Goal: Information Seeking & Learning: Learn about a topic

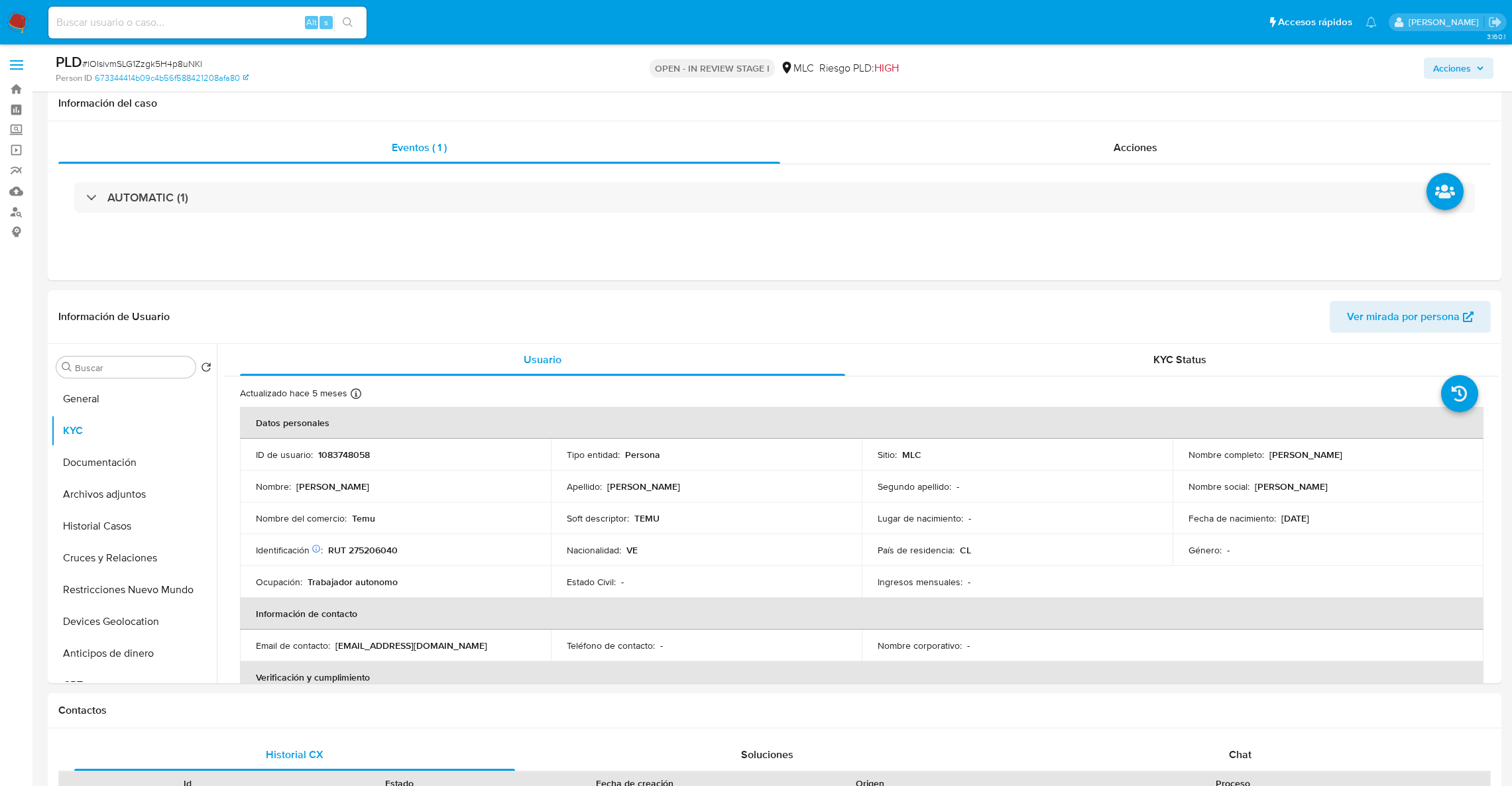
select select "10"
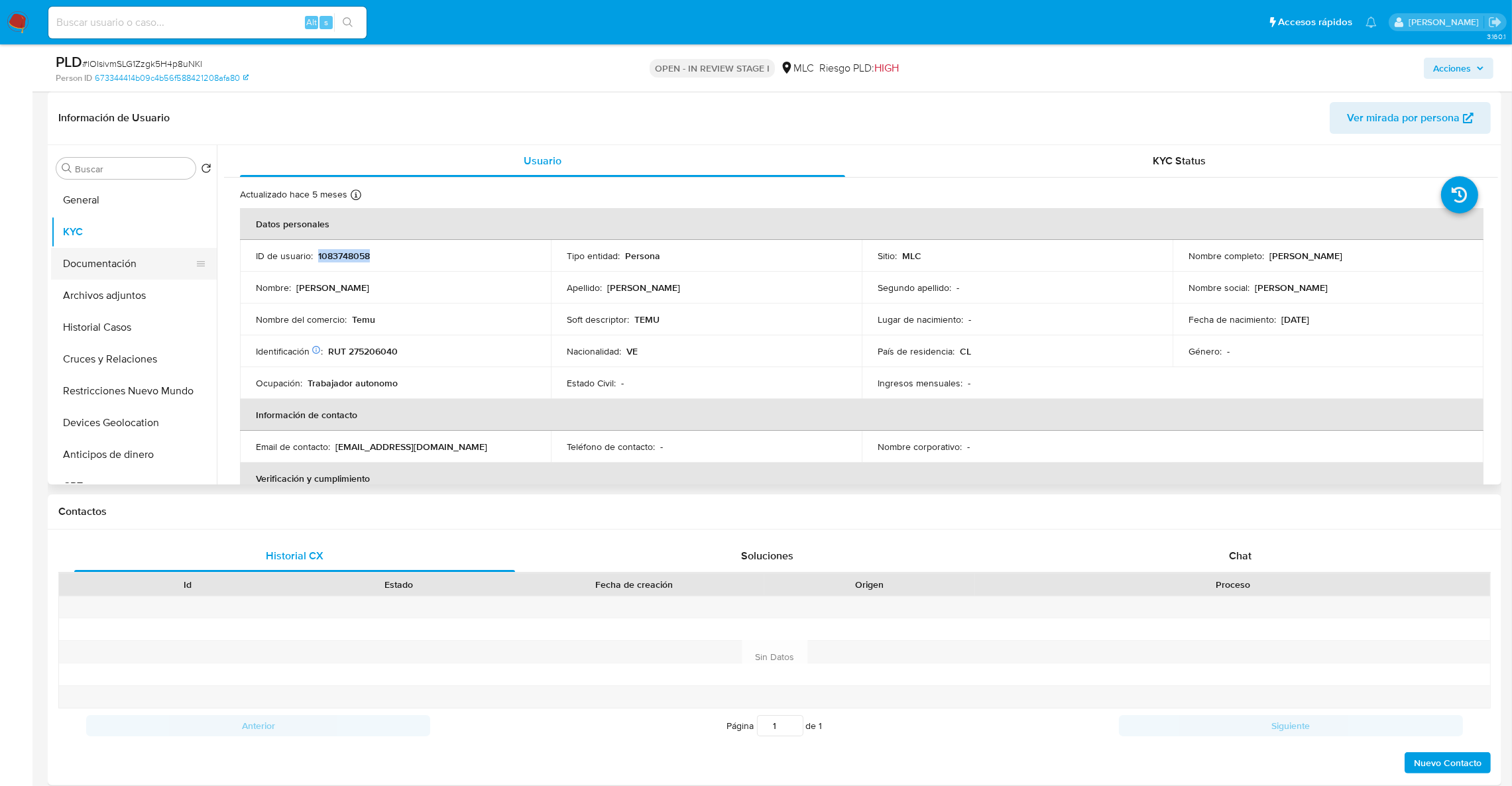
click at [110, 259] on button "Documentación" at bounding box center [128, 264] width 155 height 32
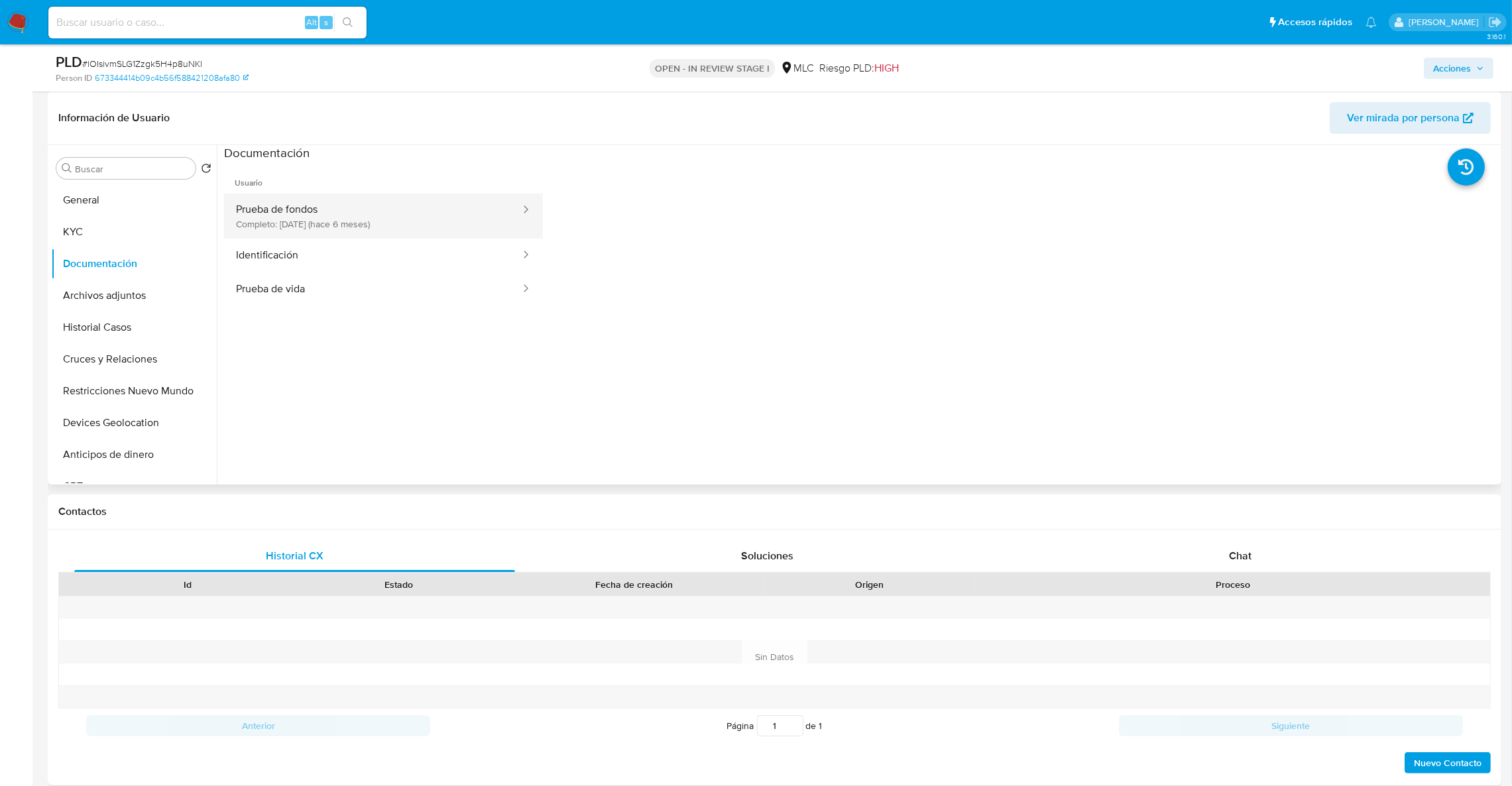
click at [325, 206] on button "Prueba de fondos Completo: 21/03/2025 (hace 6 meses)" at bounding box center [373, 216] width 298 height 45
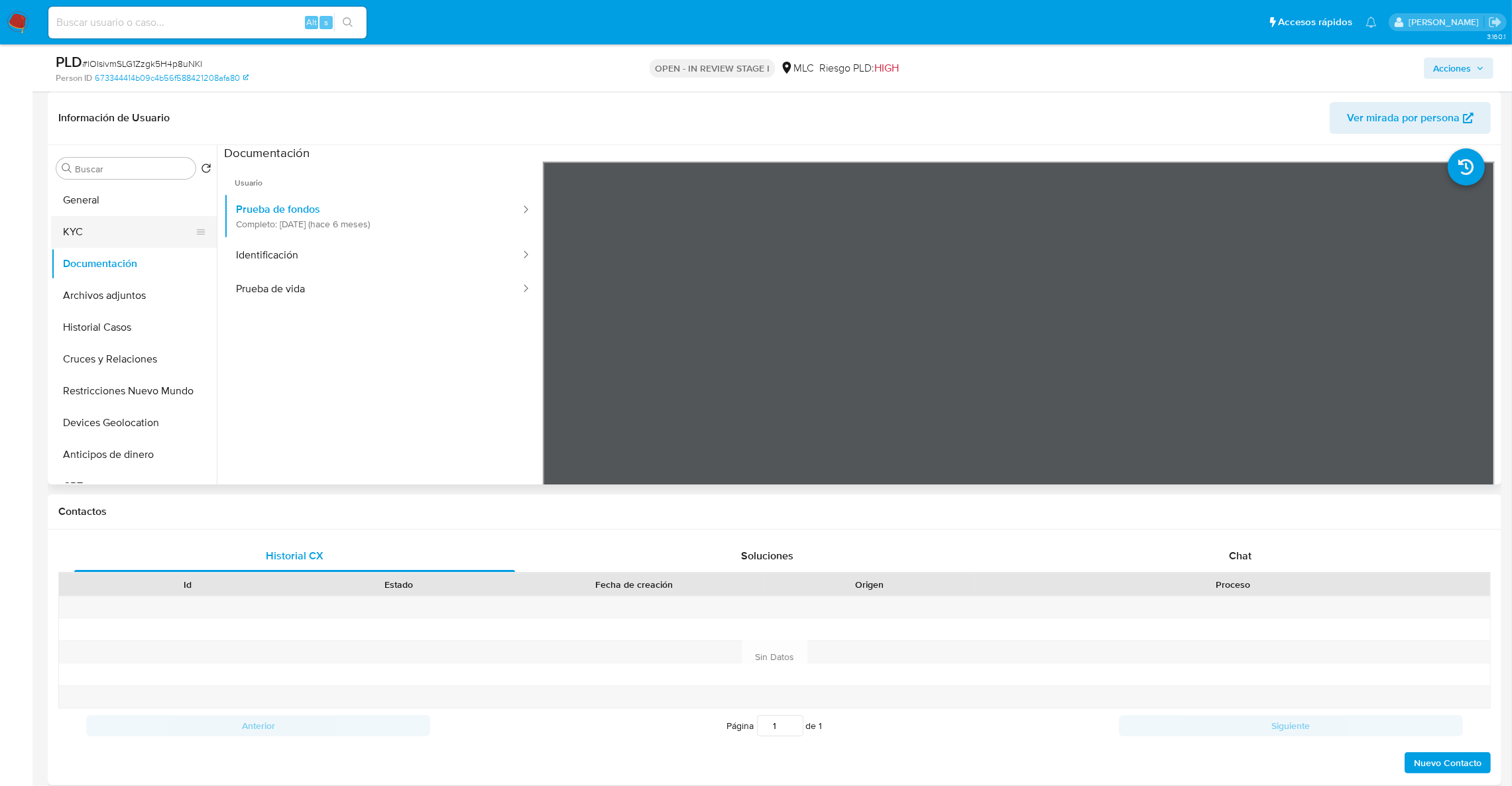
drag, startPoint x: 107, startPoint y: 229, endPoint x: 368, endPoint y: 18, distance: 335.6
click at [113, 220] on button "KYC" at bounding box center [134, 232] width 166 height 32
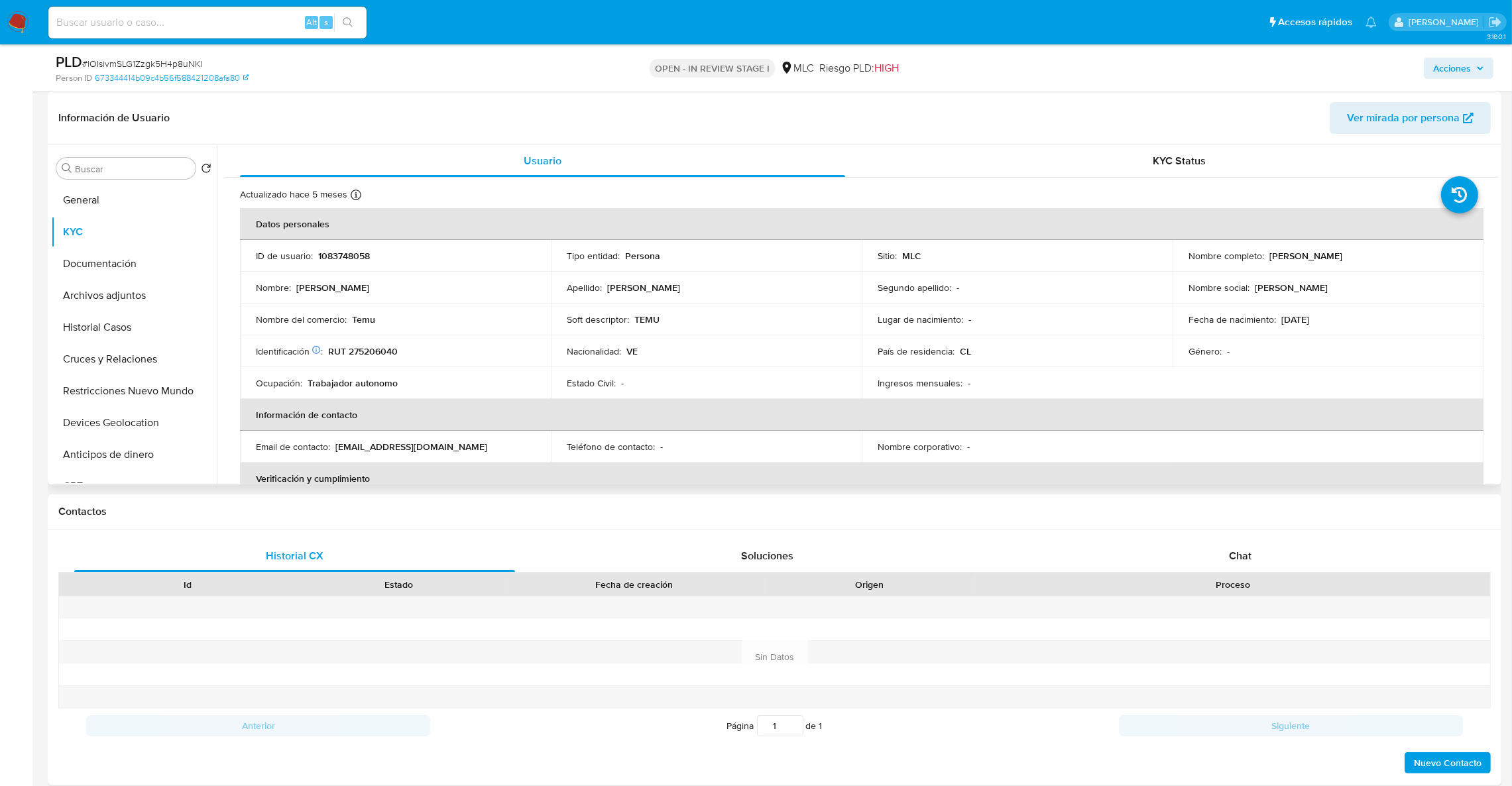
drag, startPoint x: 1264, startPoint y: 259, endPoint x: 1425, endPoint y: 252, distance: 161.2
click at [1425, 252] on div "Nombre completo : Roxany Andreina Contreras Useche" at bounding box center [1328, 256] width 279 height 12
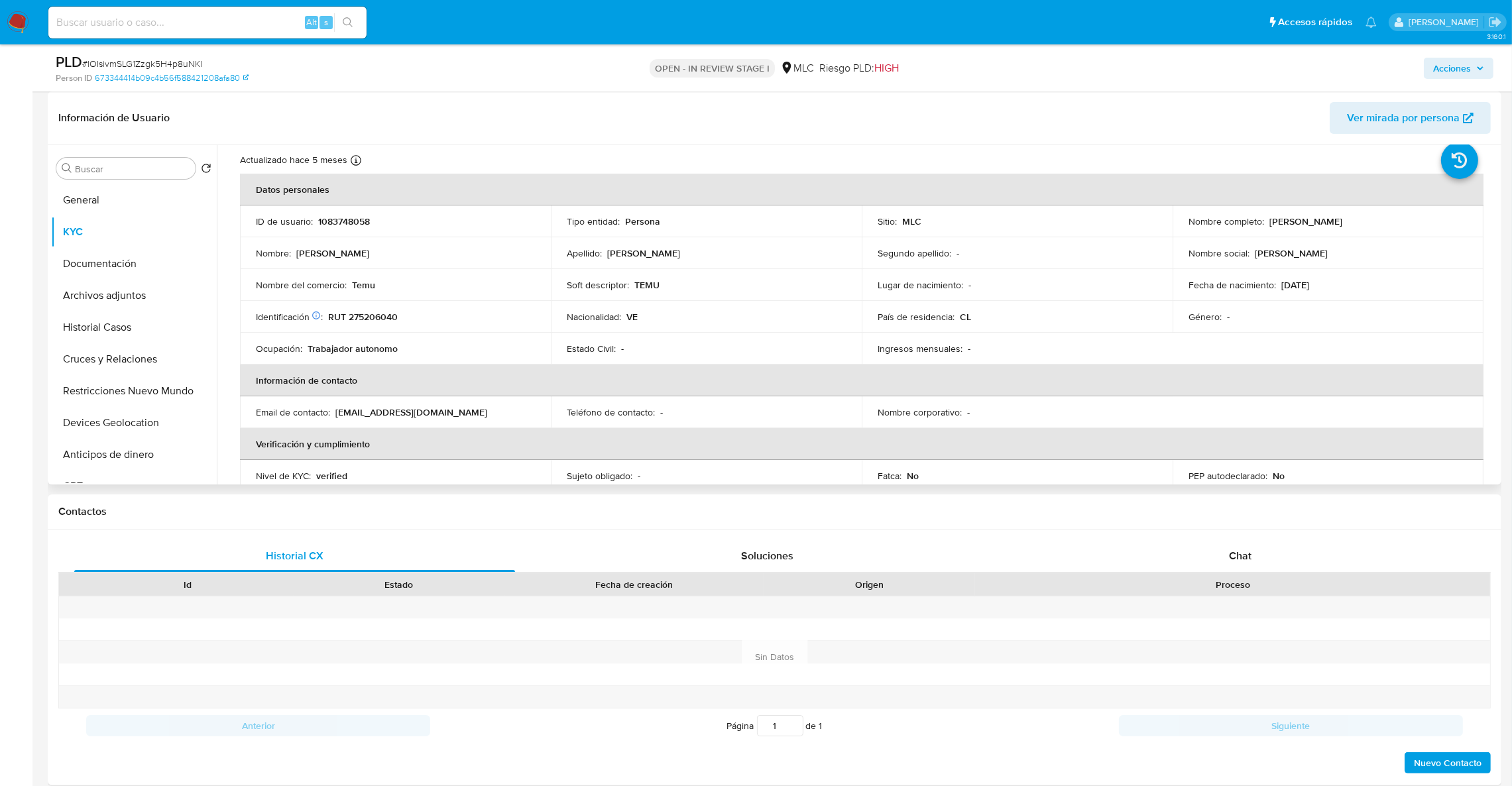
scroll to position [0, 0]
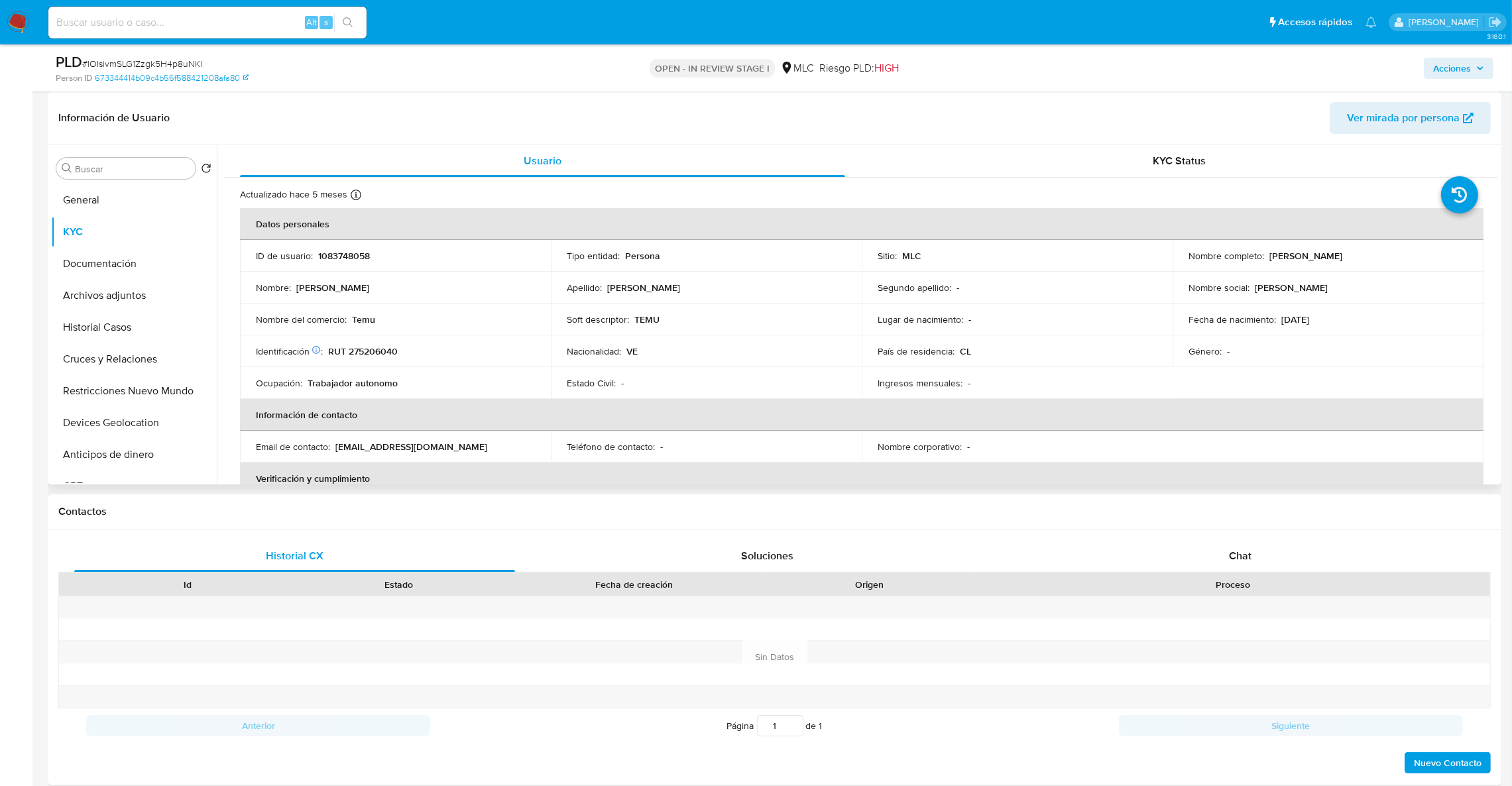
click at [349, 262] on p "1083748058" at bounding box center [344, 256] width 52 height 12
copy p "1083748058"
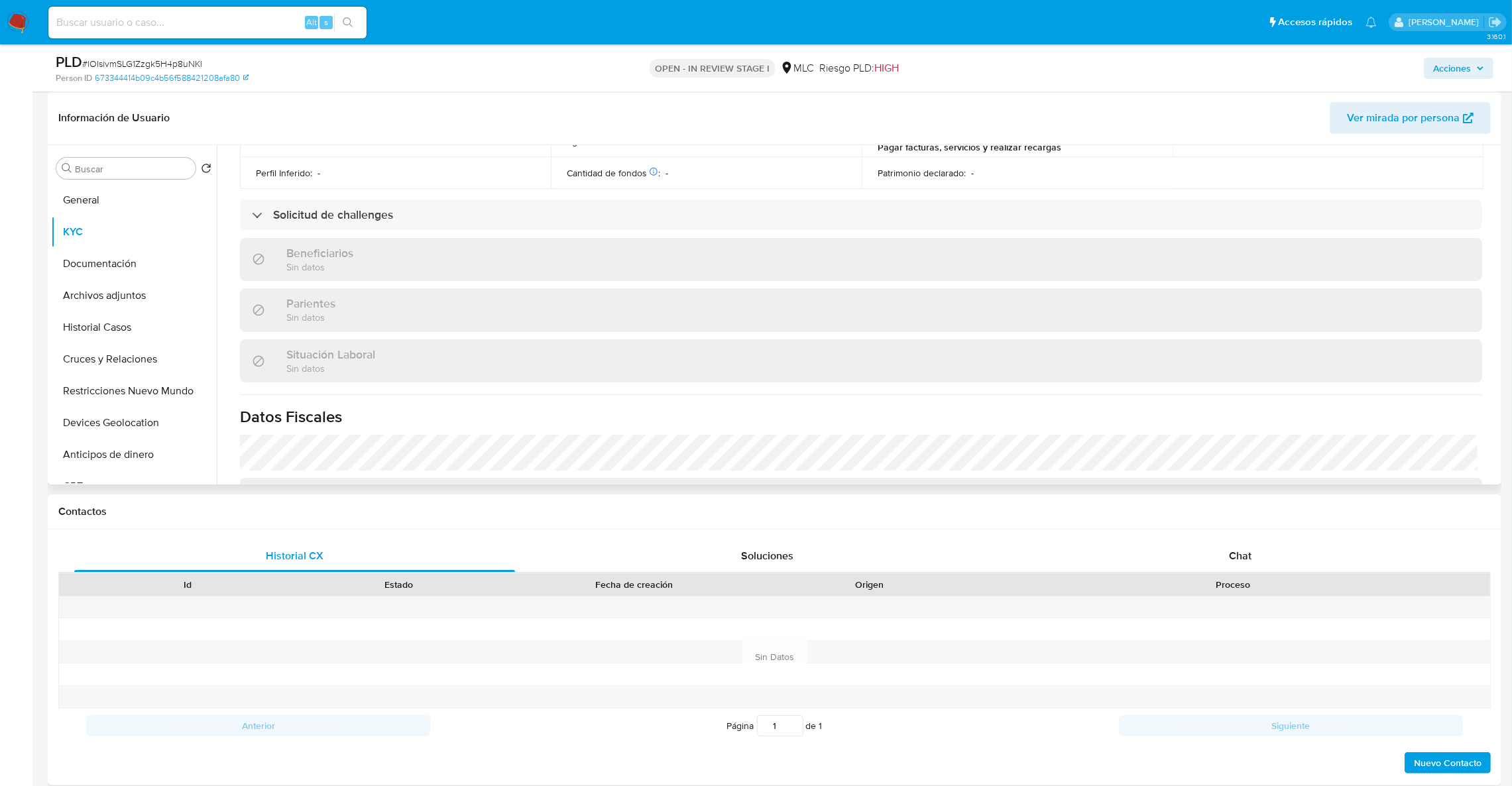
scroll to position [398, 0]
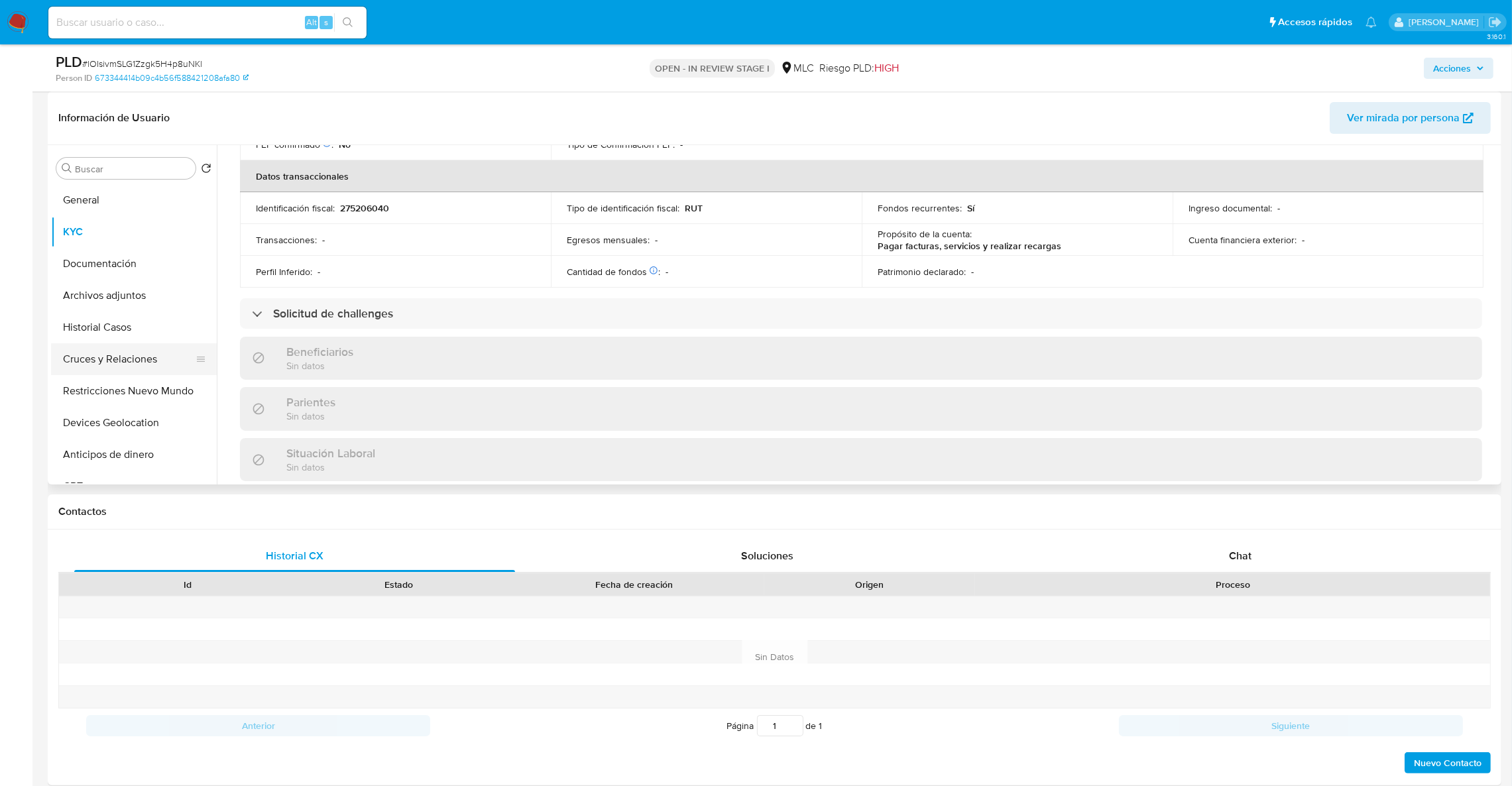
click at [114, 360] on button "Cruces y Relaciones" at bounding box center [128, 359] width 155 height 32
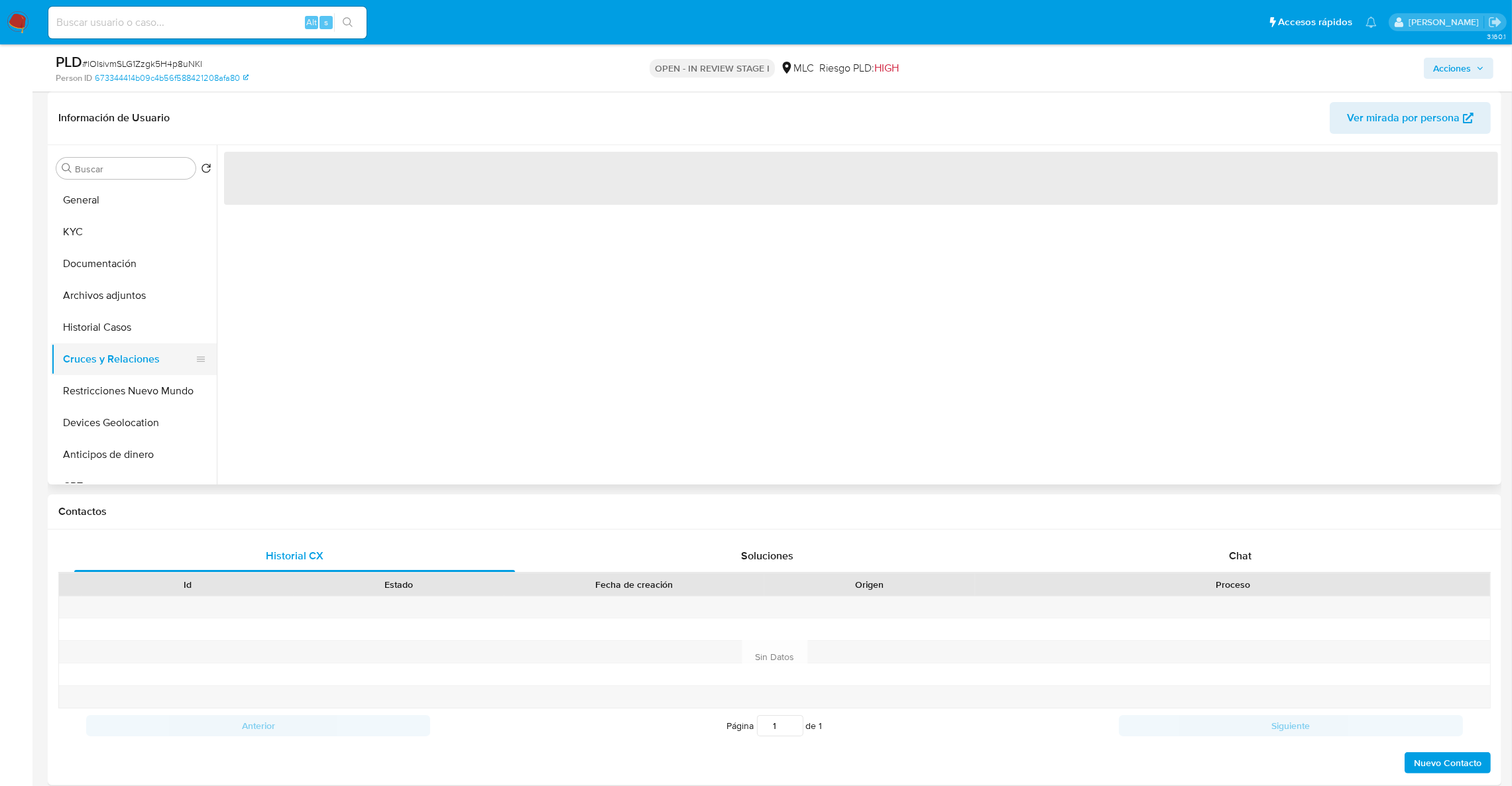
scroll to position [0, 0]
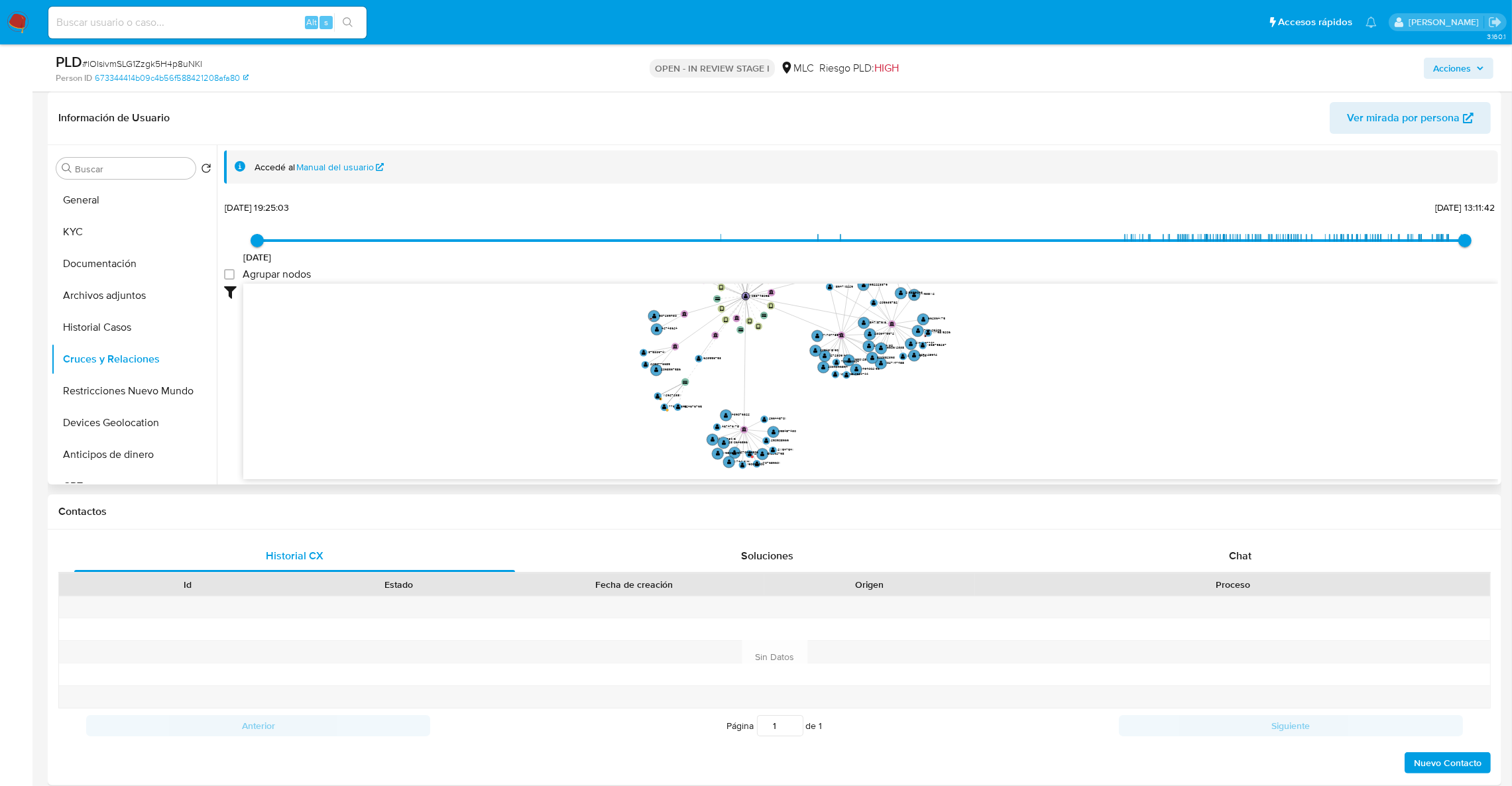
drag, startPoint x: 1119, startPoint y: 365, endPoint x: 963, endPoint y: 305, distance: 167.1
click at [963, 305] on icon "device-6573c0ad71e2ac182d16dbca  user-1083748058  1083748058 device-6221400b0…" at bounding box center [870, 380] width 1254 height 193
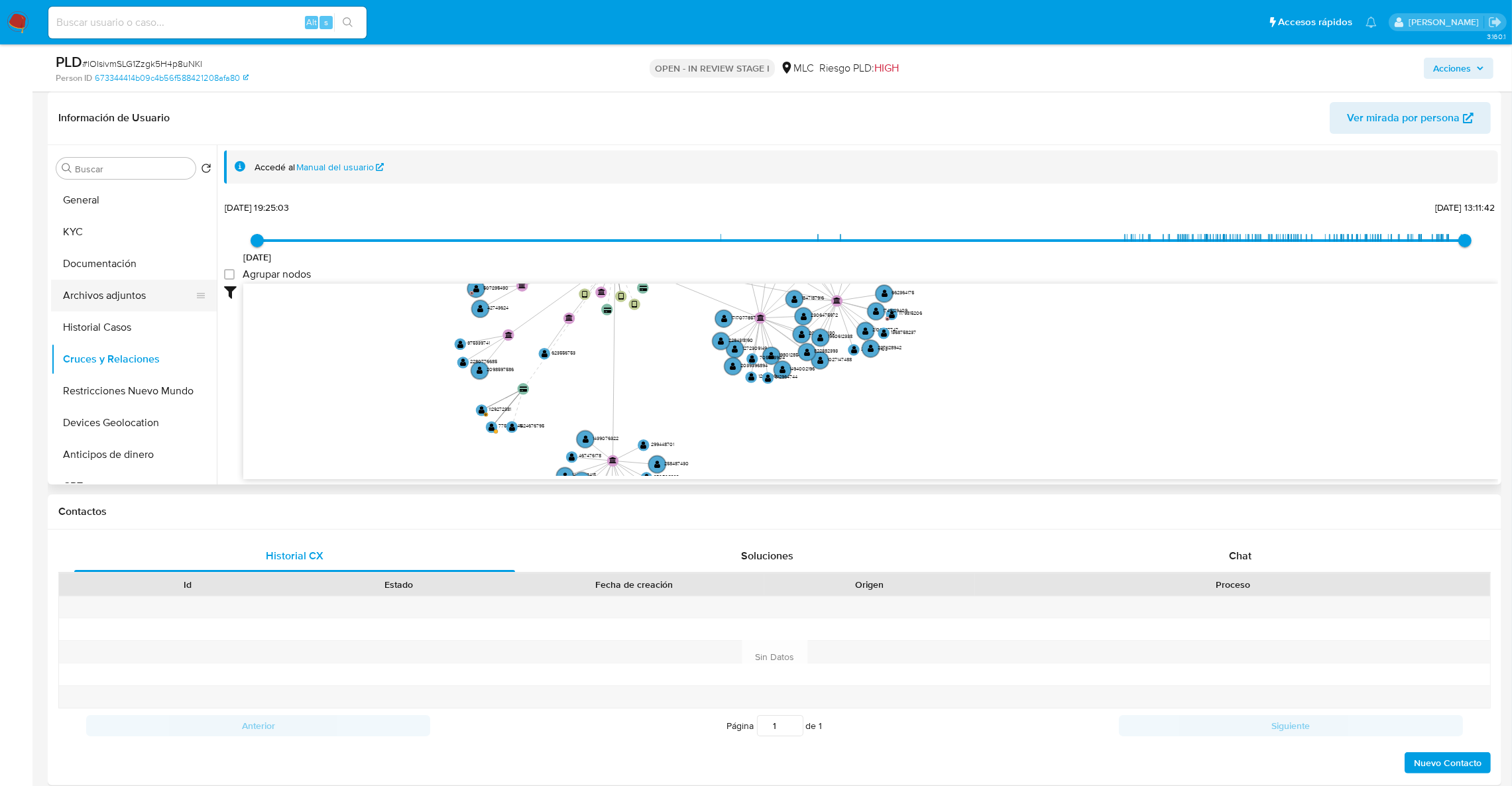
click at [76, 290] on button "Archivos adjuntos" at bounding box center [128, 296] width 155 height 32
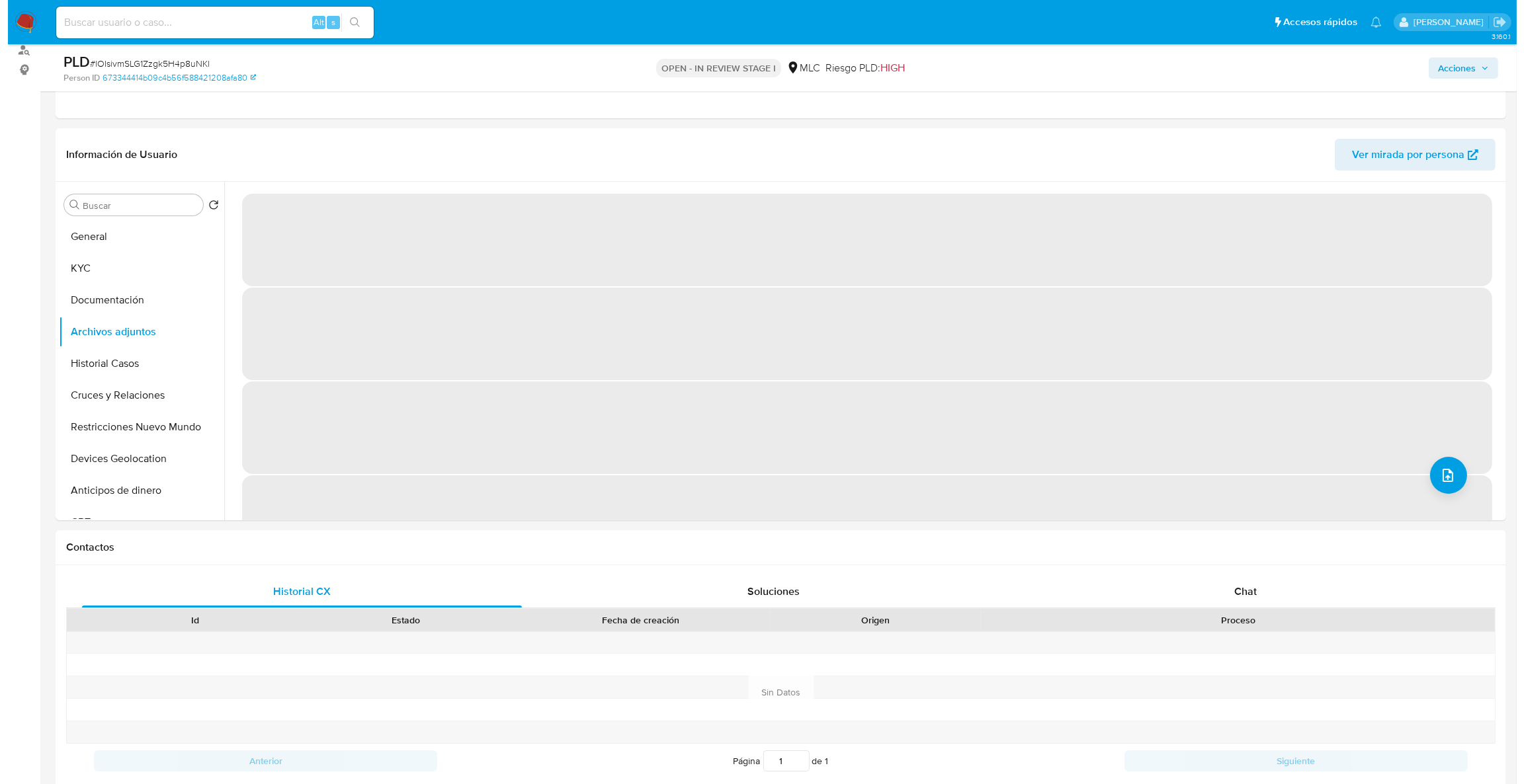
scroll to position [135, 0]
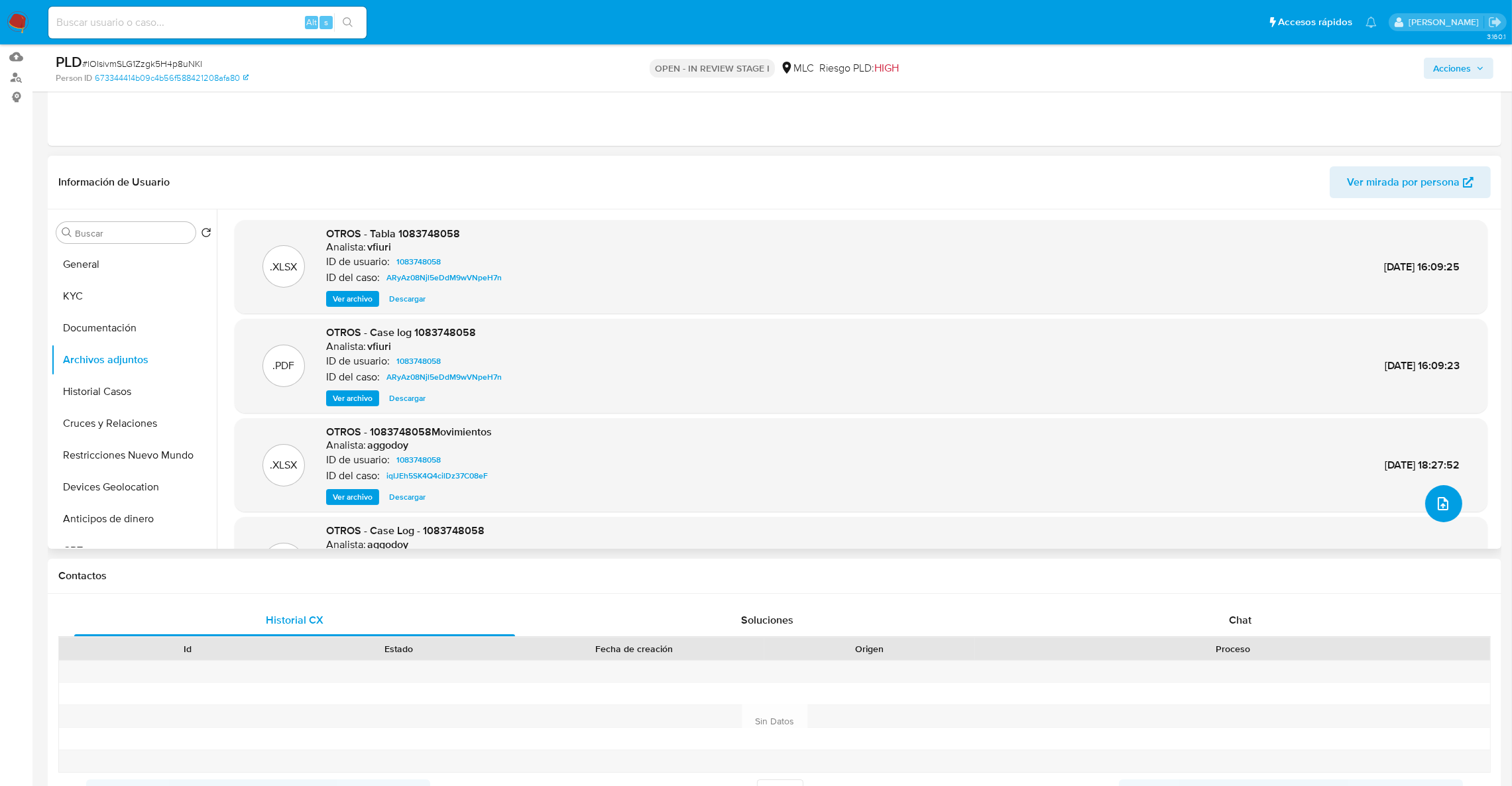
click at [1439, 492] on button "upload-file" at bounding box center [1443, 504] width 37 height 37
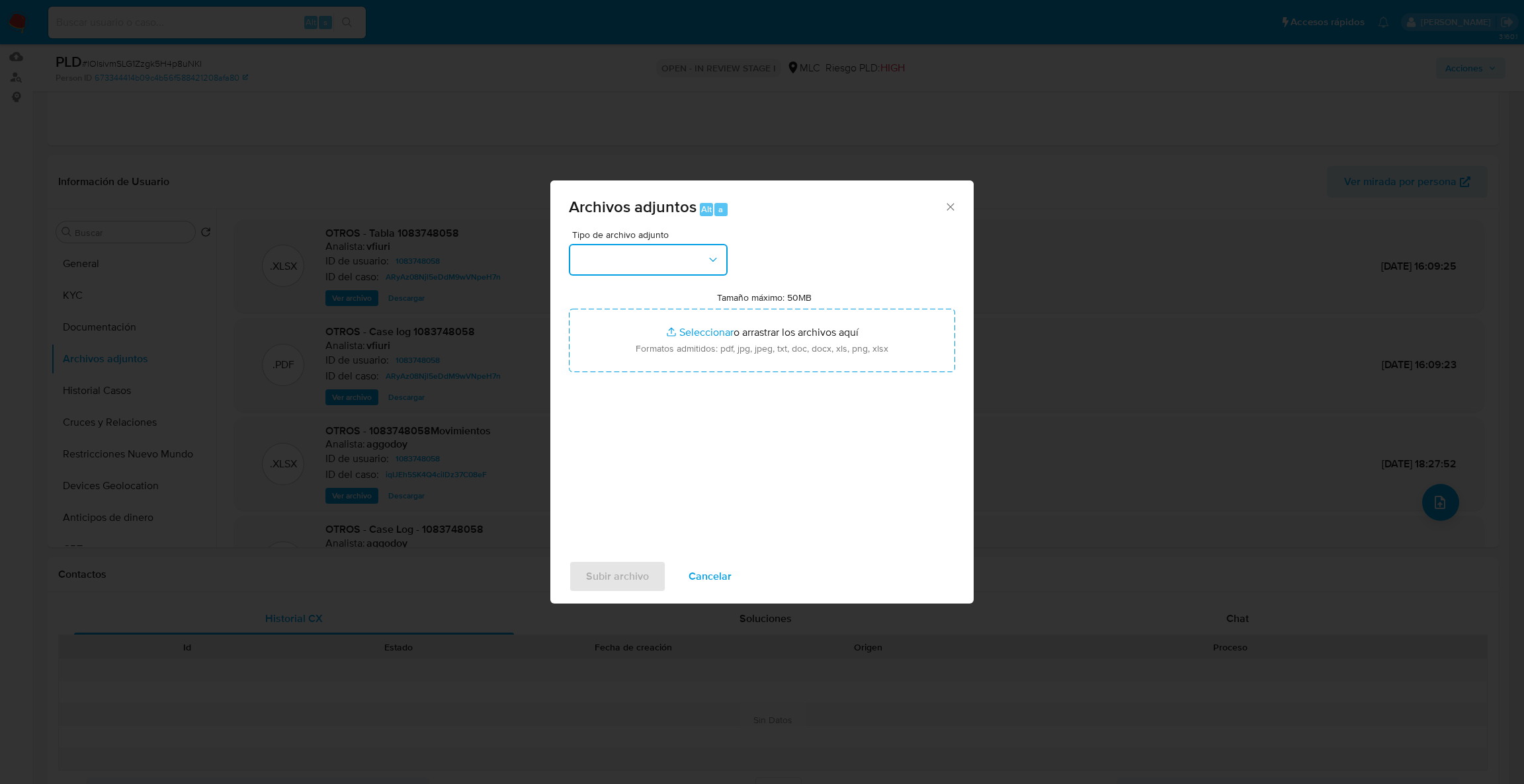
click at [616, 252] on button "button" at bounding box center [648, 260] width 159 height 32
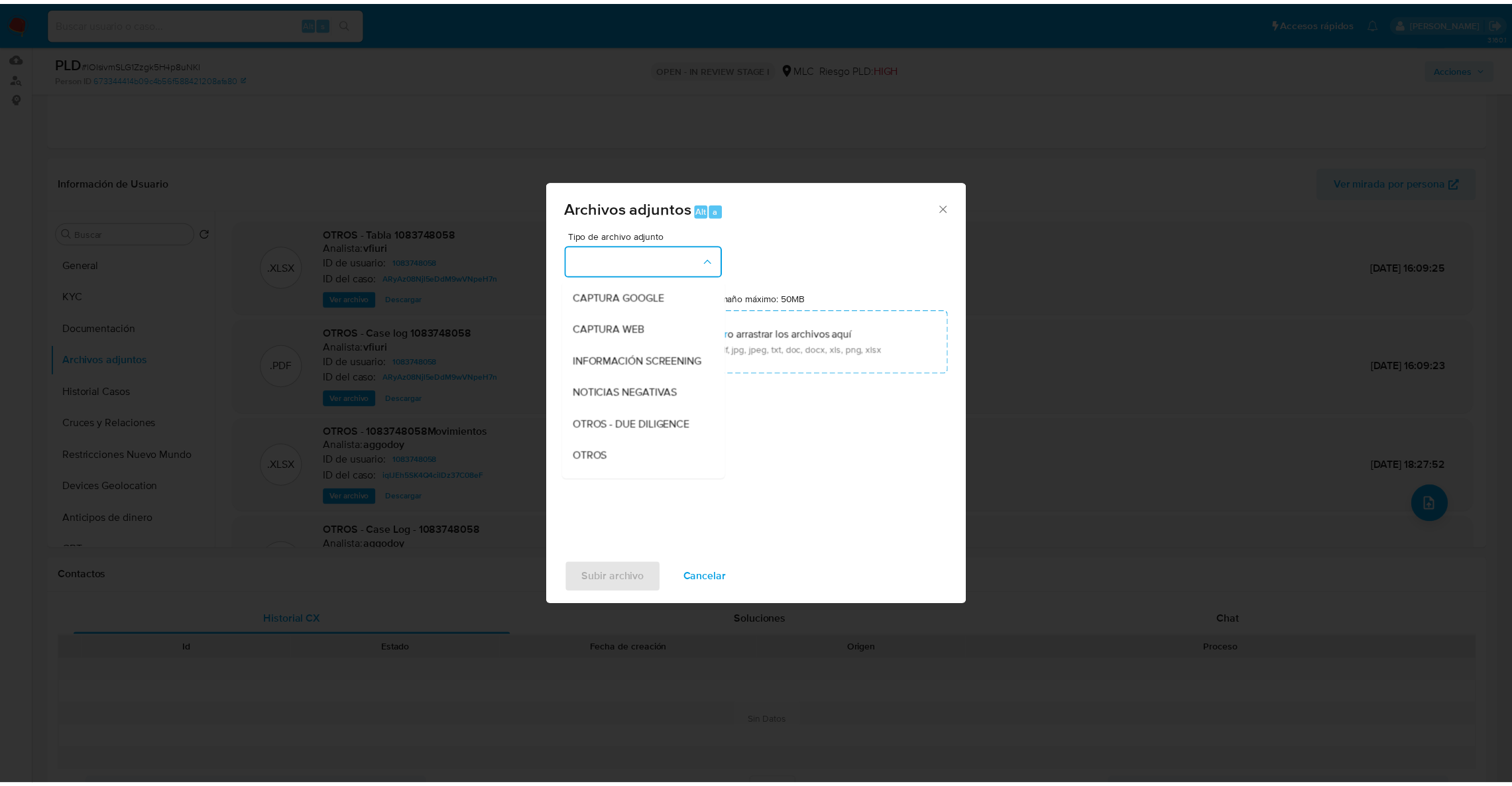
scroll to position [74, 0]
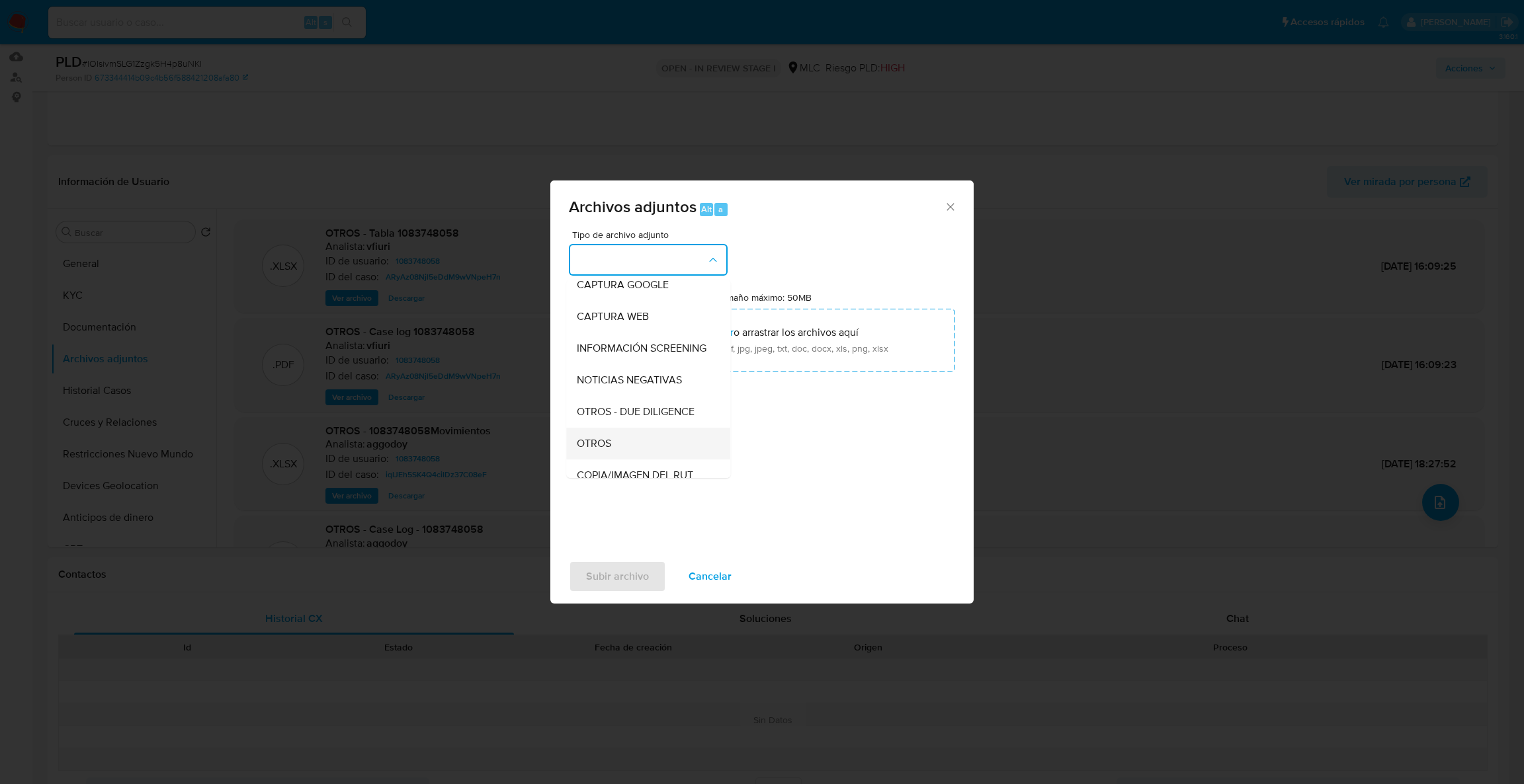
drag, startPoint x: 624, startPoint y: 427, endPoint x: 623, endPoint y: 448, distance: 21.0
click at [623, 448] on ul "CAPTURA BUREAU CAPTURA DOWJONES CAPTURA GOOGLE CAPTURA WEB INFORMACIÓN SCREENIN…" at bounding box center [648, 560] width 164 height 709
click at [623, 448] on div "OTROS" at bounding box center [644, 443] width 135 height 32
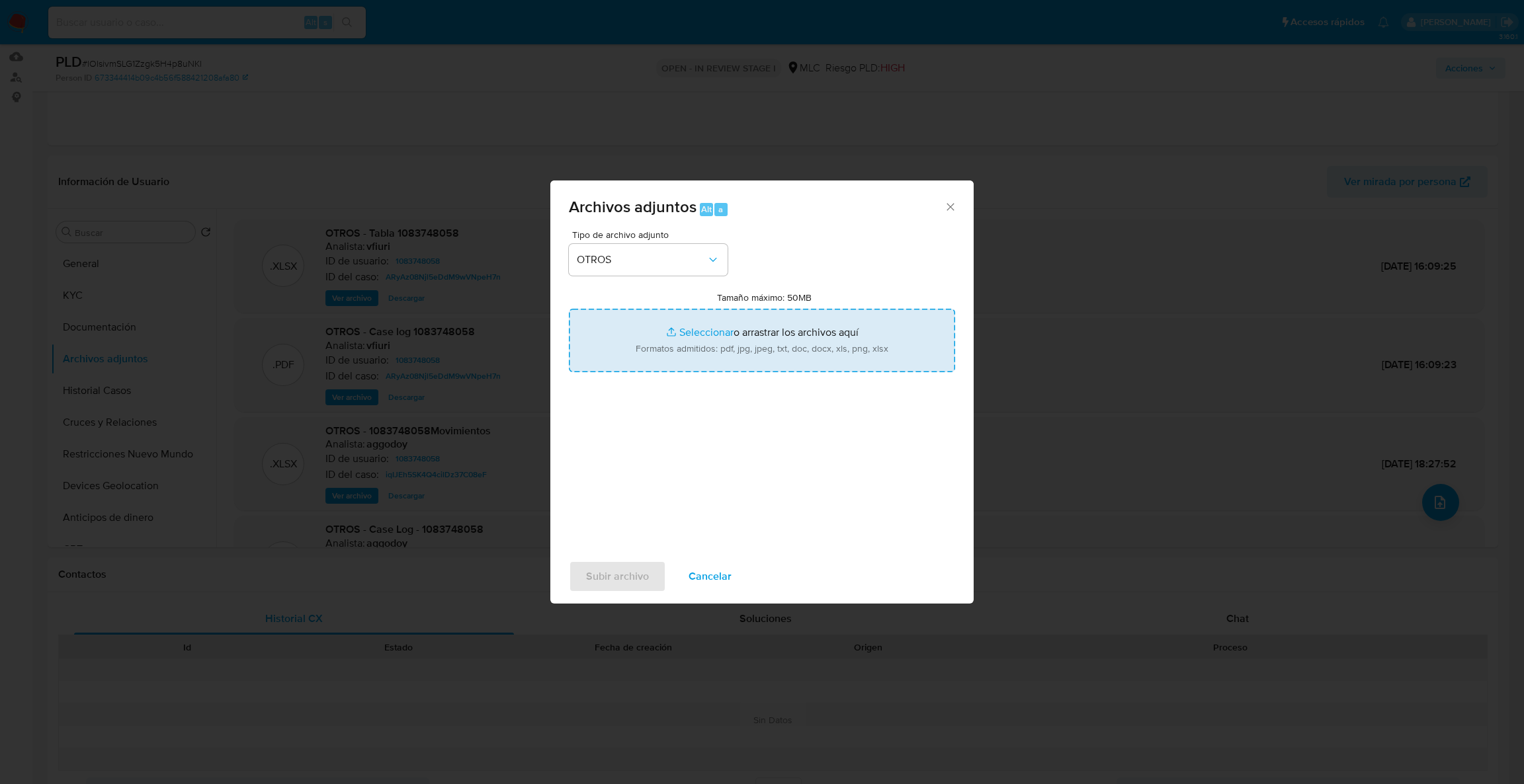
click at [674, 314] on input "Tamaño máximo: 50MB Seleccionar archivos" at bounding box center [762, 341] width 386 height 63
type input "C:\fakepath\Case Log - 1083748058.pdf"
click at [708, 343] on input "Tamaño máximo: 50MB Seleccionar archivos" at bounding box center [762, 341] width 386 height 63
type input "C:\fakepath\1083748058Movimientos .xlsx"
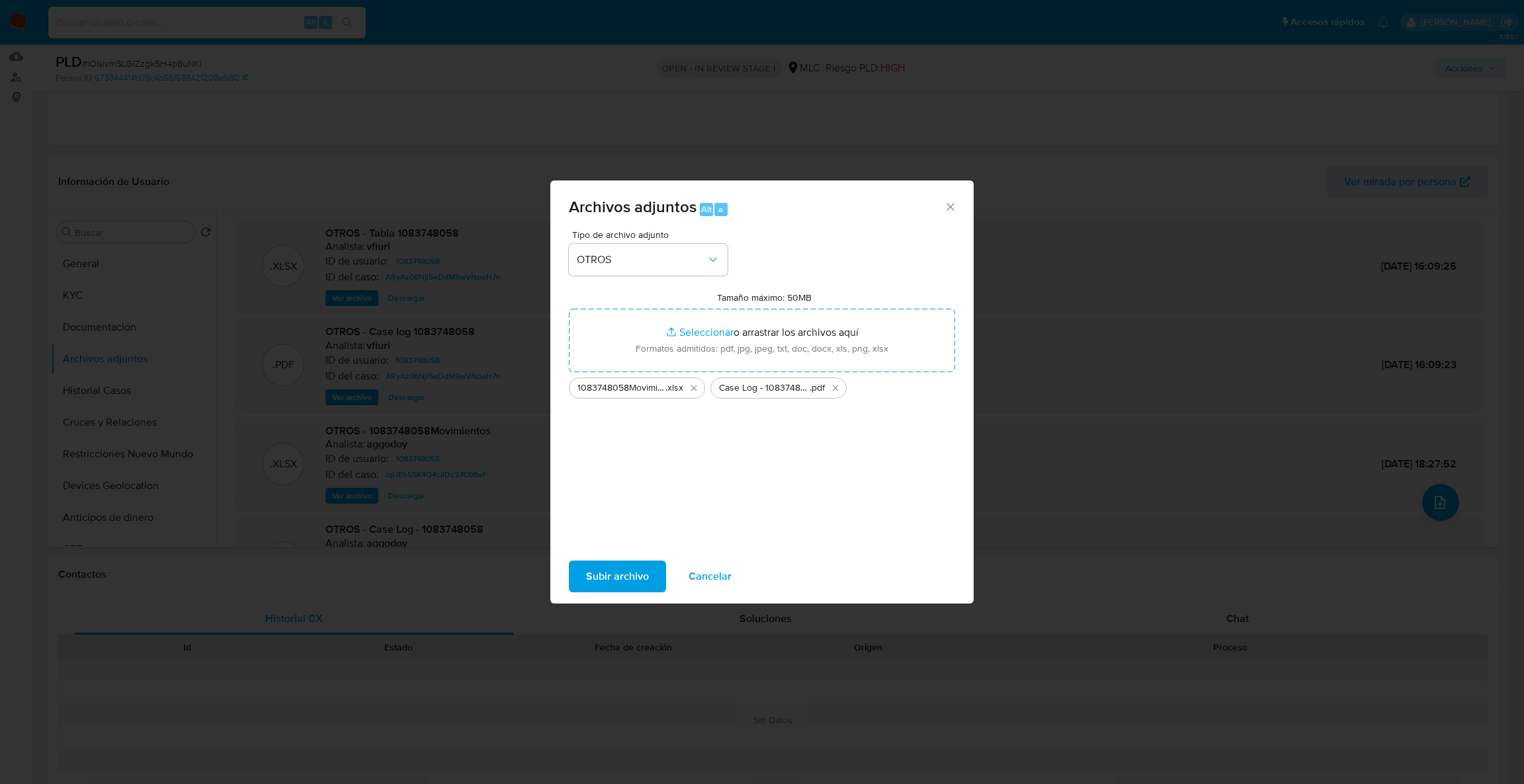
click at [625, 584] on span "Subir archivo" at bounding box center [617, 576] width 63 height 29
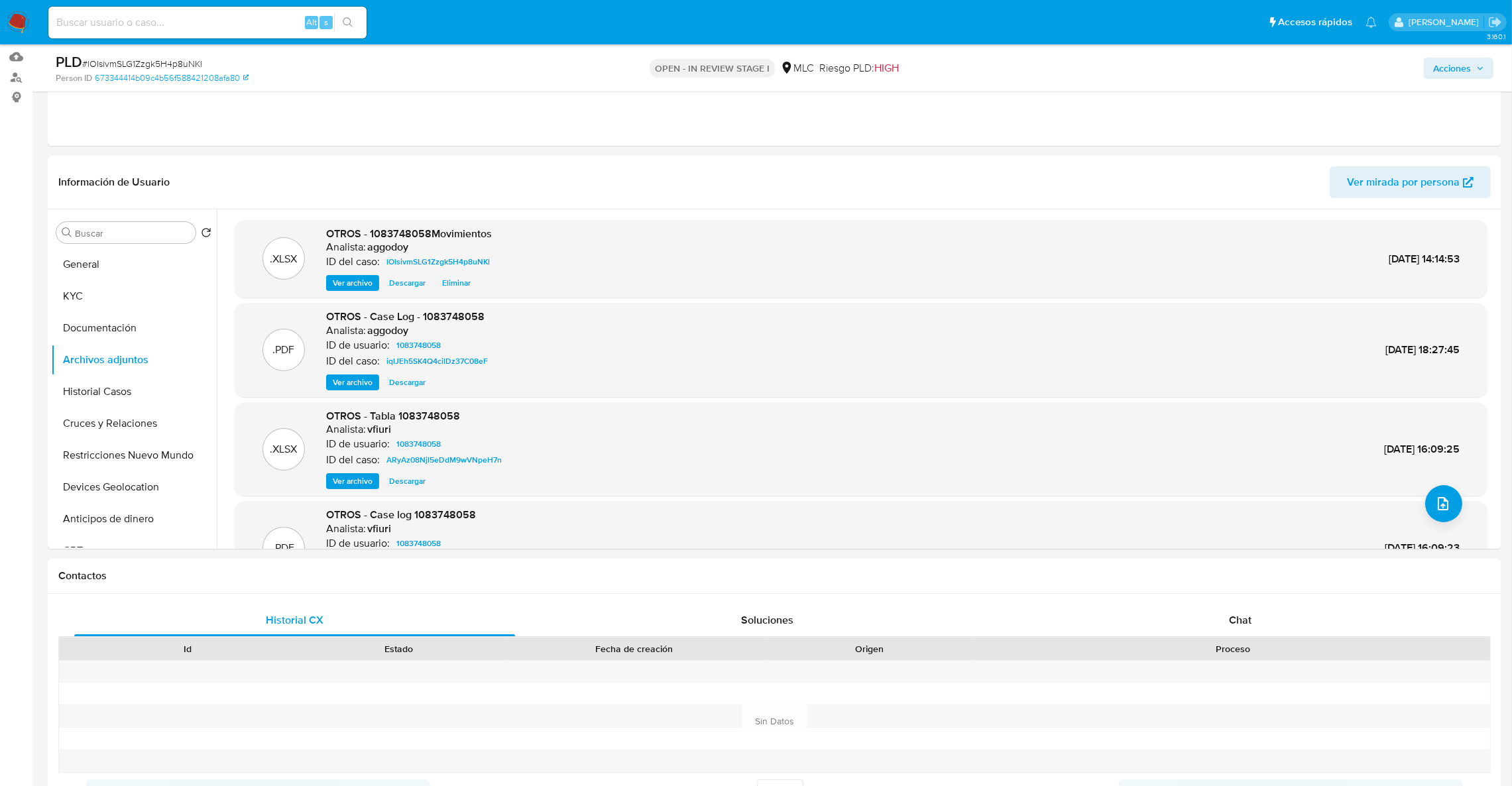
click at [1468, 74] on span "Acciones" at bounding box center [1452, 68] width 38 height 21
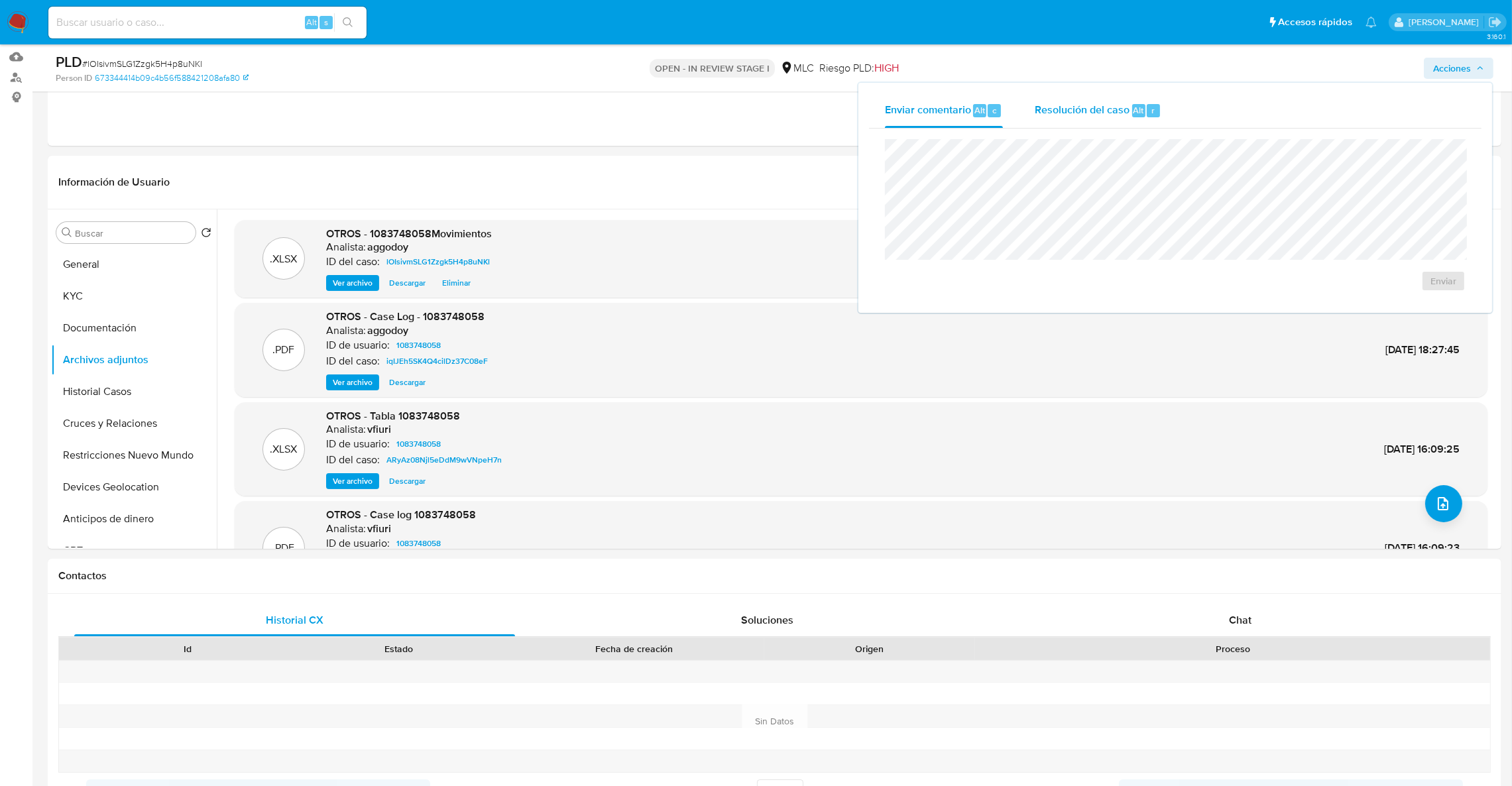
click at [1040, 119] on div "Resolución del caso Alt r" at bounding box center [1098, 110] width 126 height 34
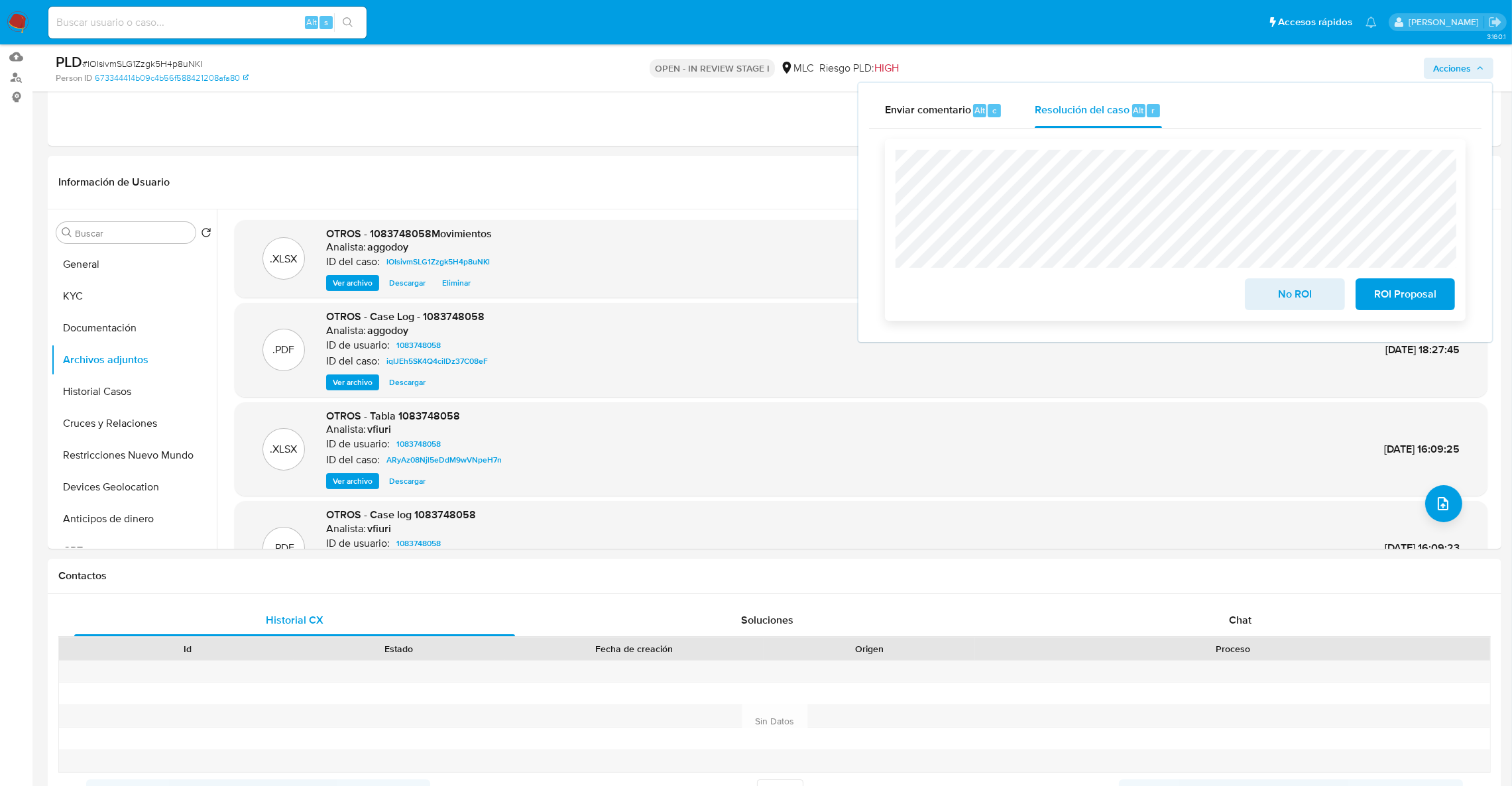
click at [1305, 305] on span "No ROI" at bounding box center [1294, 294] width 65 height 29
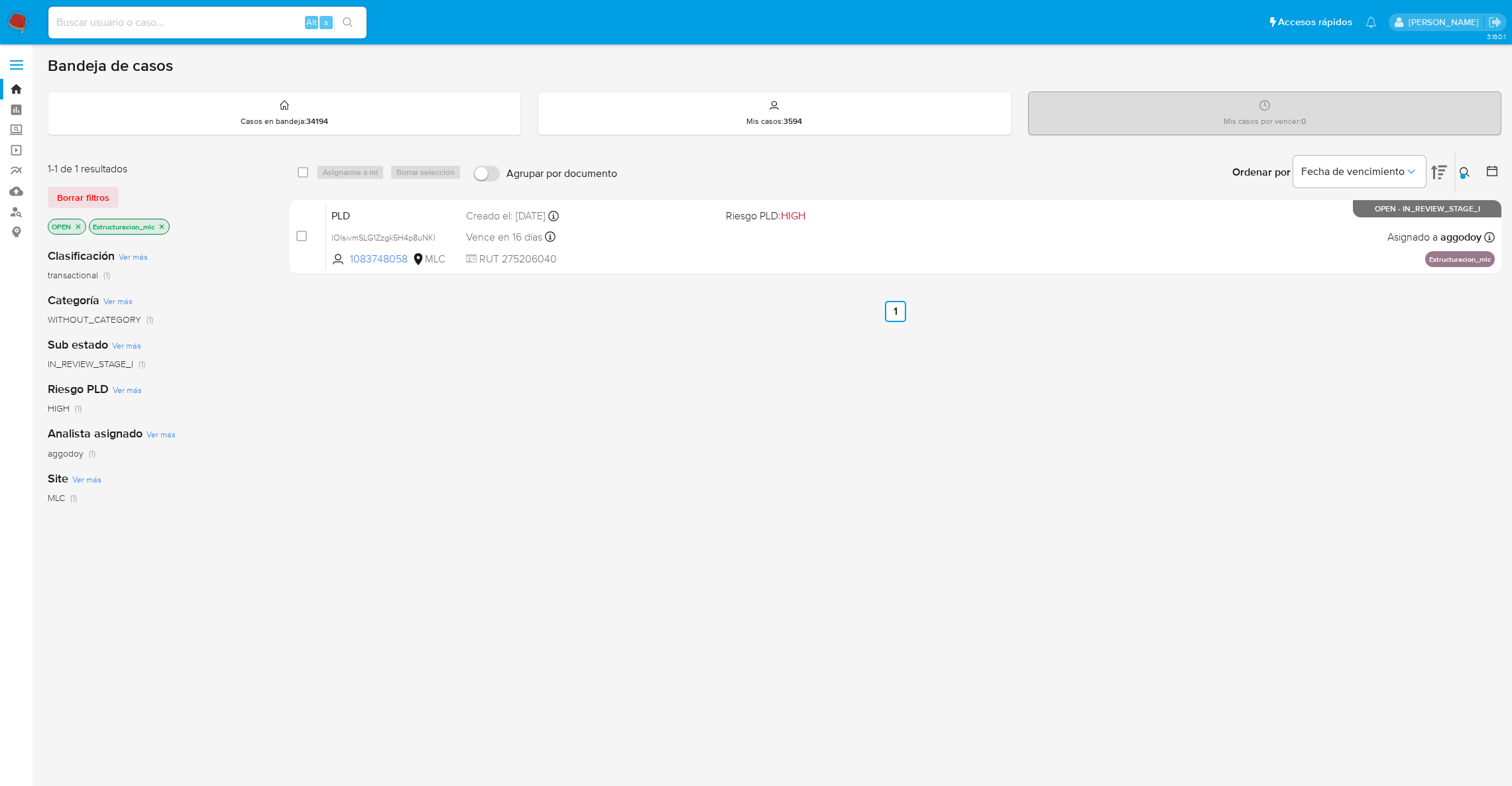
scroll to position [20, 0]
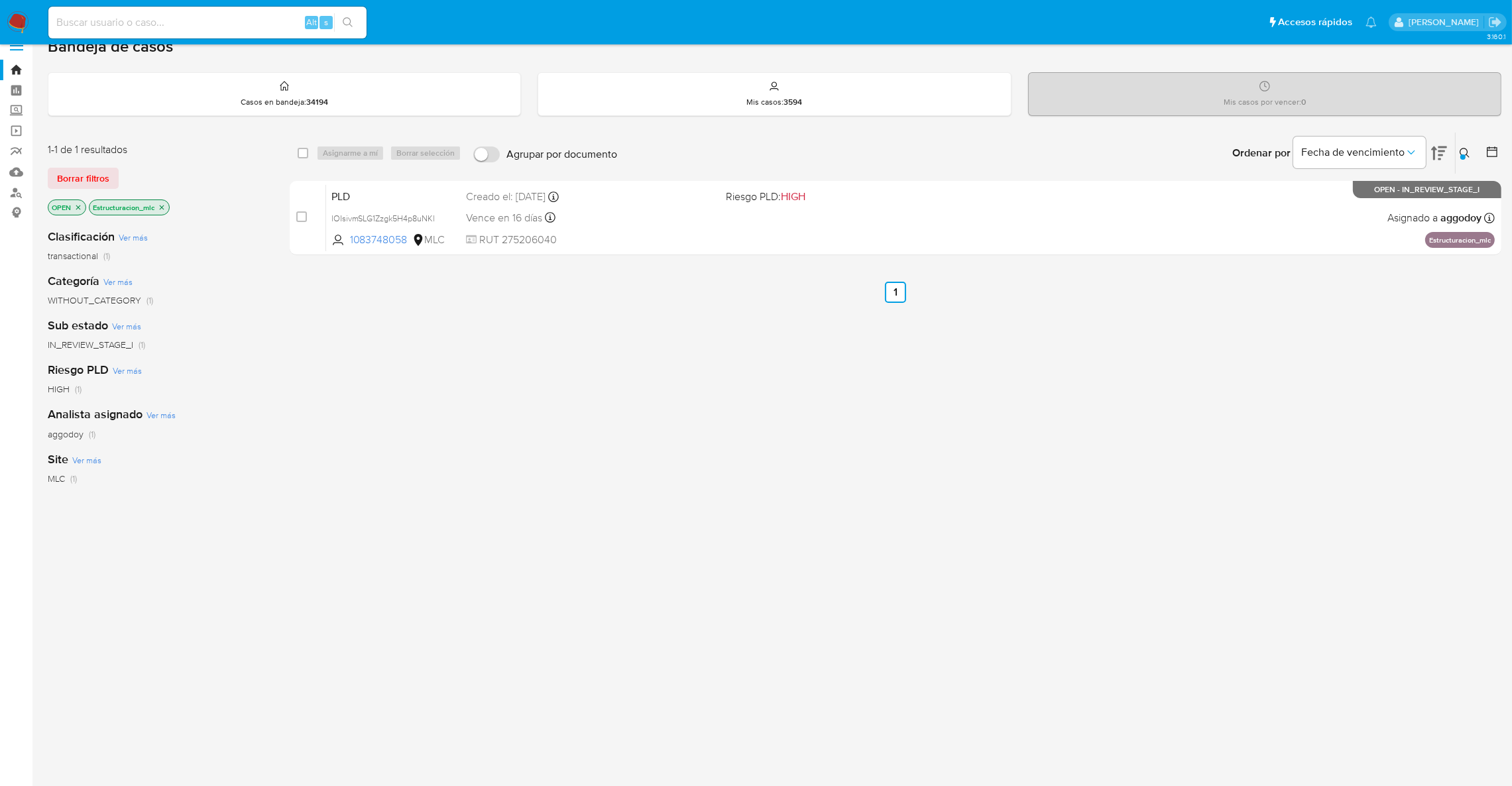
click at [163, 209] on icon "close-filter" at bounding box center [162, 207] width 8 height 8
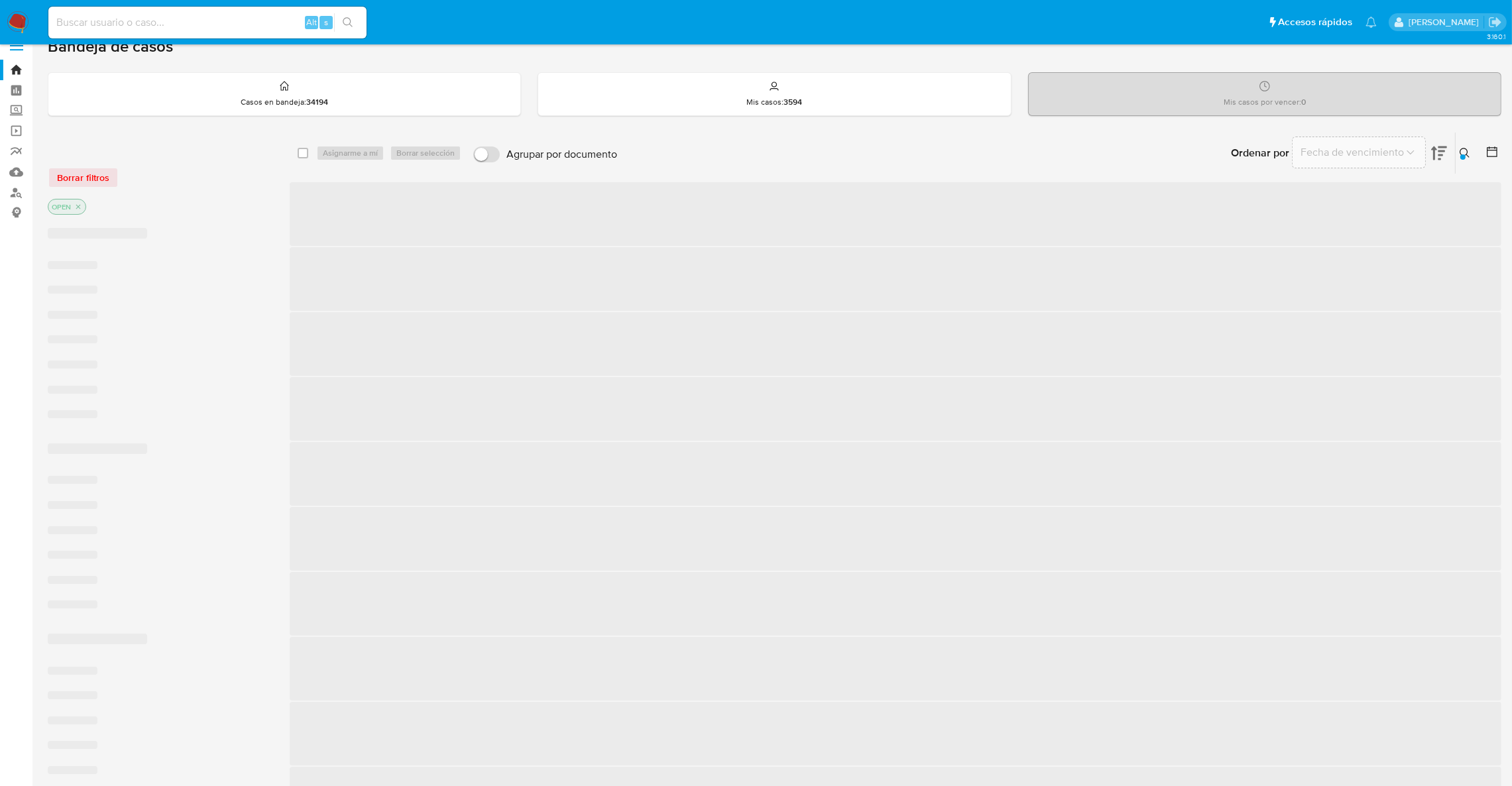
click at [79, 210] on p "OPEN" at bounding box center [67, 207] width 37 height 15
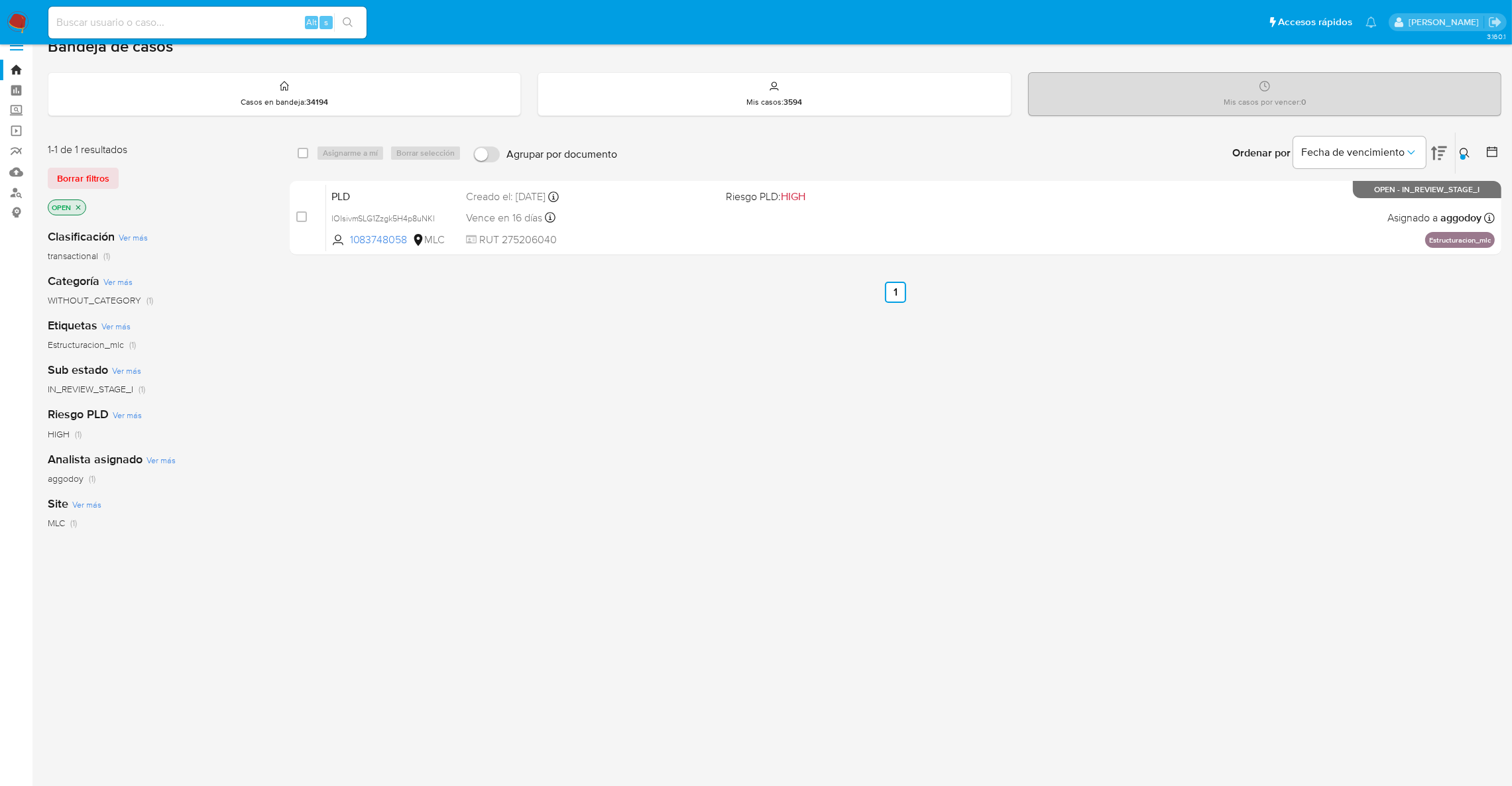
click at [79, 209] on icon "close-filter" at bounding box center [78, 207] width 8 height 8
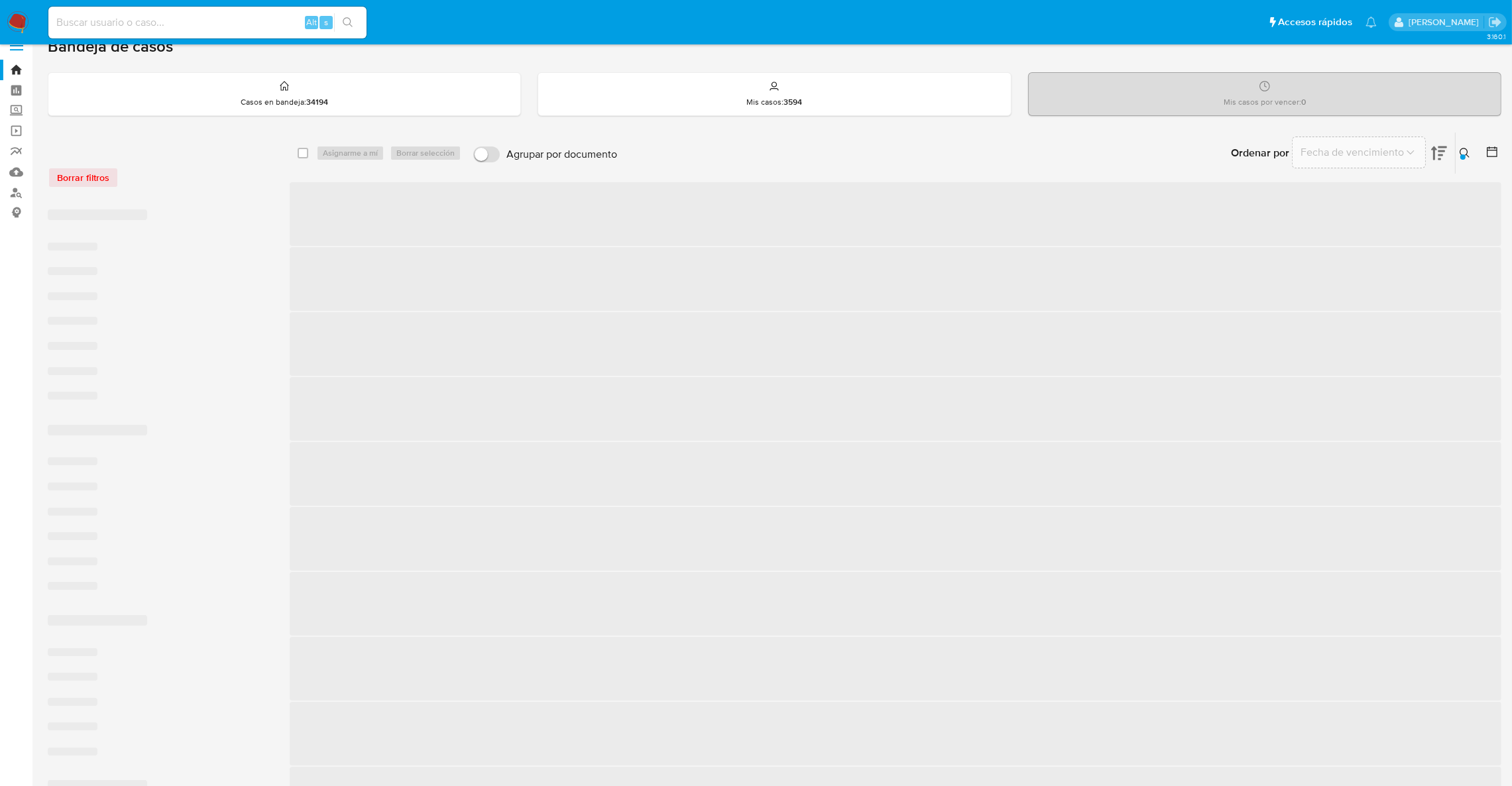
scroll to position [1, 0]
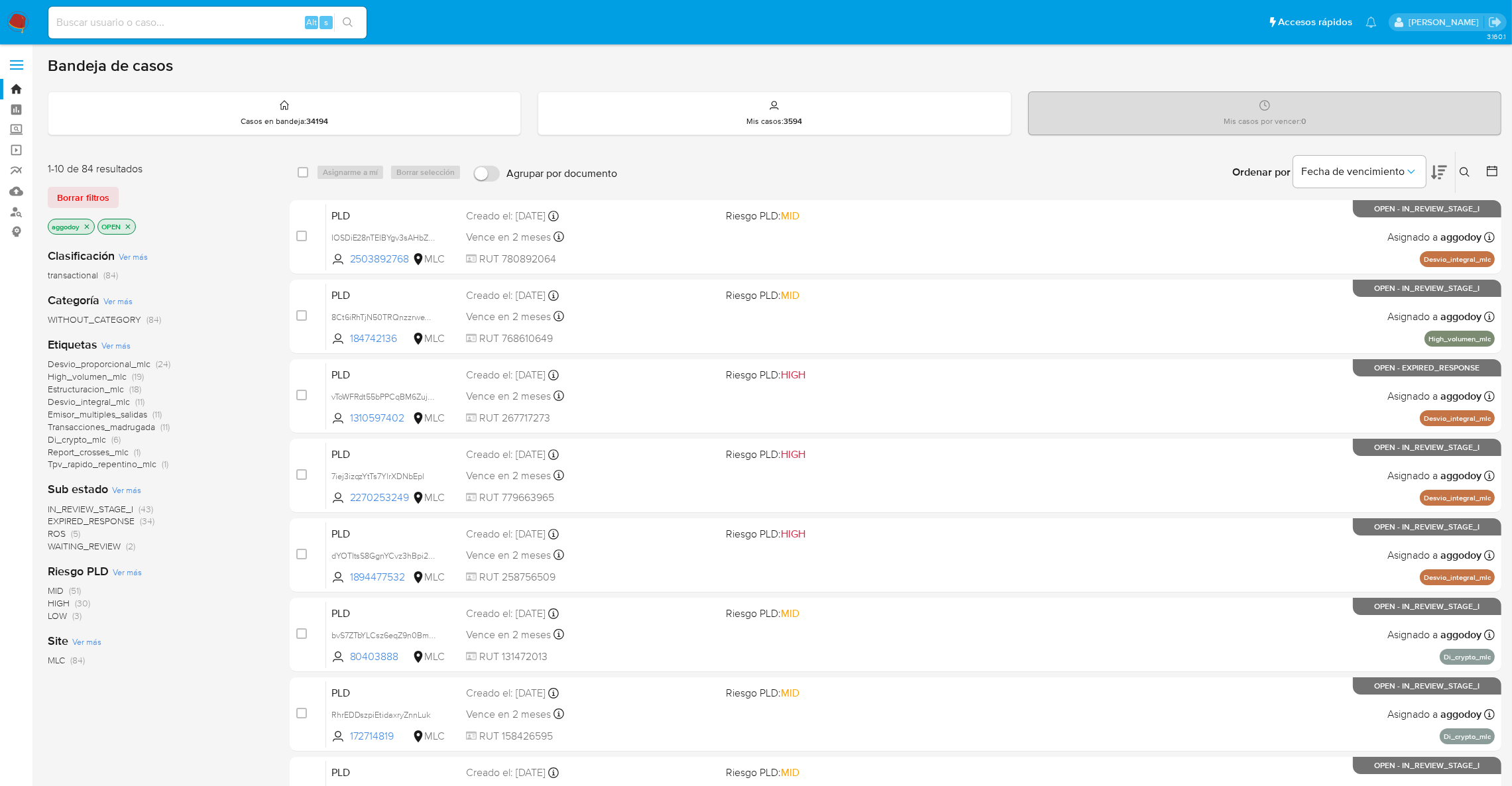
click at [1469, 177] on button at bounding box center [1466, 172] width 22 height 16
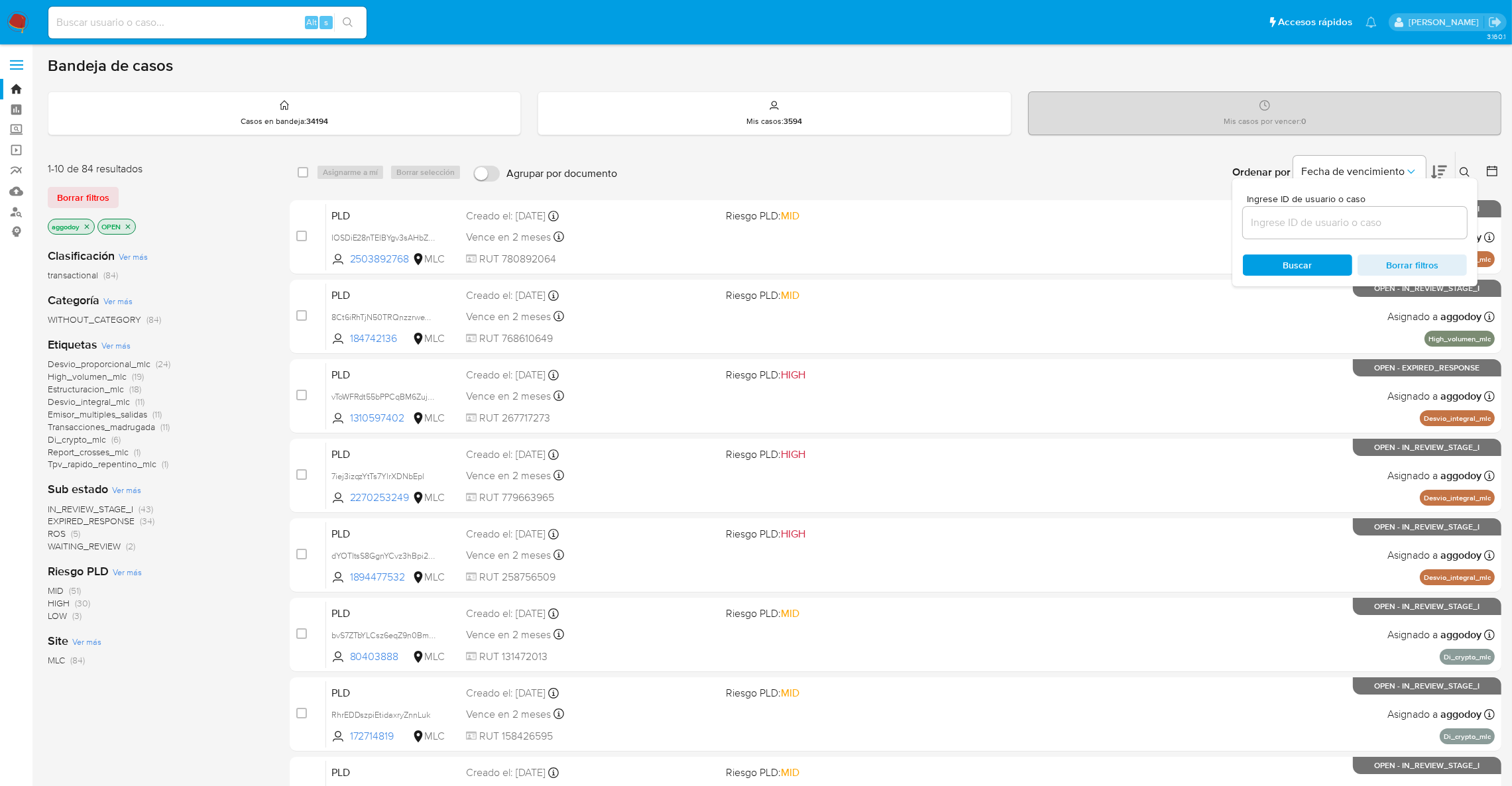
click at [1406, 217] on input at bounding box center [1354, 222] width 224 height 18
type input "568498194"
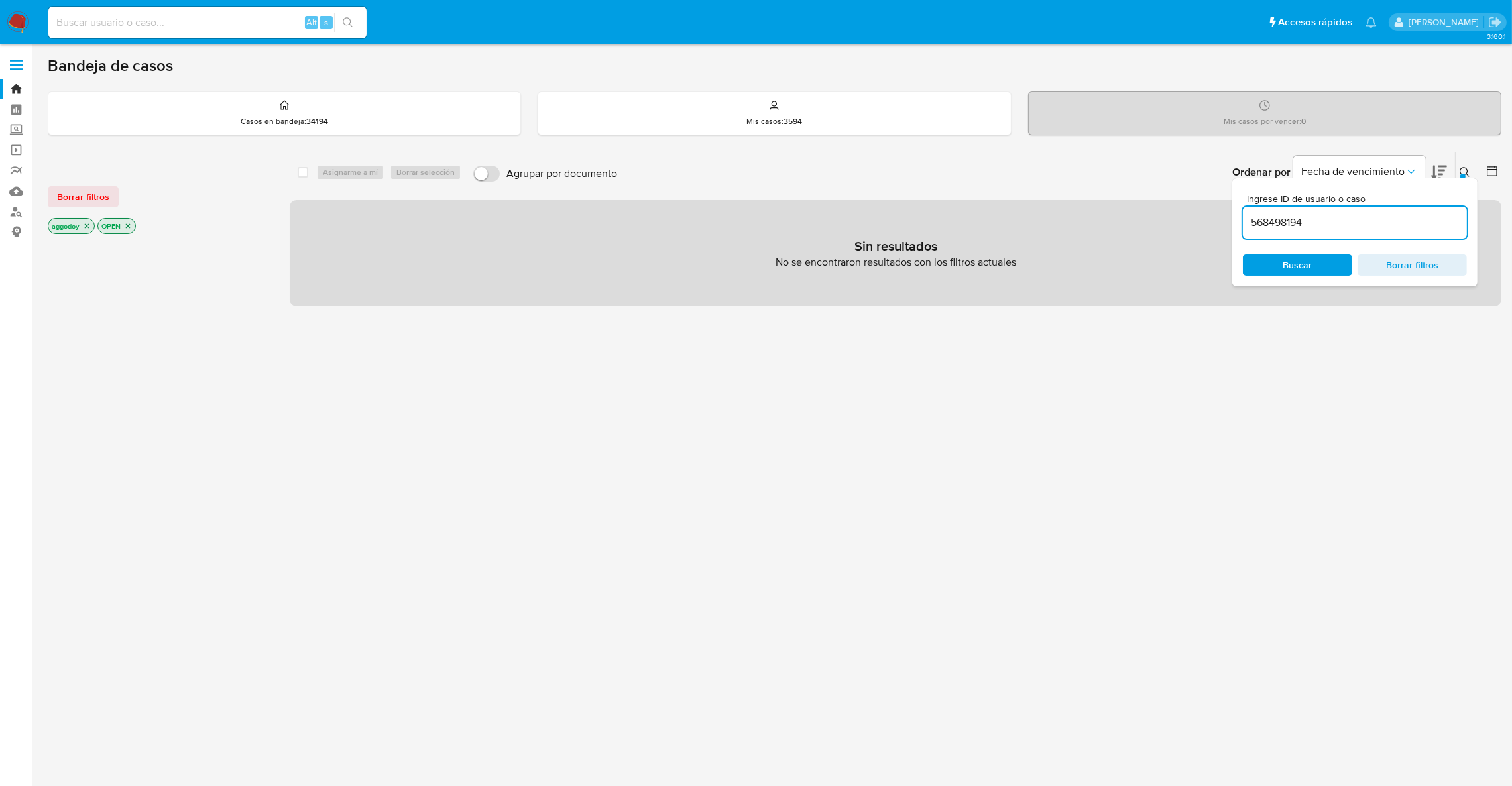
click at [1457, 170] on button at bounding box center [1466, 172] width 22 height 16
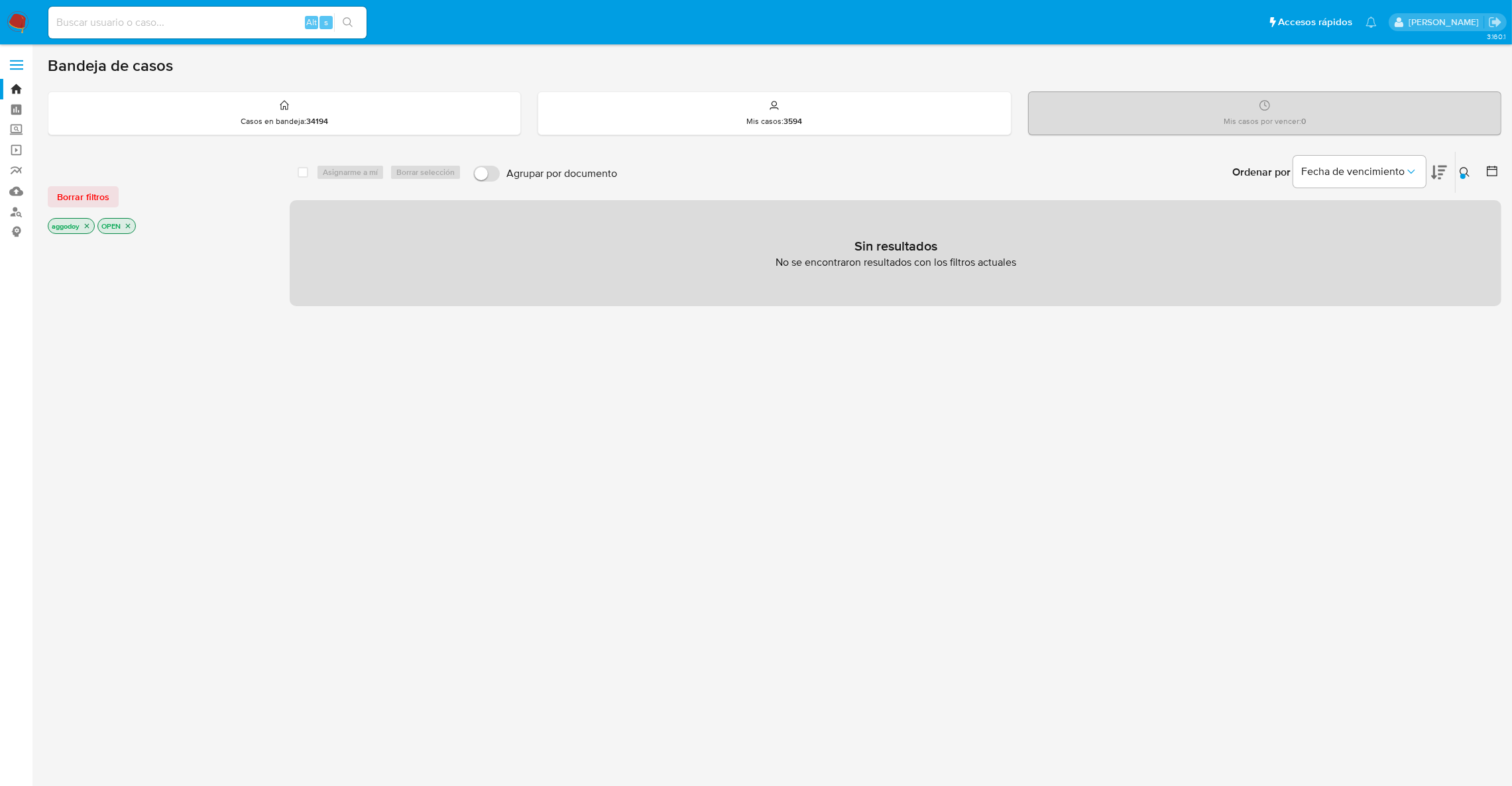
click at [126, 231] on p "OPEN" at bounding box center [116, 226] width 37 height 15
click at [126, 225] on icon "close-filter" at bounding box center [127, 226] width 8 height 8
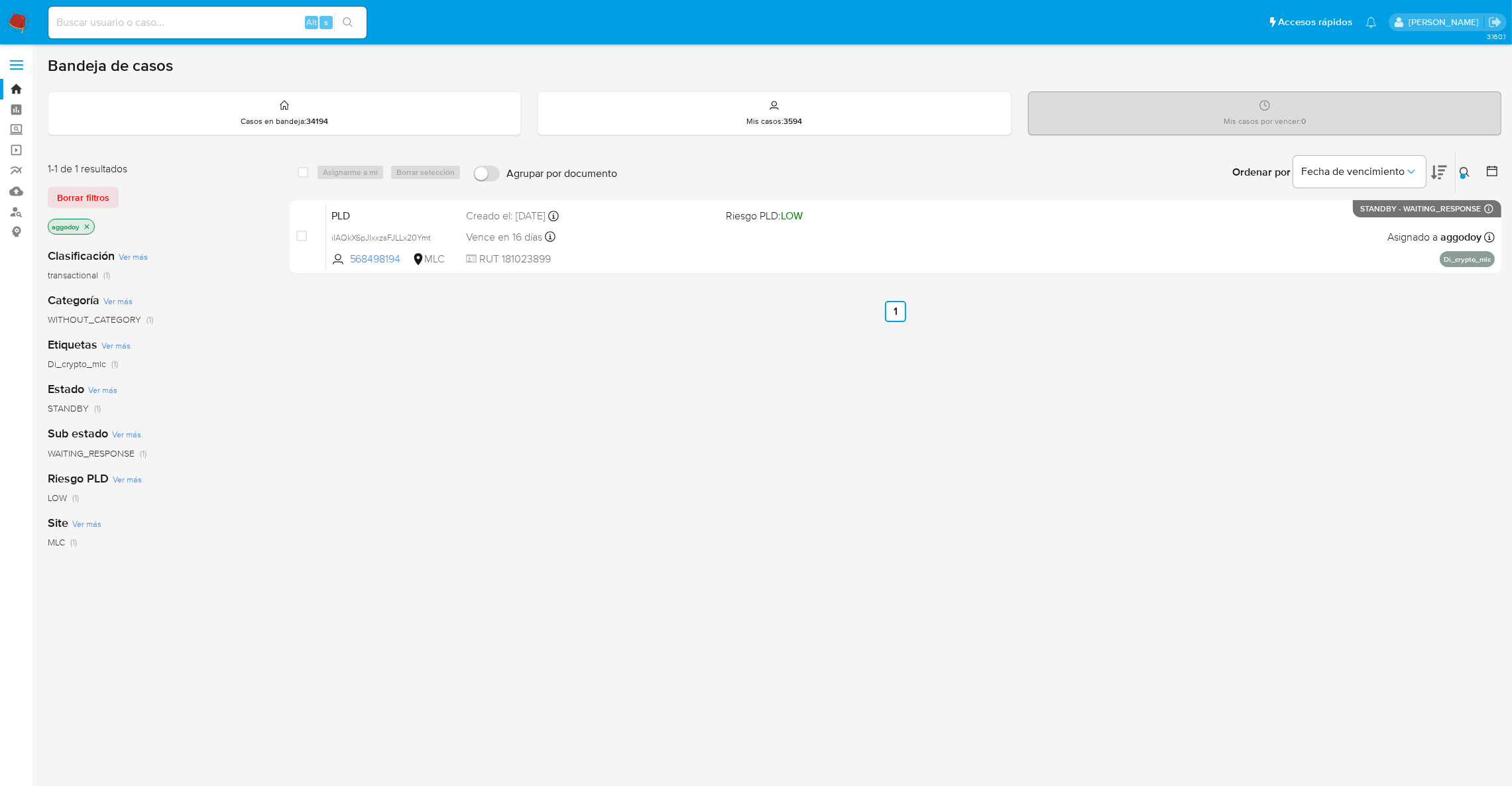
click at [88, 225] on icon "close-filter" at bounding box center [86, 226] width 5 height 5
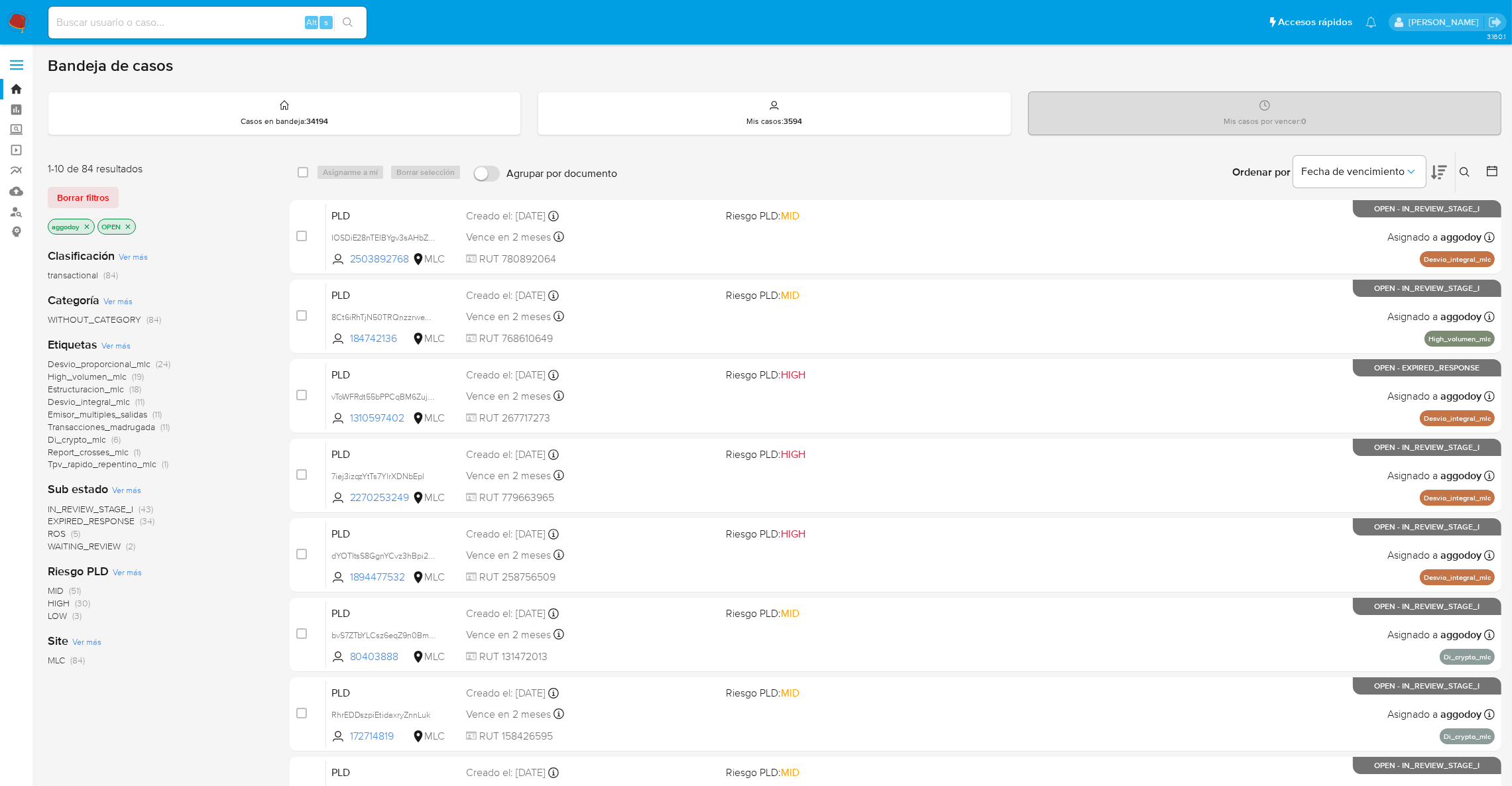
click at [59, 536] on span "ROS" at bounding box center [56, 534] width 18 height 13
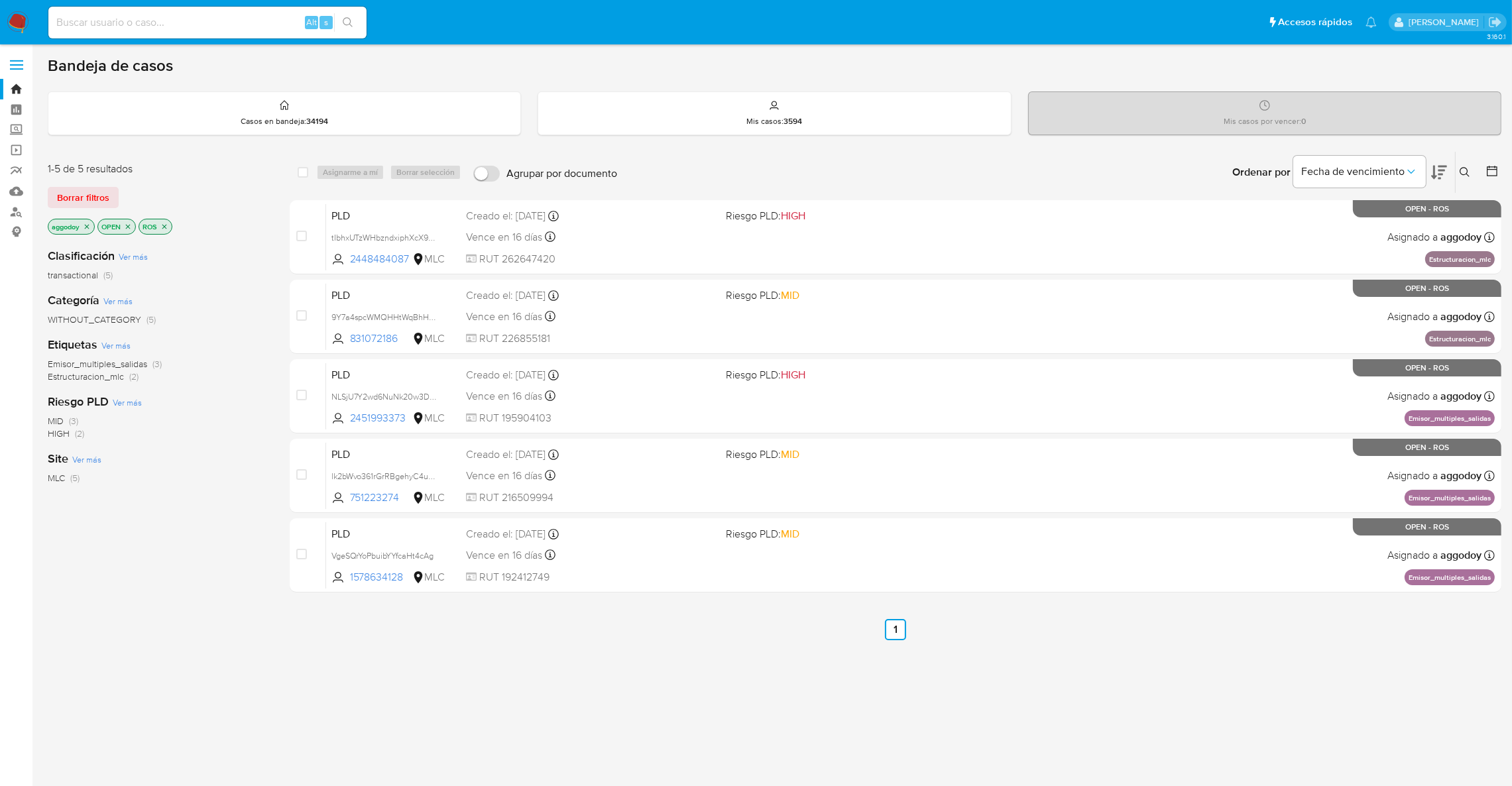
click at [166, 224] on icon "close-filter" at bounding box center [164, 226] width 8 height 8
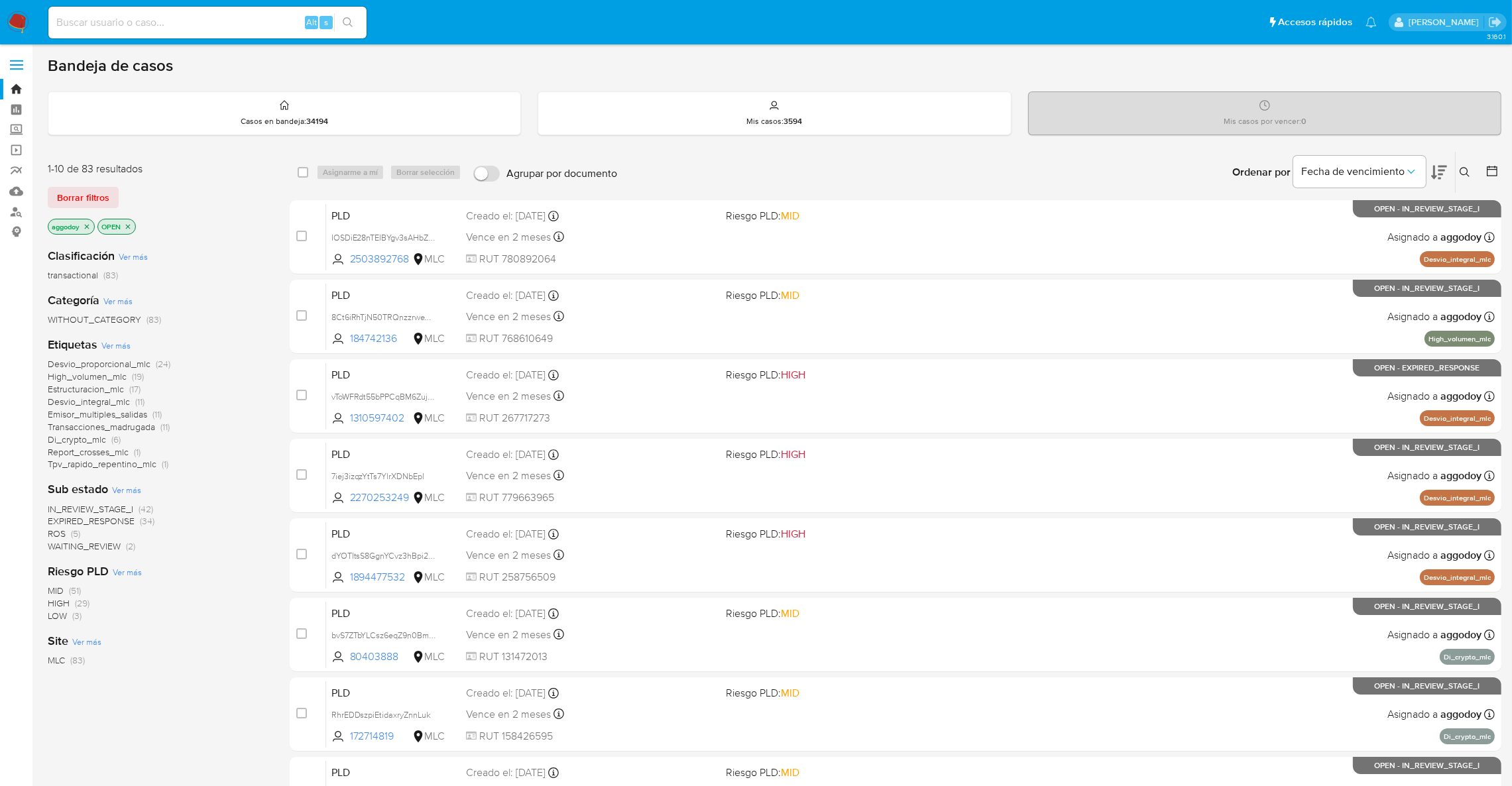
click at [1443, 171] on icon at bounding box center [1439, 172] width 16 height 16
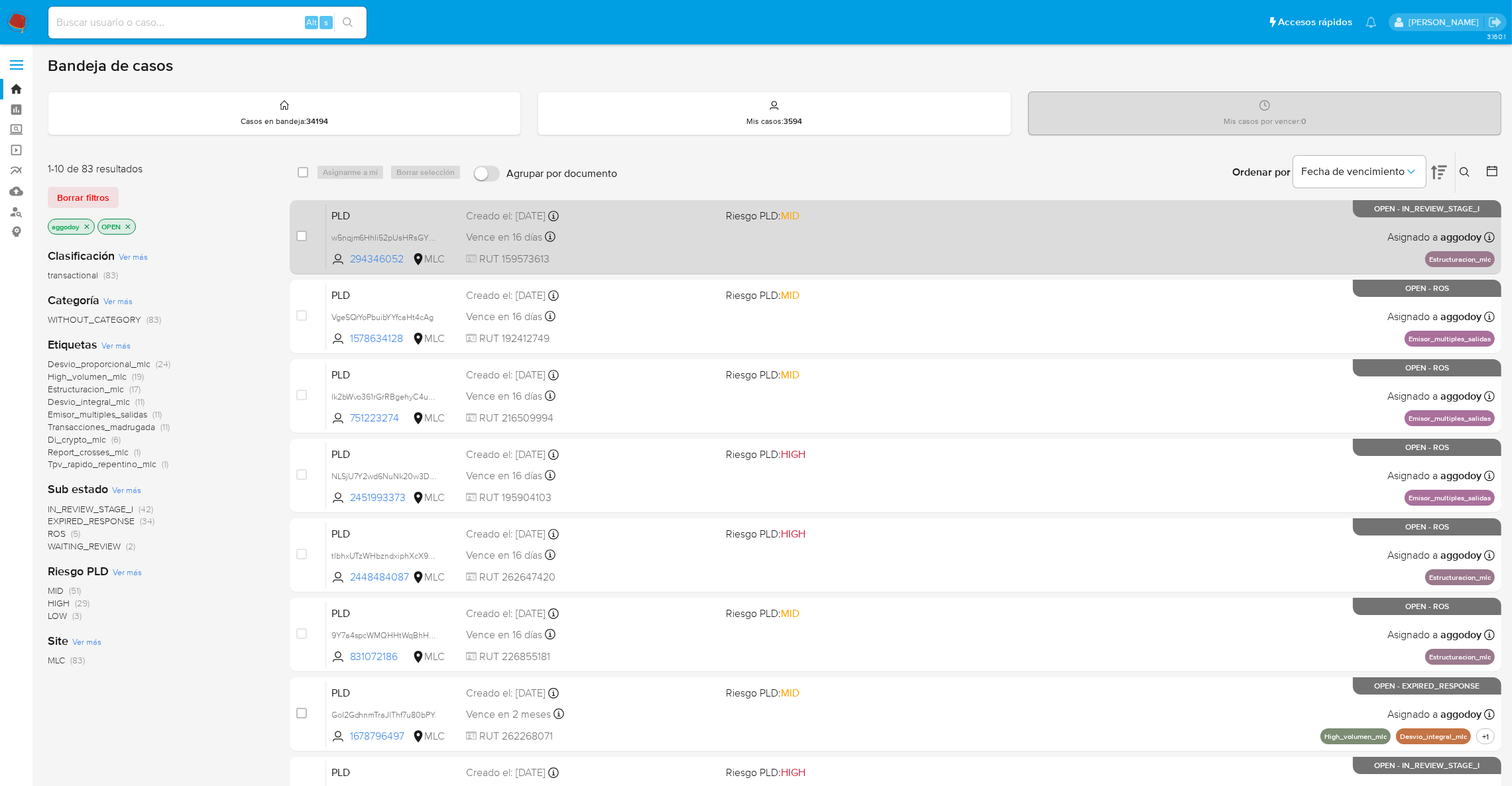
click at [1292, 246] on div "PLD w5nqjm6HhIi52pUsHRsGYVk9 294346052 MLC Riesgo PLD: MID Creado el: 12/07/202…" at bounding box center [910, 237] width 1169 height 67
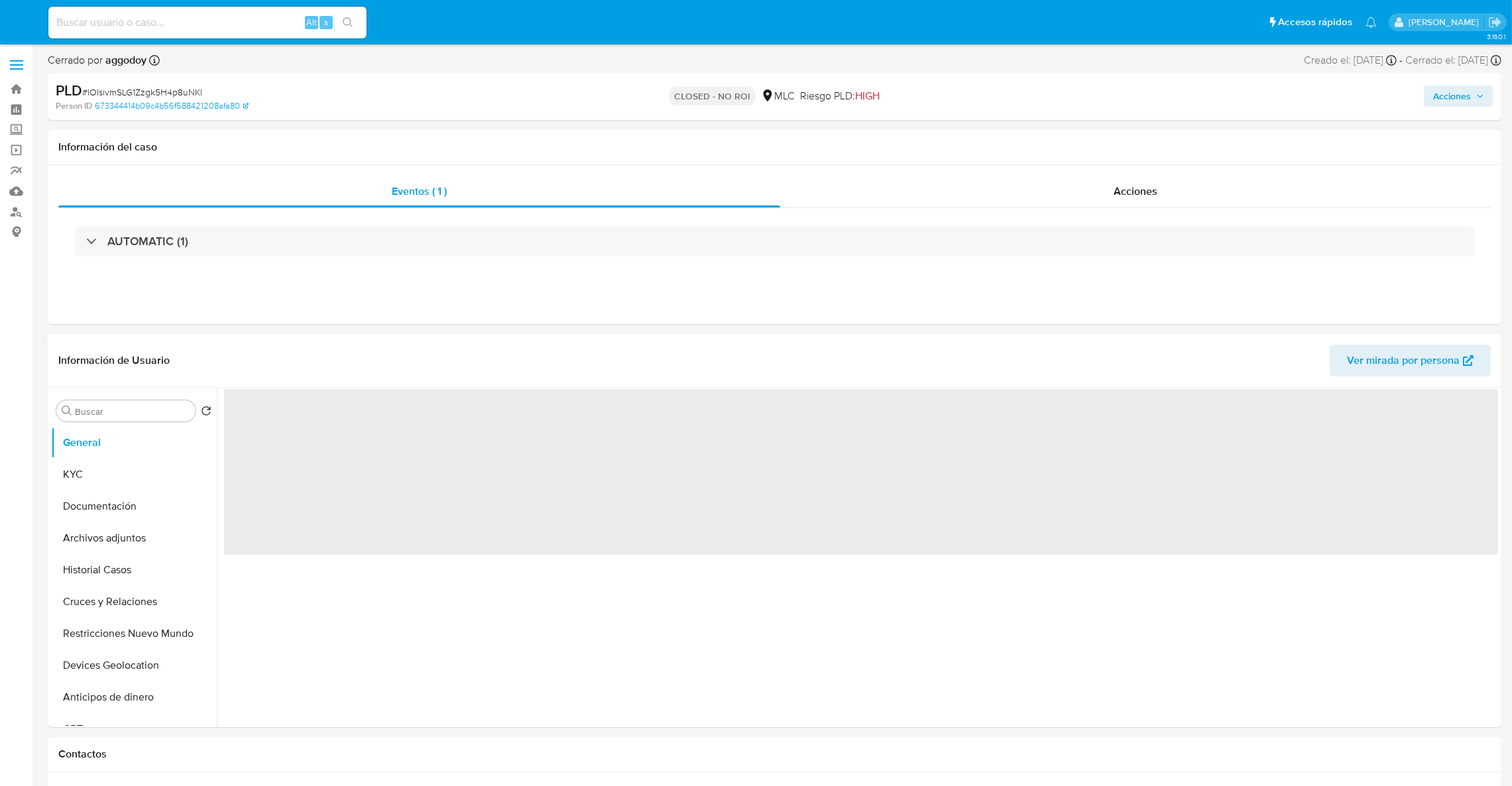
select select "10"
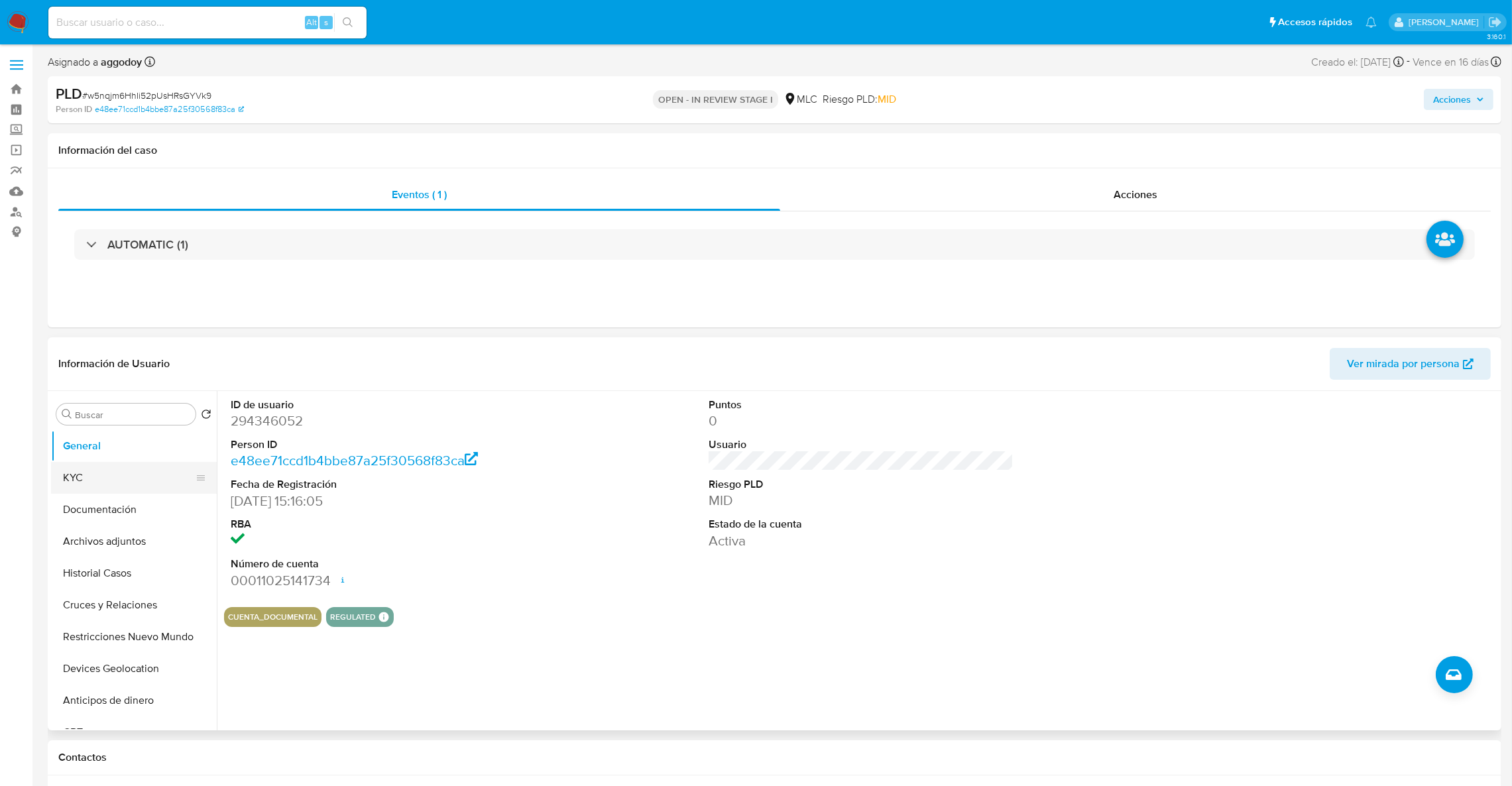
click at [105, 481] on button "KYC" at bounding box center [128, 478] width 155 height 32
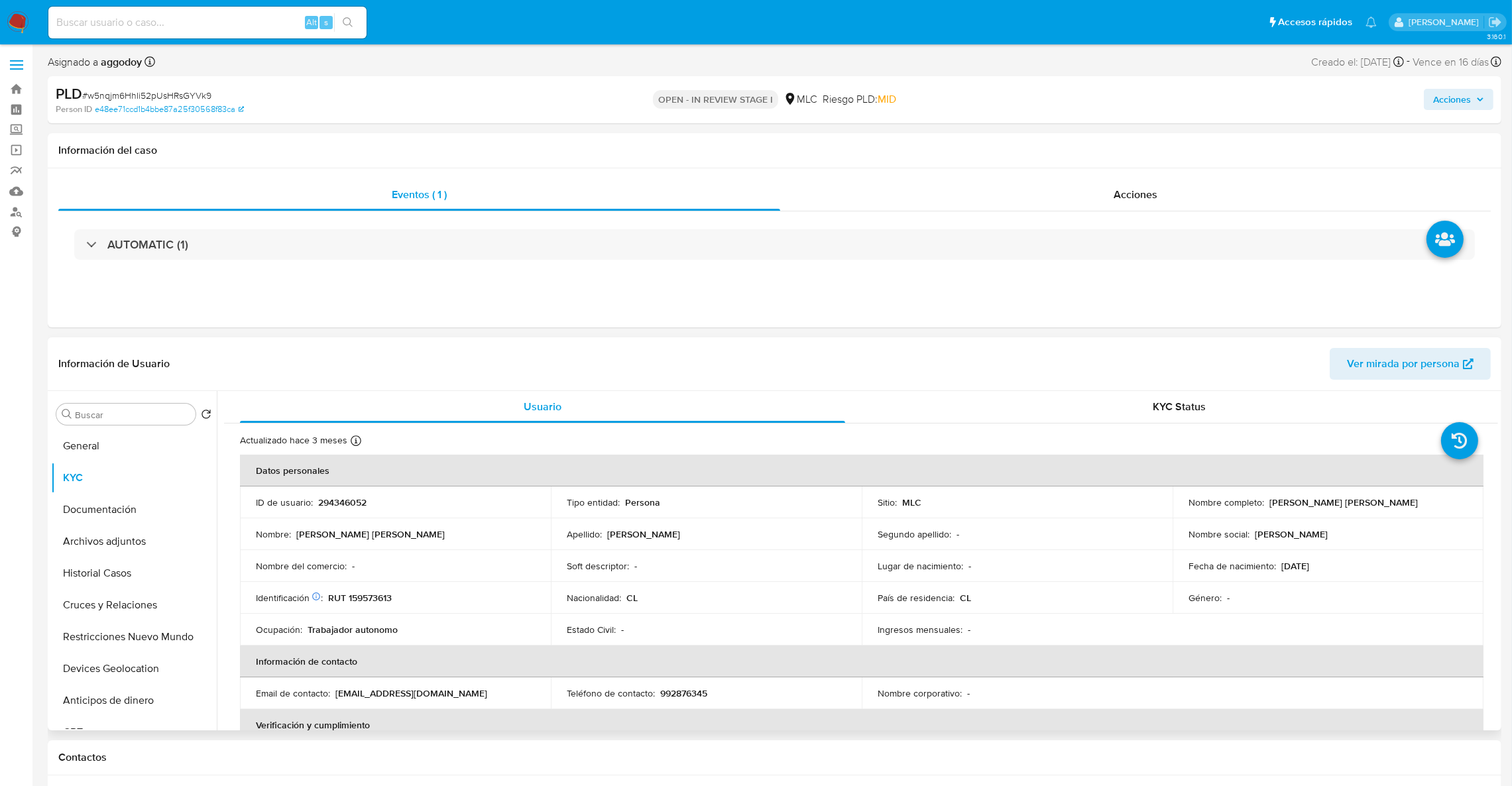
click at [329, 508] on p "294346052" at bounding box center [342, 502] width 48 height 12
copy p "294346052"
drag, startPoint x: 1266, startPoint y: 496, endPoint x: 1437, endPoint y: 493, distance: 171.0
click at [1437, 497] on div "Nombre completo : Patricia Andrea Varela Alfaro" at bounding box center [1328, 502] width 279 height 12
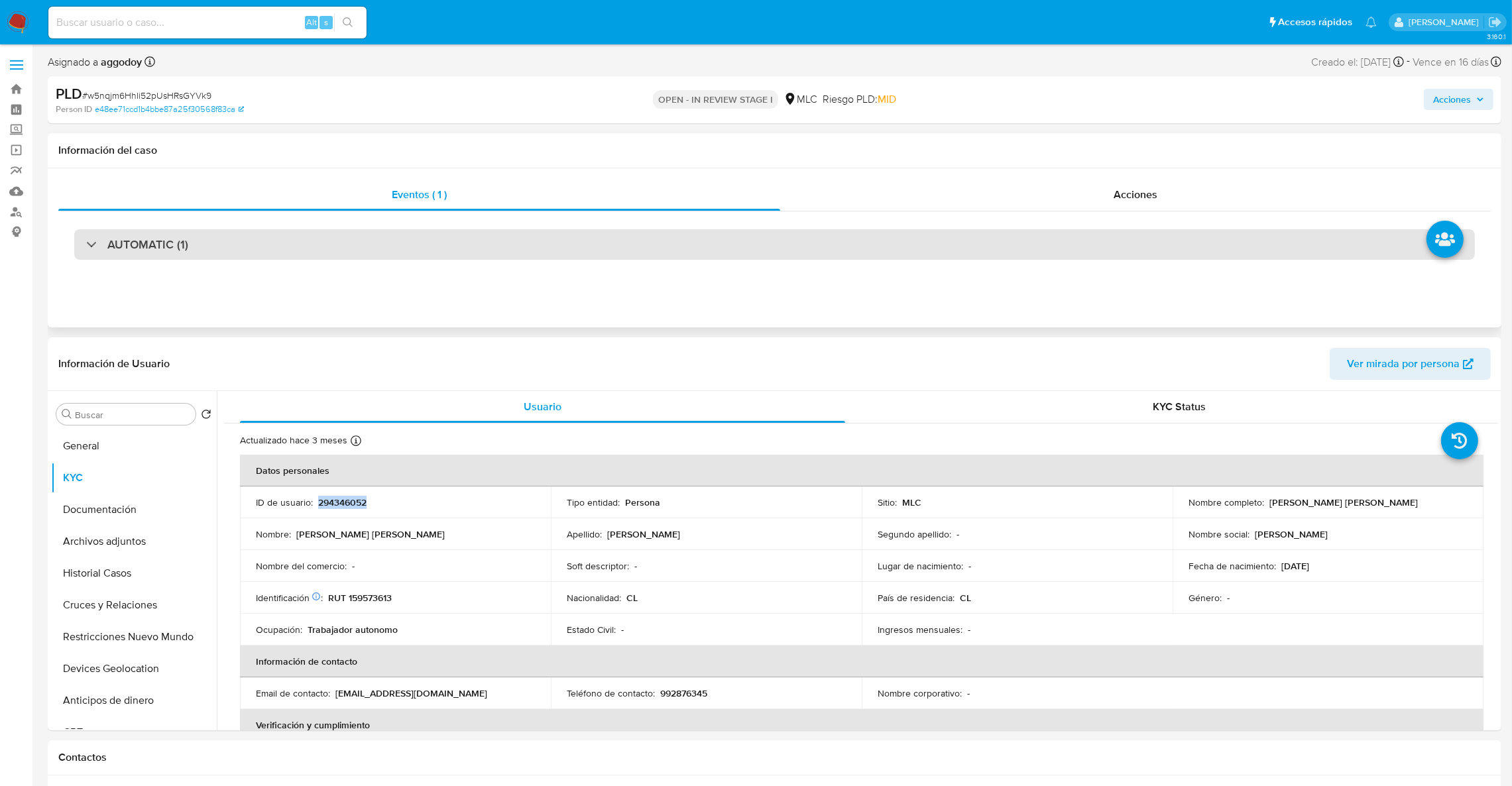
copy p "Patricia Andrea Varela Alfaro"
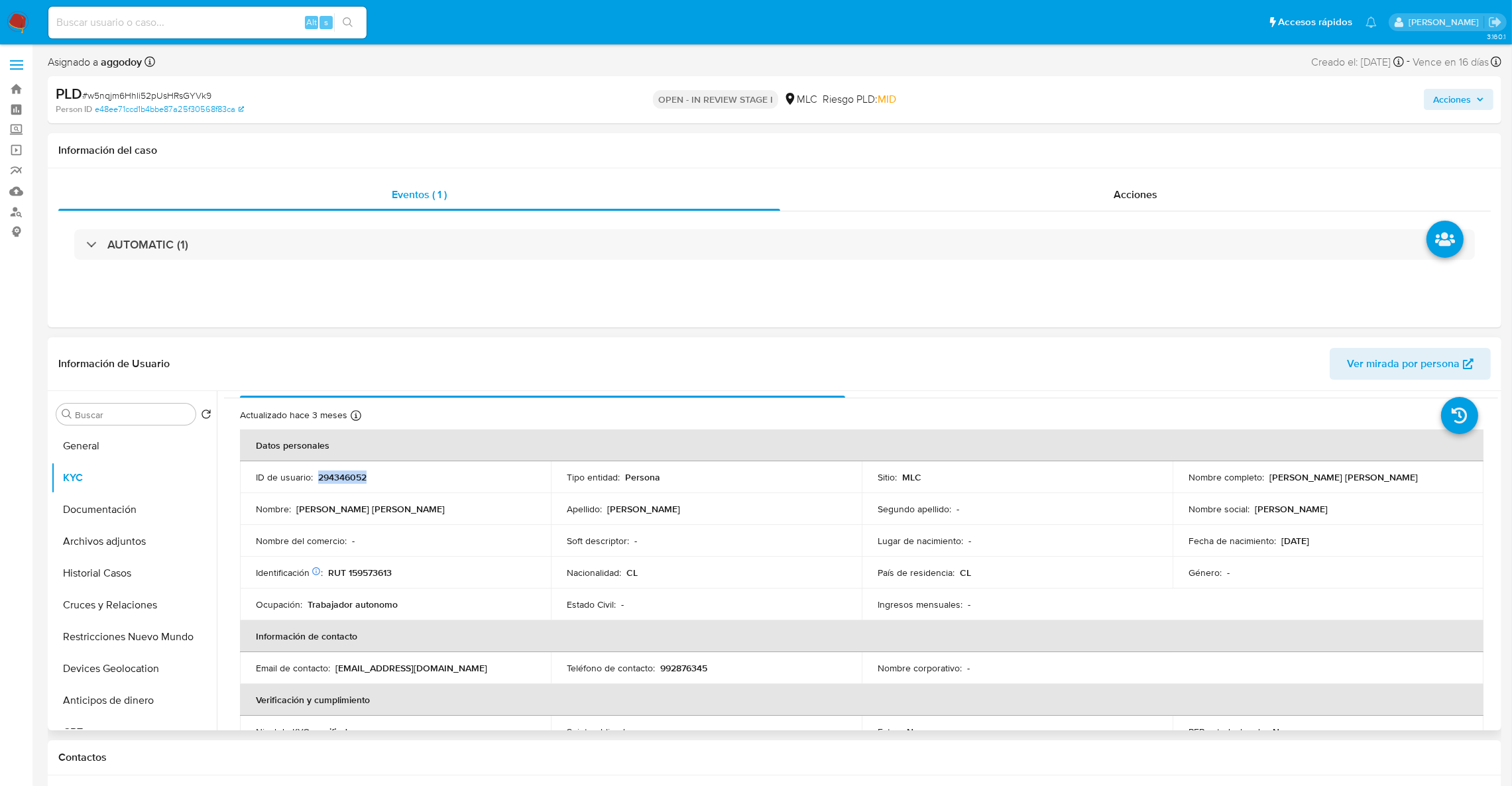
scroll to position [22, 0]
click at [384, 580] on p "RUT 159573613" at bounding box center [360, 576] width 63 height 12
copy p "159573613"
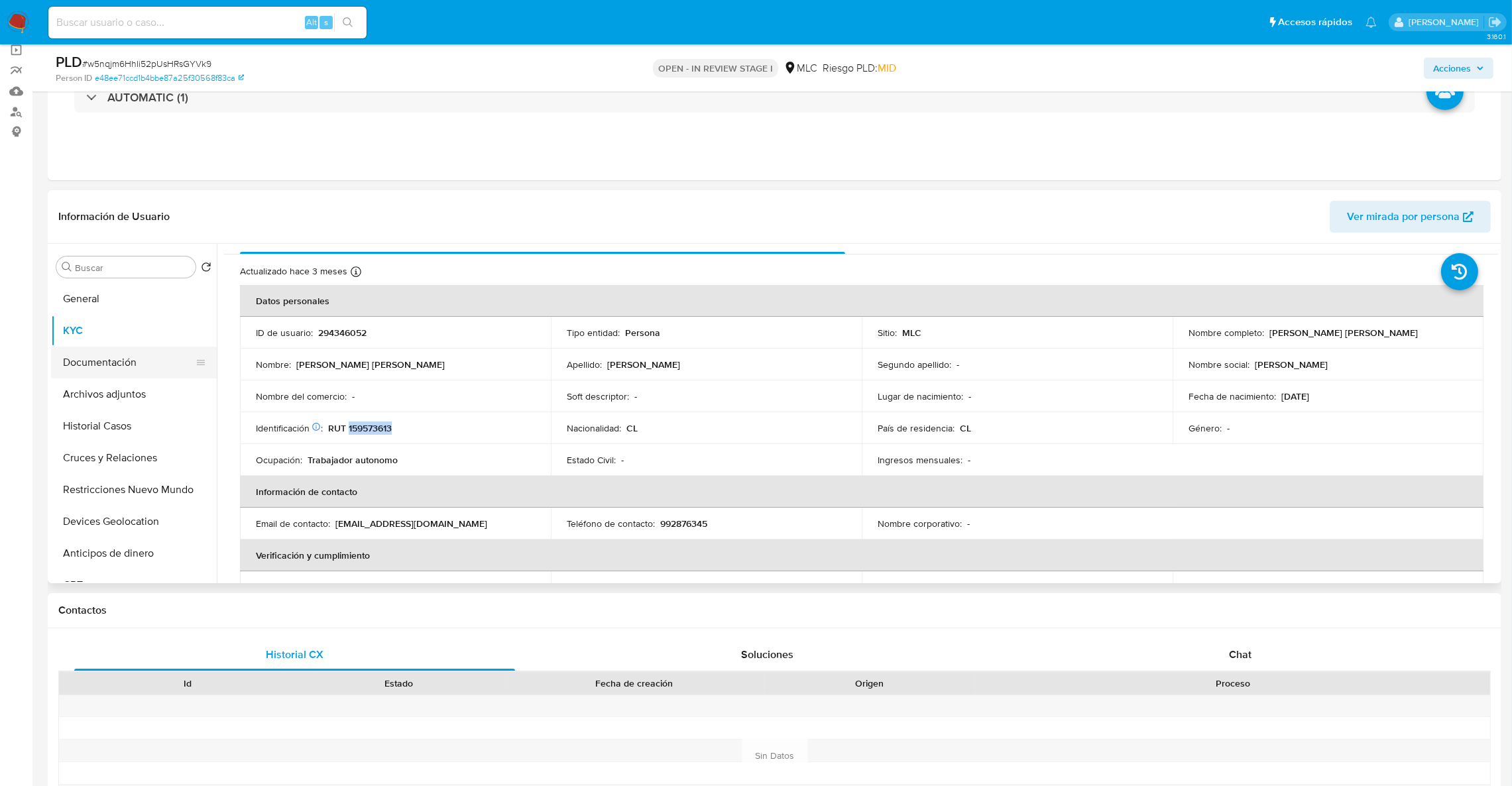
click at [114, 368] on button "Documentación" at bounding box center [128, 363] width 155 height 32
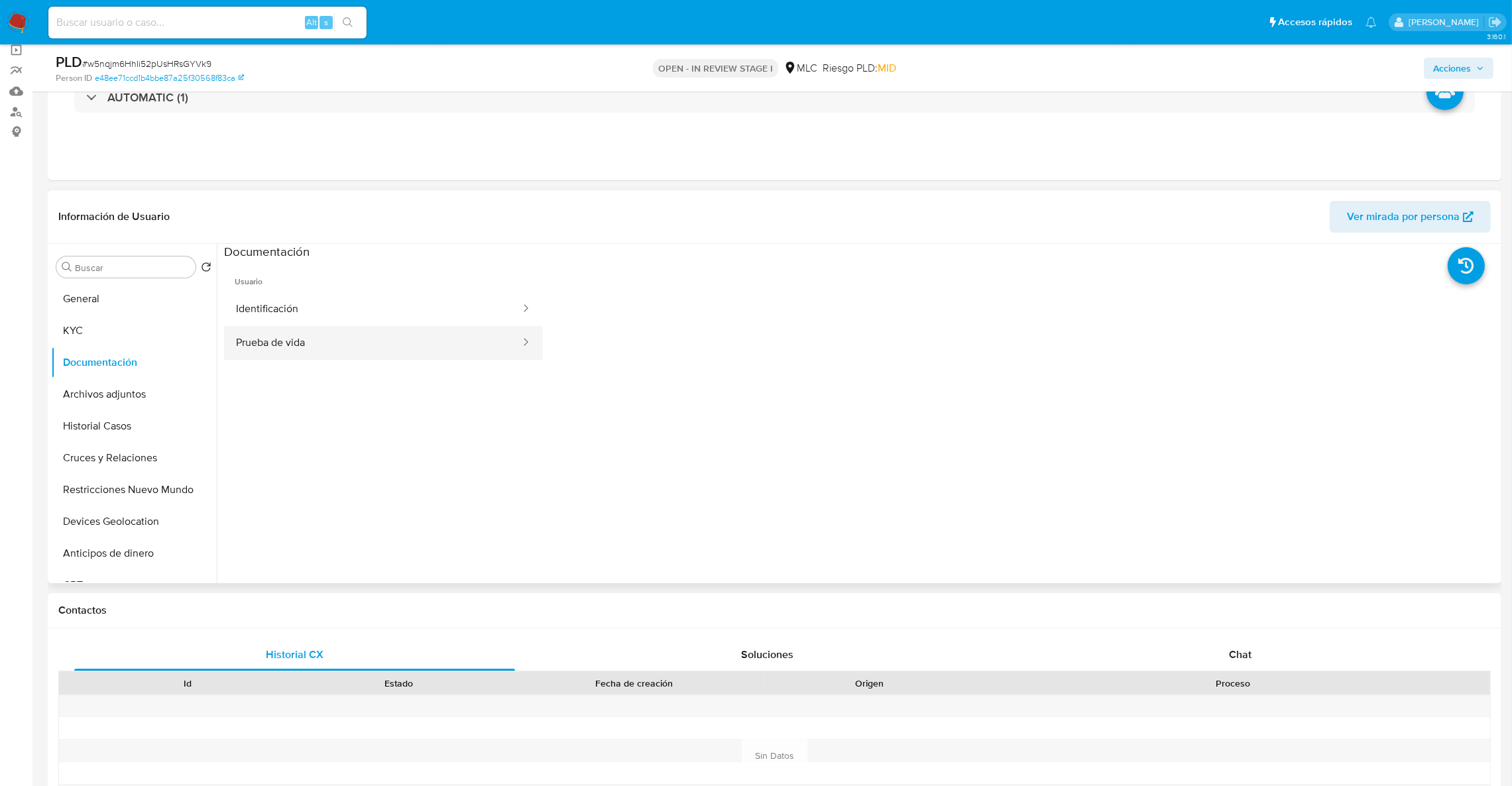
click at [349, 338] on button "Prueba de vida" at bounding box center [373, 343] width 298 height 33
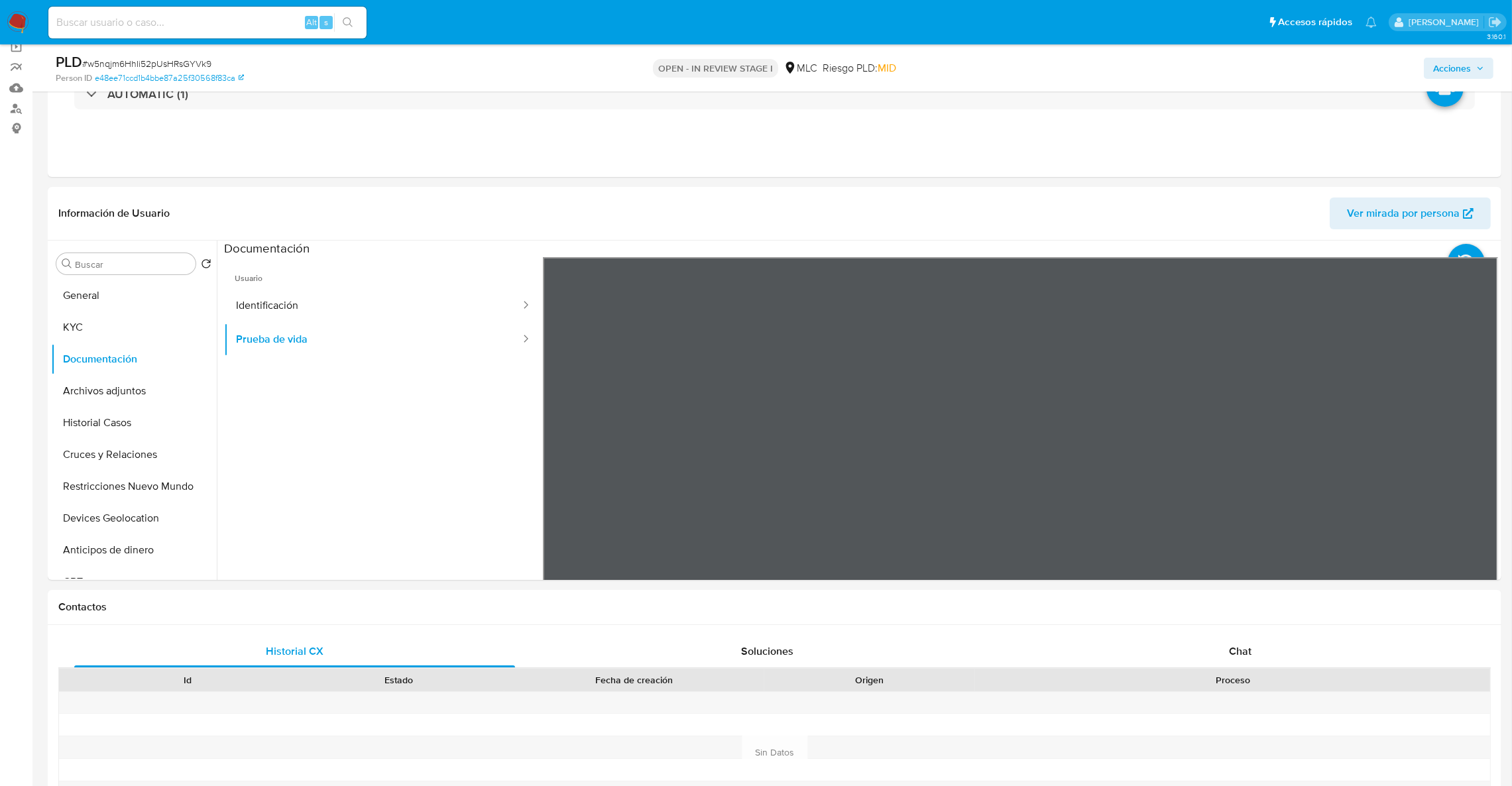
scroll to position [105, 0]
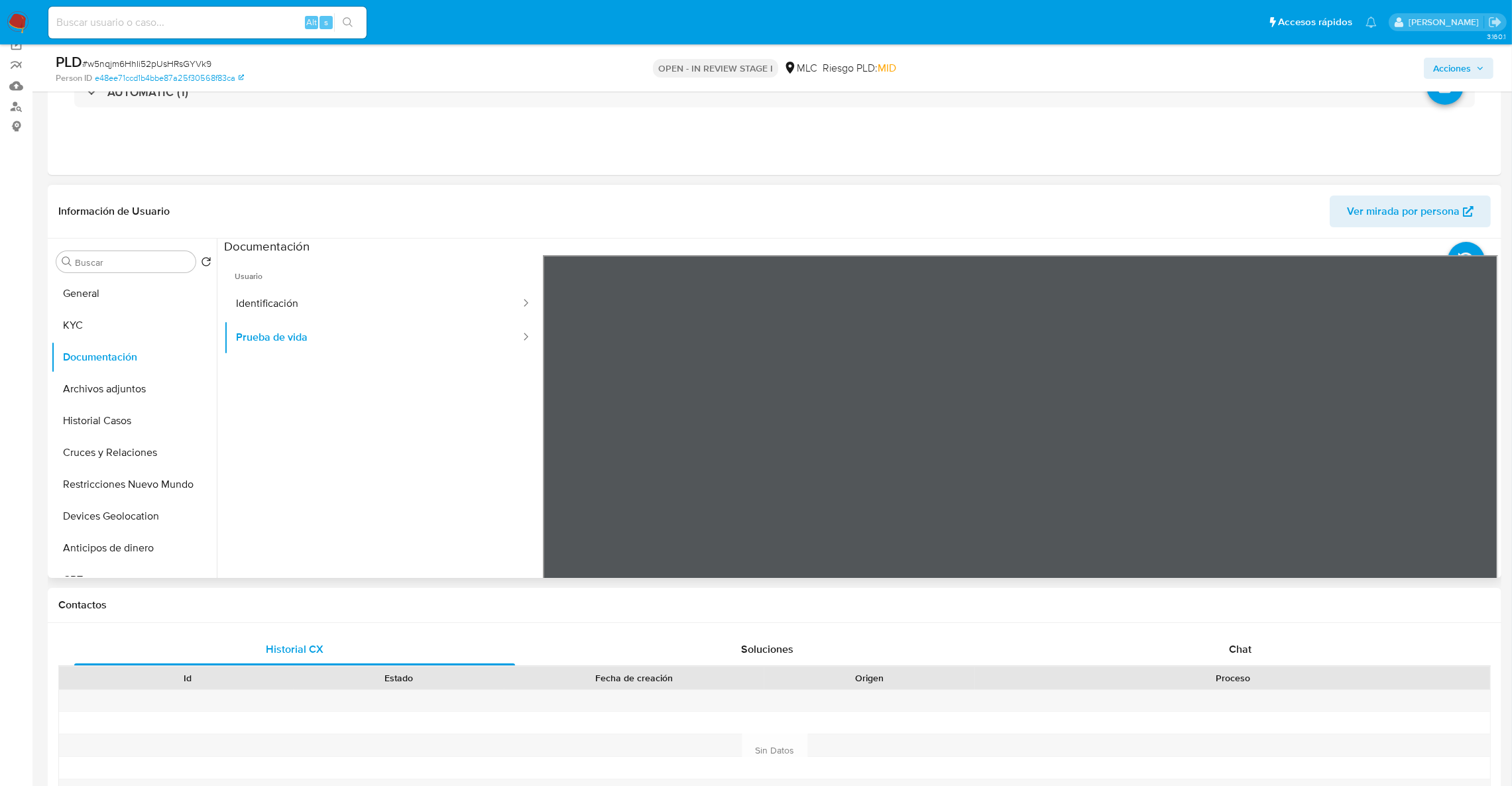
click at [816, 205] on div "Información de Usuario Ver mirada por persona Buscar Volver al orden por defect…" at bounding box center [774, 381] width 1453 height 393
drag, startPoint x: 1171, startPoint y: 345, endPoint x: 1295, endPoint y: 352, distance: 124.2
click at [1295, 352] on div at bounding box center [1021, 473] width 956 height 435
drag, startPoint x: 1287, startPoint y: 364, endPoint x: 1394, endPoint y: 369, distance: 107.1
click at [1394, 369] on div at bounding box center [1021, 473] width 956 height 435
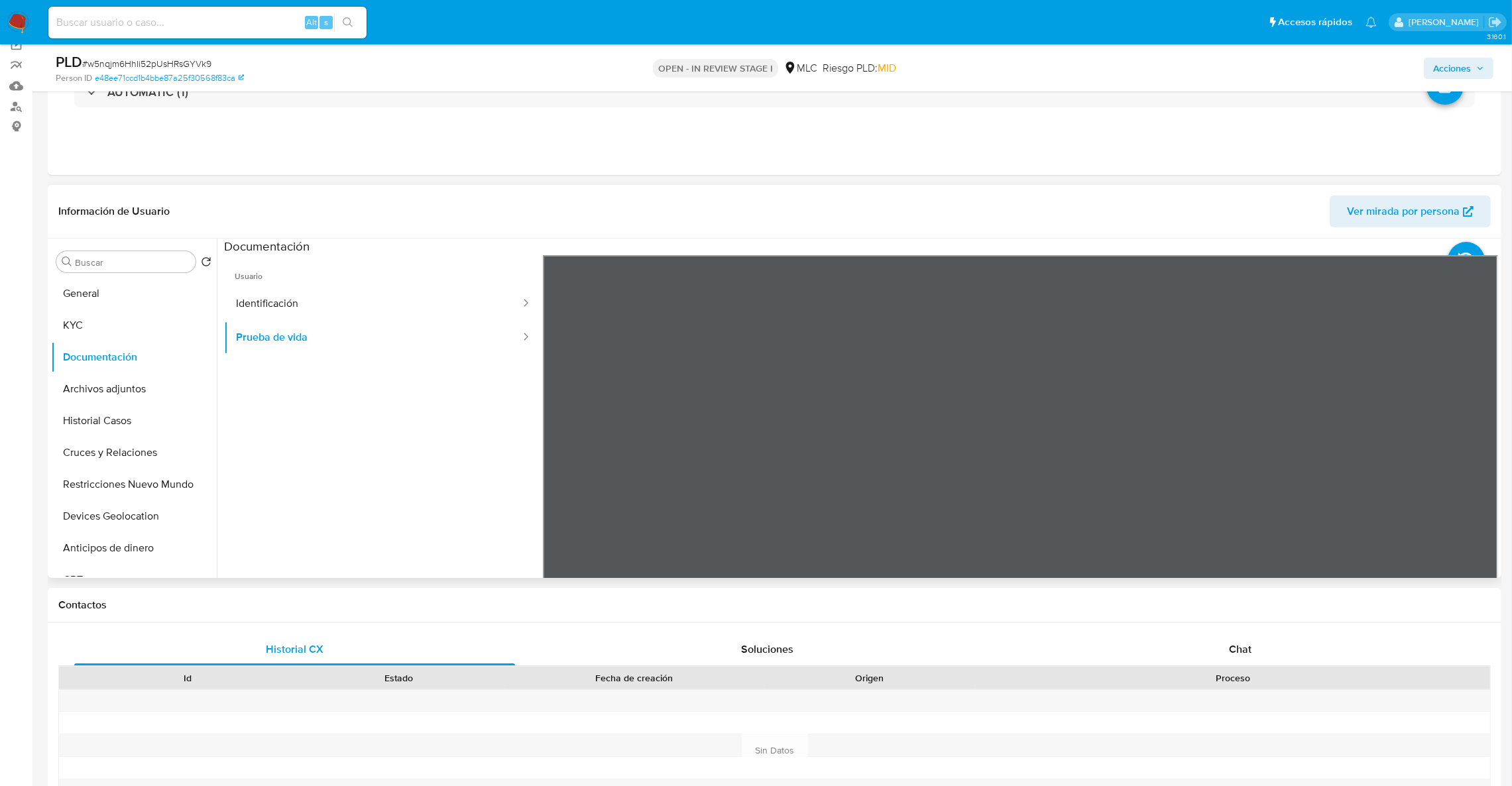
click at [1291, 406] on div at bounding box center [1021, 473] width 956 height 435
drag, startPoint x: 867, startPoint y: 455, endPoint x: 867, endPoint y: 393, distance: 62.0
click at [832, 268] on div at bounding box center [1021, 473] width 956 height 435
click at [262, 322] on button "Prueba de vida" at bounding box center [373, 338] width 298 height 33
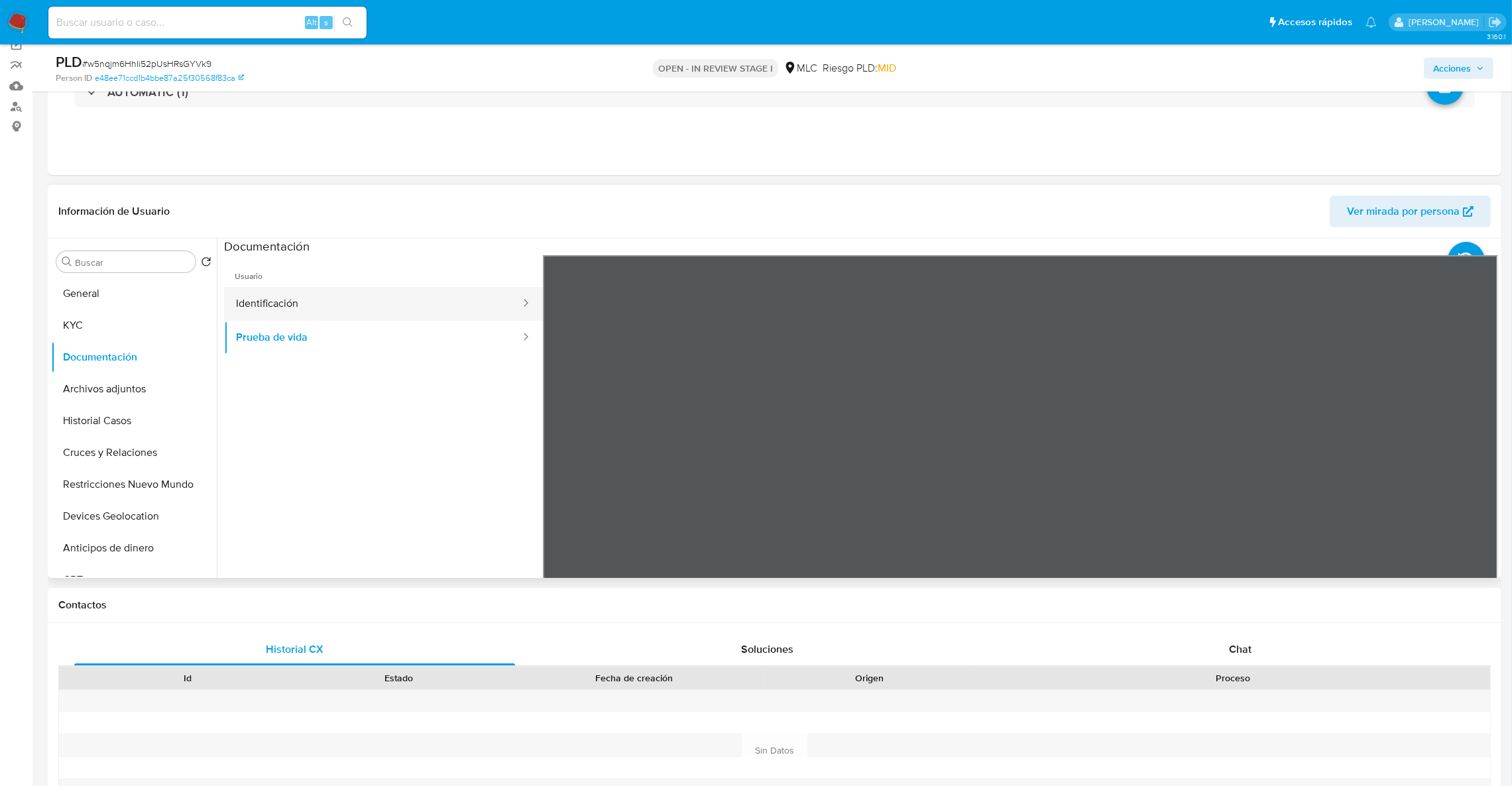
click at [262, 305] on button "Identificación" at bounding box center [373, 304] width 298 height 33
click at [1468, 461] on icon at bounding box center [1481, 471] width 27 height 27
click at [560, 467] on icon at bounding box center [559, 471] width 27 height 27
click at [98, 317] on button "KYC" at bounding box center [128, 326] width 155 height 32
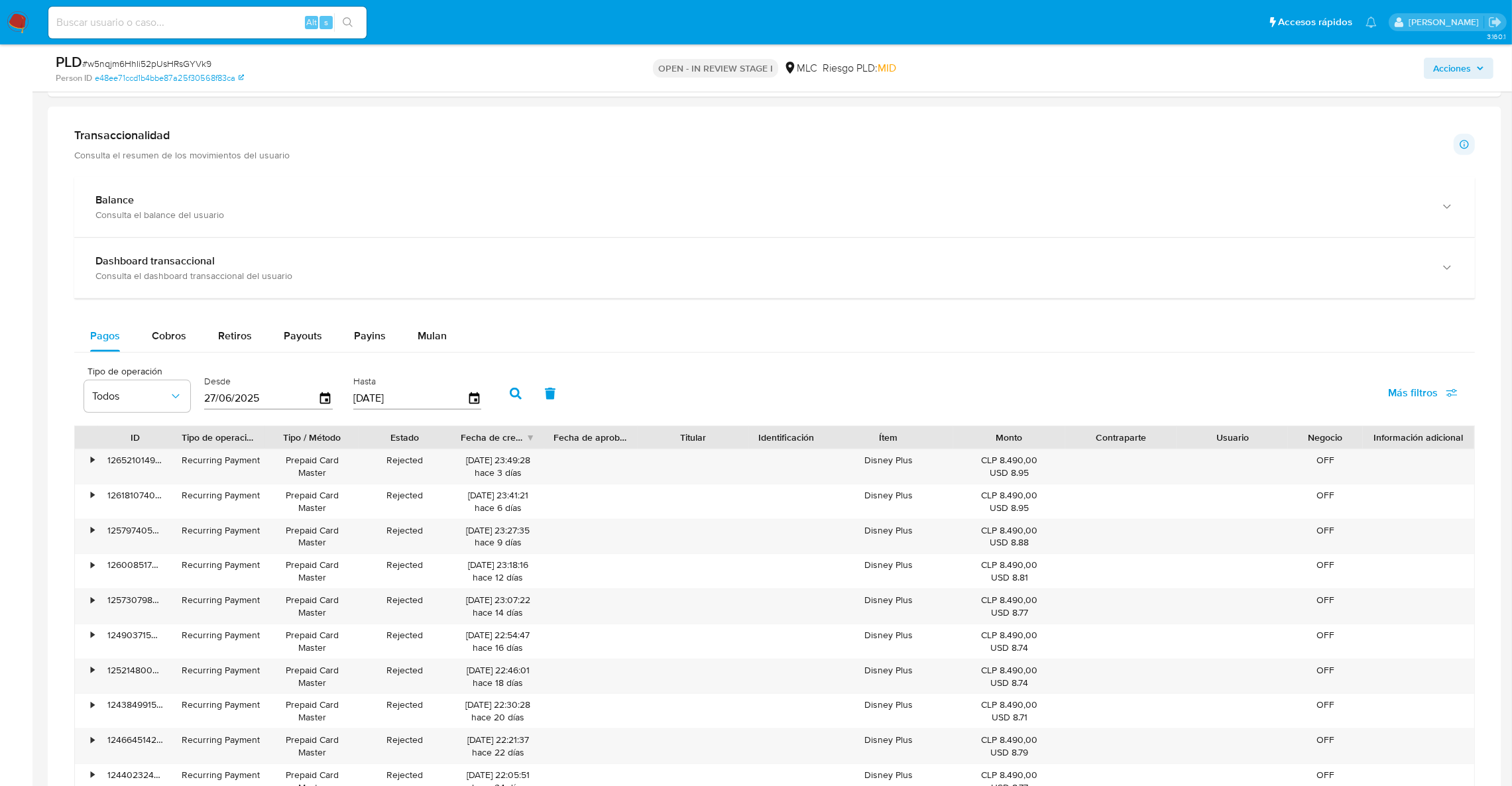
scroll to position [1294, 0]
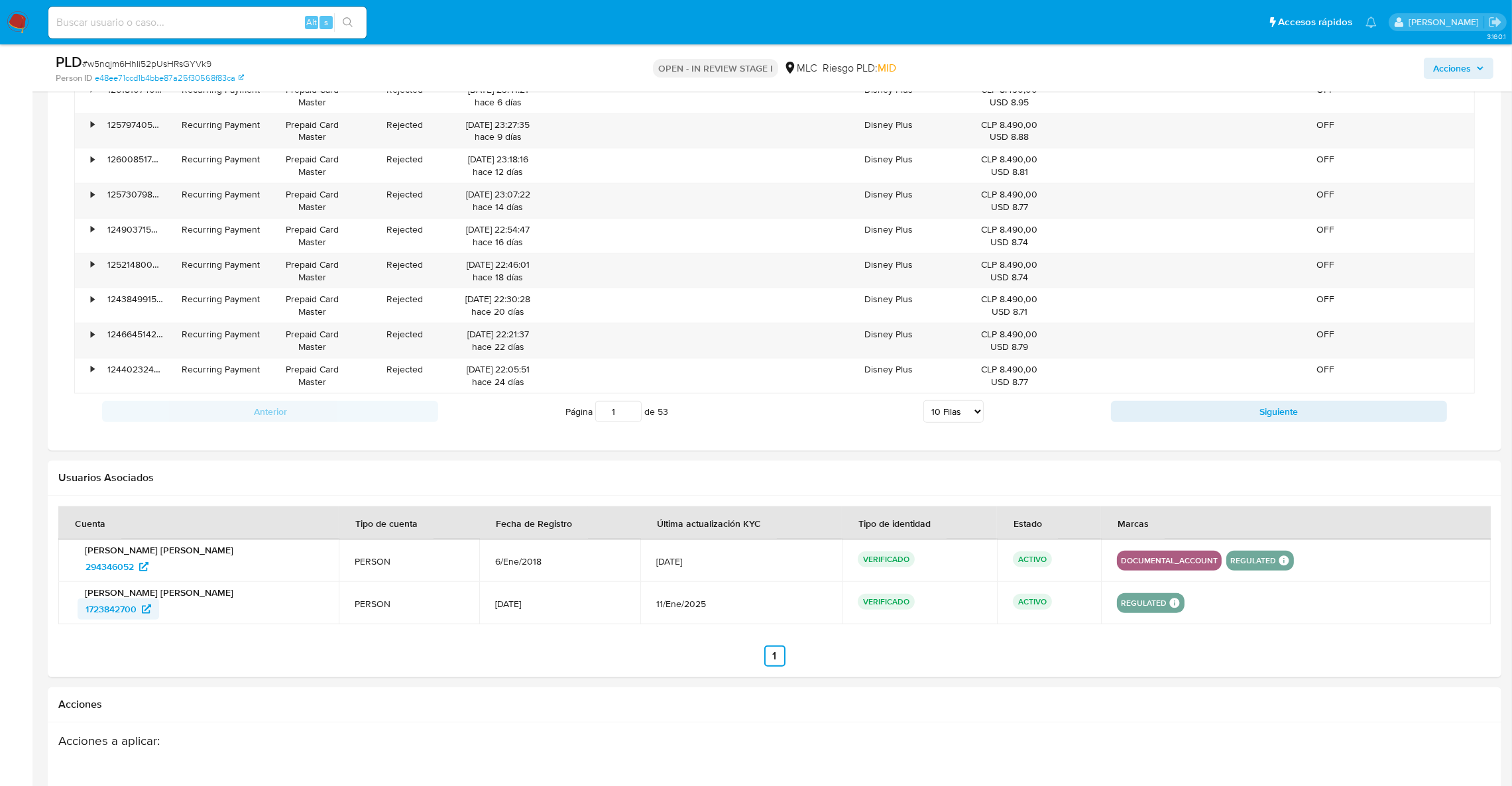
click at [120, 617] on span "1723842700" at bounding box center [111, 609] width 51 height 21
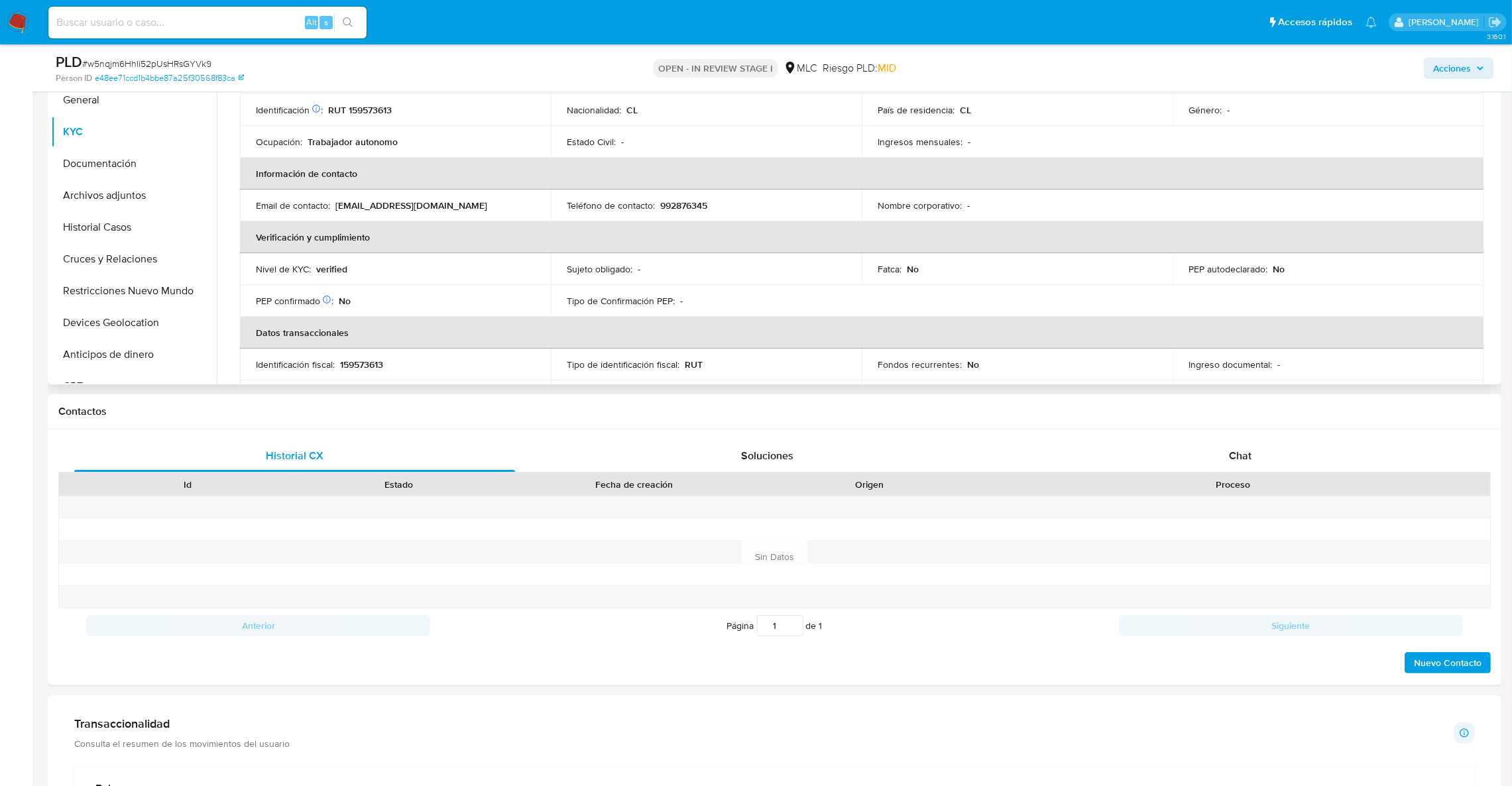
scroll to position [22, 0]
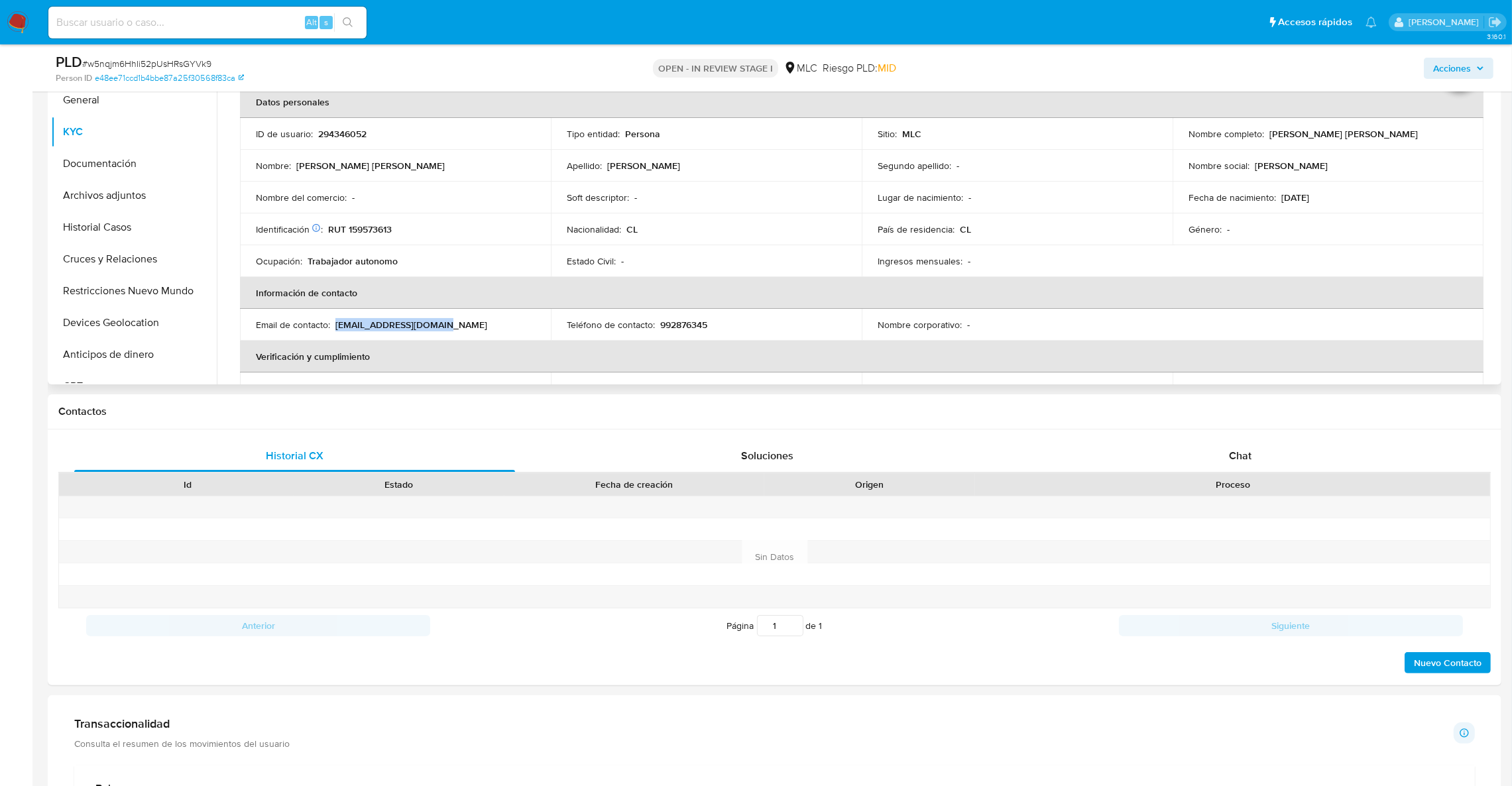
drag, startPoint x: 335, startPoint y: 329, endPoint x: 451, endPoint y: 329, distance: 116.0
click at [451, 329] on div "Email de contacto : sarayjopia@hotmail.com" at bounding box center [395, 325] width 279 height 12
copy p "sarayjopia@hotmail.com"
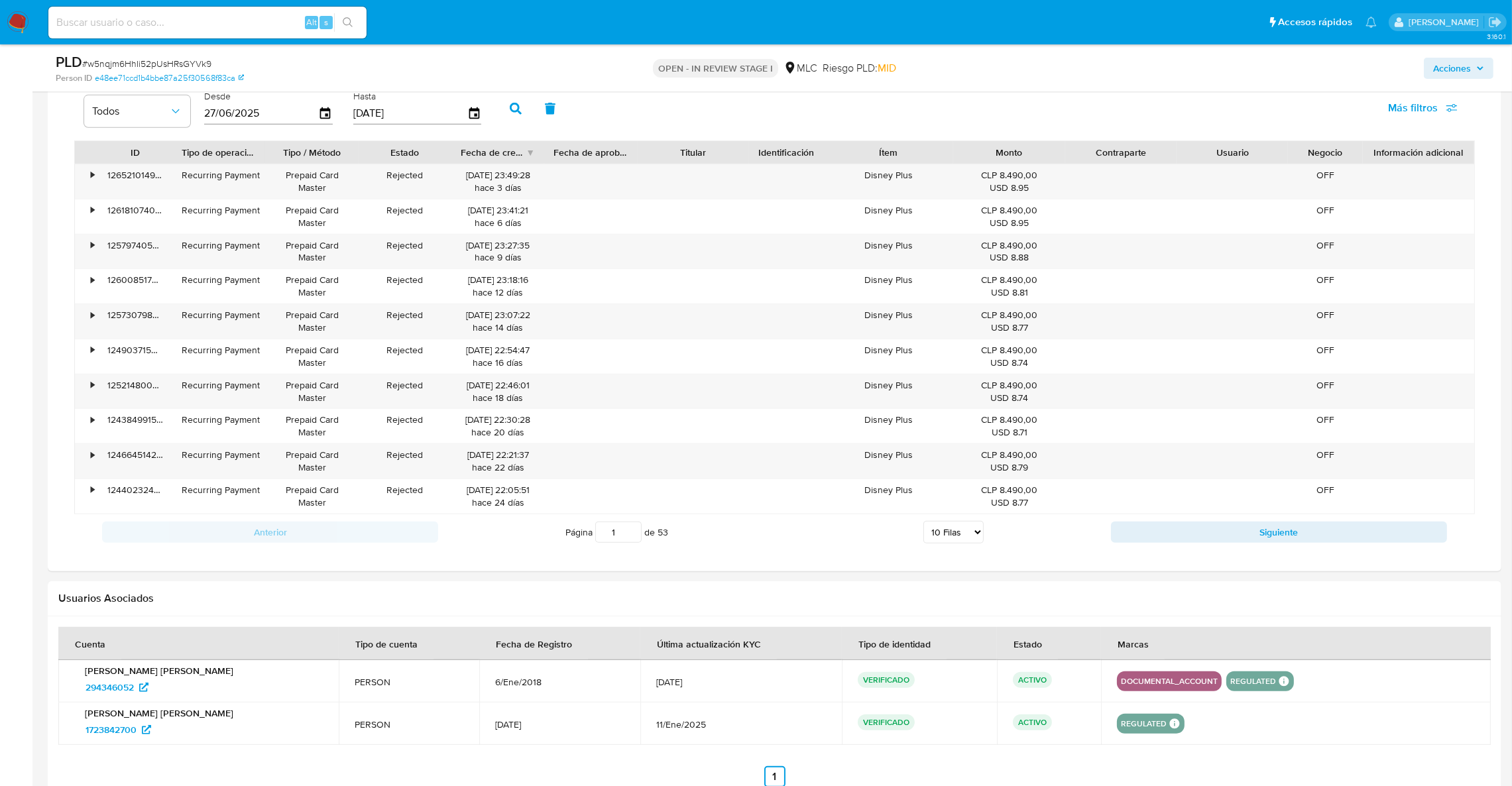
scroll to position [1592, 0]
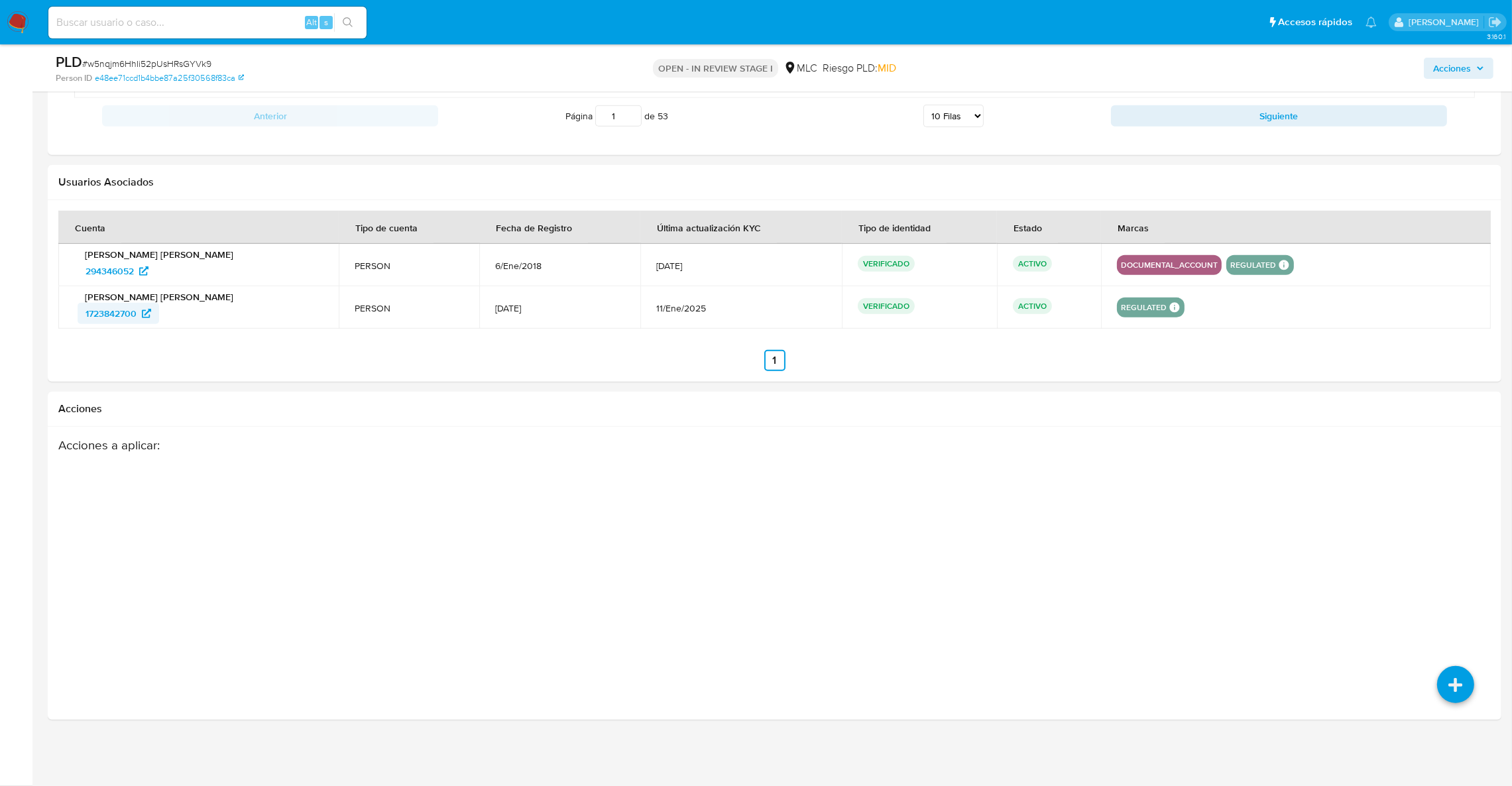
click at [104, 308] on span "1723842700" at bounding box center [111, 313] width 51 height 21
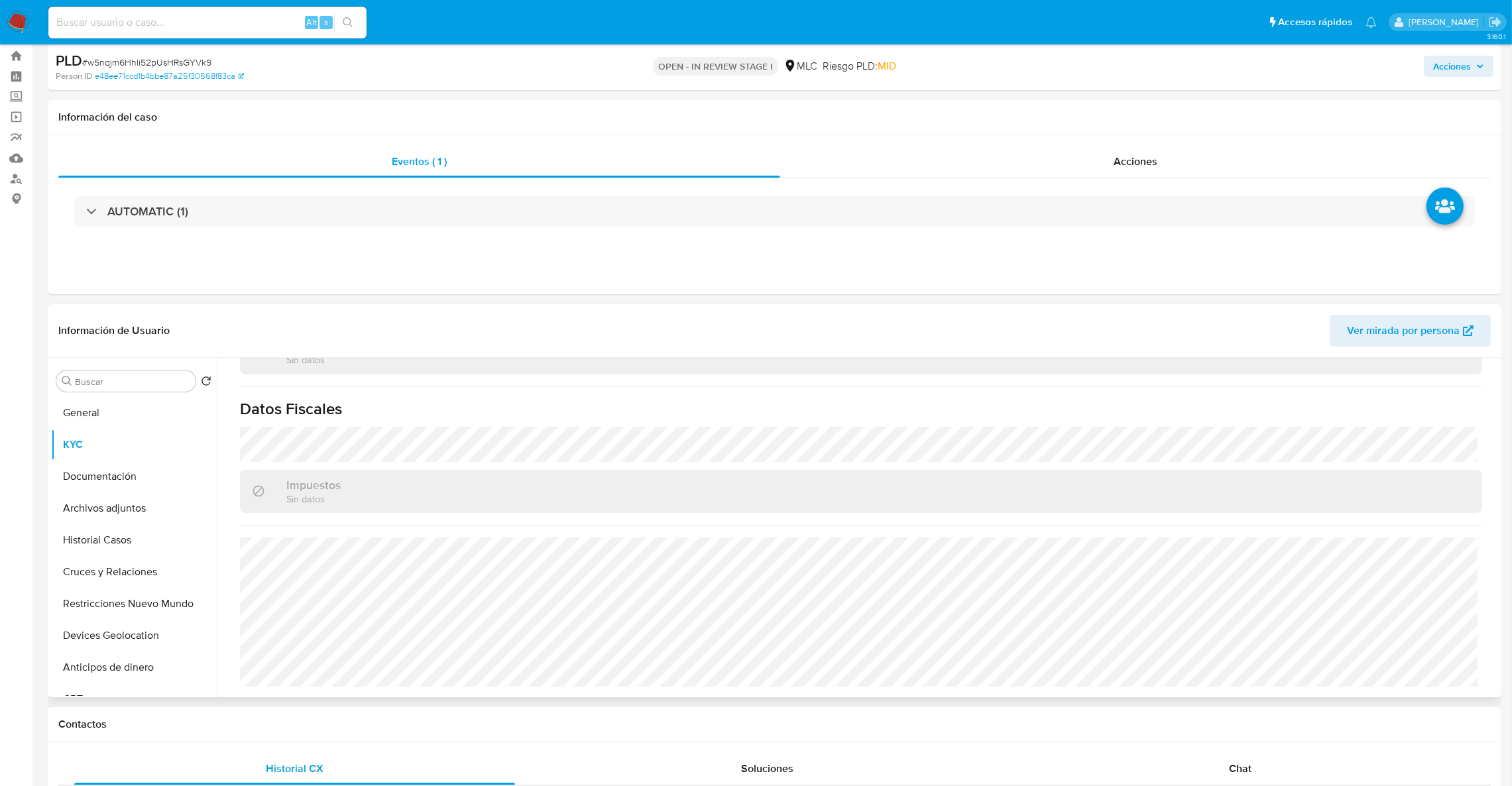
scroll to position [0, 0]
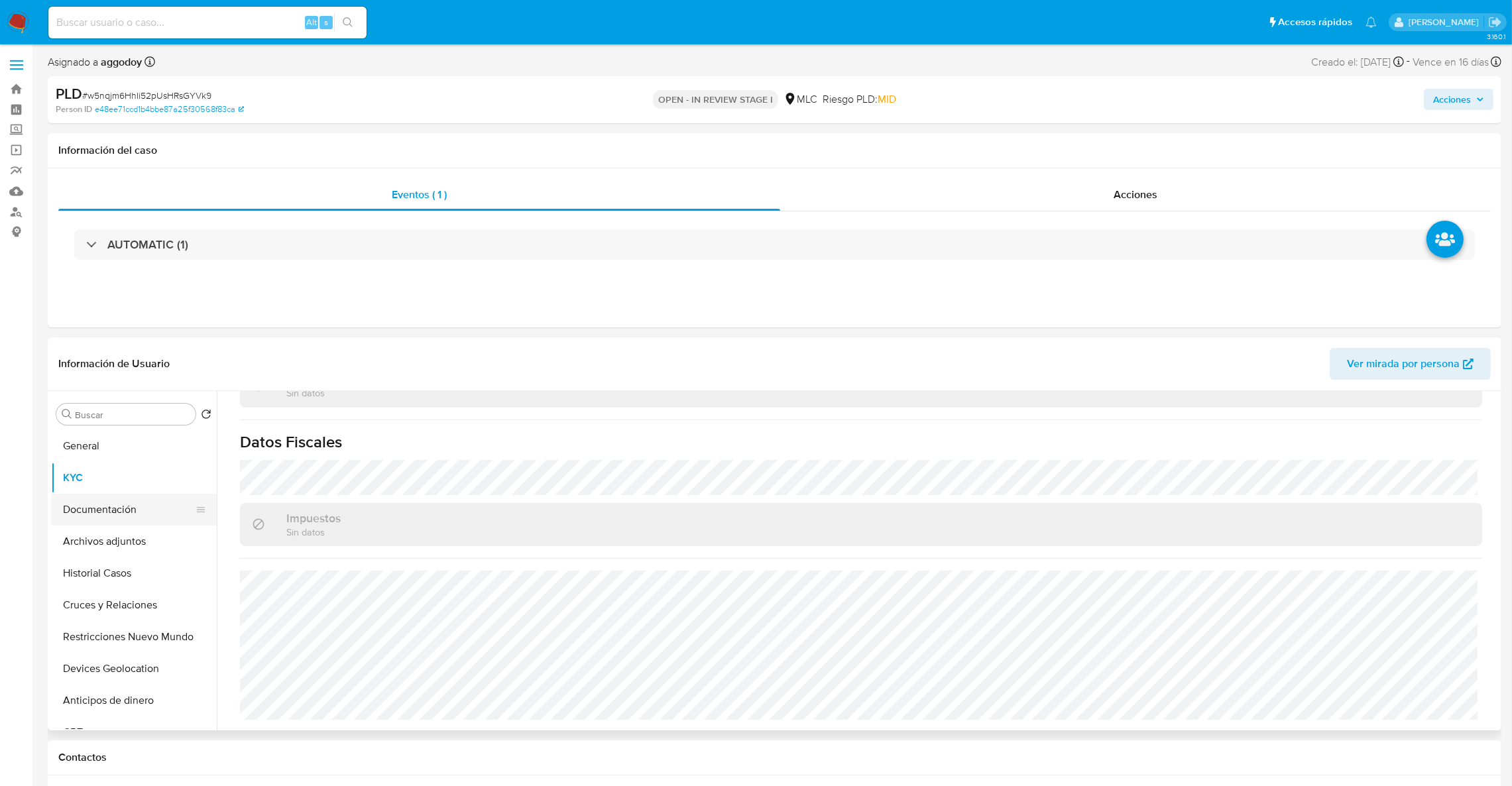
click at [118, 523] on button "Documentación" at bounding box center [128, 510] width 155 height 32
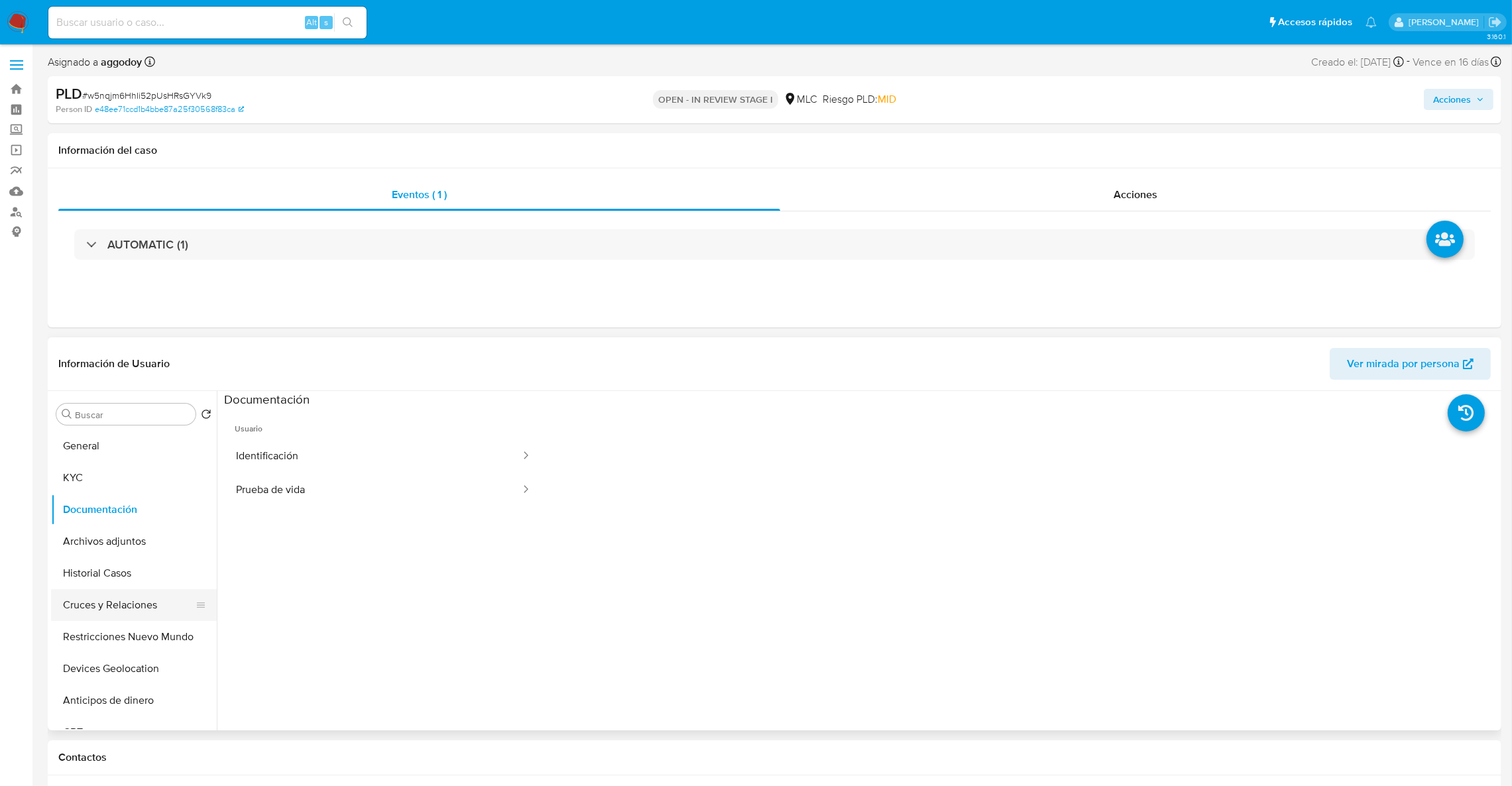
click at [133, 608] on button "Cruces y Relaciones" at bounding box center [128, 606] width 155 height 32
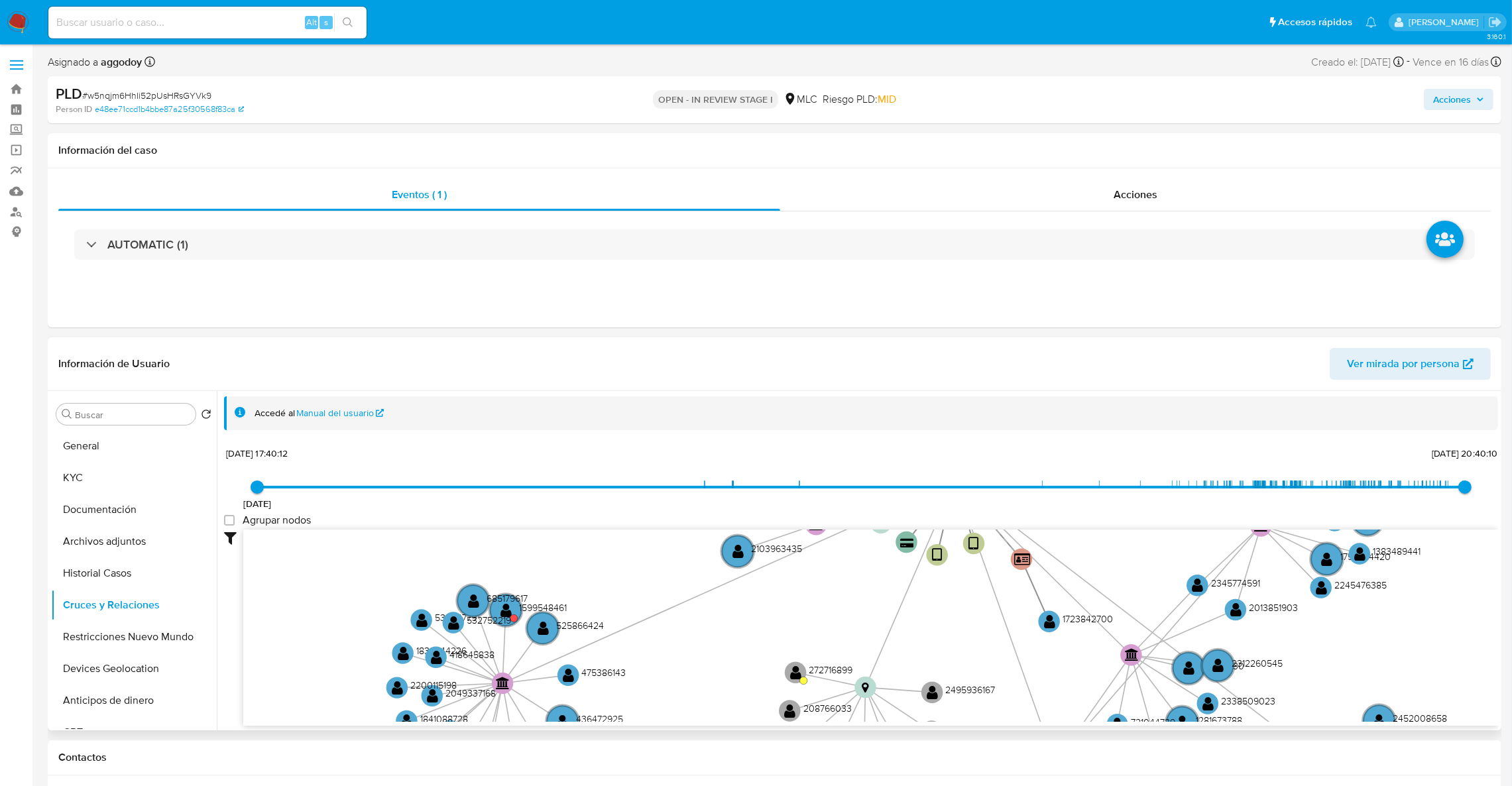
drag, startPoint x: 585, startPoint y: 650, endPoint x: 591, endPoint y: 624, distance: 26.7
click at [606, 595] on icon "device-673568bbf020e776aac43e7e  user-294346052  294346052 device-6202d943088…" at bounding box center [870, 625] width 1254 height 193
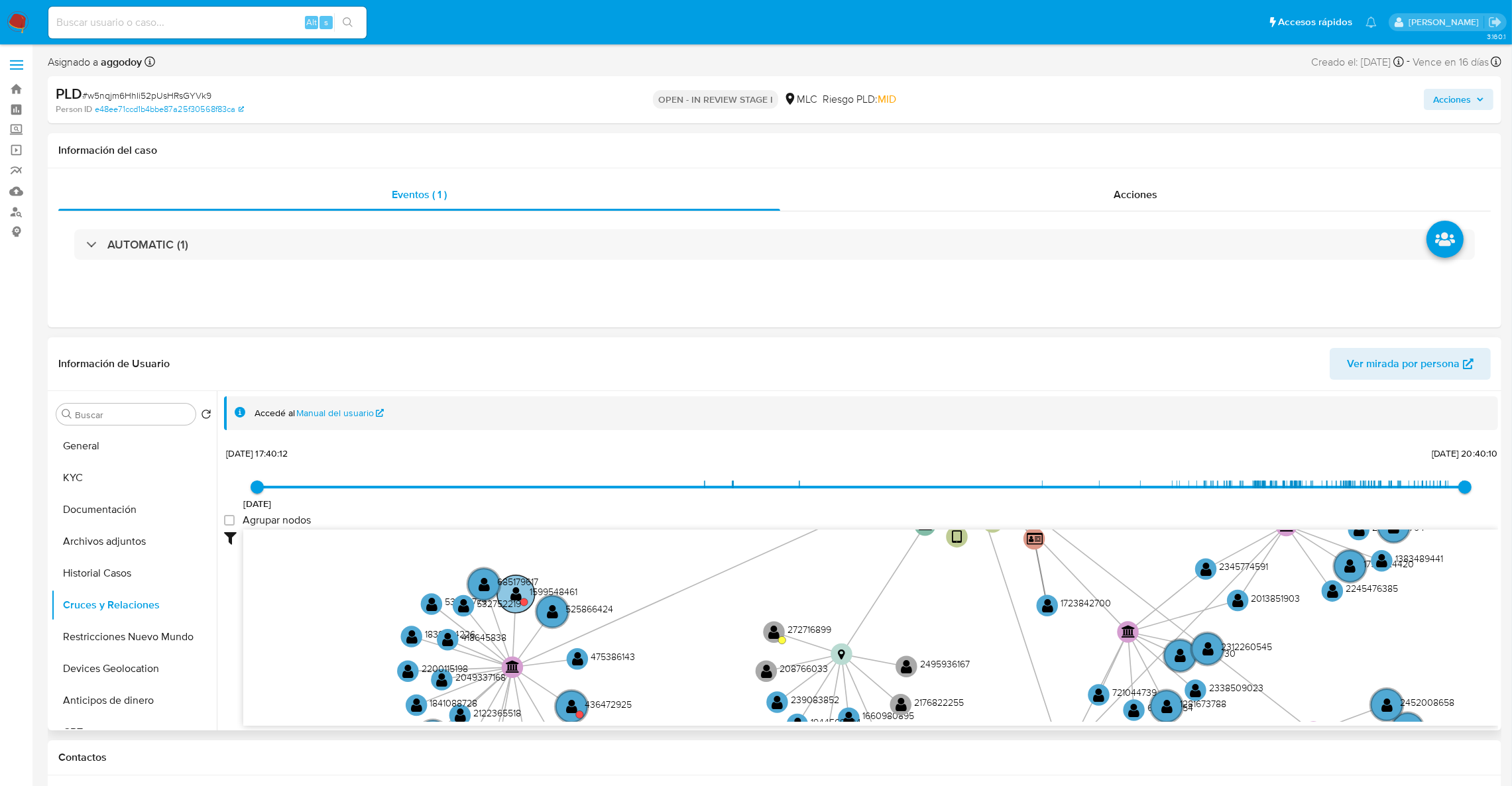
click at [516, 590] on text "" at bounding box center [516, 593] width 11 height 15
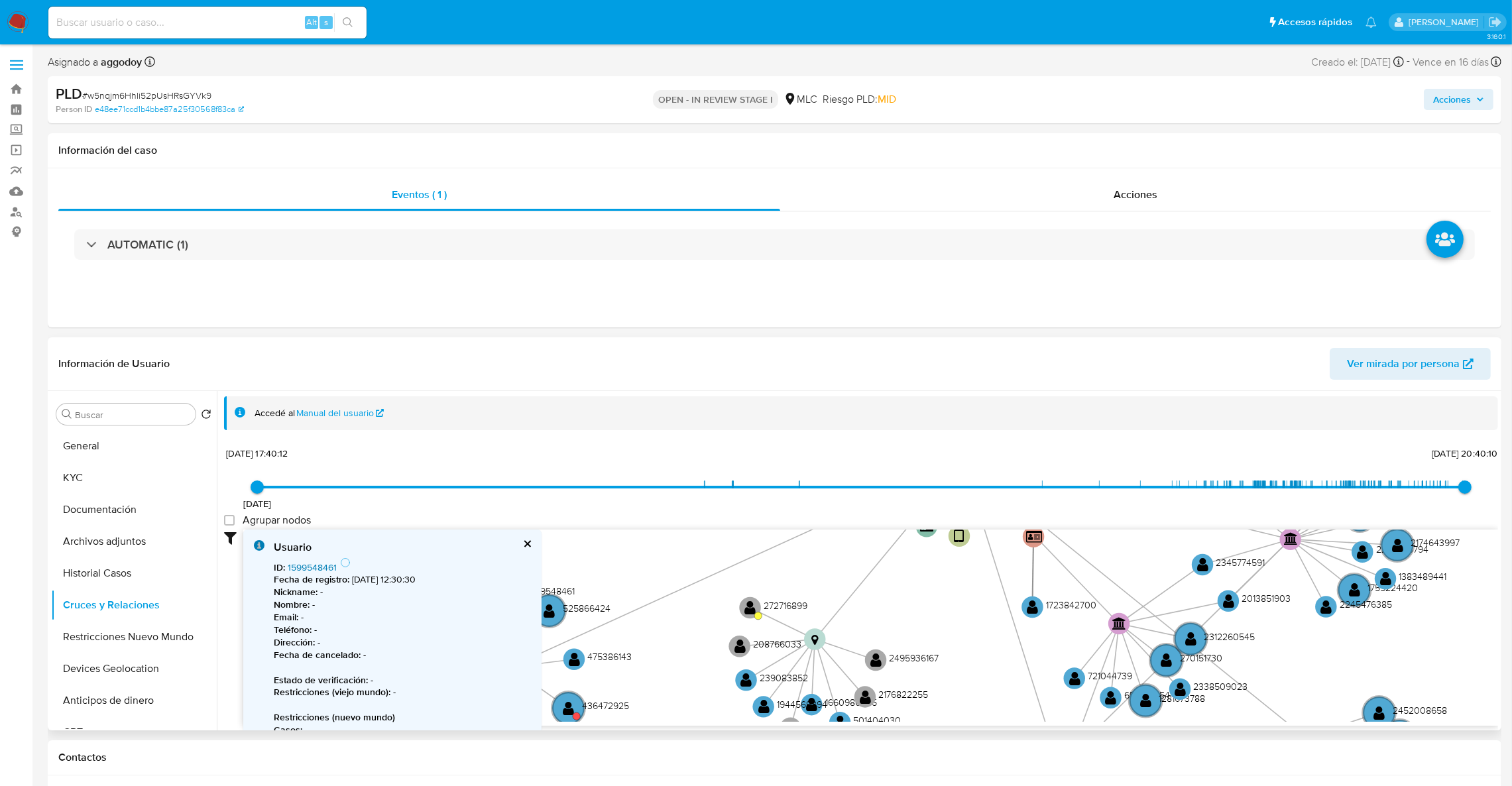
click at [323, 572] on link "1599548461" at bounding box center [312, 567] width 49 height 13
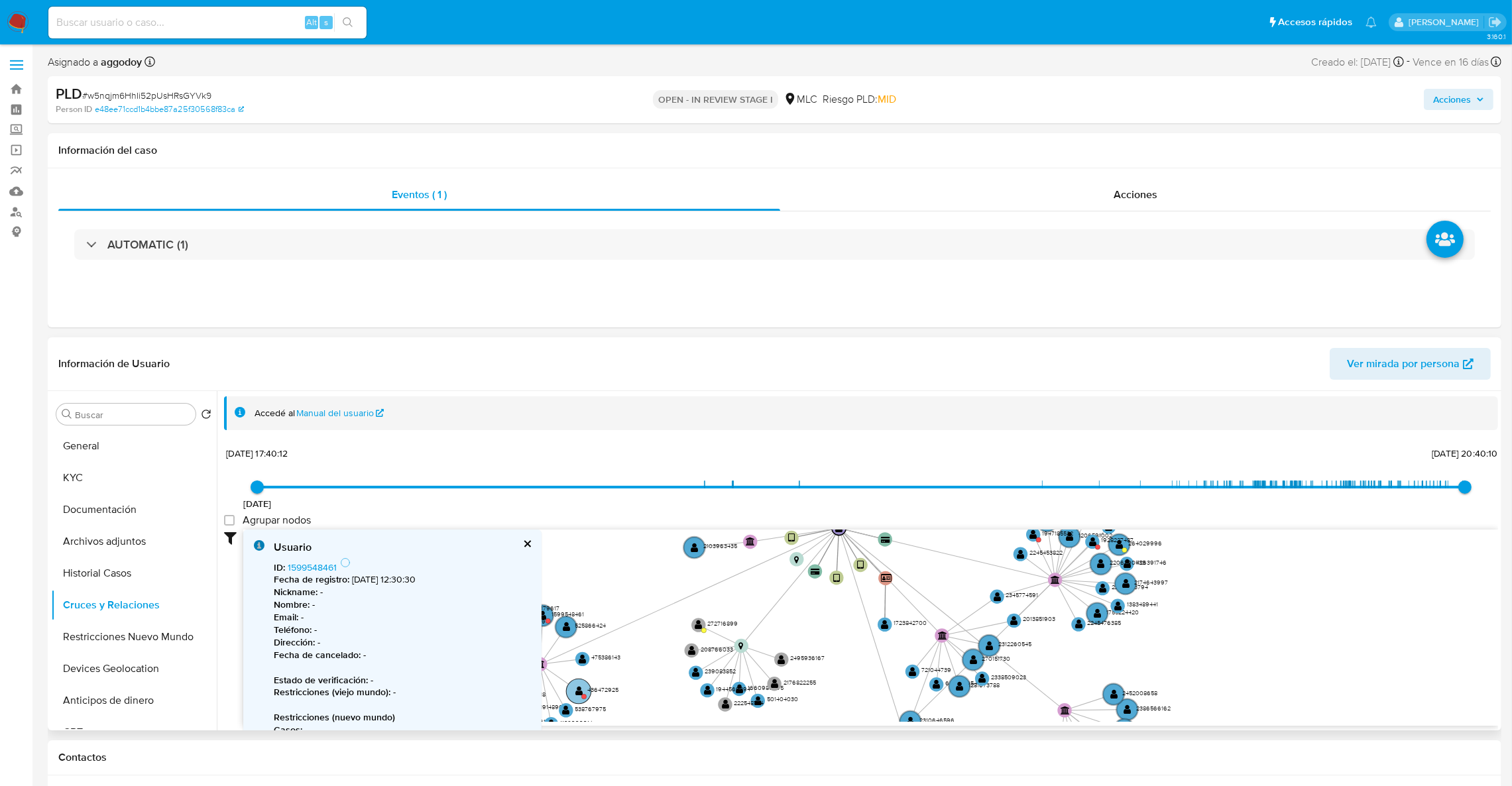
click at [579, 688] on text "" at bounding box center [579, 691] width 8 height 10
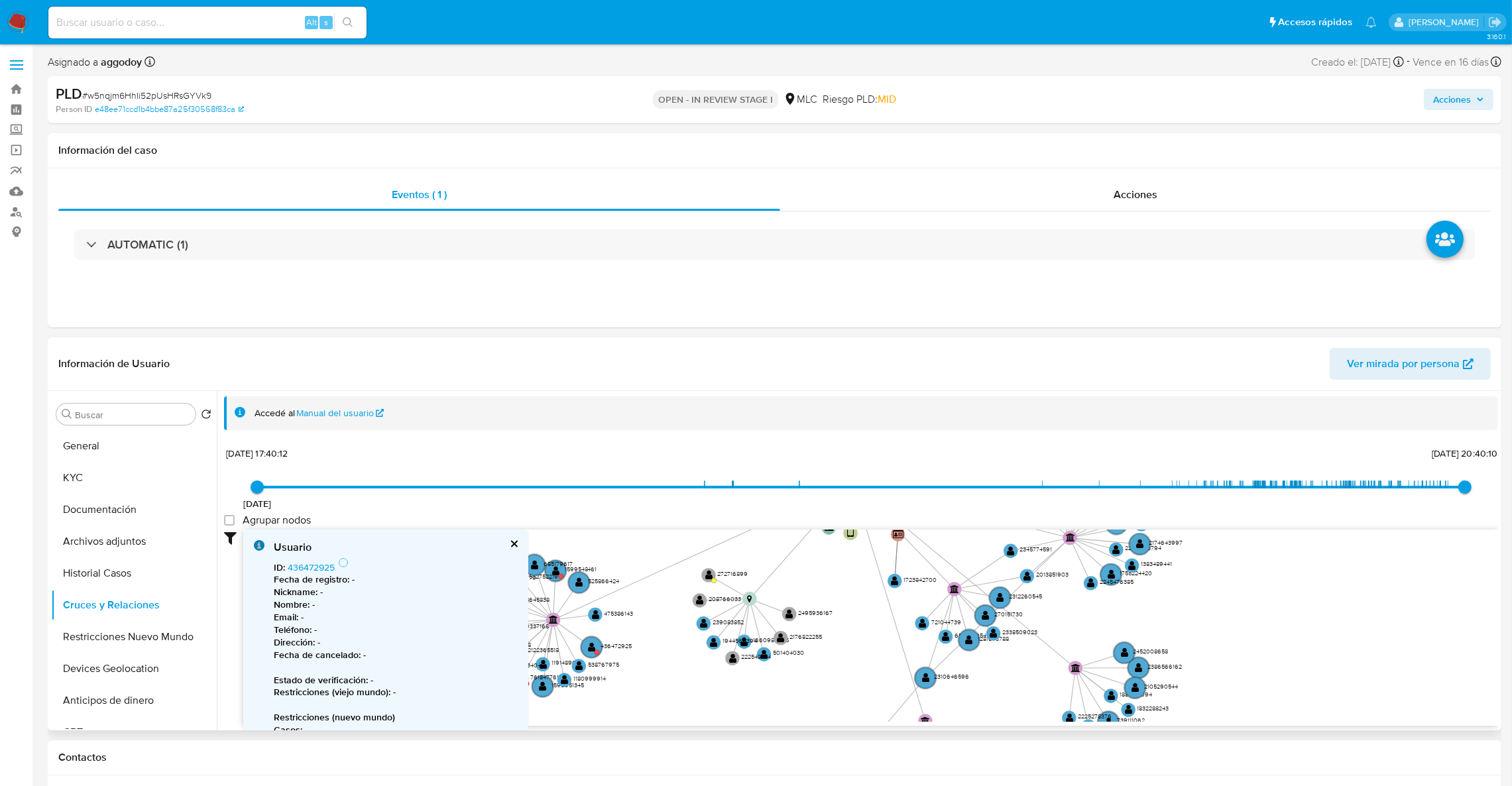
drag, startPoint x: 624, startPoint y: 684, endPoint x: 635, endPoint y: 642, distance: 43.4
click at [635, 642] on icon "device-673568bbf020e776aac43e7e  user-294346052  294346052 device-6202d943088…" at bounding box center [870, 625] width 1254 height 193
click at [524, 682] on text "" at bounding box center [523, 677] width 8 height 10
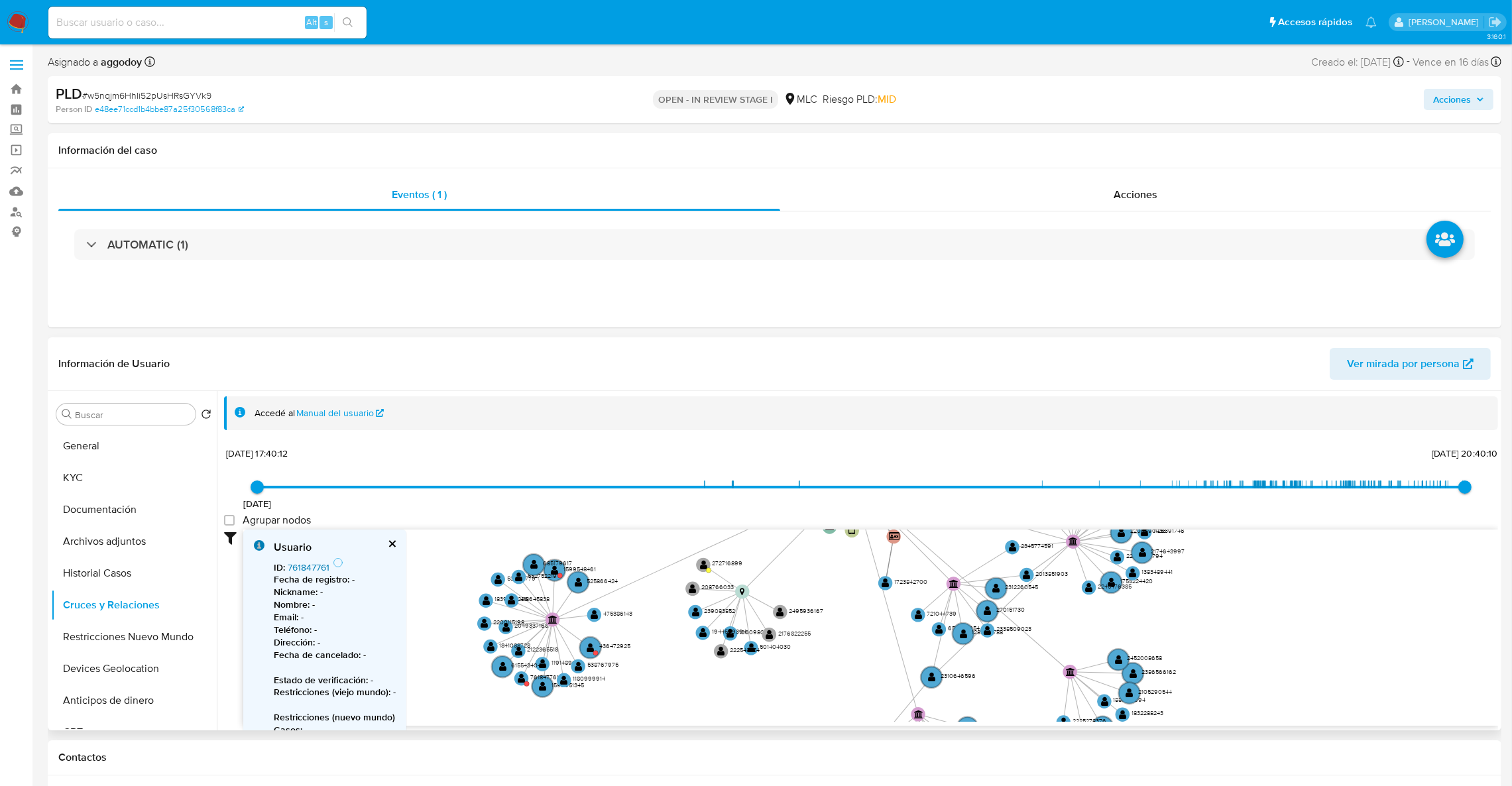
click at [309, 564] on link "761847761" at bounding box center [308, 567] width 42 height 13
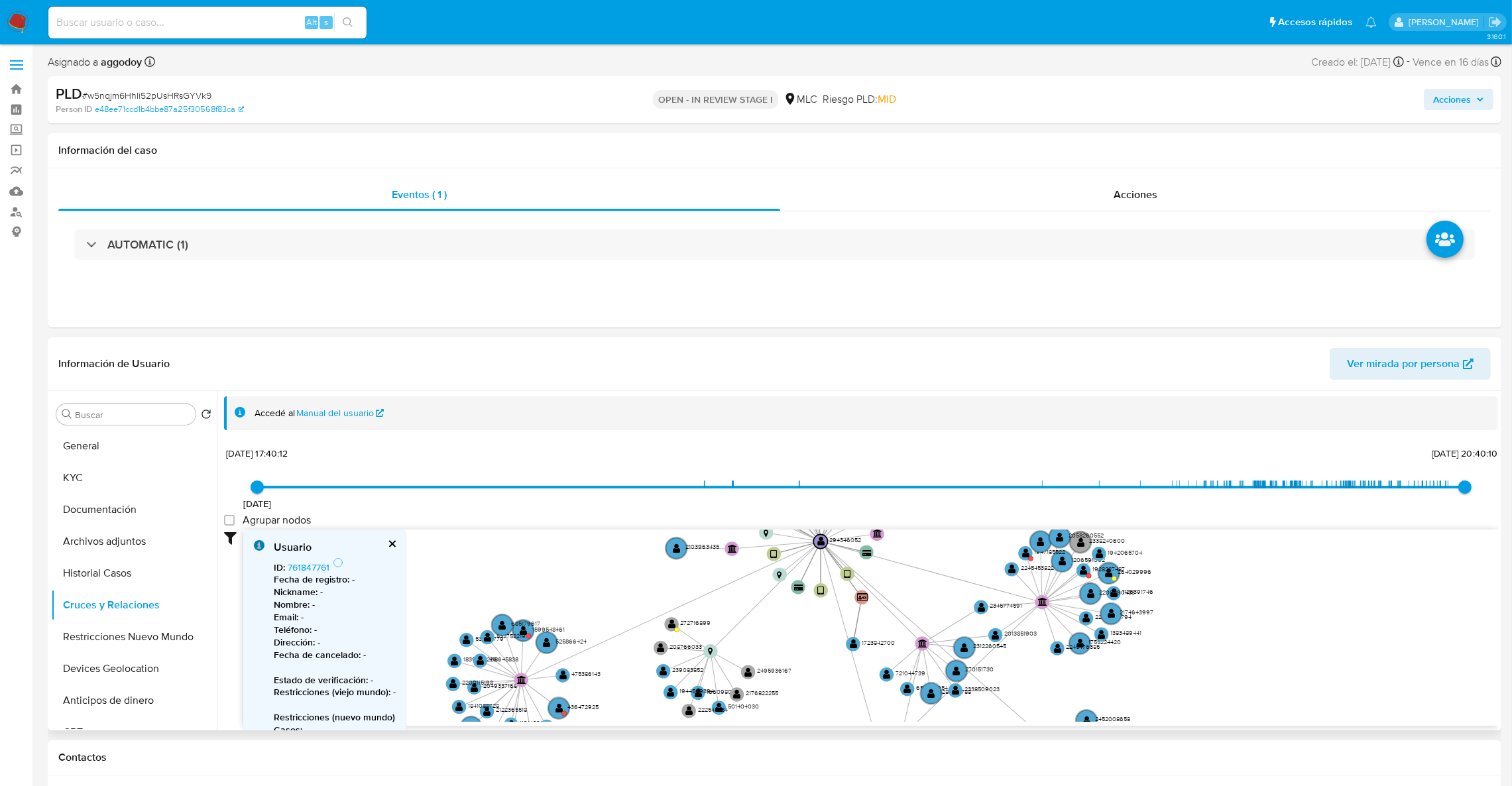
drag, startPoint x: 948, startPoint y: 636, endPoint x: 909, endPoint y: 680, distance: 58.8
click at [910, 679] on icon "device-673568bbf020e776aac43e7e  user-294346052  294346052 device-6202d943088…" at bounding box center [870, 625] width 1254 height 193
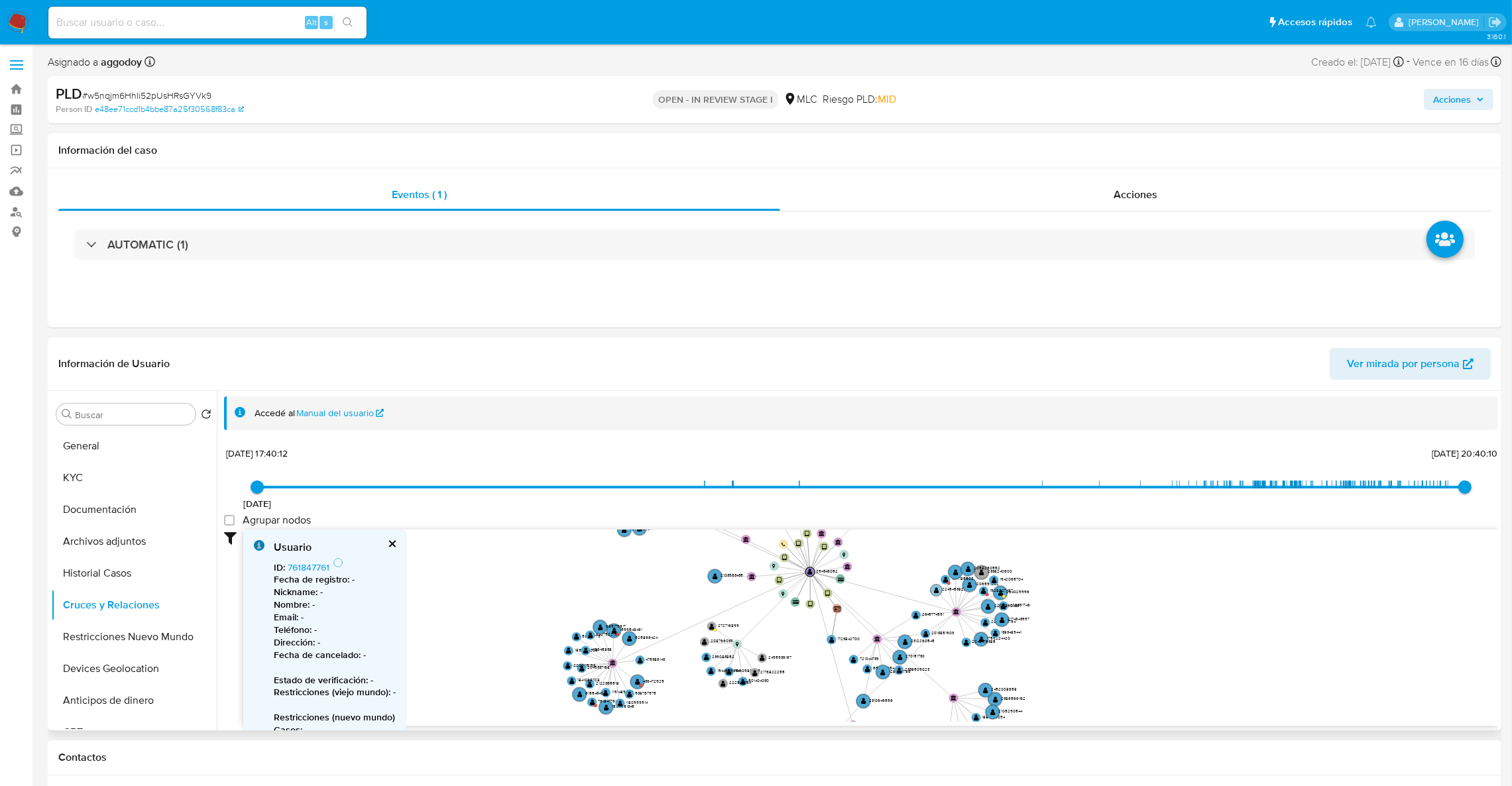
click at [949, 587] on text "2245453822" at bounding box center [954, 589] width 24 height 6
click at [945, 582] on text "" at bounding box center [947, 580] width 6 height 7
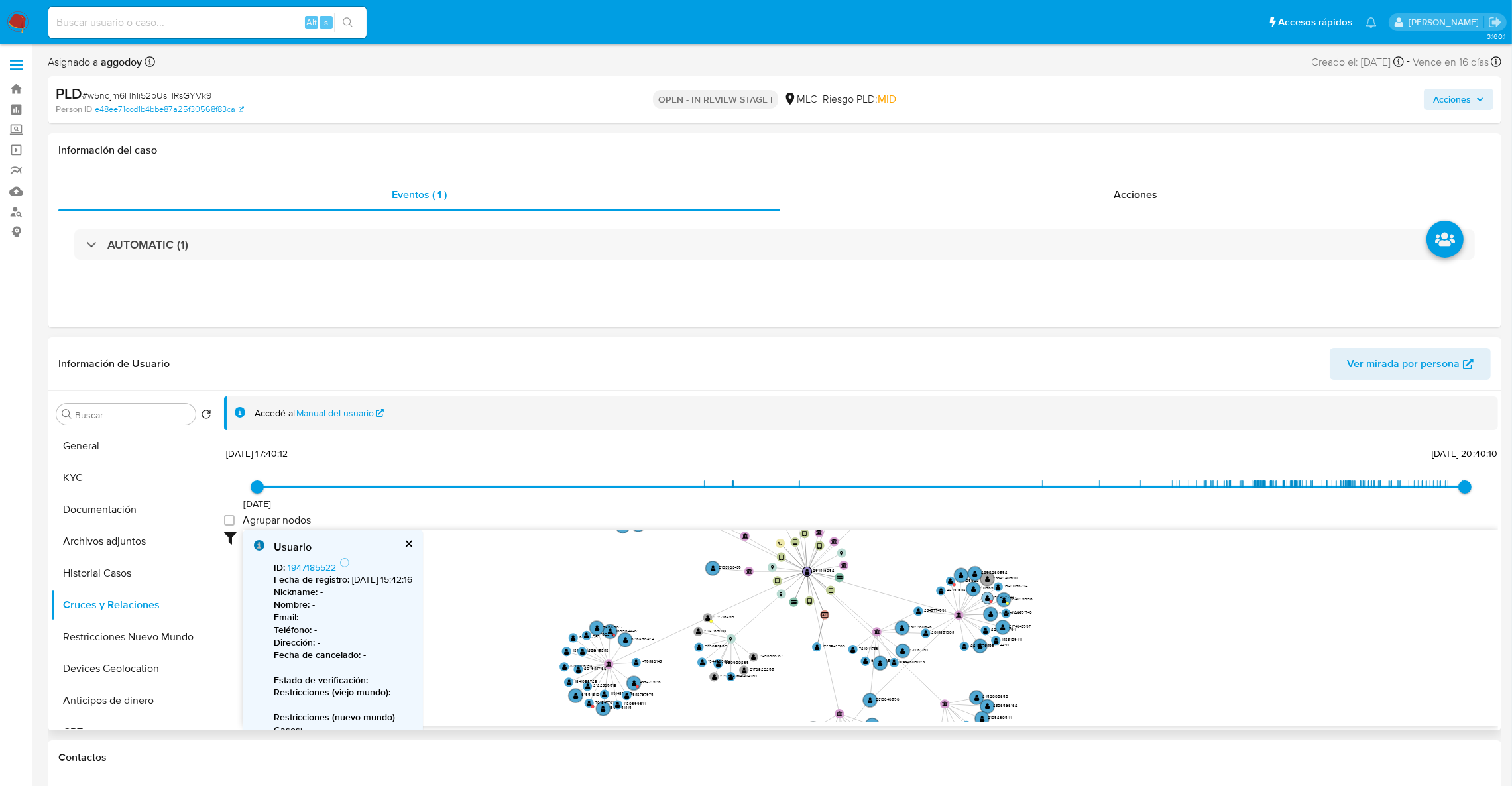
click at [984, 601] on circle at bounding box center [988, 598] width 12 height 12
click at [321, 572] on link "1928227487" at bounding box center [312, 567] width 49 height 13
click at [142, 467] on button "KYC" at bounding box center [128, 478] width 155 height 32
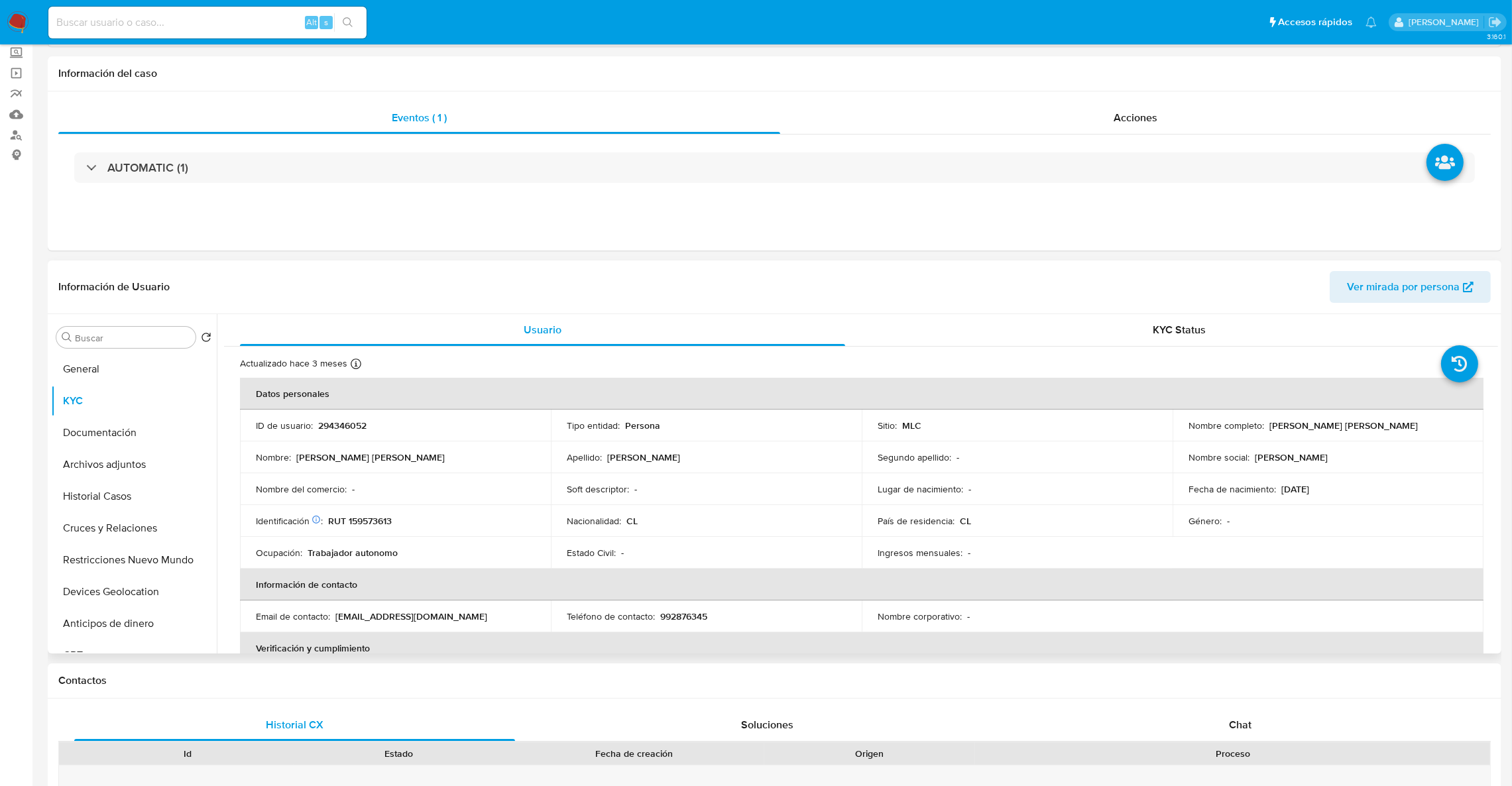
scroll to position [100, 0]
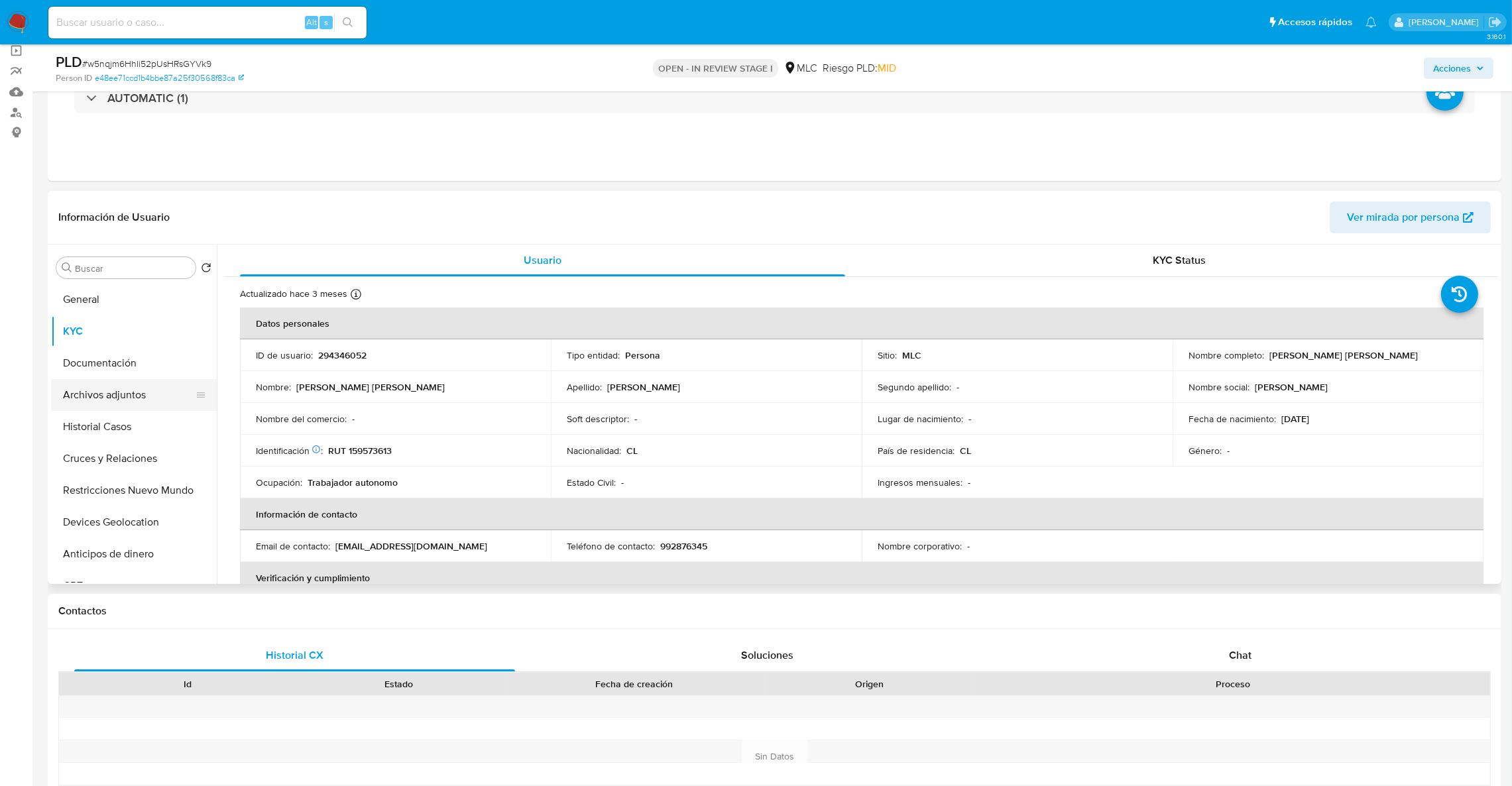
click at [112, 390] on button "Archivos adjuntos" at bounding box center [128, 395] width 155 height 32
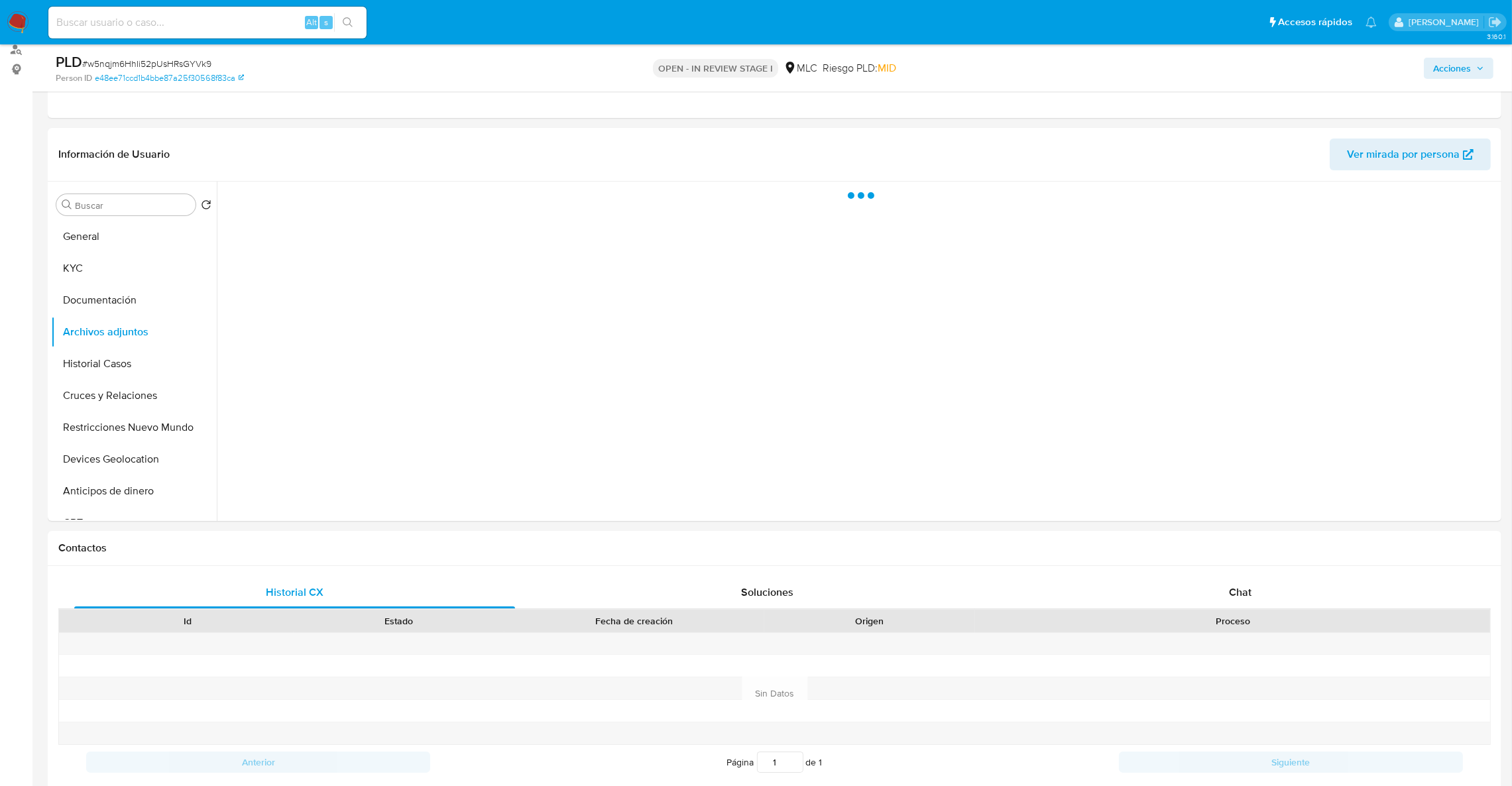
scroll to position [173, 0]
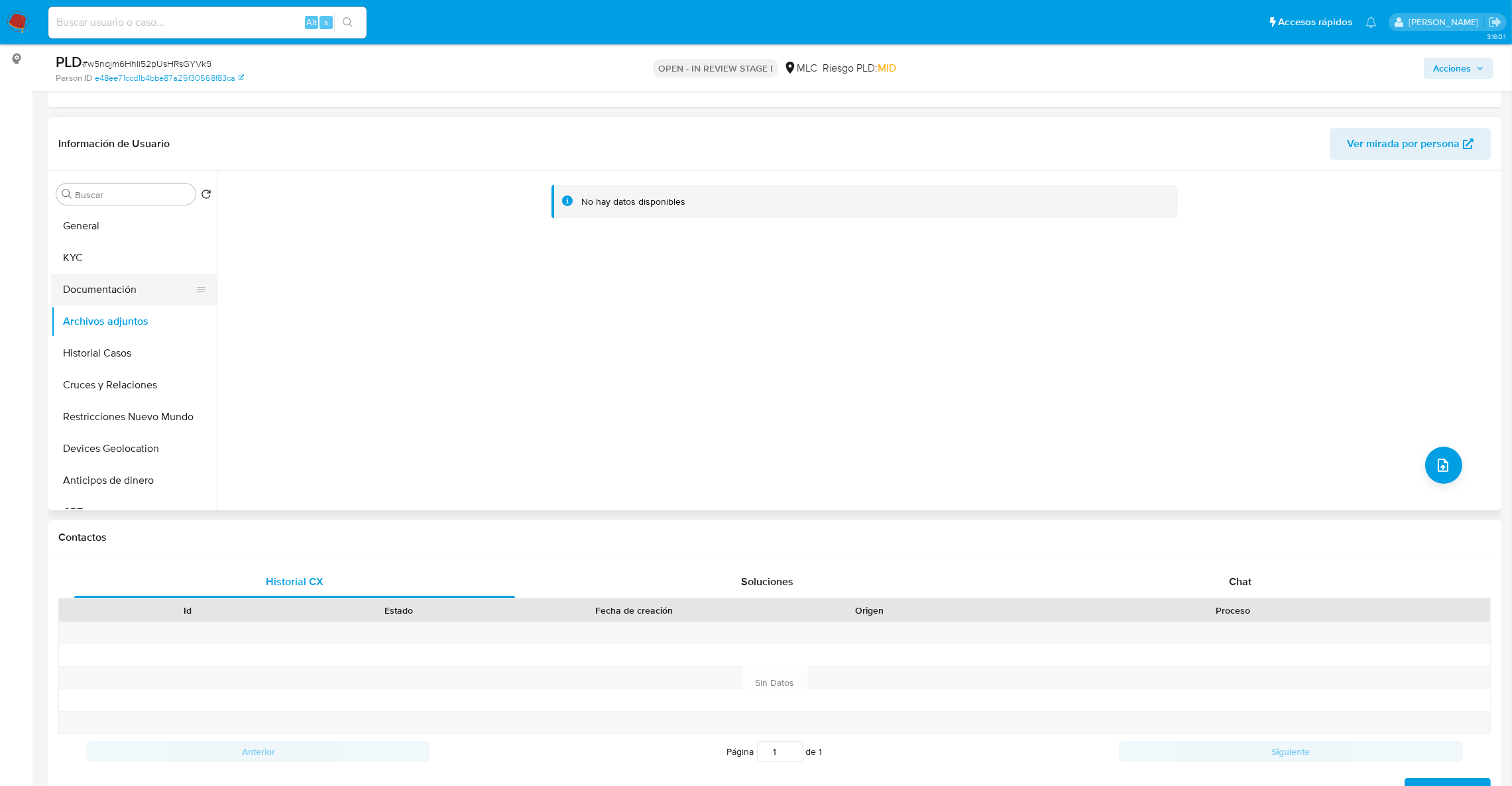
click at [166, 283] on button "Documentación" at bounding box center [128, 289] width 155 height 32
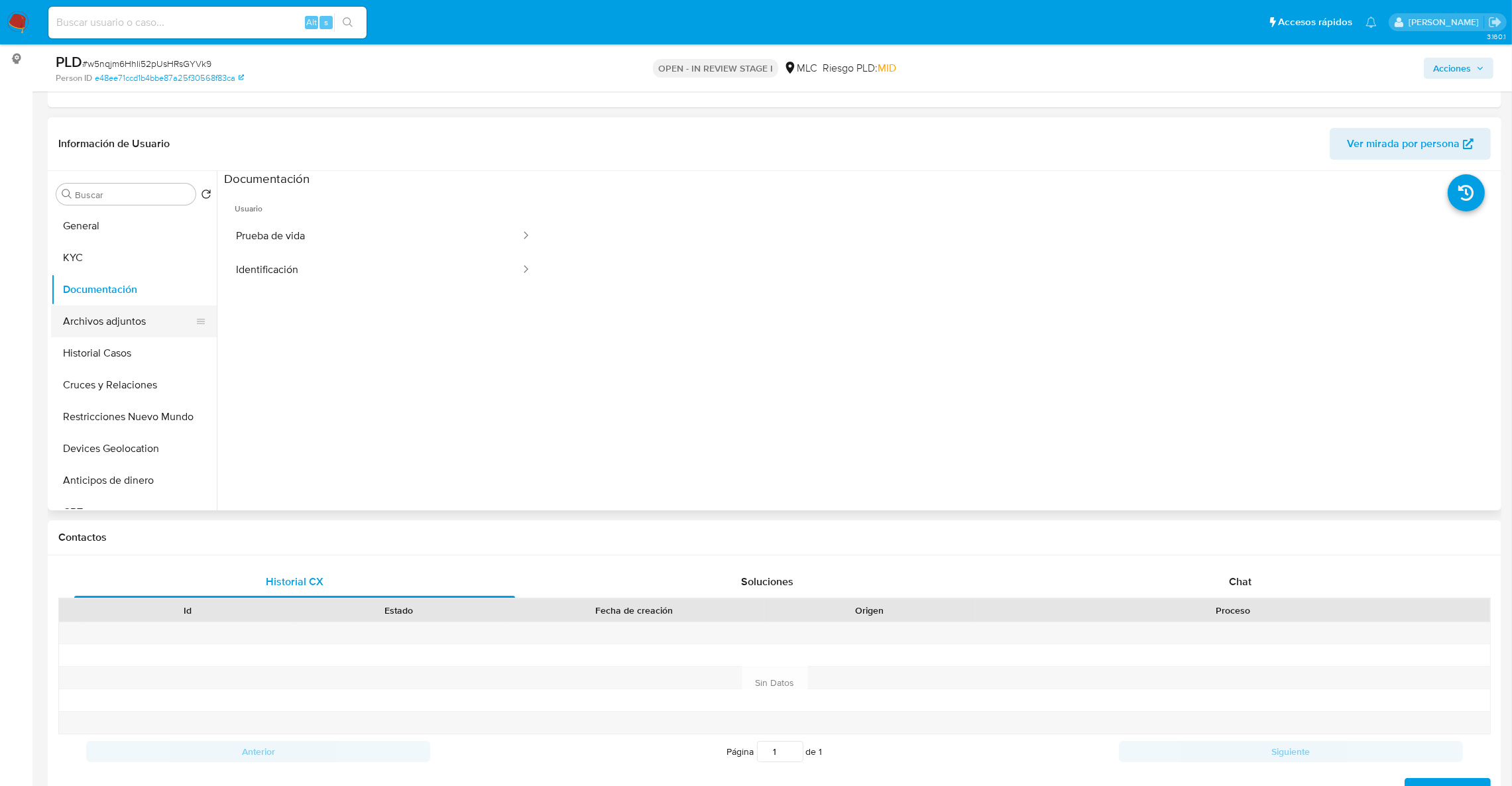
click at [139, 322] on button "Archivos adjuntos" at bounding box center [128, 322] width 155 height 32
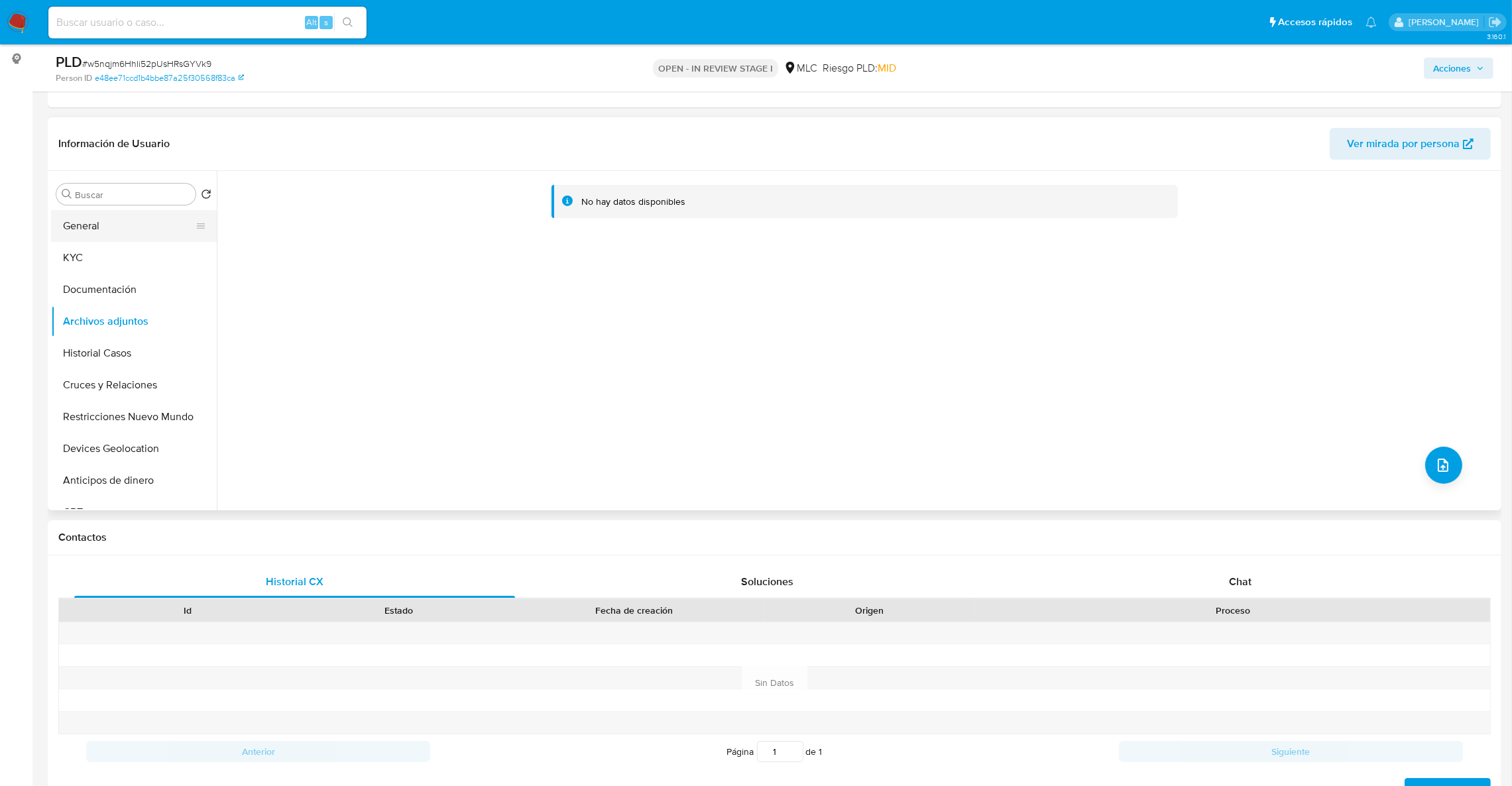
drag, startPoint x: 148, startPoint y: 241, endPoint x: 126, endPoint y: 229, distance: 25.1
click at [146, 242] on button "KYC" at bounding box center [134, 258] width 166 height 32
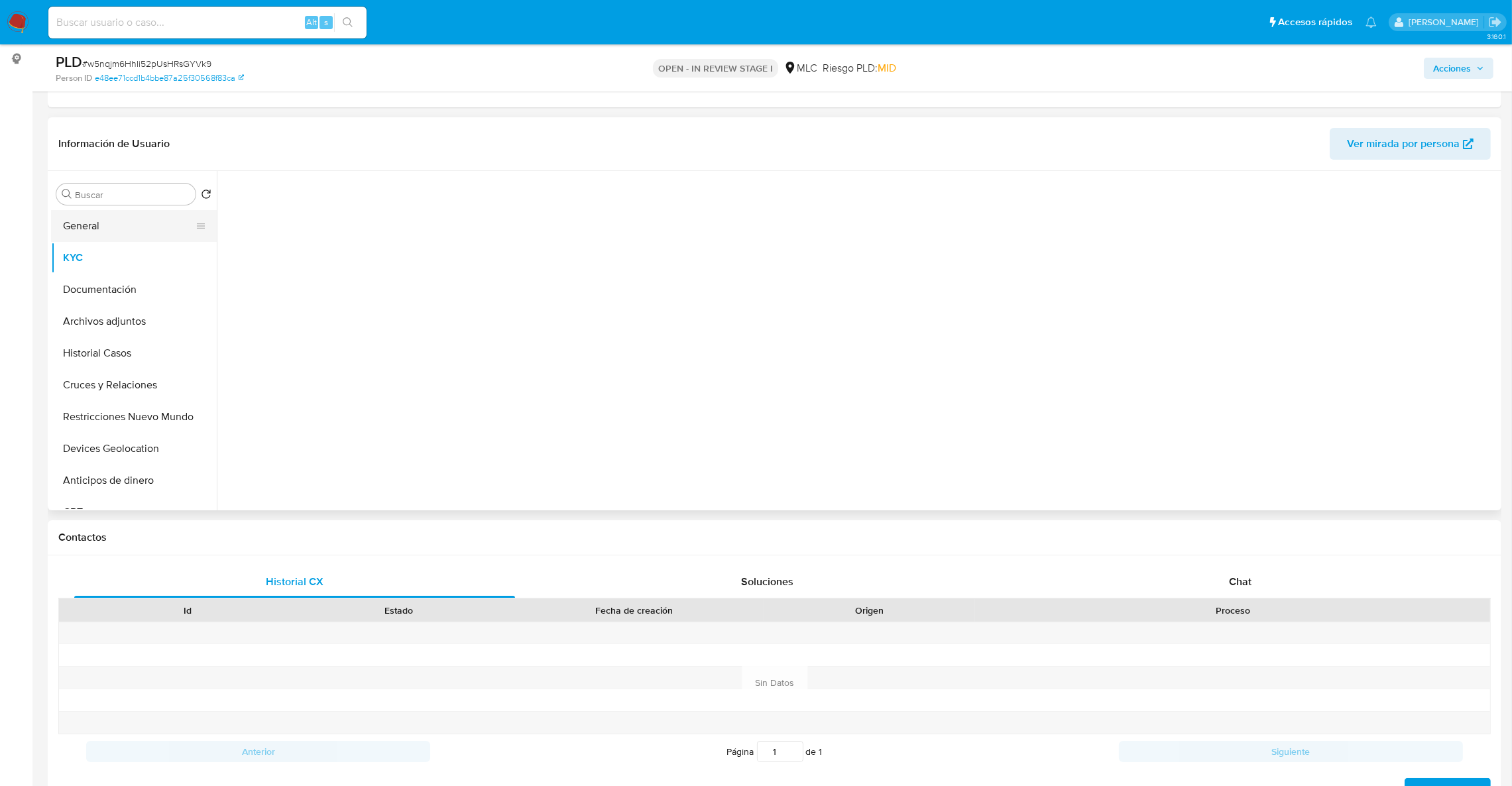
click at [126, 229] on button "General" at bounding box center [128, 226] width 155 height 32
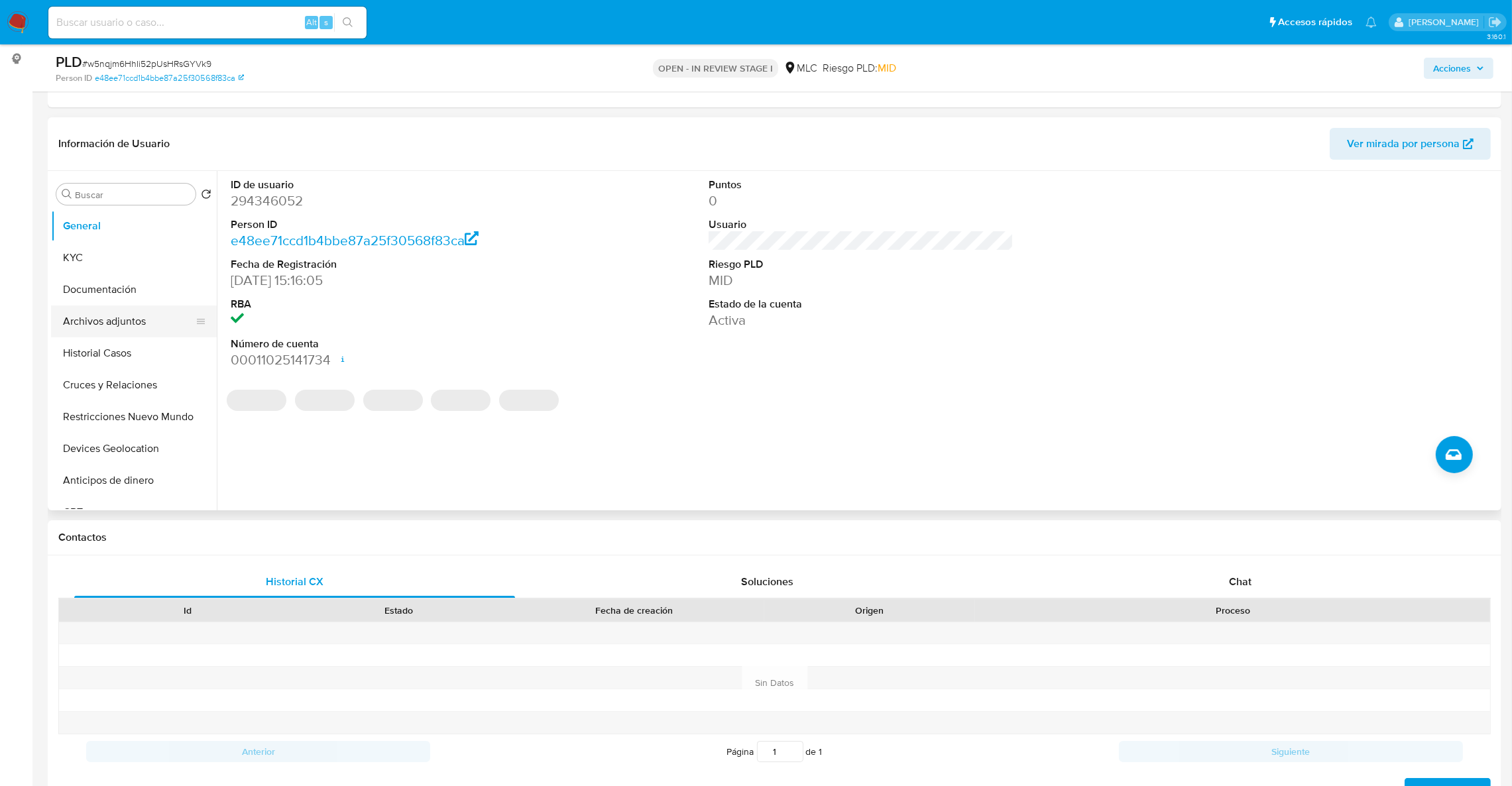
click at [107, 325] on button "Archivos adjuntos" at bounding box center [128, 322] width 155 height 32
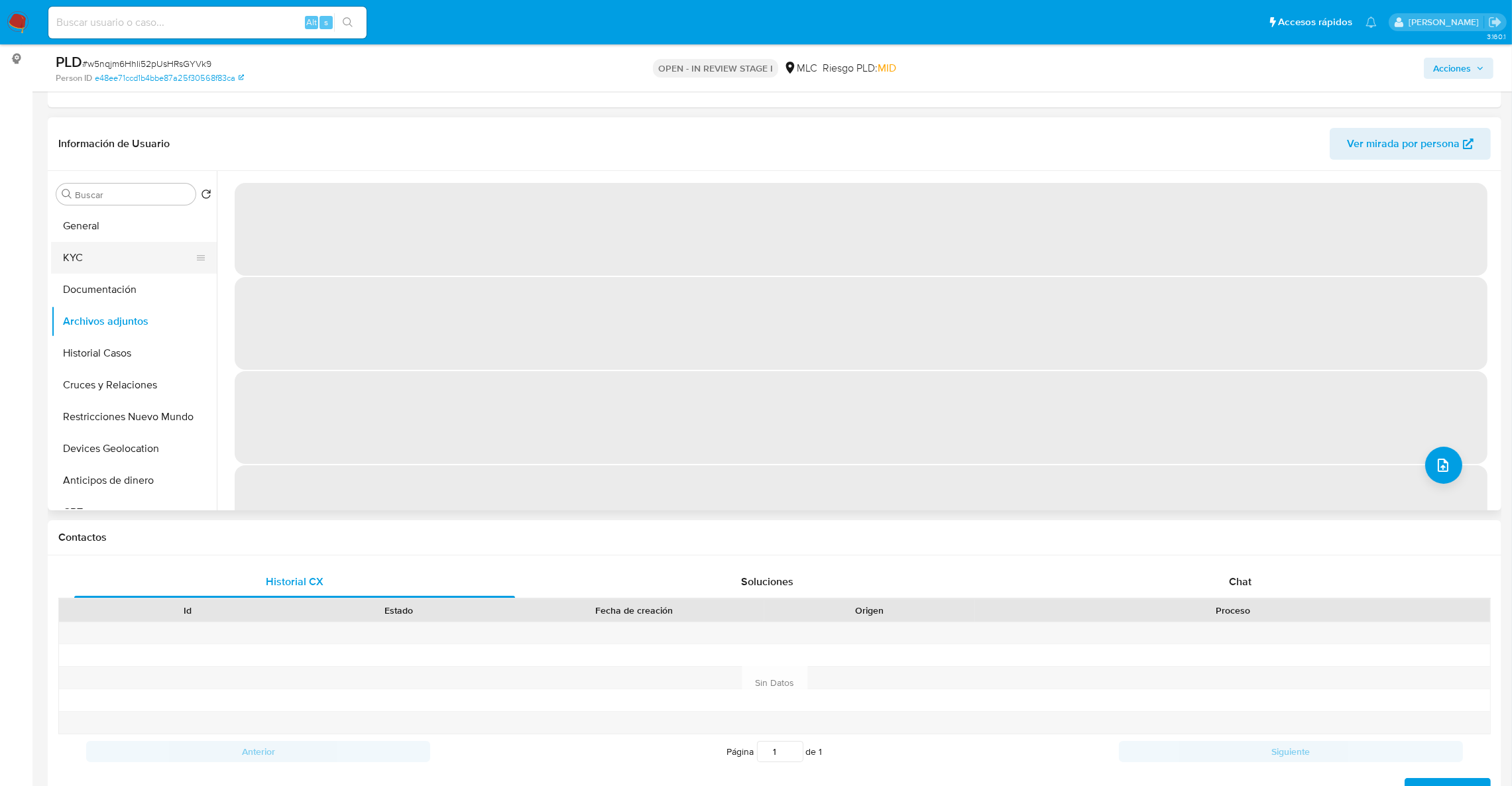
click at [110, 265] on button "KYC" at bounding box center [128, 258] width 155 height 32
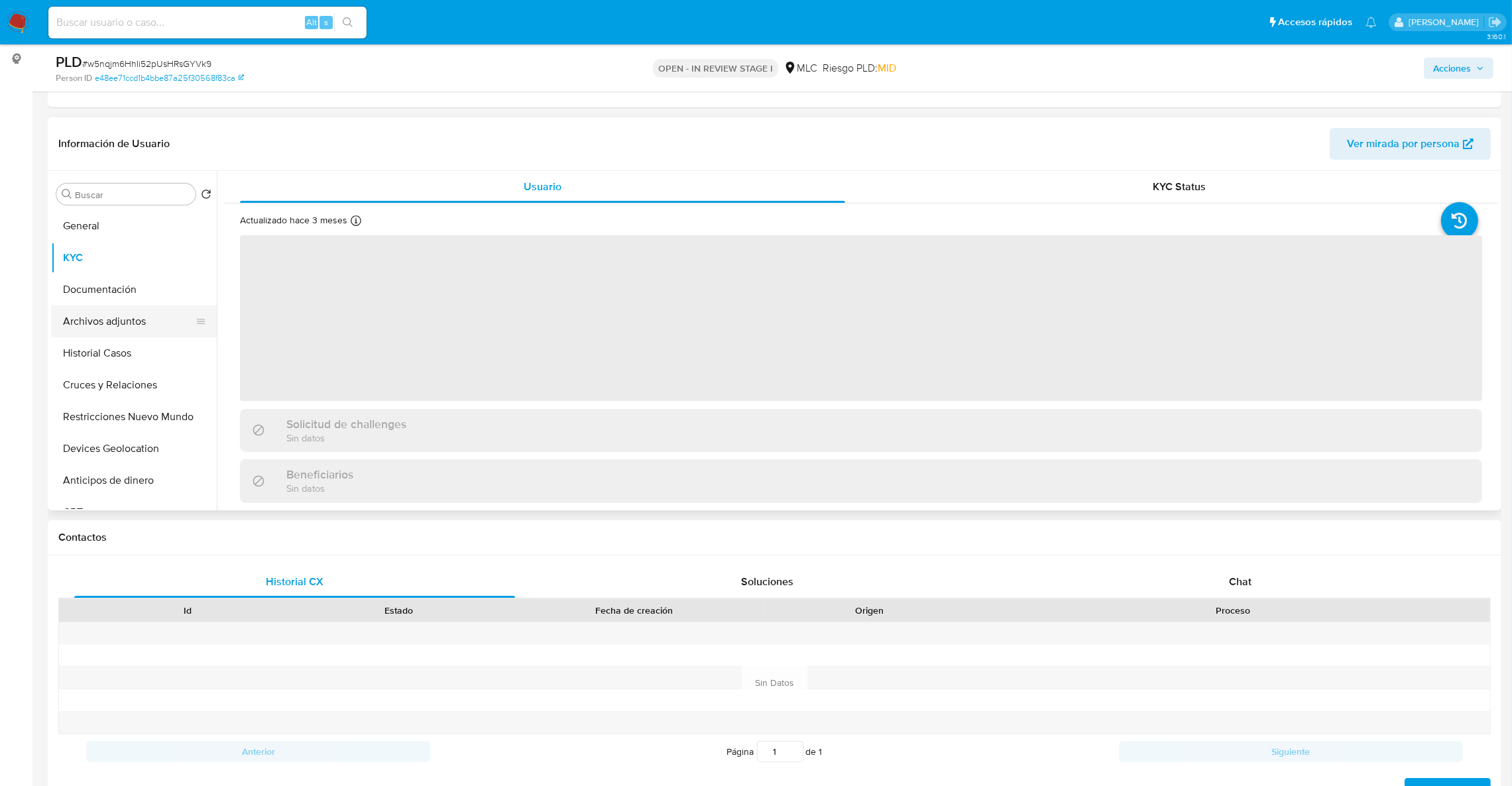
click at [113, 322] on button "Archivos adjuntos" at bounding box center [128, 322] width 155 height 32
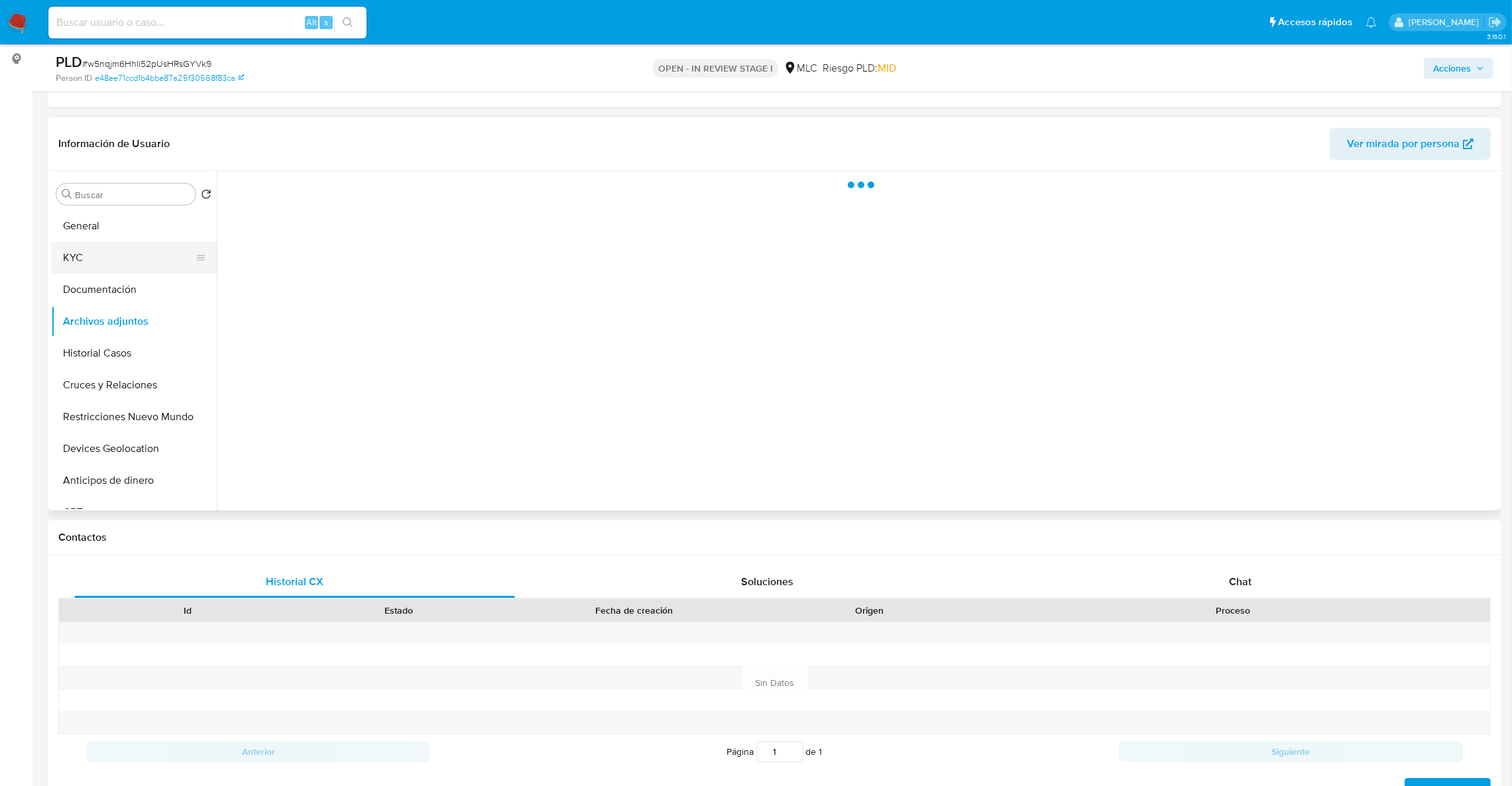
click at [91, 262] on button "KYC" at bounding box center [128, 258] width 155 height 32
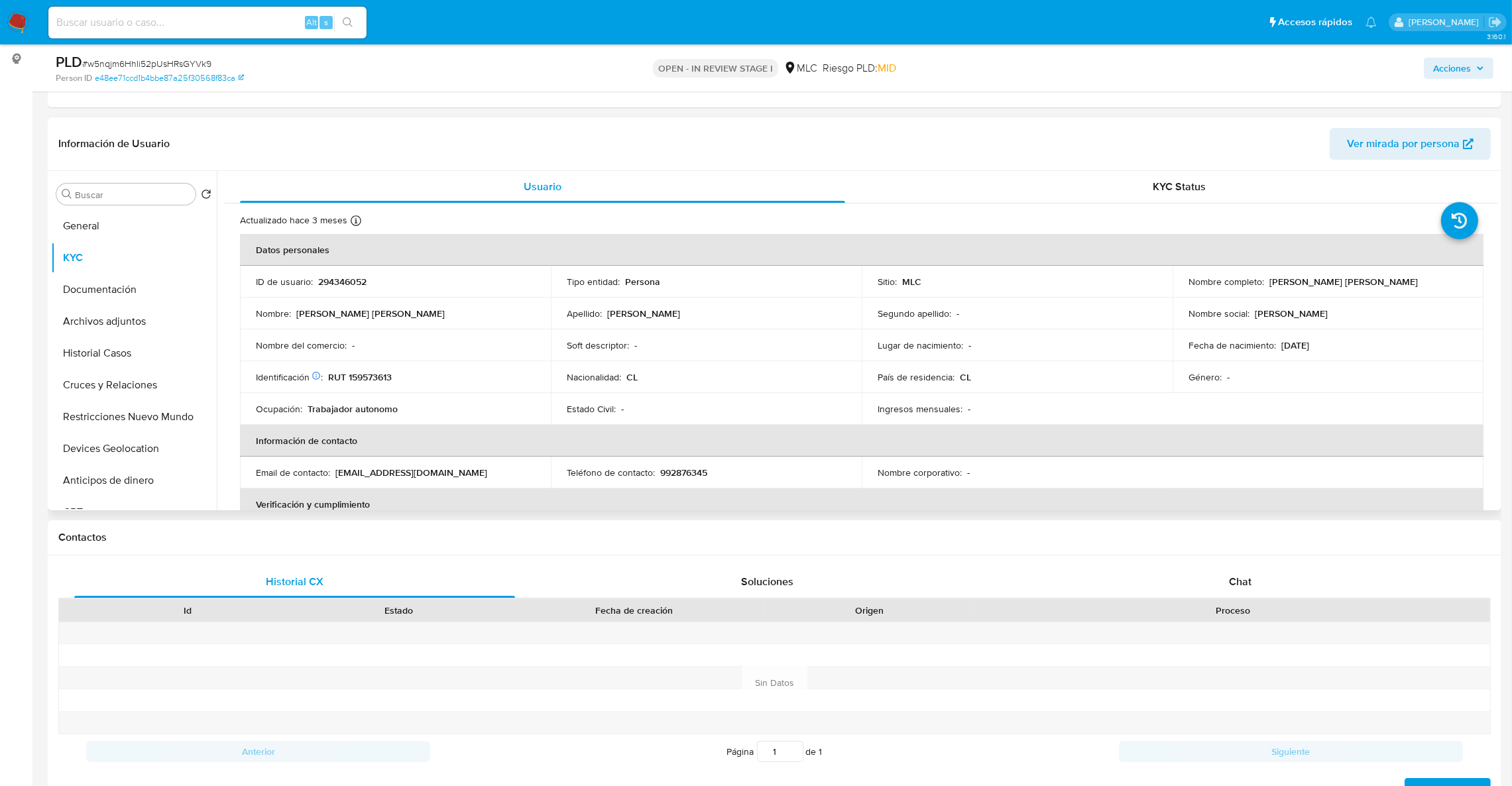
click at [401, 483] on td "Email de contacto : sarayjopia@hotmail.com" at bounding box center [395, 473] width 311 height 32
click at [397, 479] on p "sarayjopia@hotmail.com" at bounding box center [411, 473] width 152 height 12
click at [396, 479] on p "sarayjopia@hotmail.com" at bounding box center [411, 473] width 152 height 12
drag, startPoint x: 396, startPoint y: 479, endPoint x: 336, endPoint y: 472, distance: 60.4
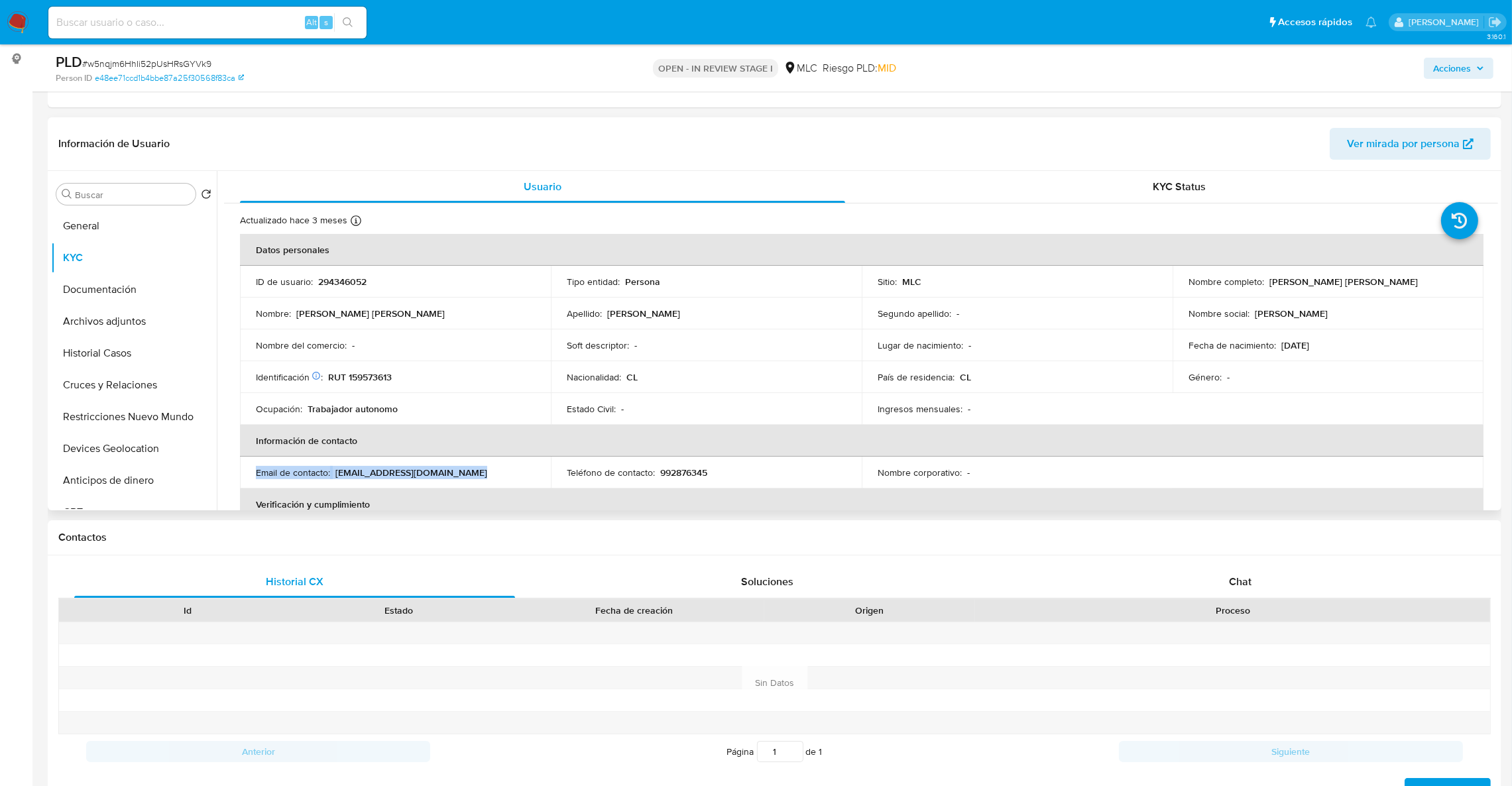
click at [351, 473] on p "sarayjopia@hotmail.com" at bounding box center [411, 473] width 152 height 12
click at [334, 472] on div "Email de contacto : sarayjopia@hotmail.com" at bounding box center [395, 473] width 279 height 12
drag, startPoint x: 337, startPoint y: 475, endPoint x: 434, endPoint y: 477, distance: 97.0
click at [444, 479] on td "Email de contacto : sarayjopia@hotmail.com" at bounding box center [395, 473] width 311 height 32
copy p "sarayjopia@hotmail.com"
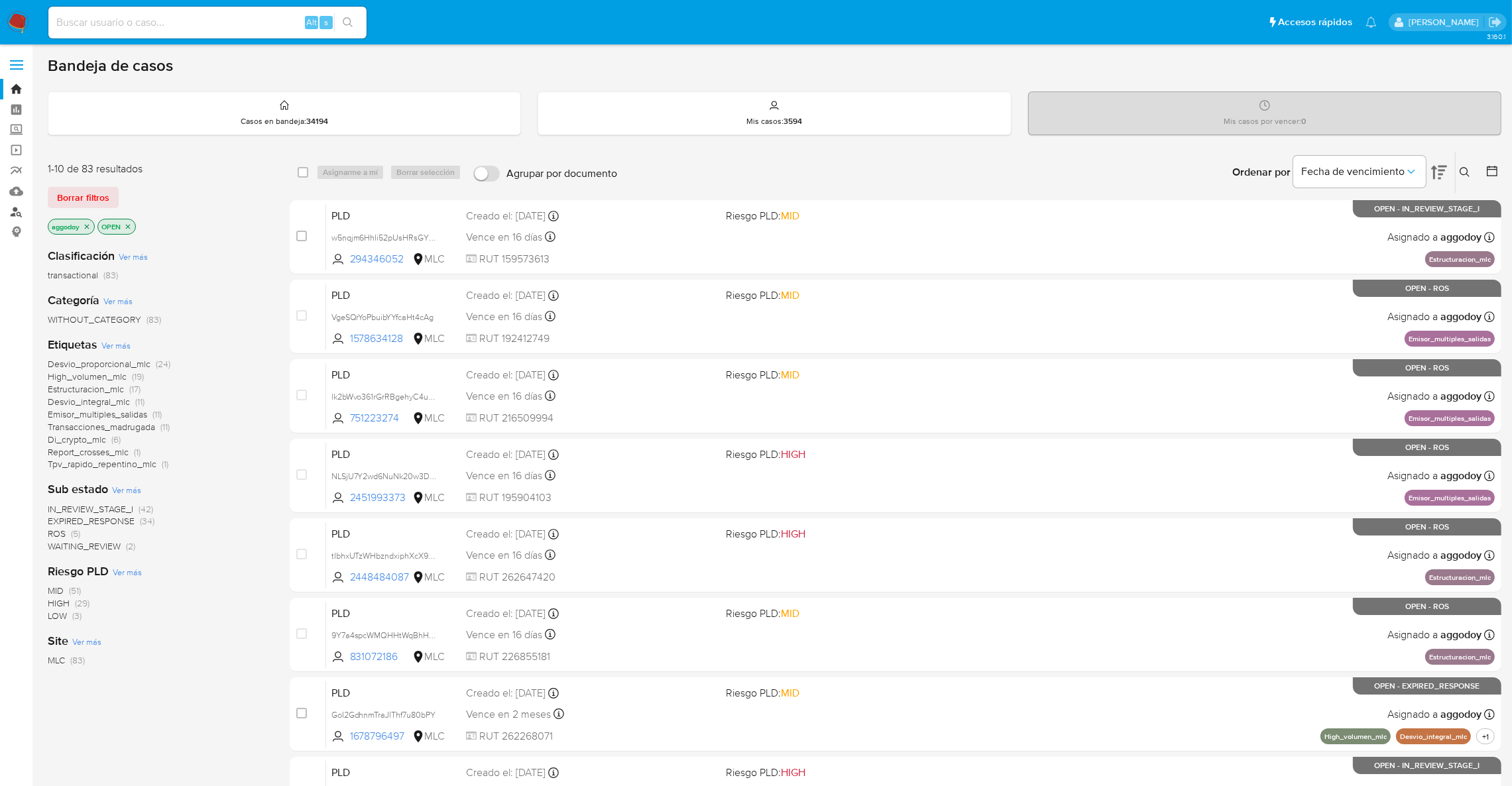
click at [21, 202] on link "Buscador de personas" at bounding box center [79, 212] width 158 height 20
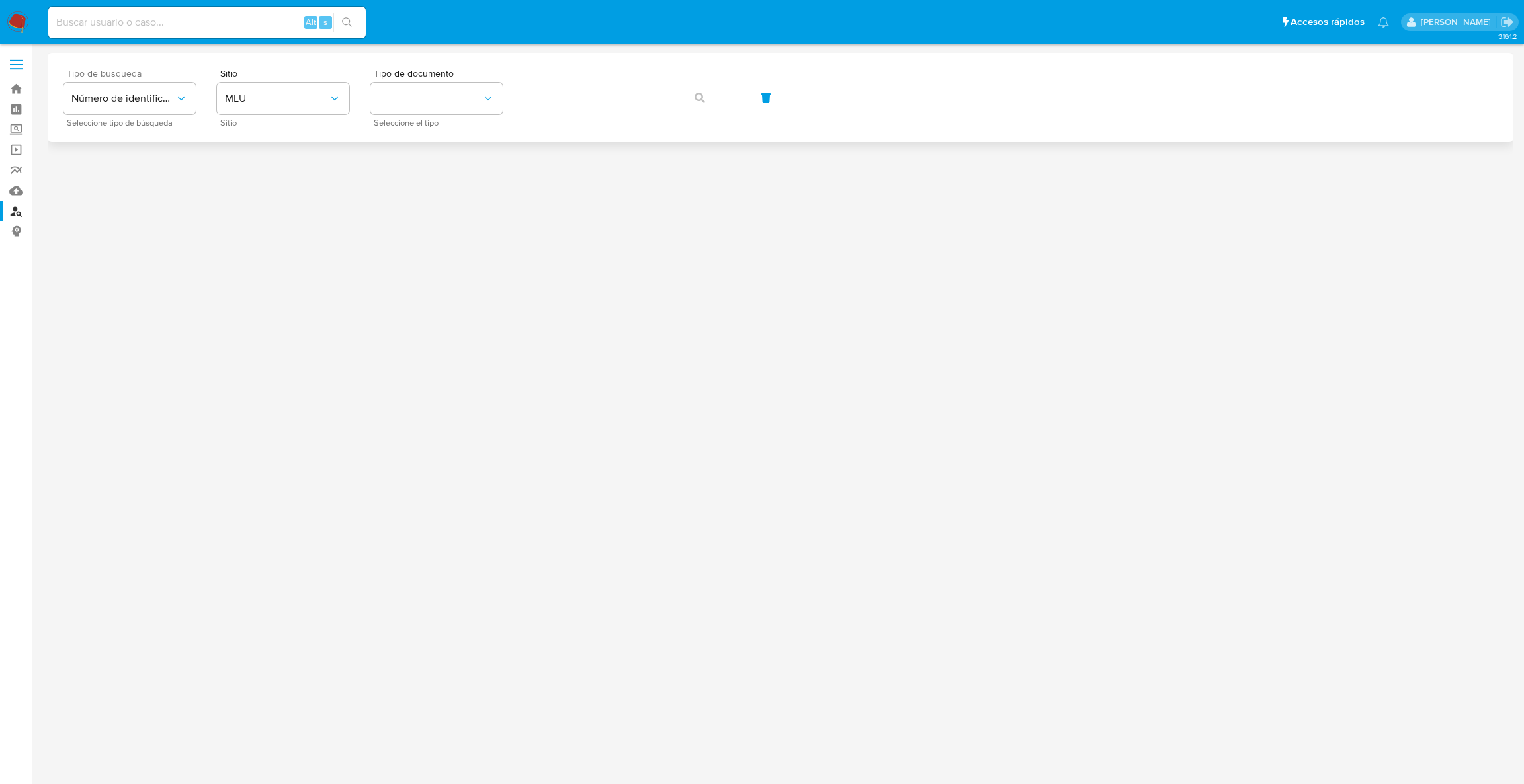
click at [153, 77] on span "Tipo de busqueda" at bounding box center [133, 73] width 133 height 9
click at [163, 91] on button "Número de identificación" at bounding box center [129, 98] width 133 height 32
click at [150, 187] on div "User ID" at bounding box center [125, 179] width 109 height 32
click at [110, 112] on button "User ID" at bounding box center [129, 98] width 133 height 32
click at [119, 142] on span "Número de identificación" at bounding box center [125, 141] width 109 height 27
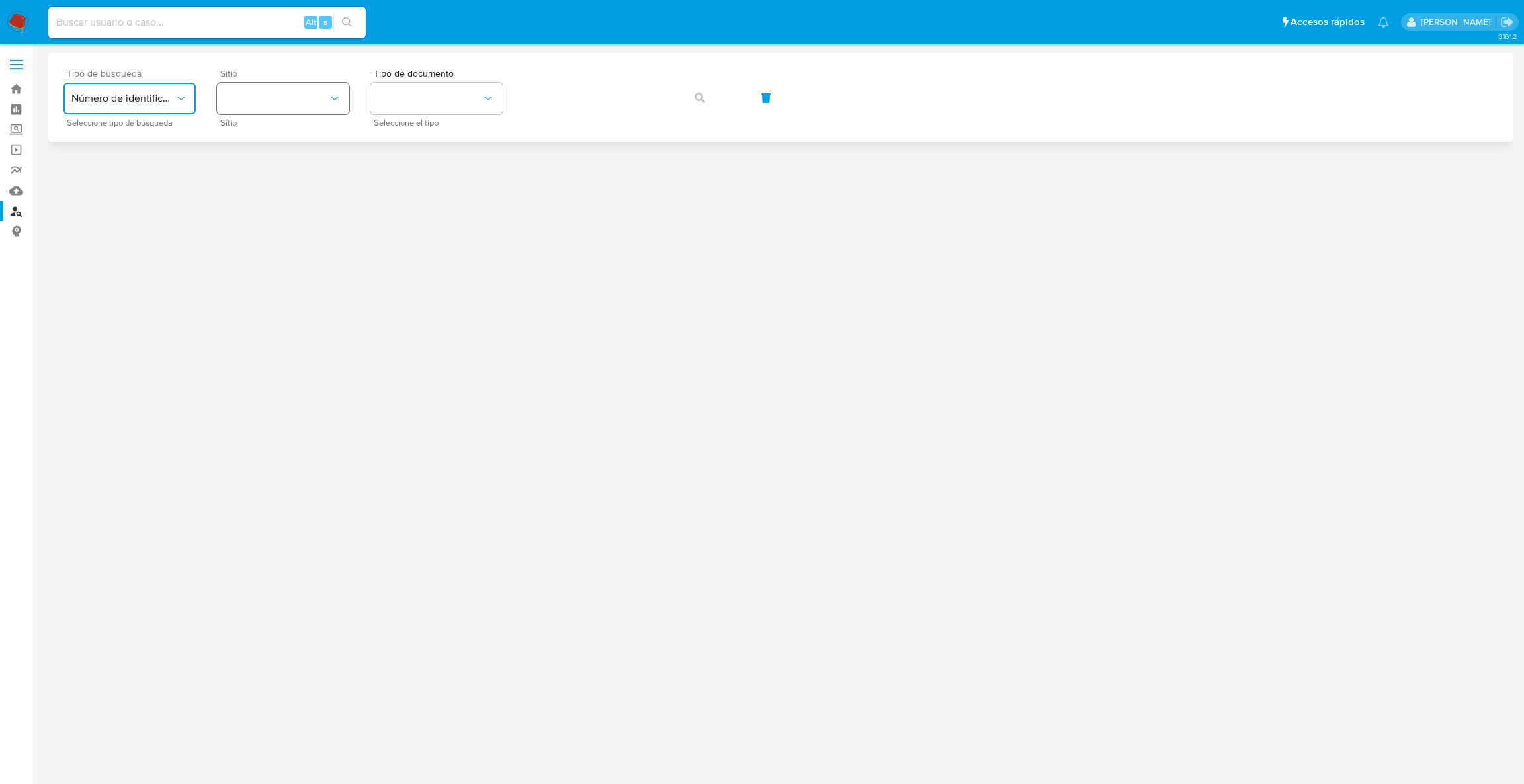
click at [344, 101] on button "site_id" at bounding box center [283, 98] width 133 height 32
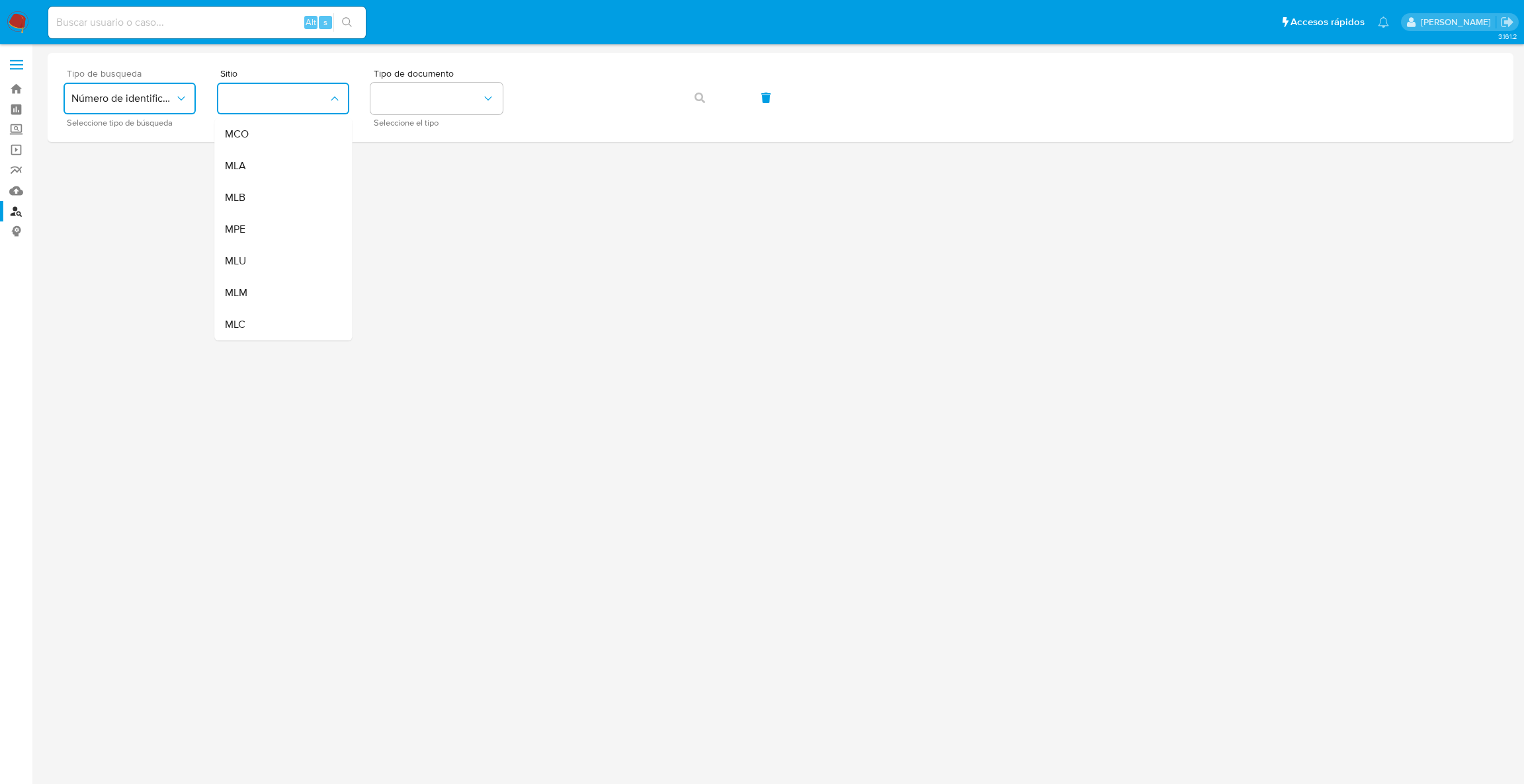
drag, startPoint x: 277, startPoint y: 308, endPoint x: 276, endPoint y: 315, distance: 7.1
click at [277, 315] on div "MLC" at bounding box center [278, 325] width 109 height 32
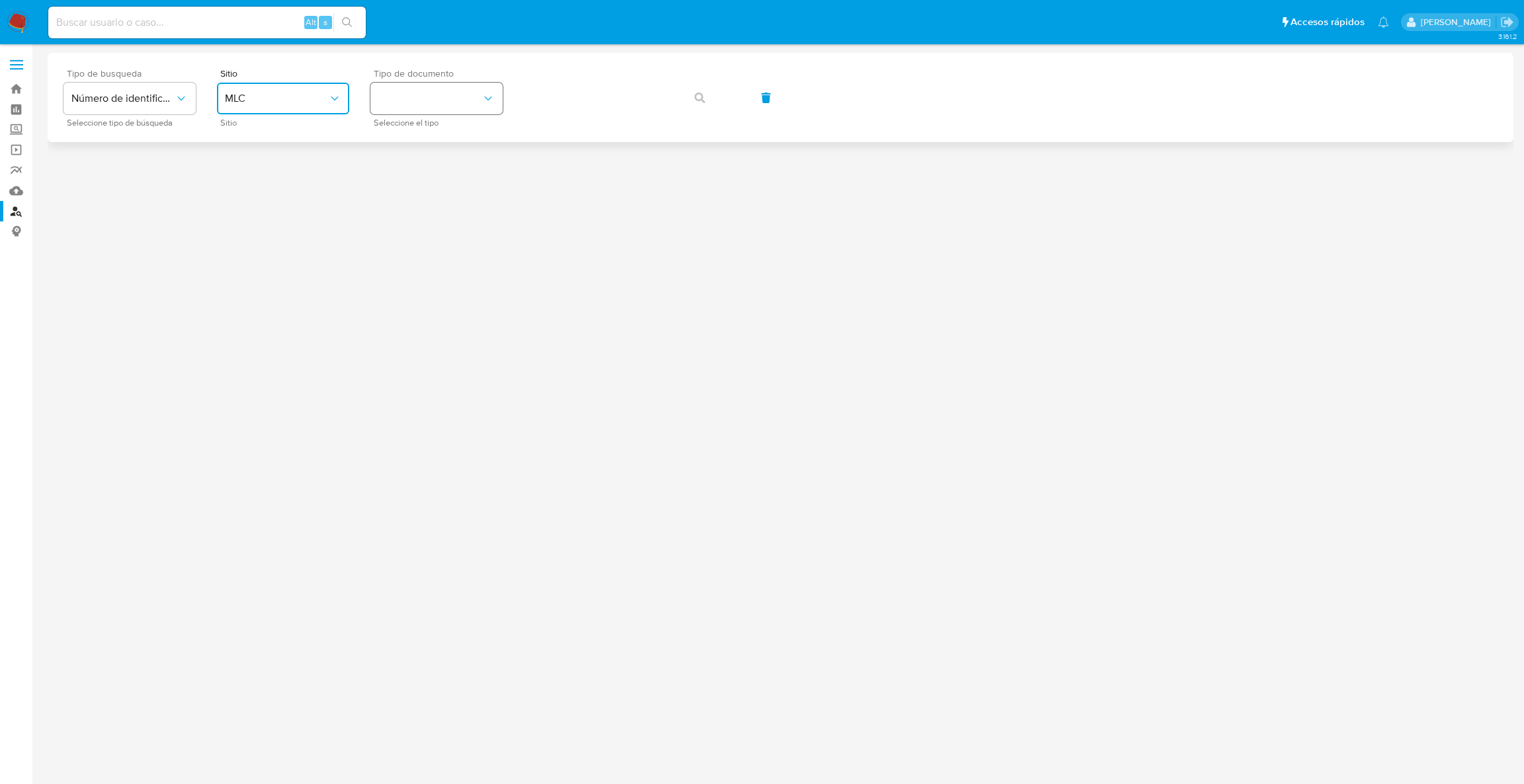
click at [427, 94] on button "identificationType" at bounding box center [436, 98] width 133 height 32
click at [444, 137] on div "RUT RUT" at bounding box center [433, 141] width 109 height 45
click at [704, 110] on button "button" at bounding box center [700, 97] width 45 height 32
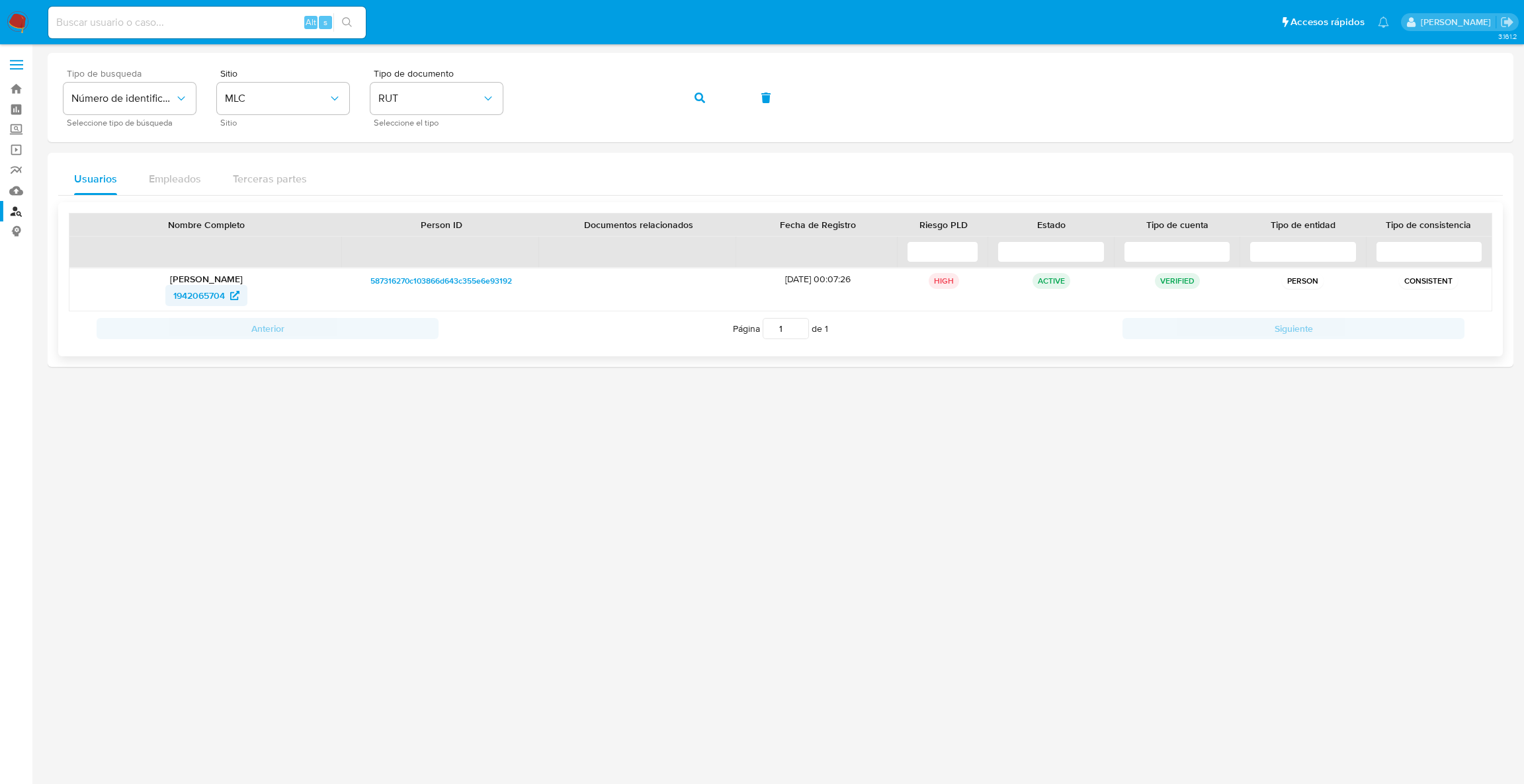
click at [226, 303] on span "1942065704" at bounding box center [206, 295] width 66 height 21
click at [0, 82] on link "Bandeja" at bounding box center [79, 89] width 158 height 20
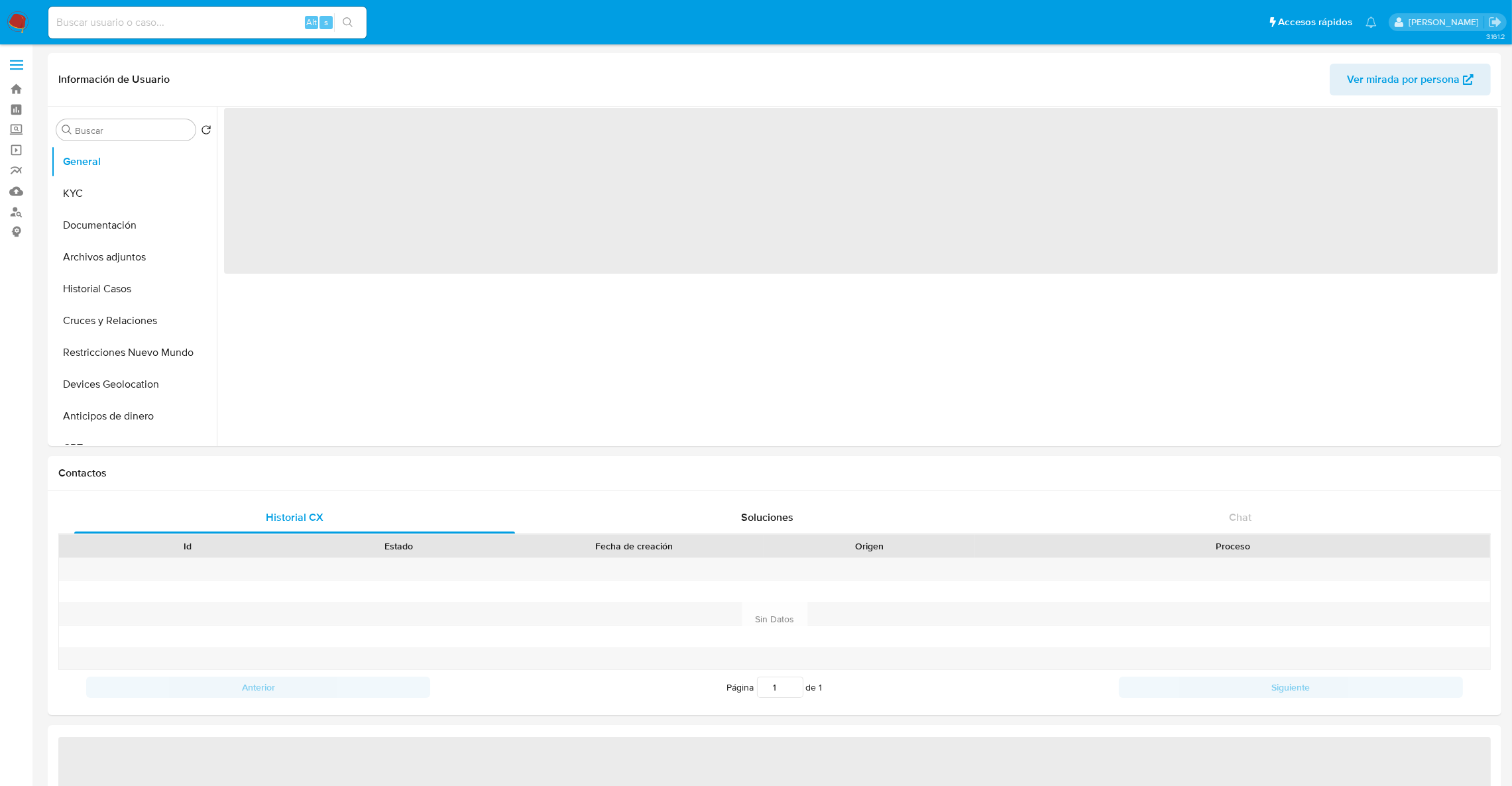
select select "10"
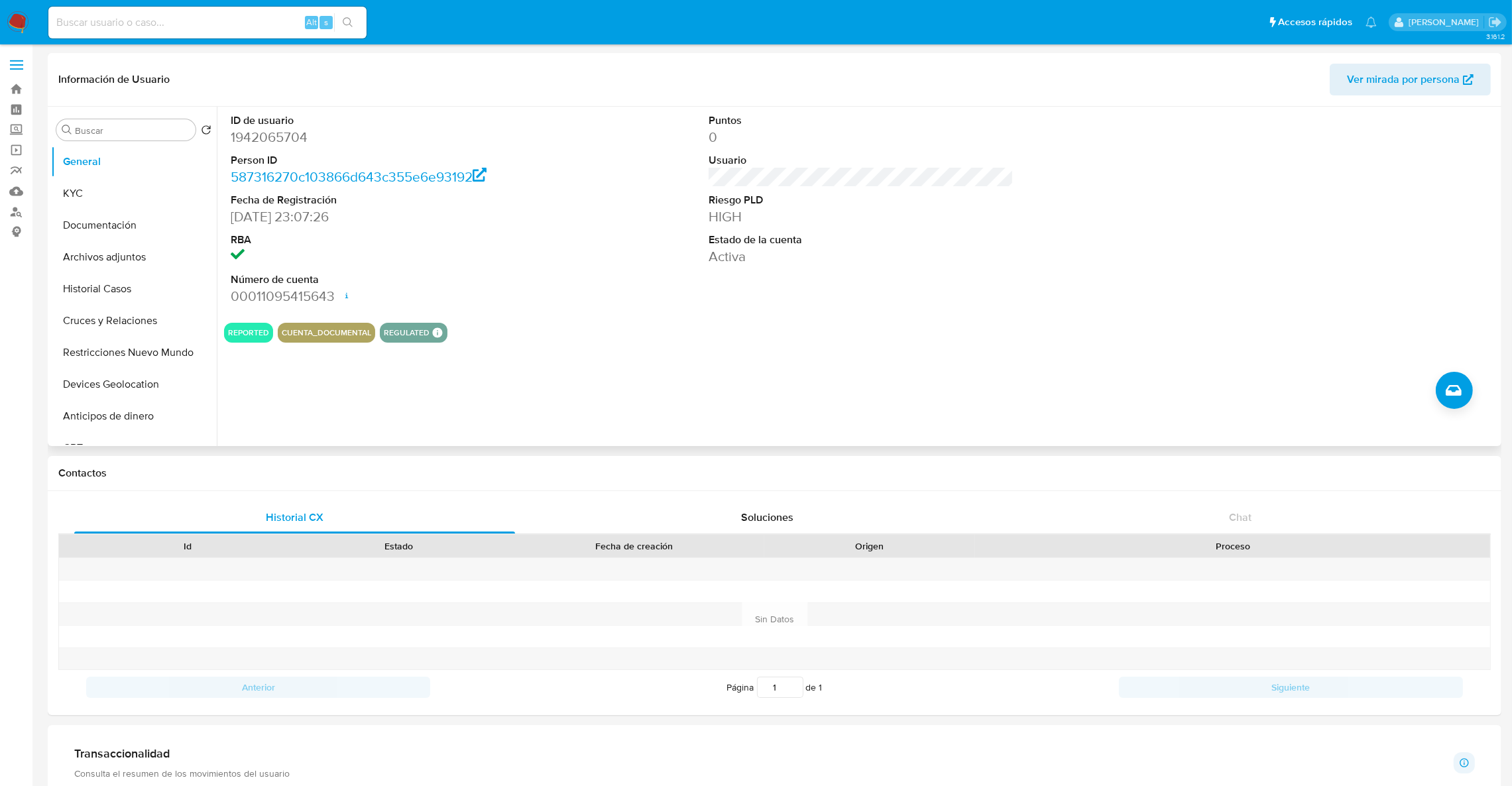
click at [242, 139] on dd "1942065704" at bounding box center [383, 138] width 306 height 19
copy dd "1942065704"
click at [107, 266] on button "Archivos adjuntos" at bounding box center [128, 257] width 155 height 32
click at [107, 273] on button "Historial Casos" at bounding box center [128, 289] width 155 height 32
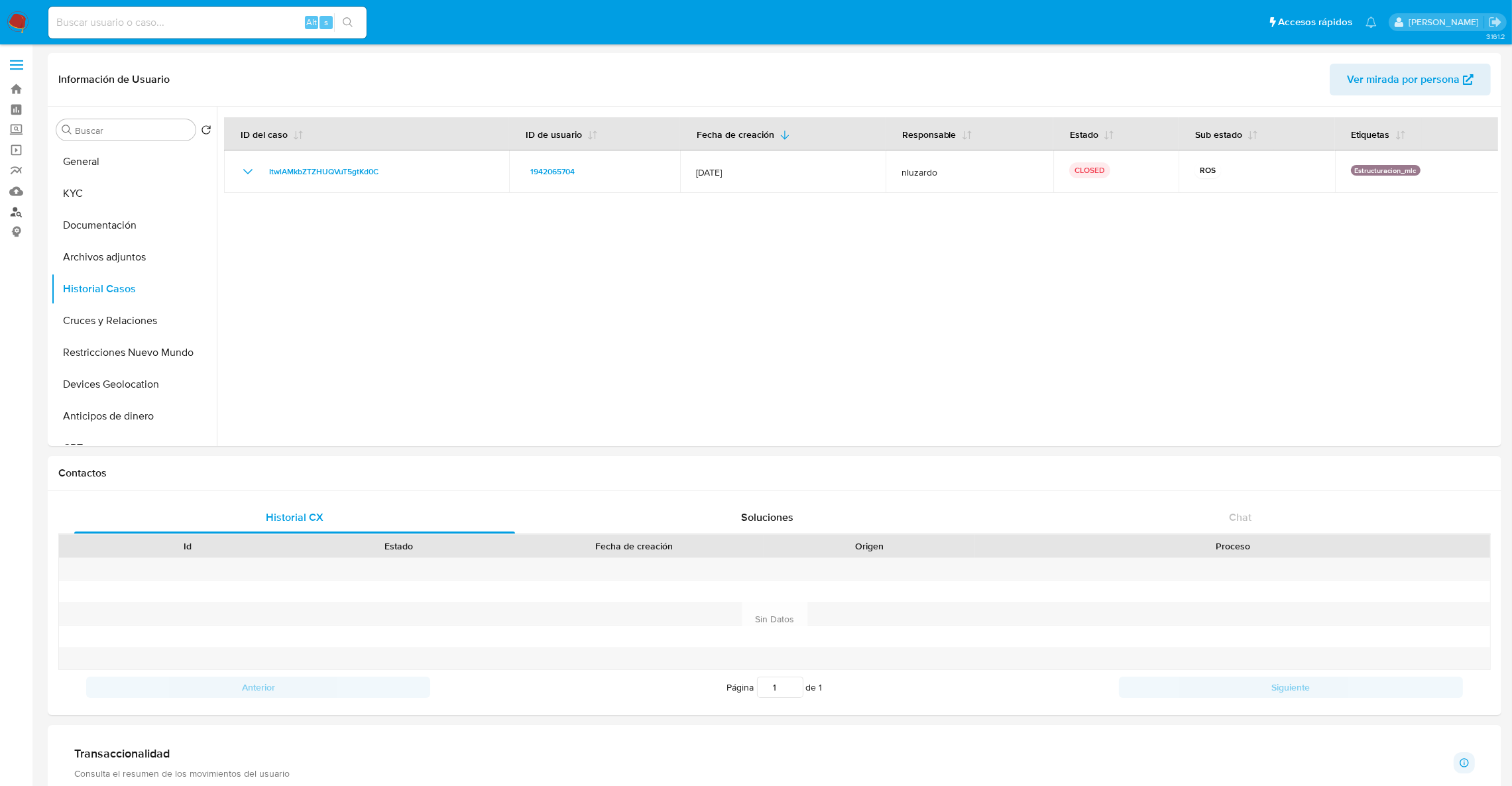
click at [21, 209] on link "Buscador de personas" at bounding box center [79, 212] width 158 height 20
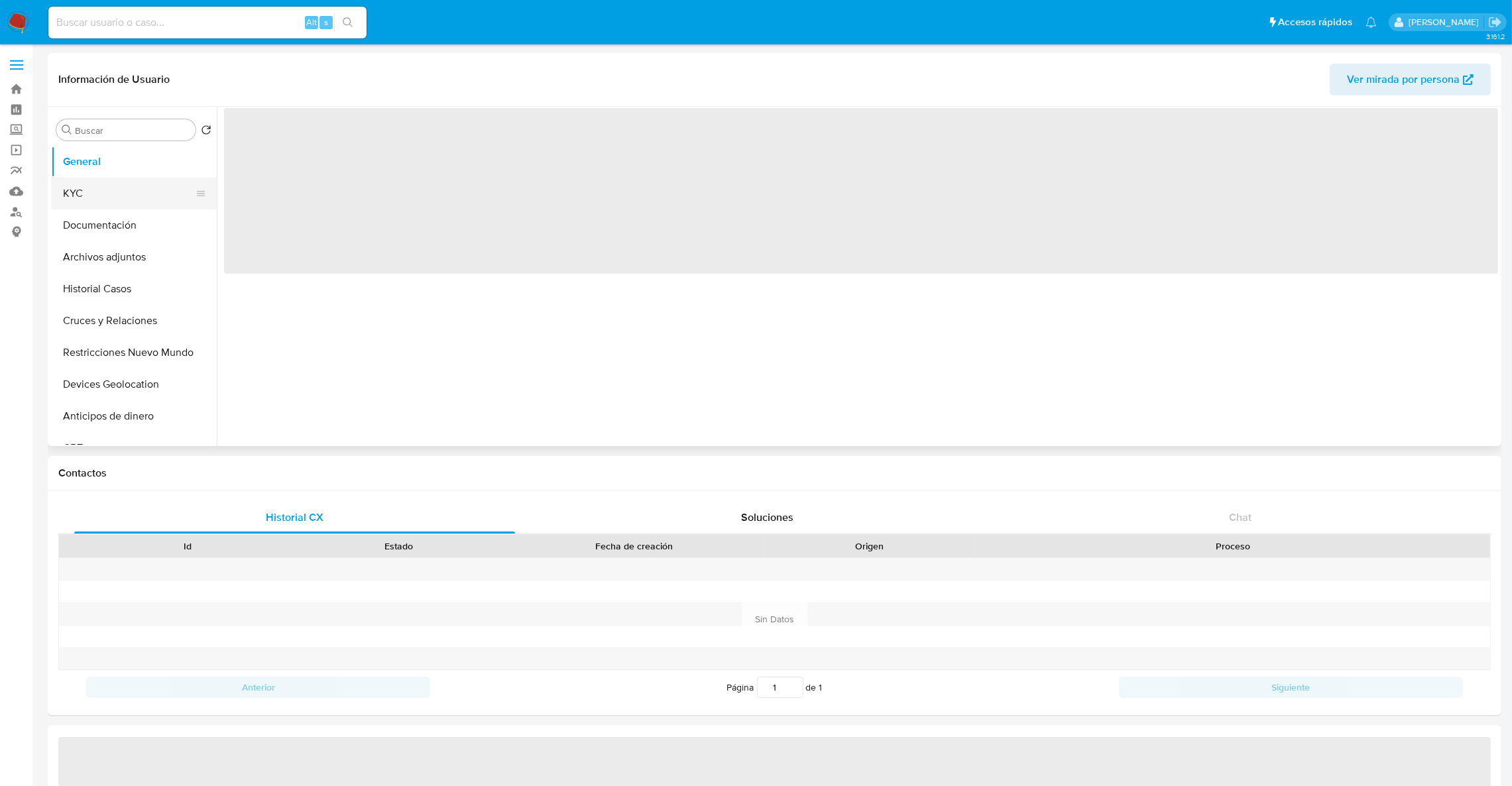
select select "10"
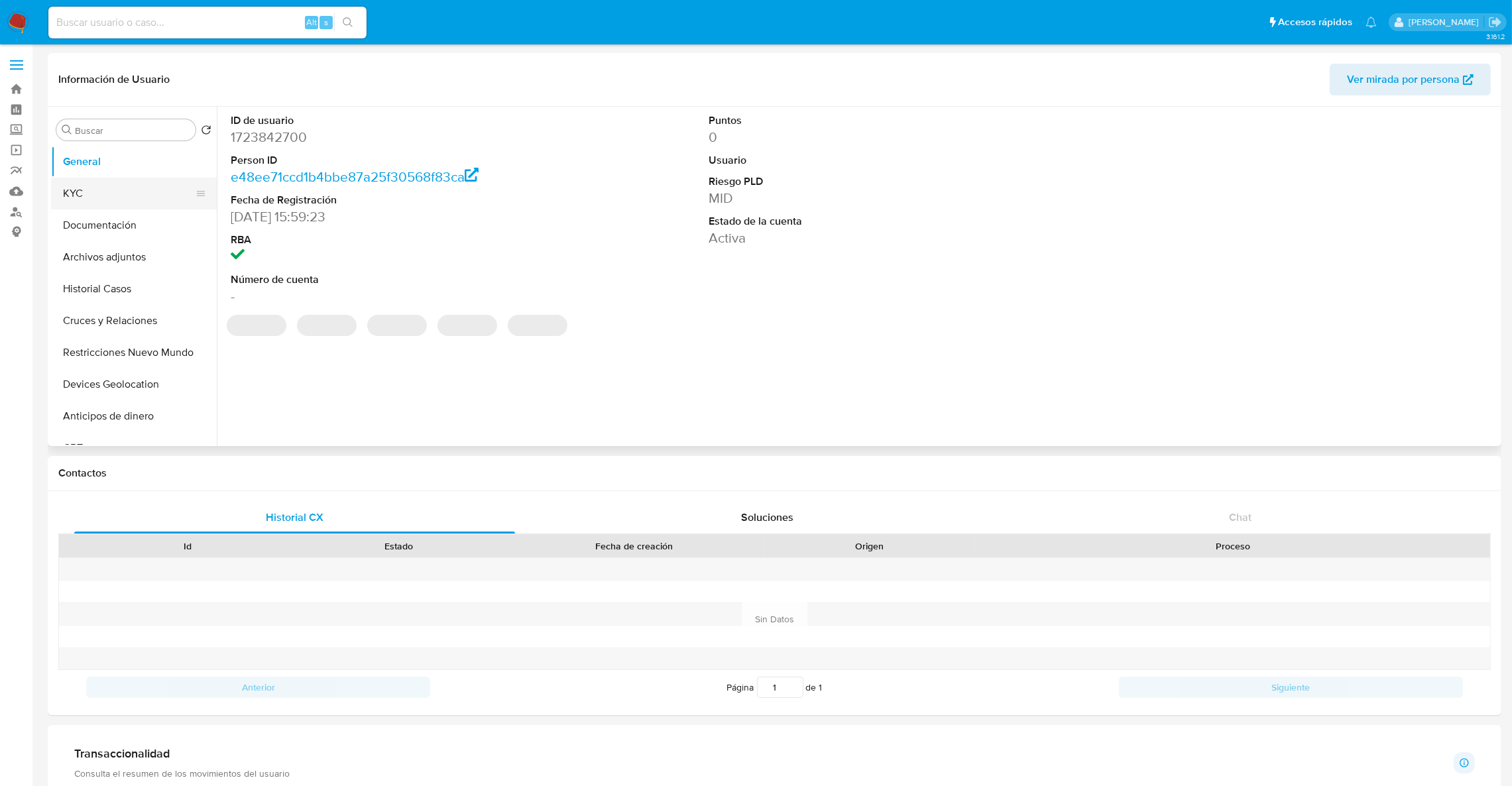
click at [102, 191] on button "KYC" at bounding box center [128, 193] width 155 height 32
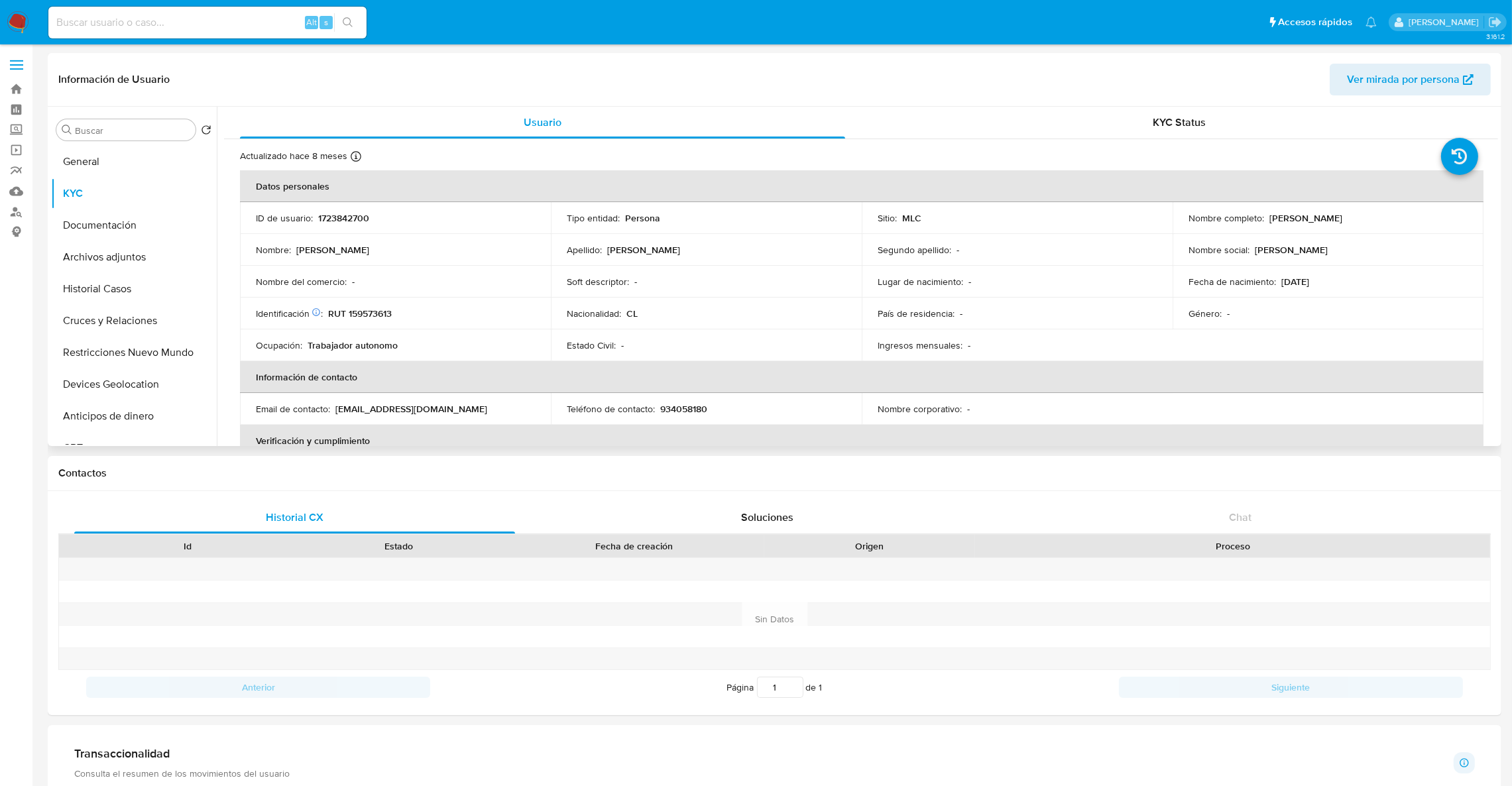
click at [367, 411] on p "[EMAIL_ADDRESS][DOMAIN_NAME]" at bounding box center [411, 408] width 152 height 12
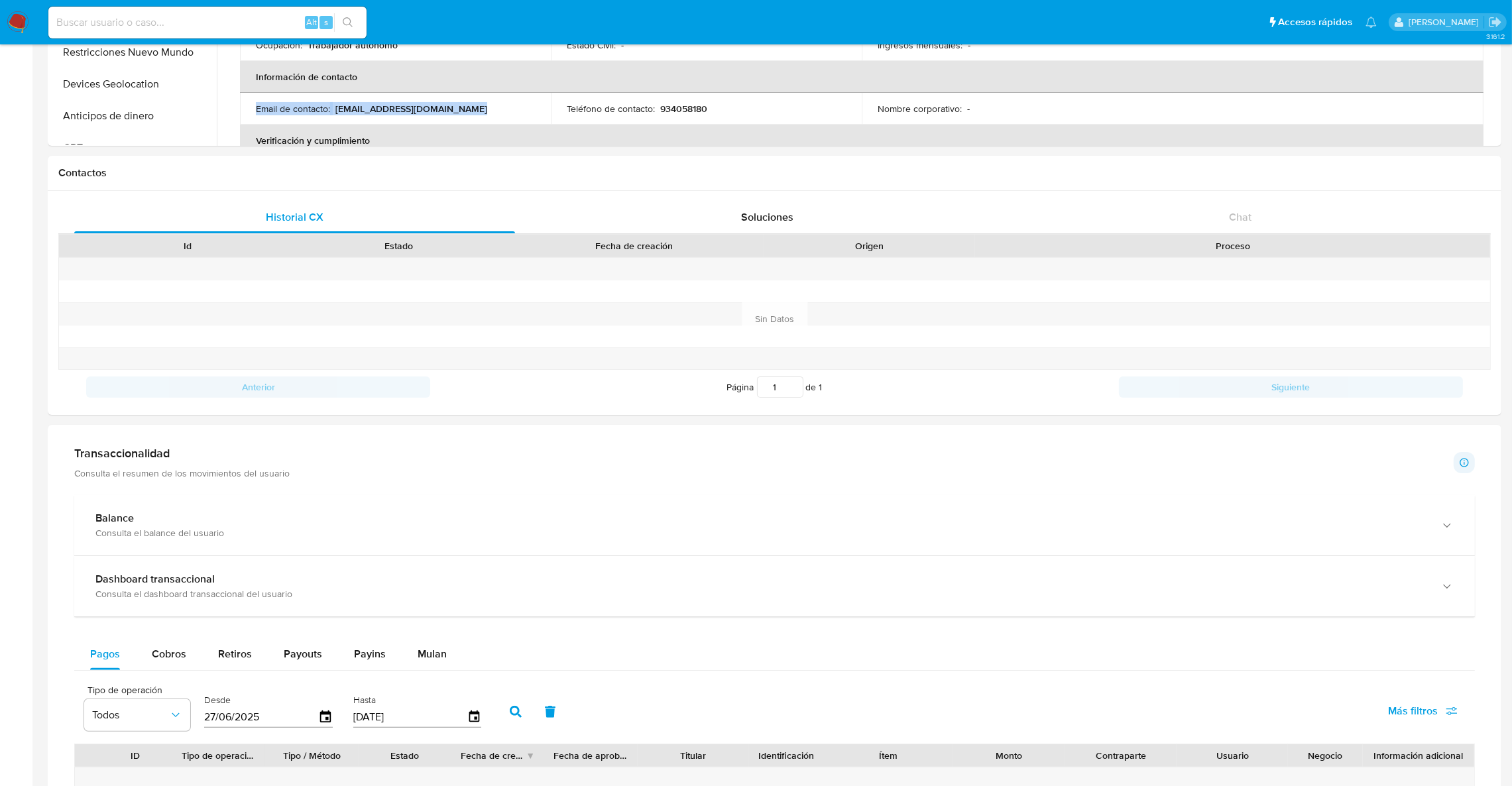
scroll to position [398, 0]
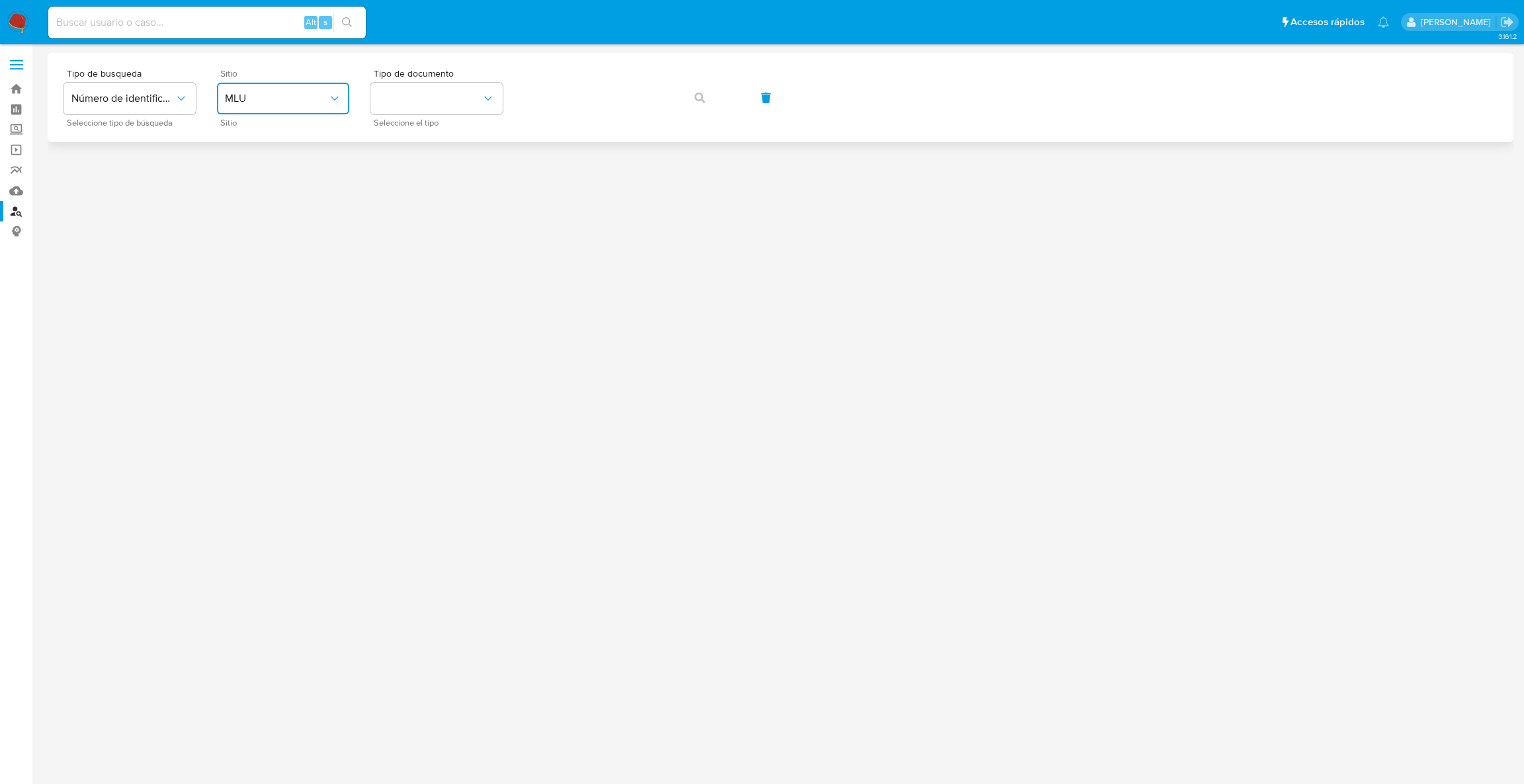
click at [303, 93] on span "MLU" at bounding box center [276, 98] width 103 height 13
click at [264, 314] on div "MLC" at bounding box center [278, 325] width 109 height 32
click at [425, 91] on button "identificationType" at bounding box center [436, 98] width 133 height 32
click at [442, 129] on div "RUT RUT" at bounding box center [433, 141] width 109 height 45
click at [442, 129] on div "Tipo de busqueda Número de identificación Seleccione tipo de búsqueda Sitio MLC…" at bounding box center [780, 97] width 1466 height 89
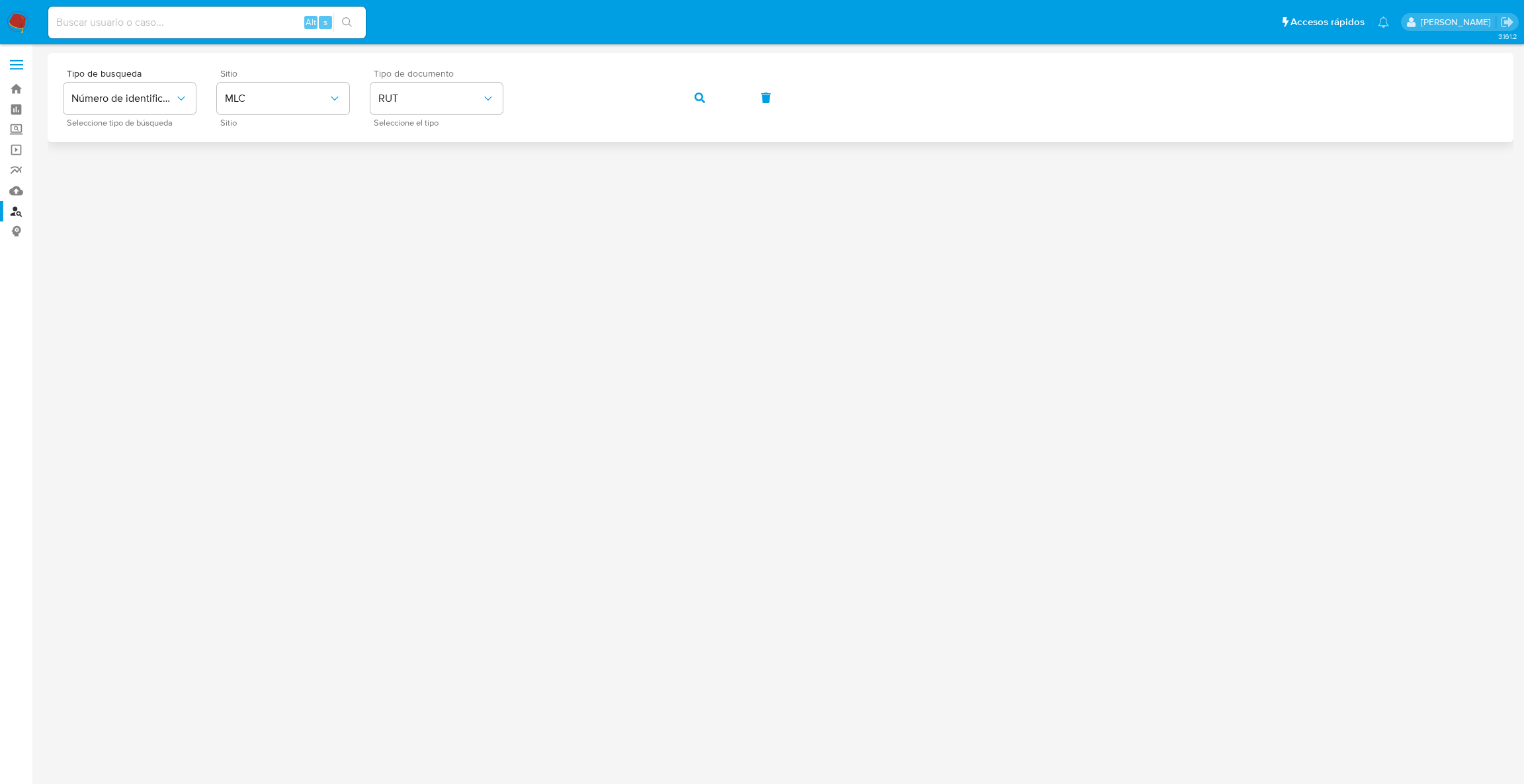
click at [723, 105] on div "Tipo de busqueda Número de identificación Seleccione tipo de búsqueda Sitio MLC…" at bounding box center [780, 97] width 1434 height 58
click at [708, 97] on button "button" at bounding box center [700, 97] width 45 height 32
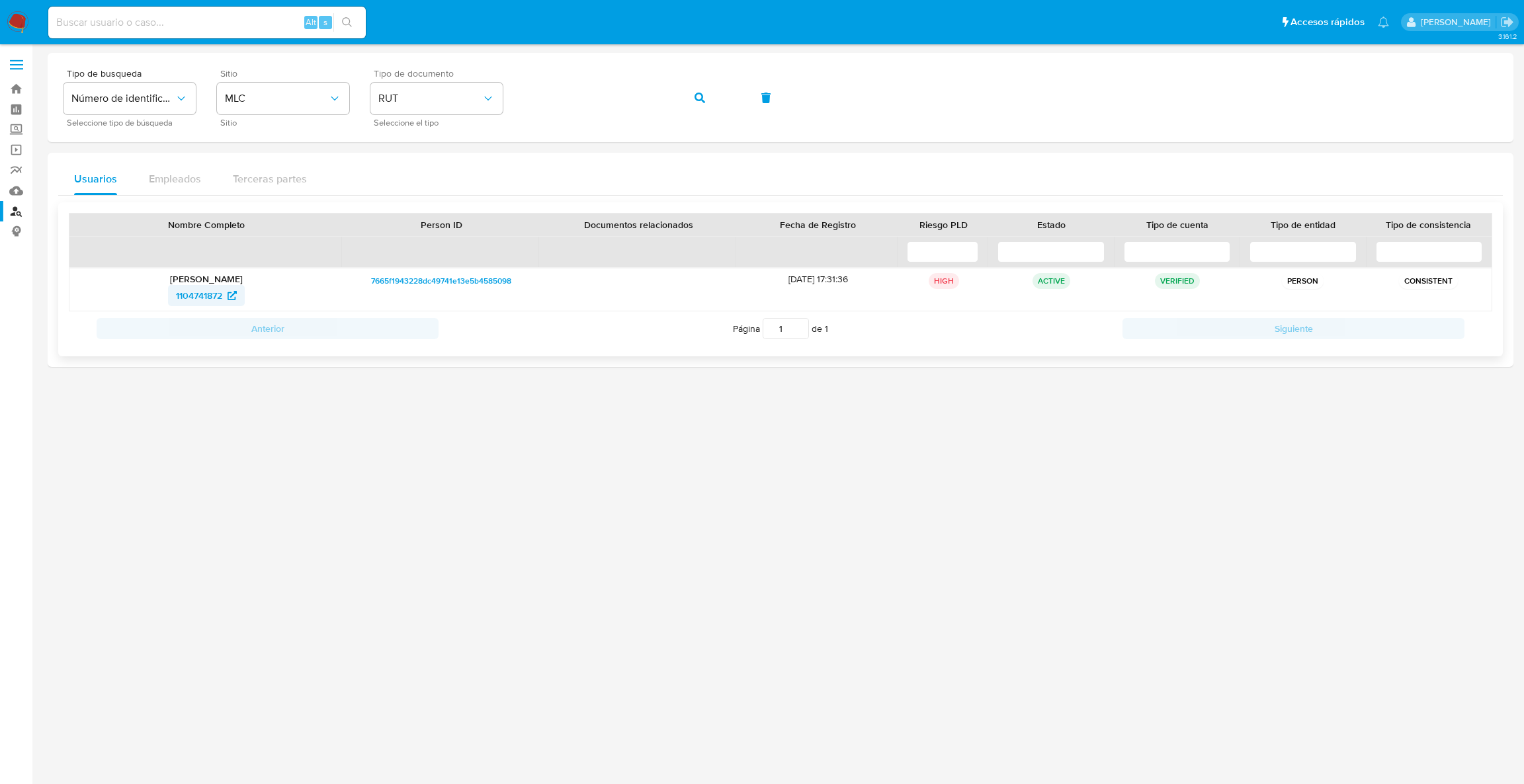
click at [206, 291] on span "1104741872" at bounding box center [200, 295] width 46 height 21
click at [184, 301] on span "1104741872" at bounding box center [200, 295] width 46 height 21
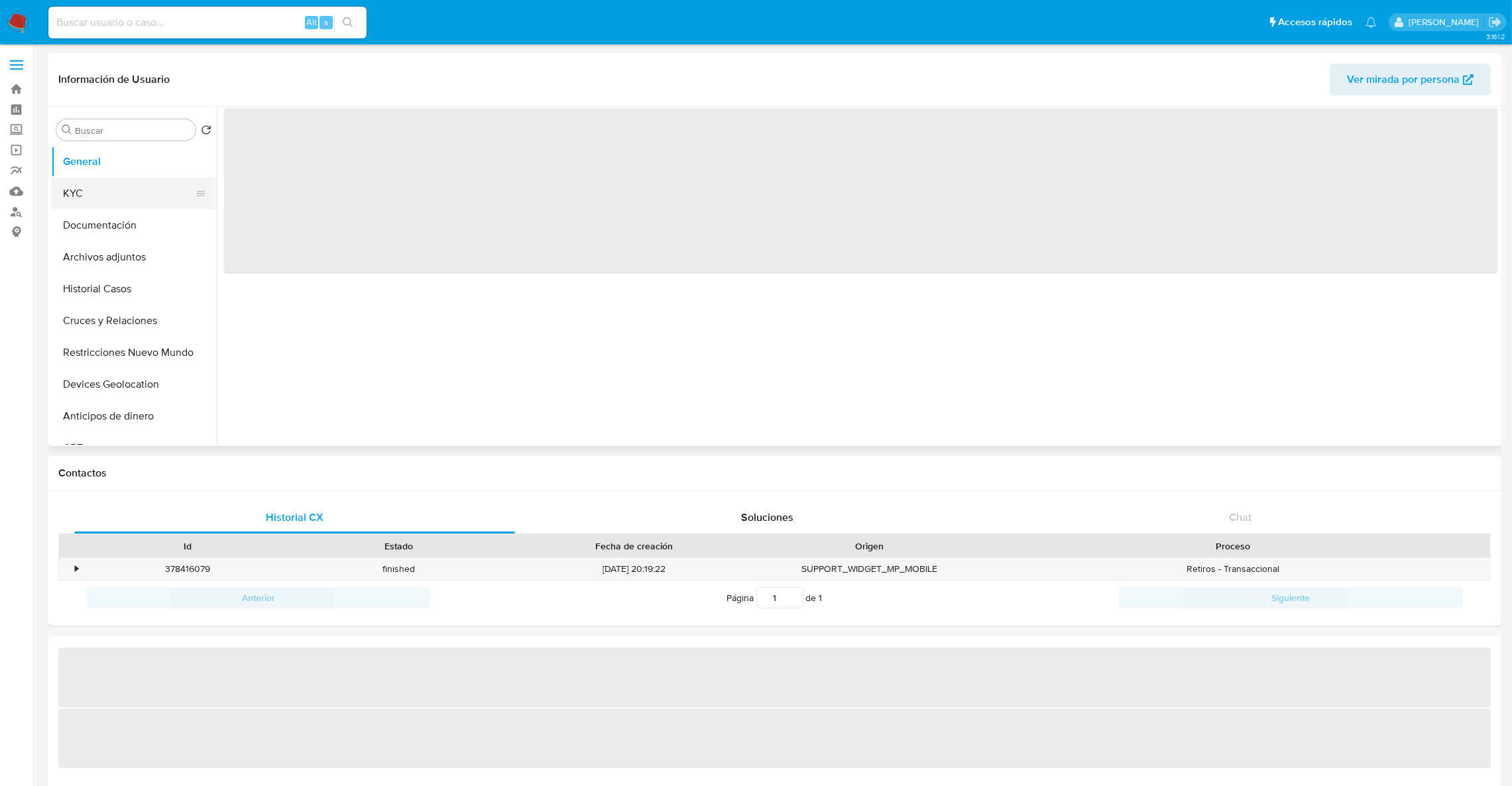
select select "10"
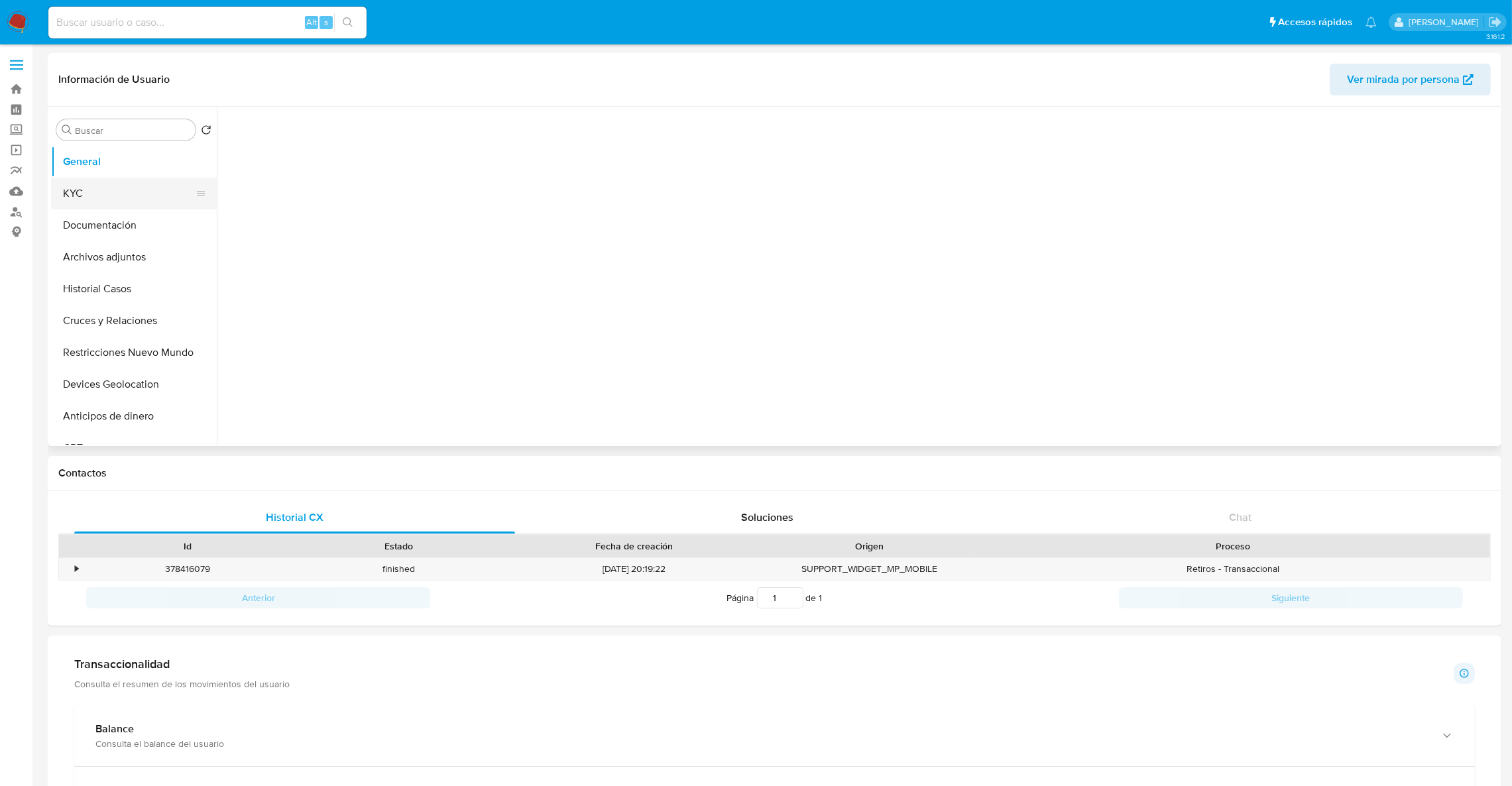
click at [73, 197] on button "KYC" at bounding box center [128, 193] width 155 height 32
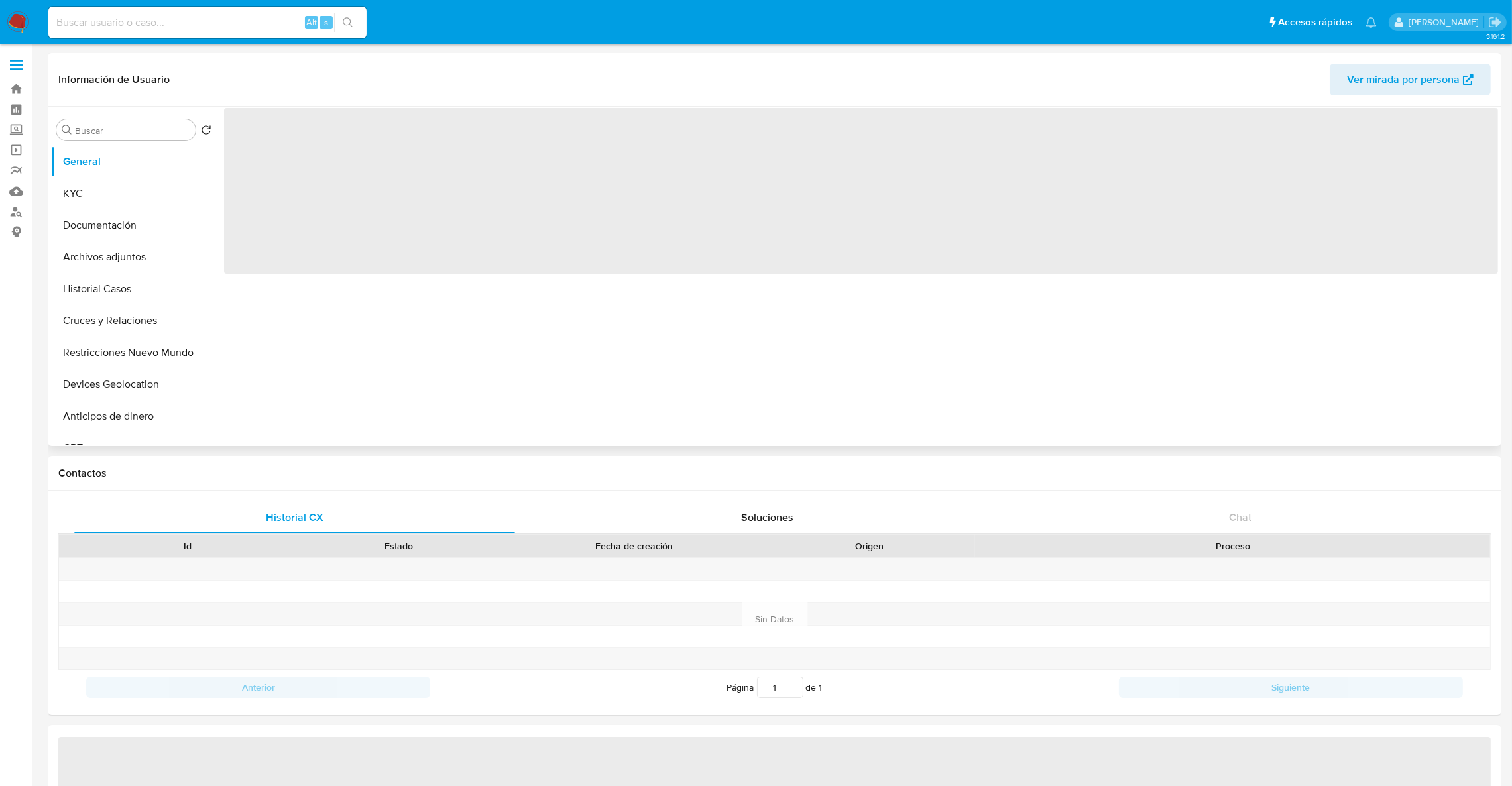
select select "10"
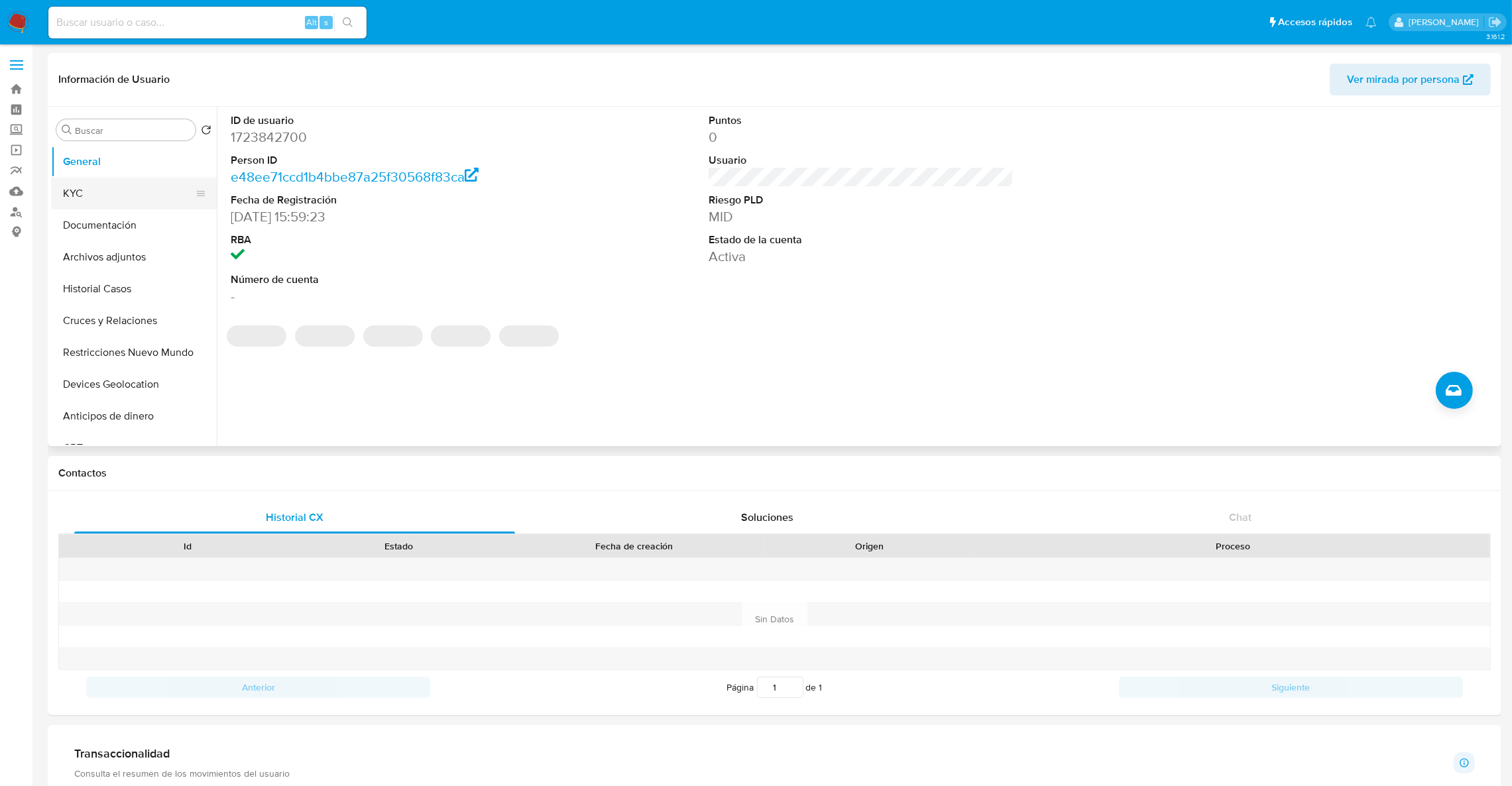
click at [106, 195] on button "KYC" at bounding box center [128, 193] width 155 height 32
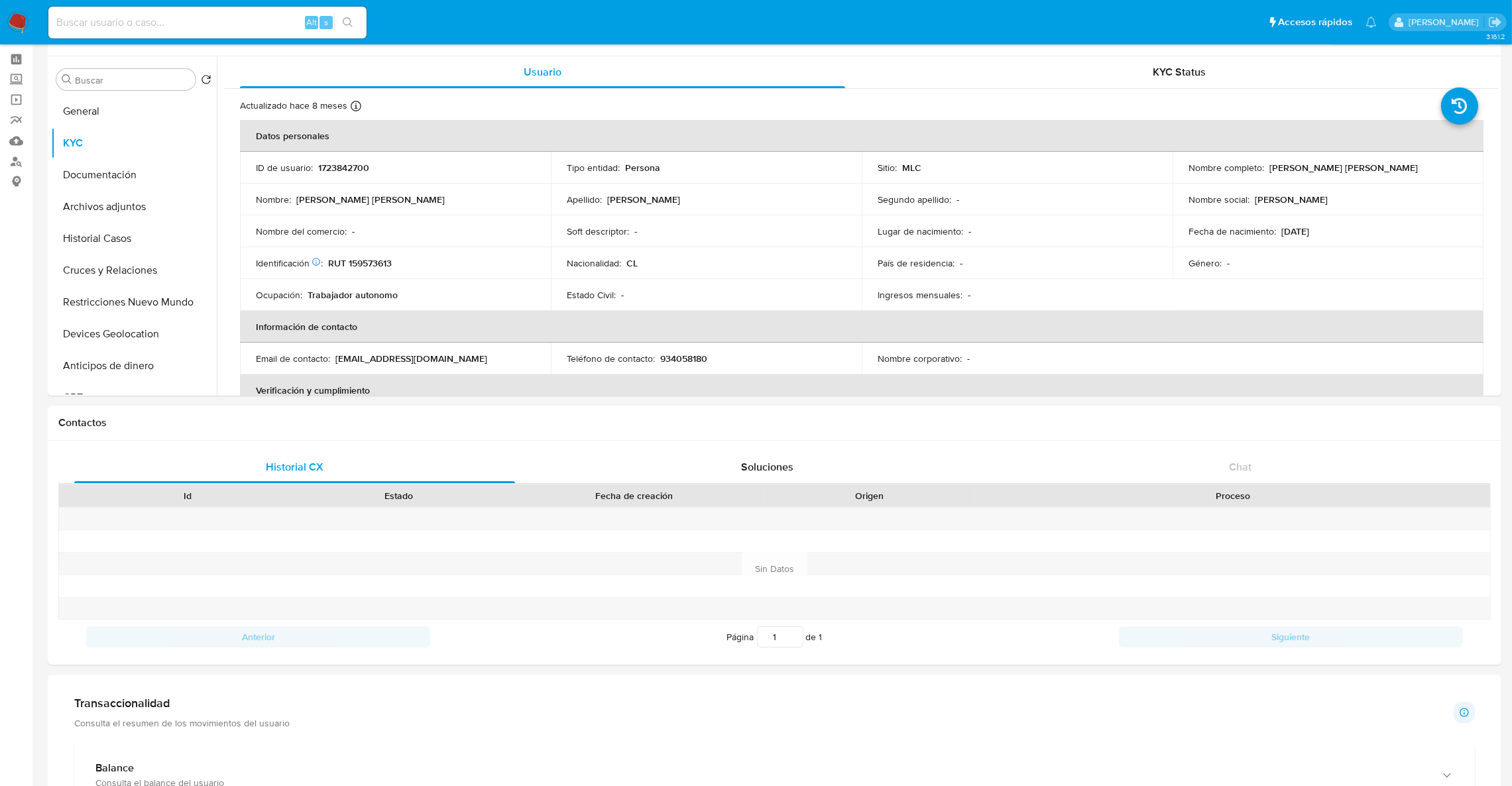
scroll to position [100, 0]
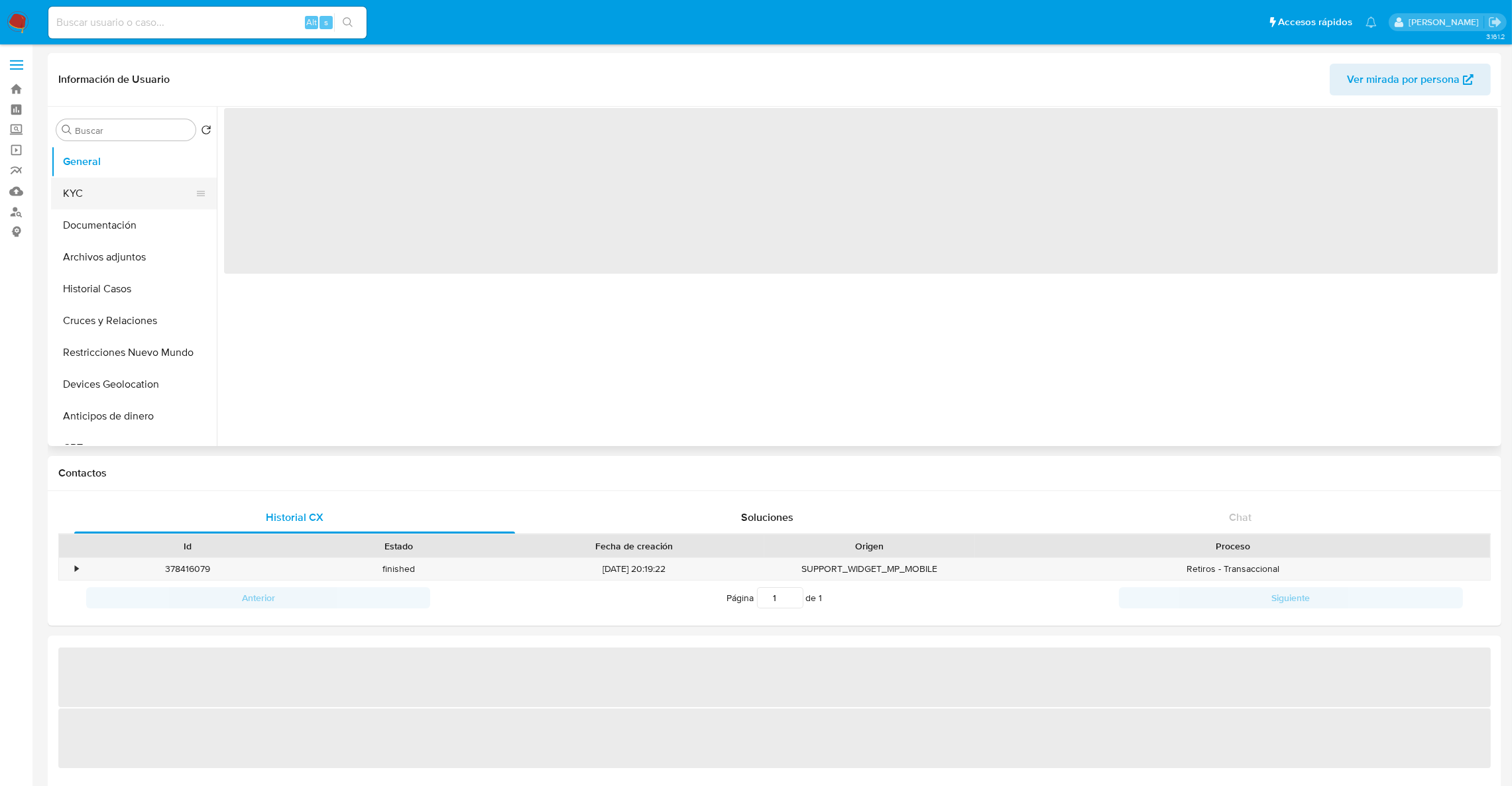
drag, startPoint x: 96, startPoint y: 187, endPoint x: 100, endPoint y: 197, distance: 10.8
click at [96, 188] on button "KYC" at bounding box center [128, 193] width 155 height 32
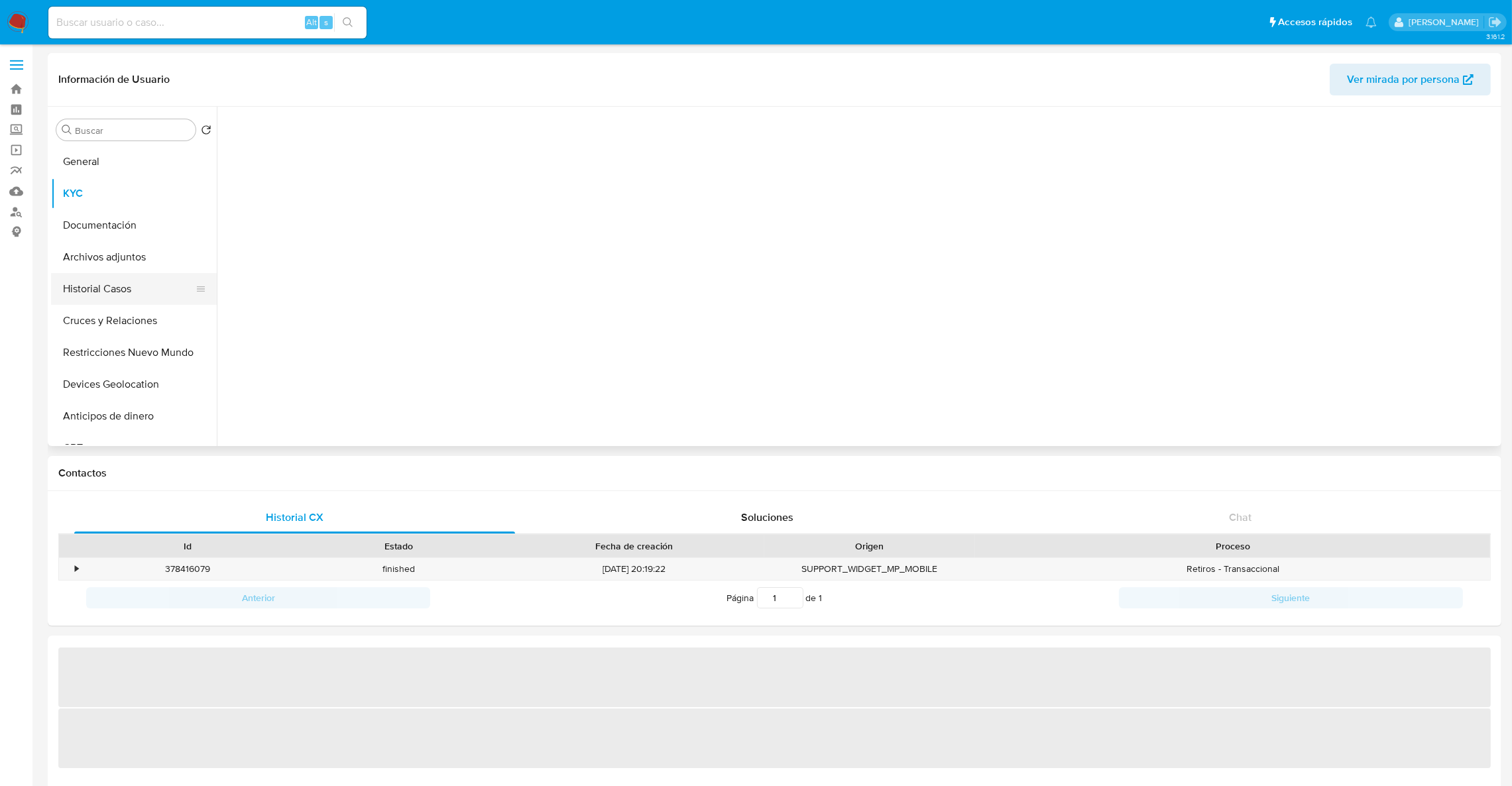
select select "10"
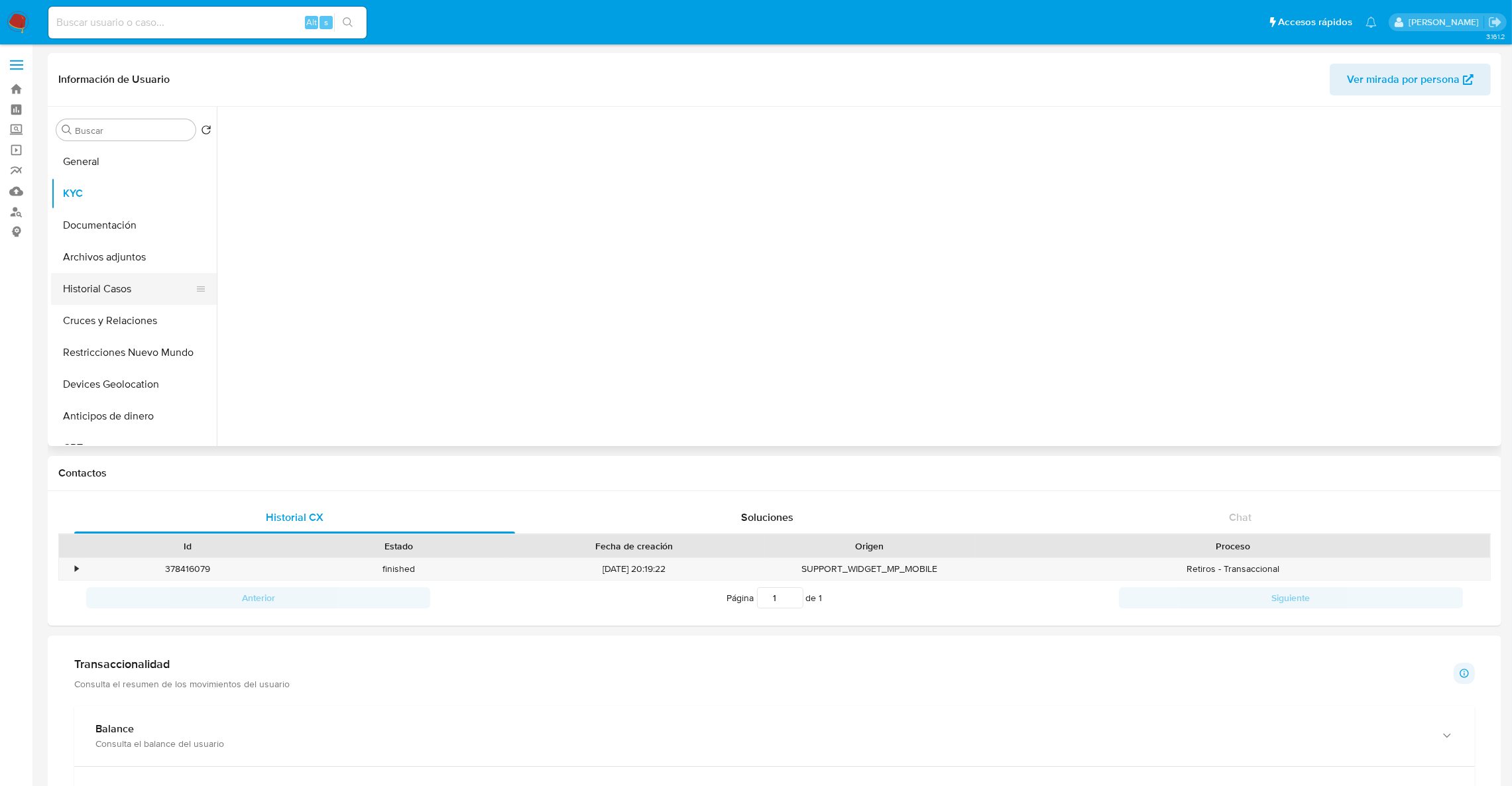
click at [129, 282] on button "Historial Casos" at bounding box center [128, 289] width 155 height 32
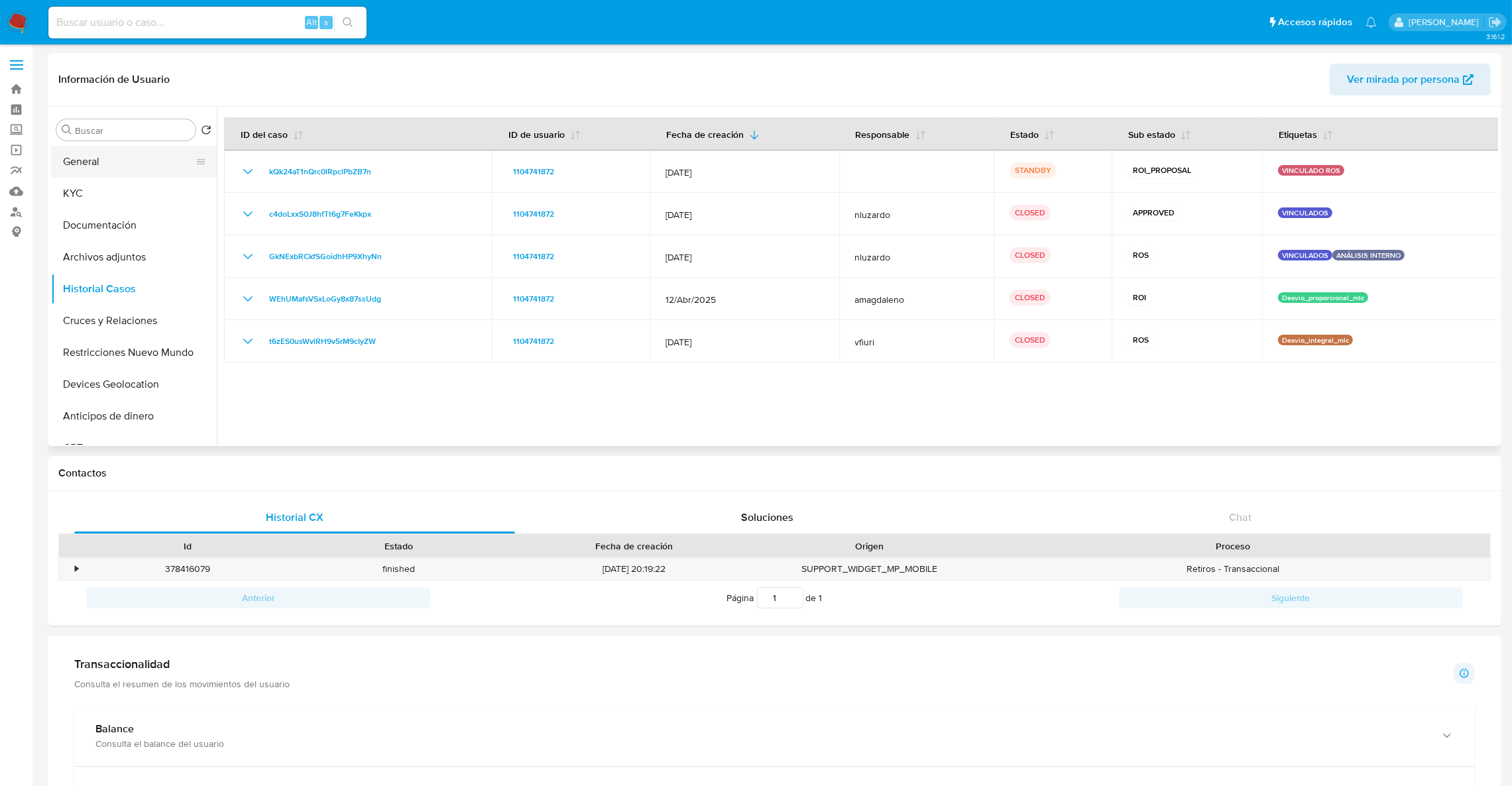
click at [102, 162] on button "General" at bounding box center [128, 162] width 155 height 32
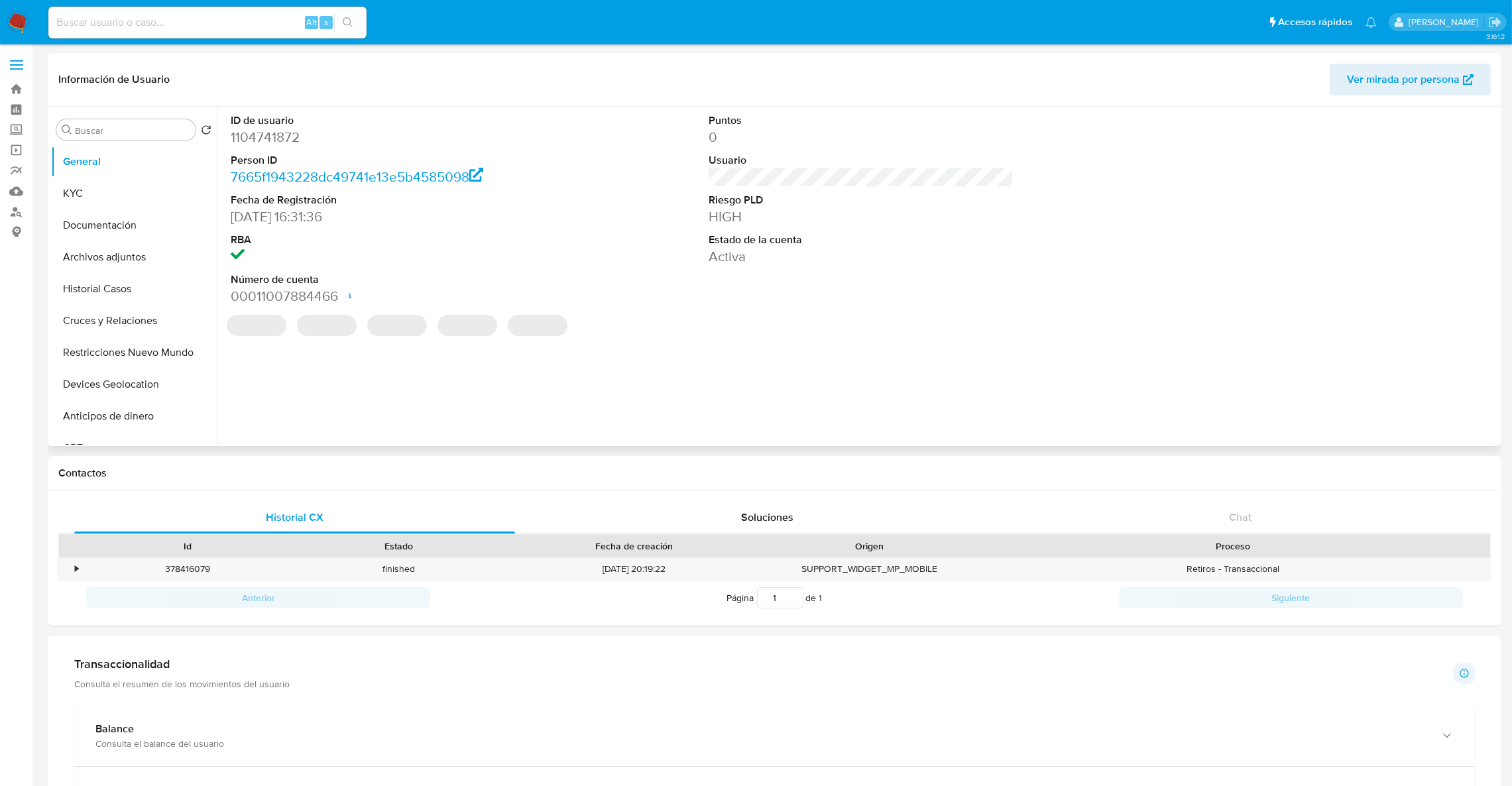
click at [258, 138] on dd "1104741872" at bounding box center [383, 138] width 306 height 19
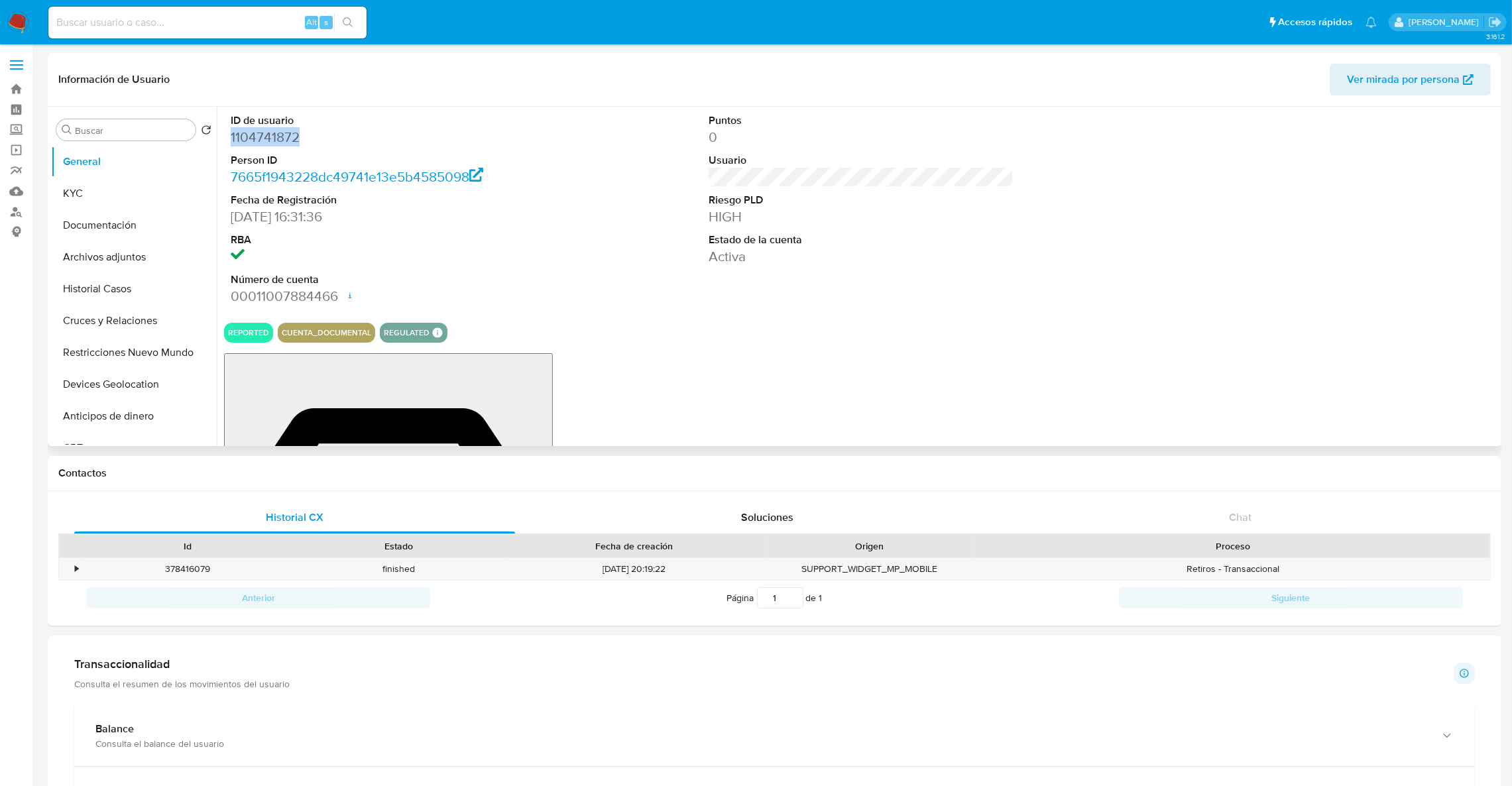
copy dd "1104741872"
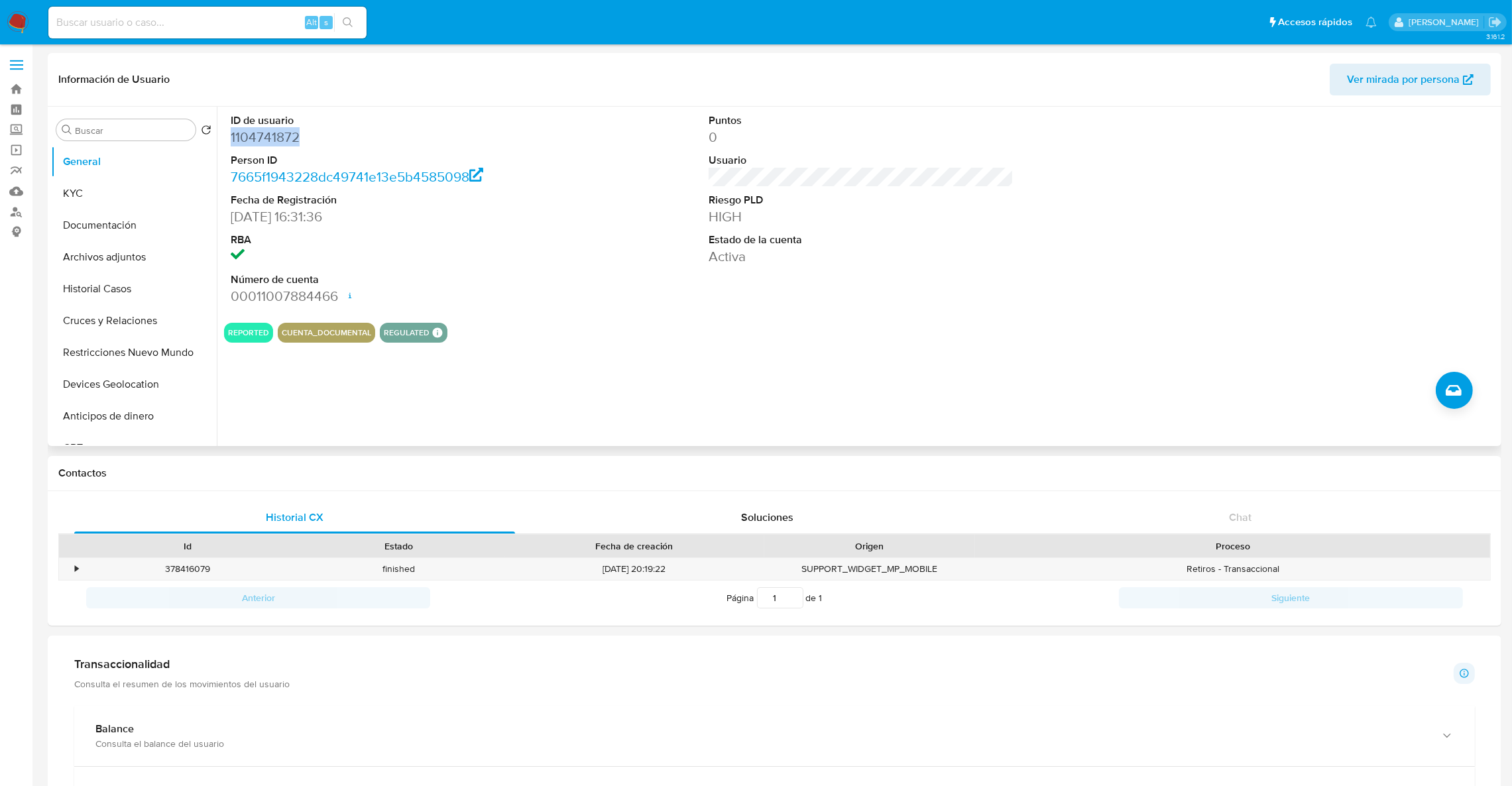
click at [251, 144] on dd "1104741872" at bounding box center [383, 138] width 306 height 19
drag, startPoint x: 251, startPoint y: 144, endPoint x: 255, endPoint y: 139, distance: 6.4
click at [255, 139] on dd "1104741872" at bounding box center [383, 138] width 306 height 19
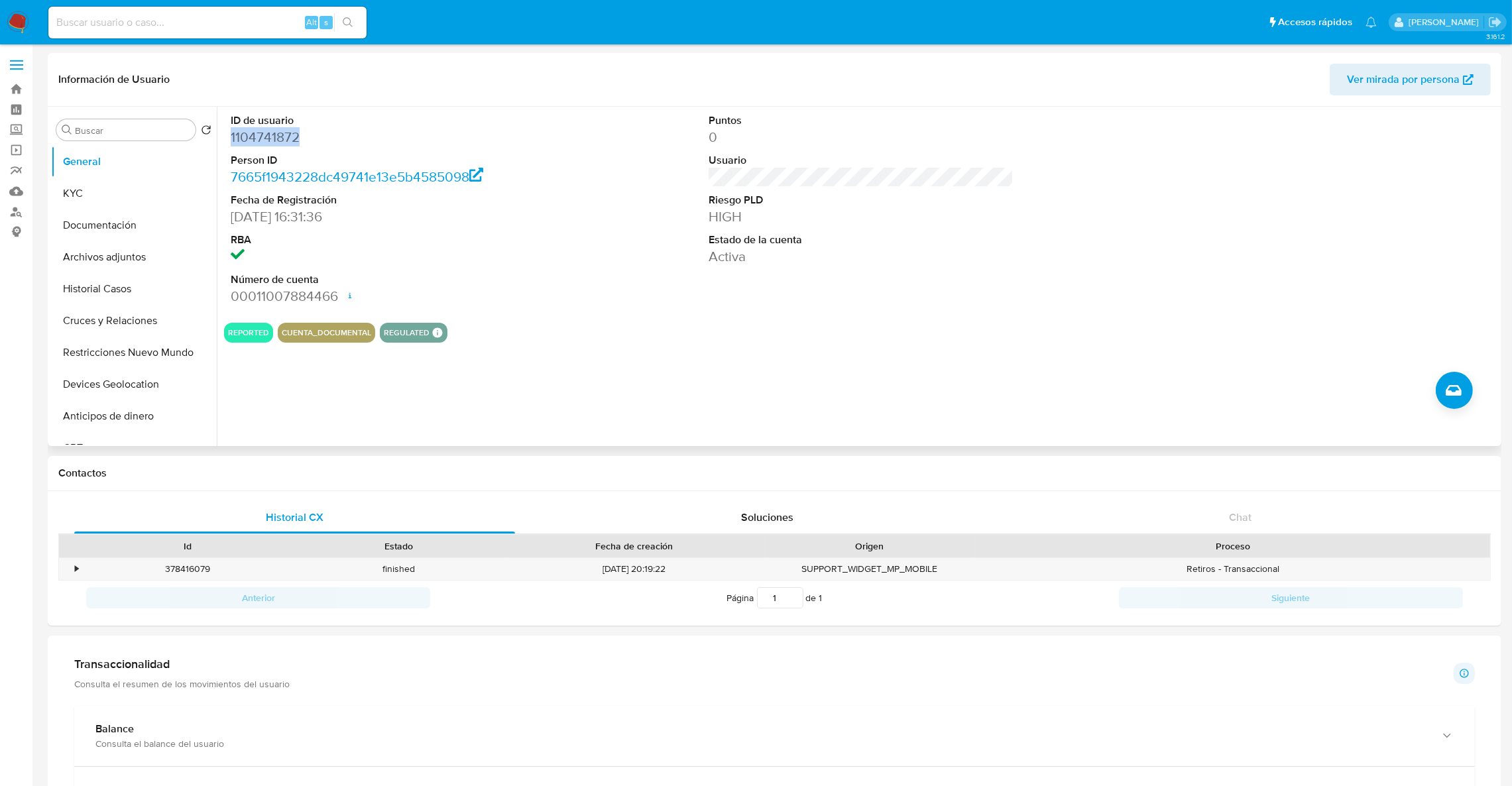
copy dd "1104741872"
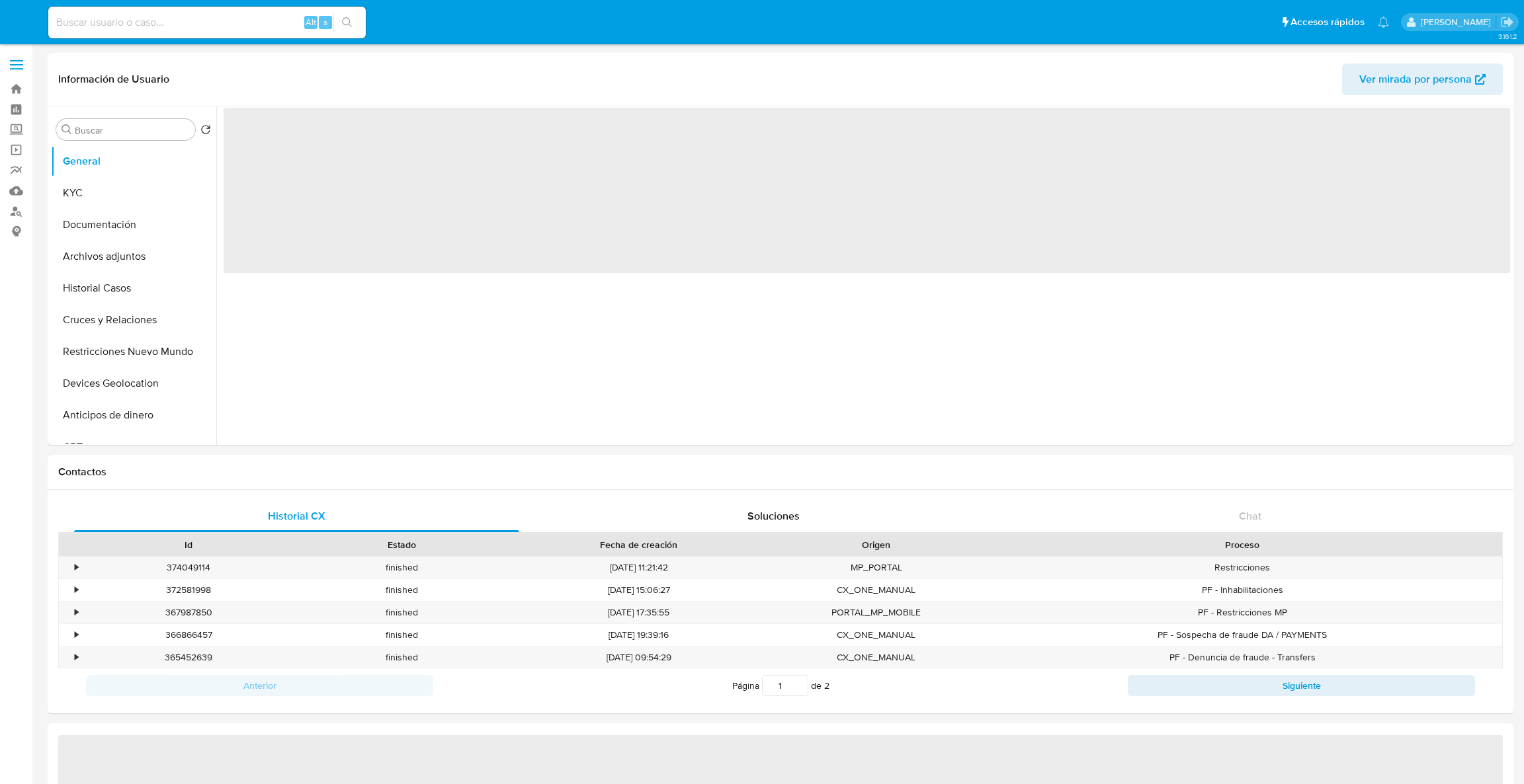
select select "10"
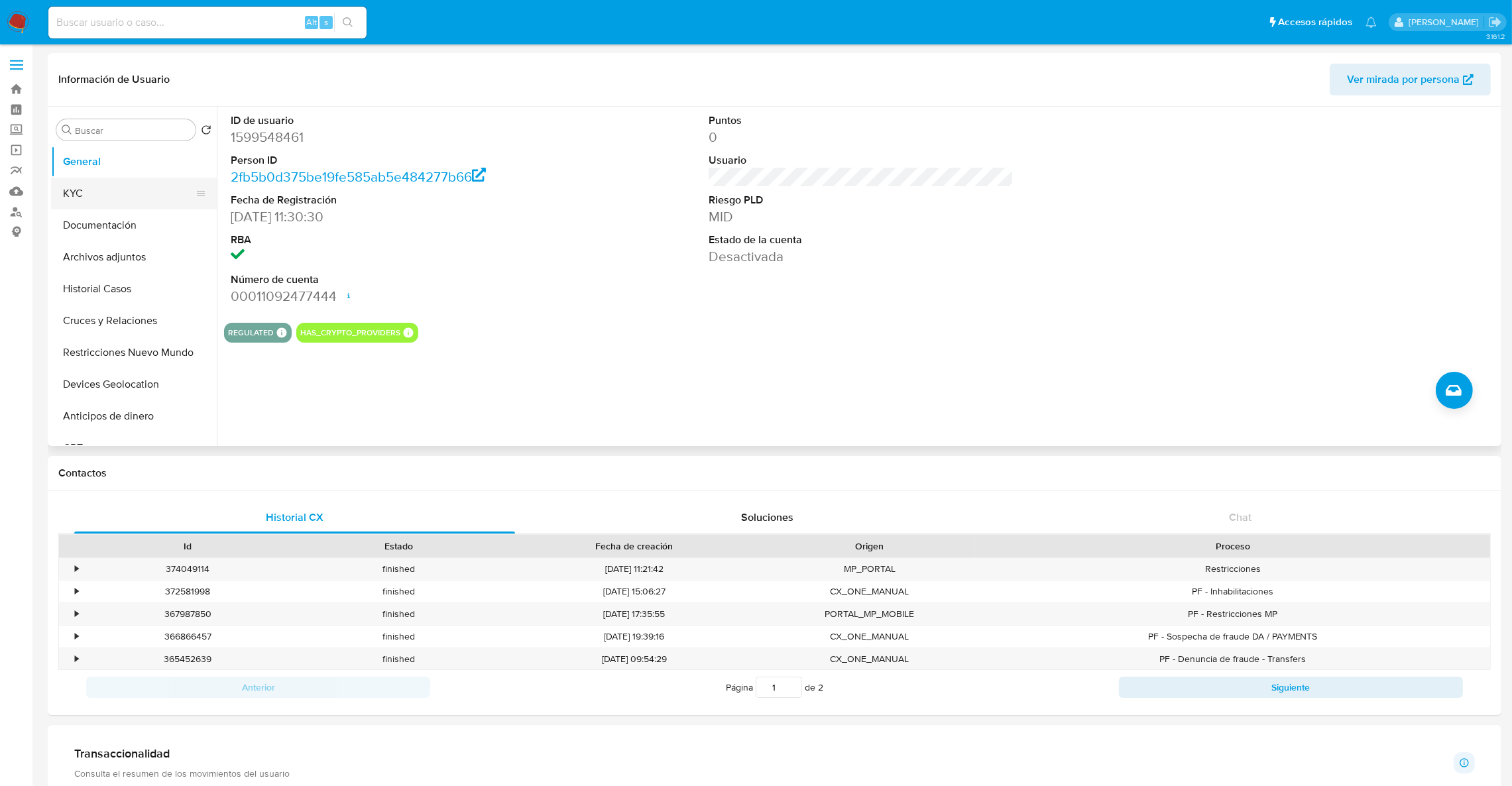
click at [123, 187] on button "KYC" at bounding box center [128, 193] width 155 height 32
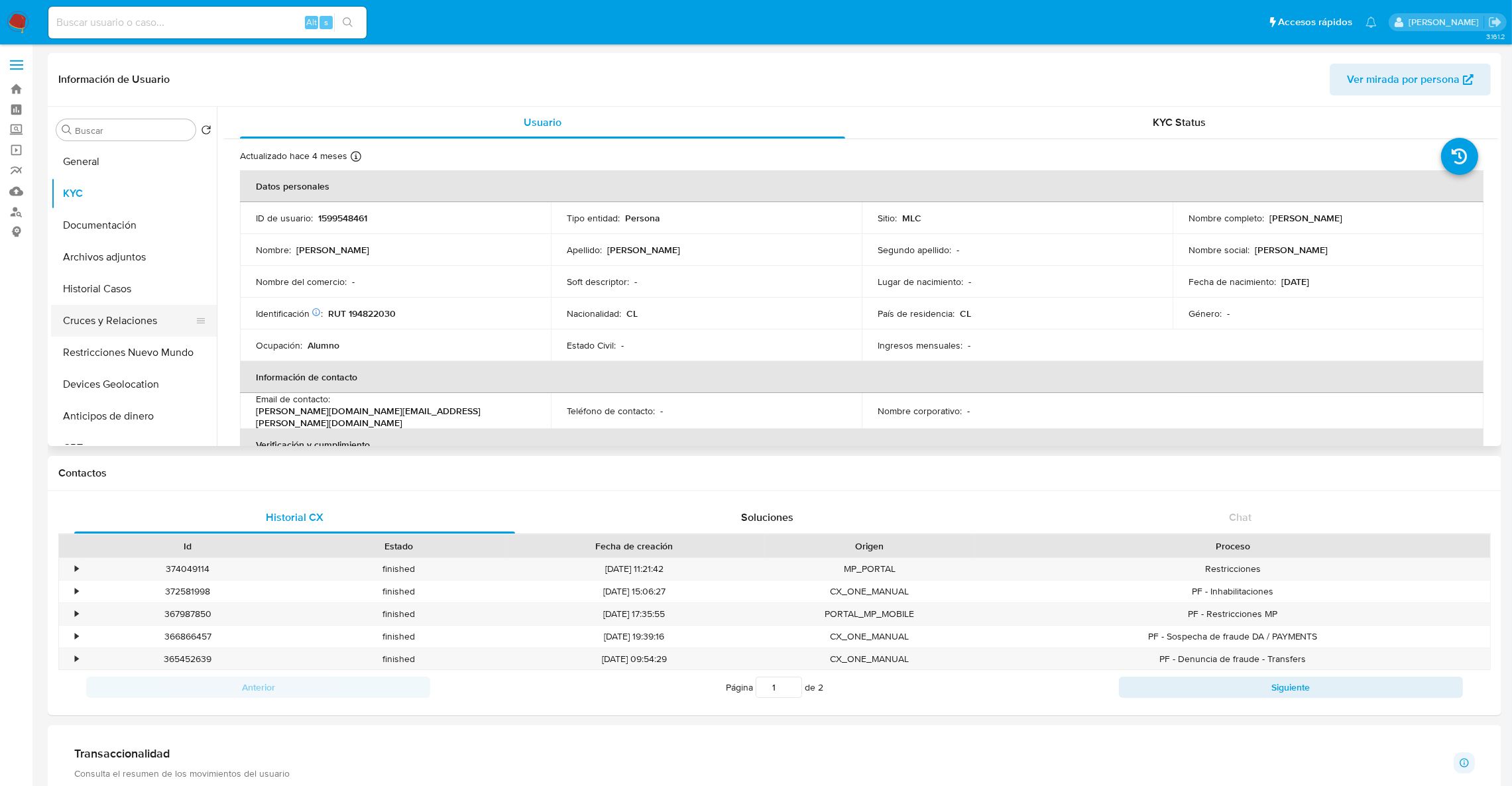
click at [116, 325] on button "Cruces y Relaciones" at bounding box center [128, 321] width 155 height 32
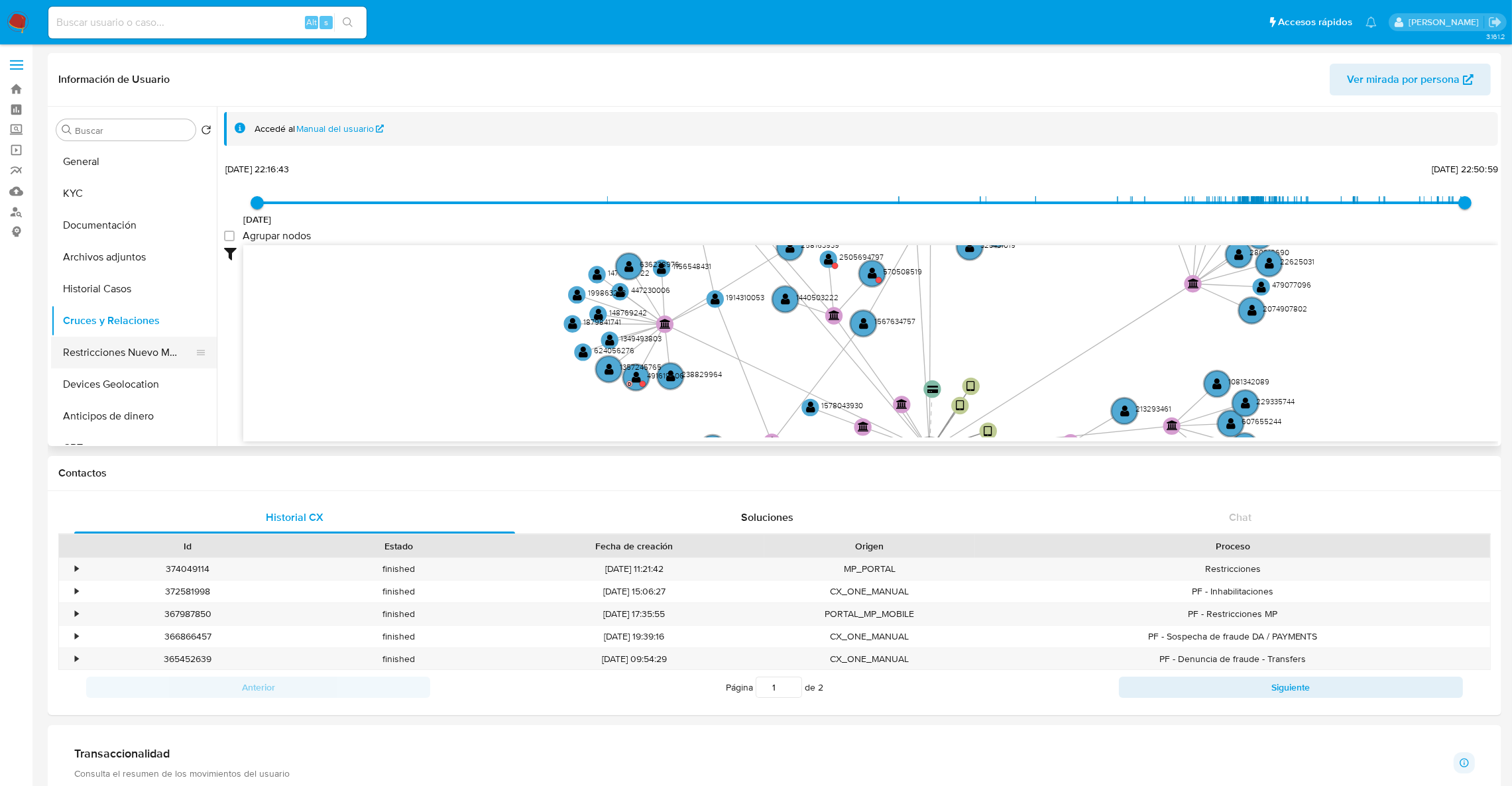
click at [126, 359] on button "Restricciones Nuevo Mundo" at bounding box center [128, 353] width 155 height 32
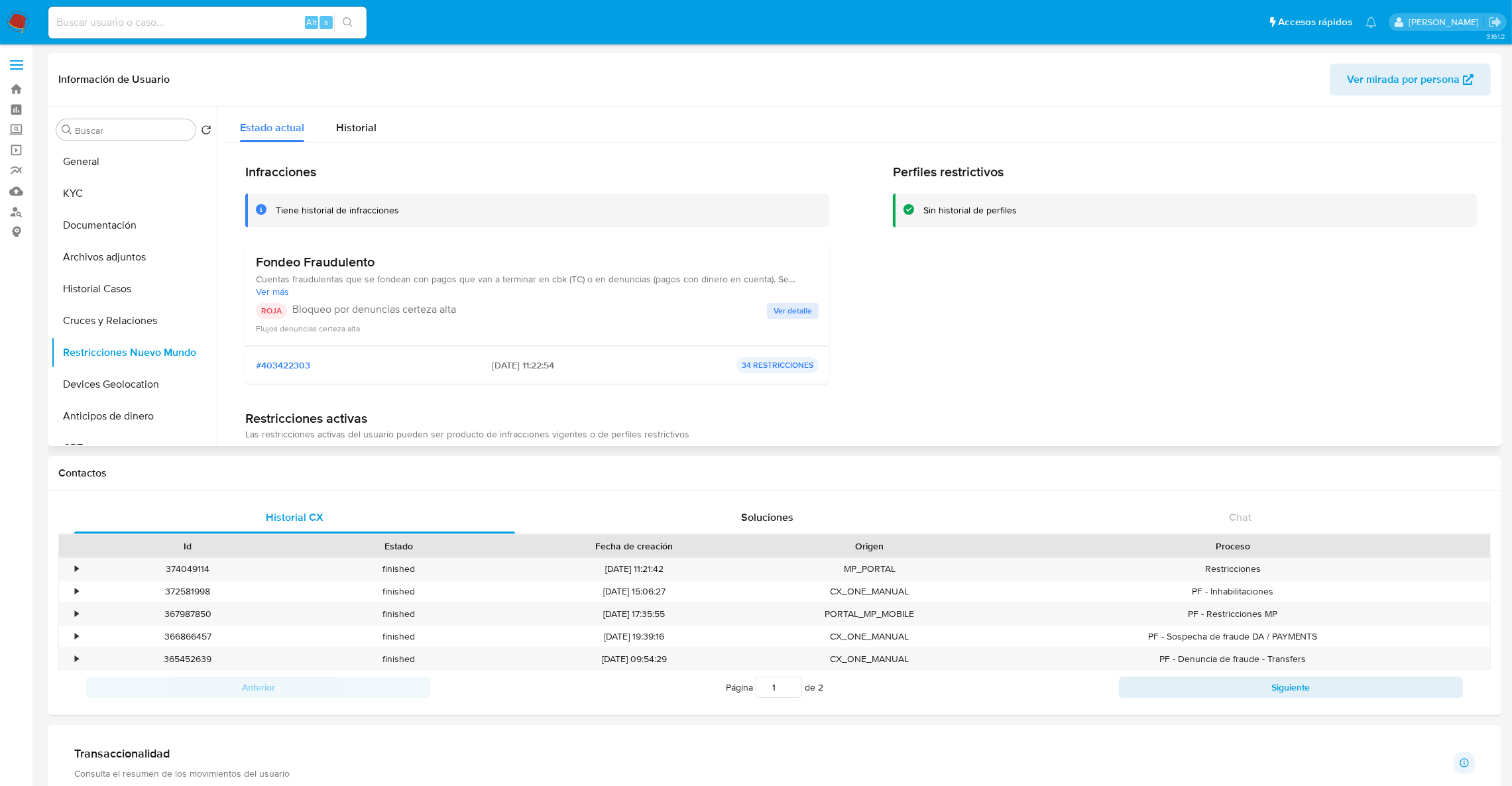
click at [808, 313] on span "Ver detalle" at bounding box center [792, 311] width 38 height 13
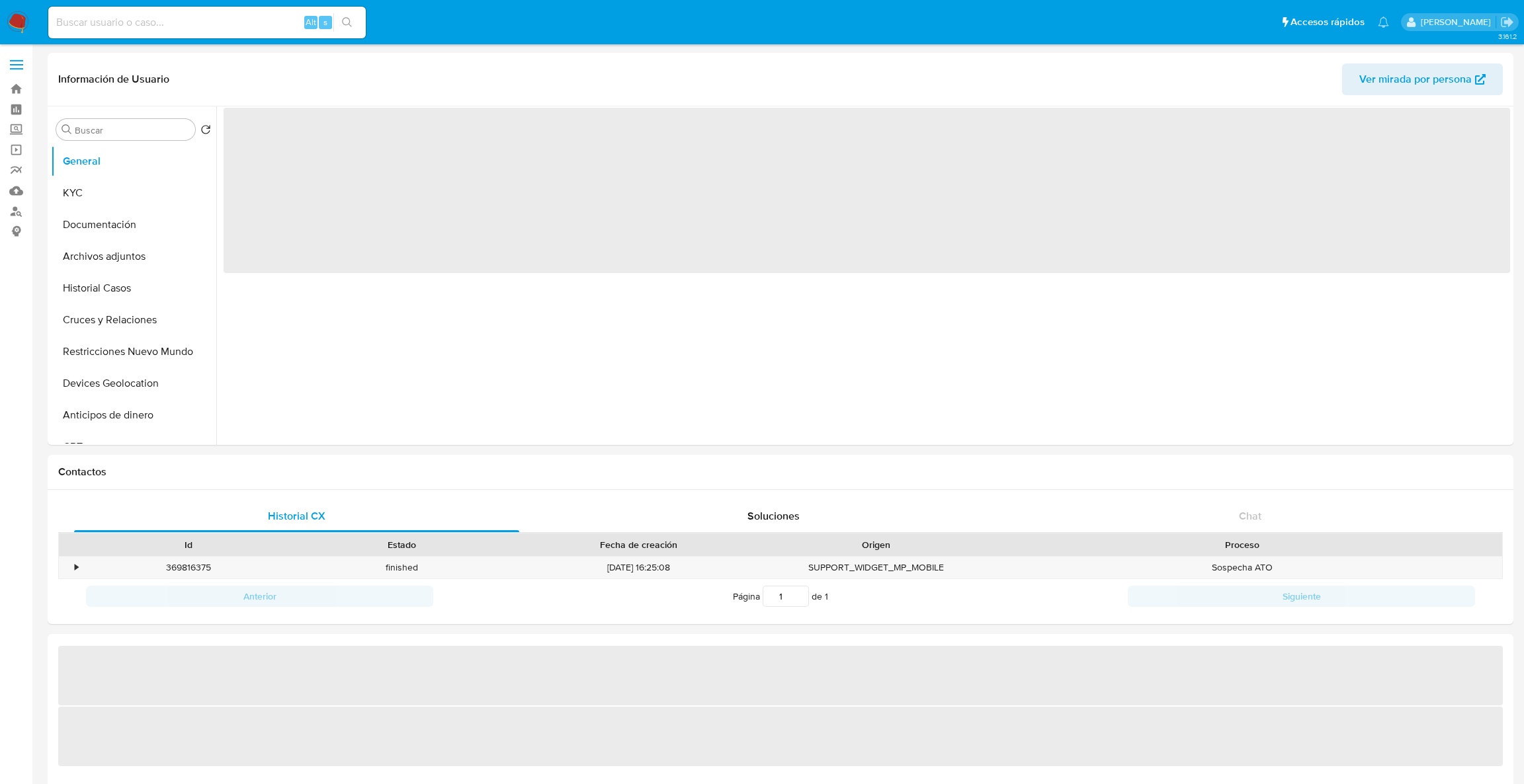
select select "10"
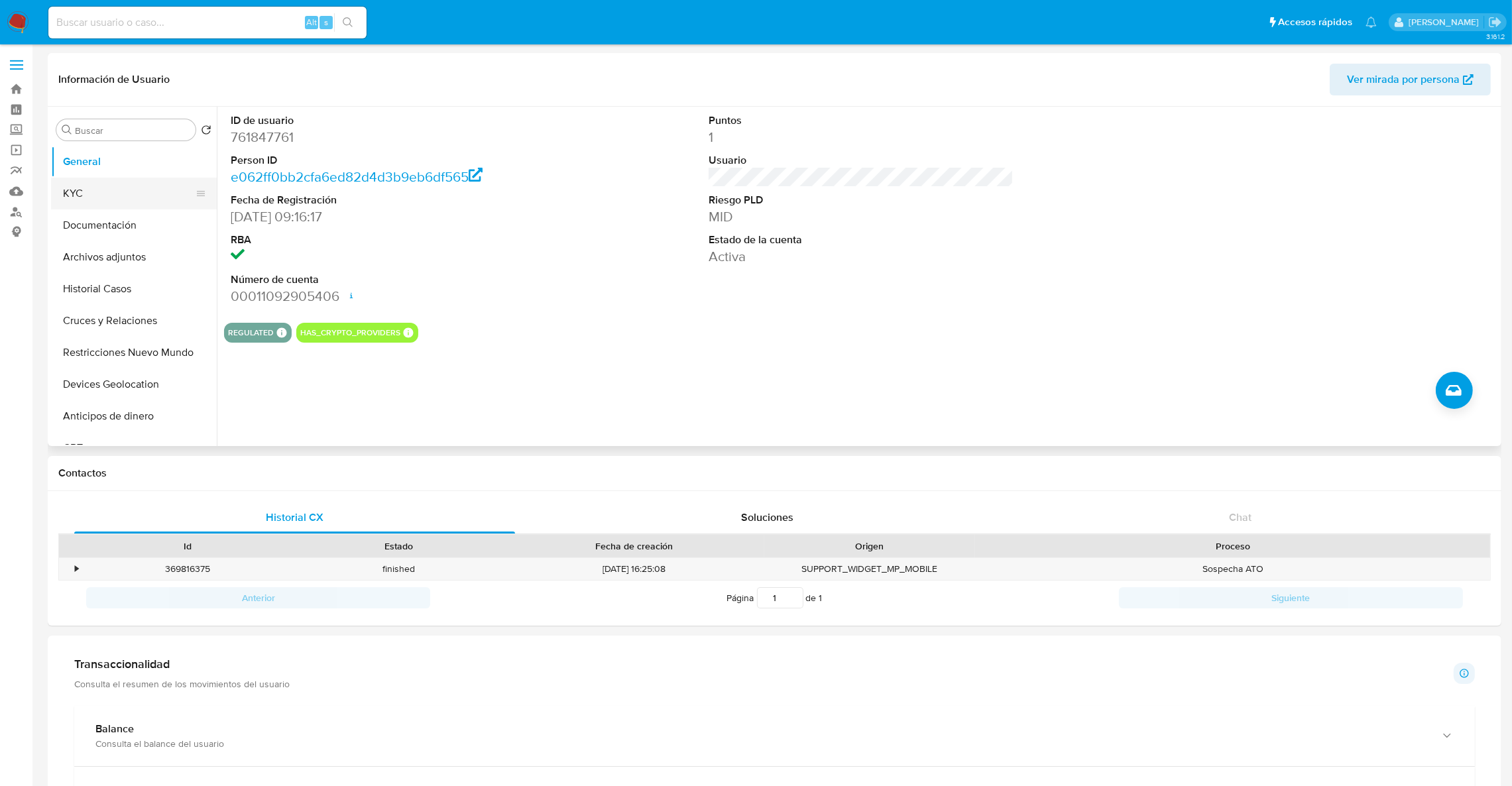
click at [51, 203] on button "KYC" at bounding box center [128, 193] width 155 height 32
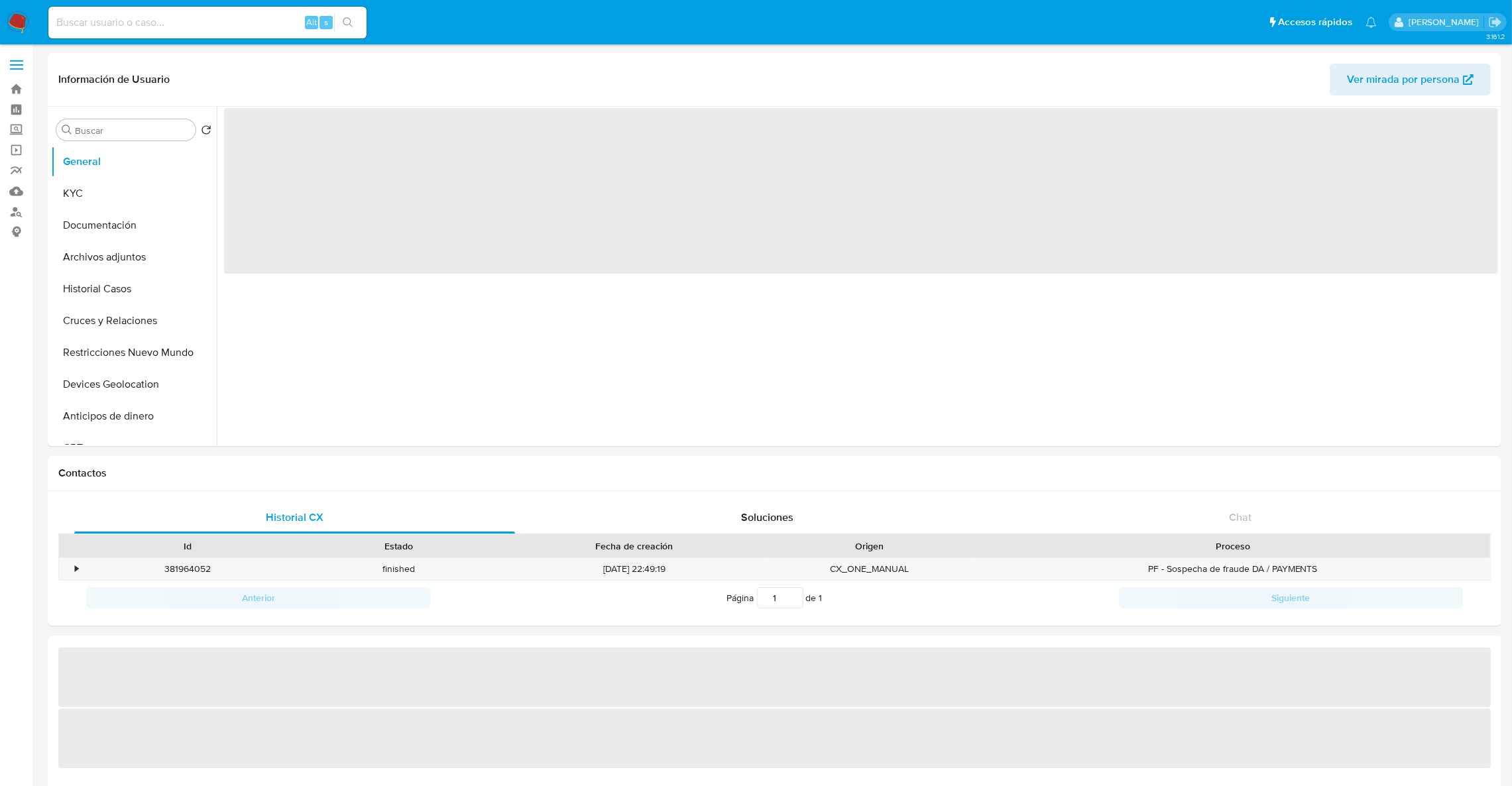
select select "10"
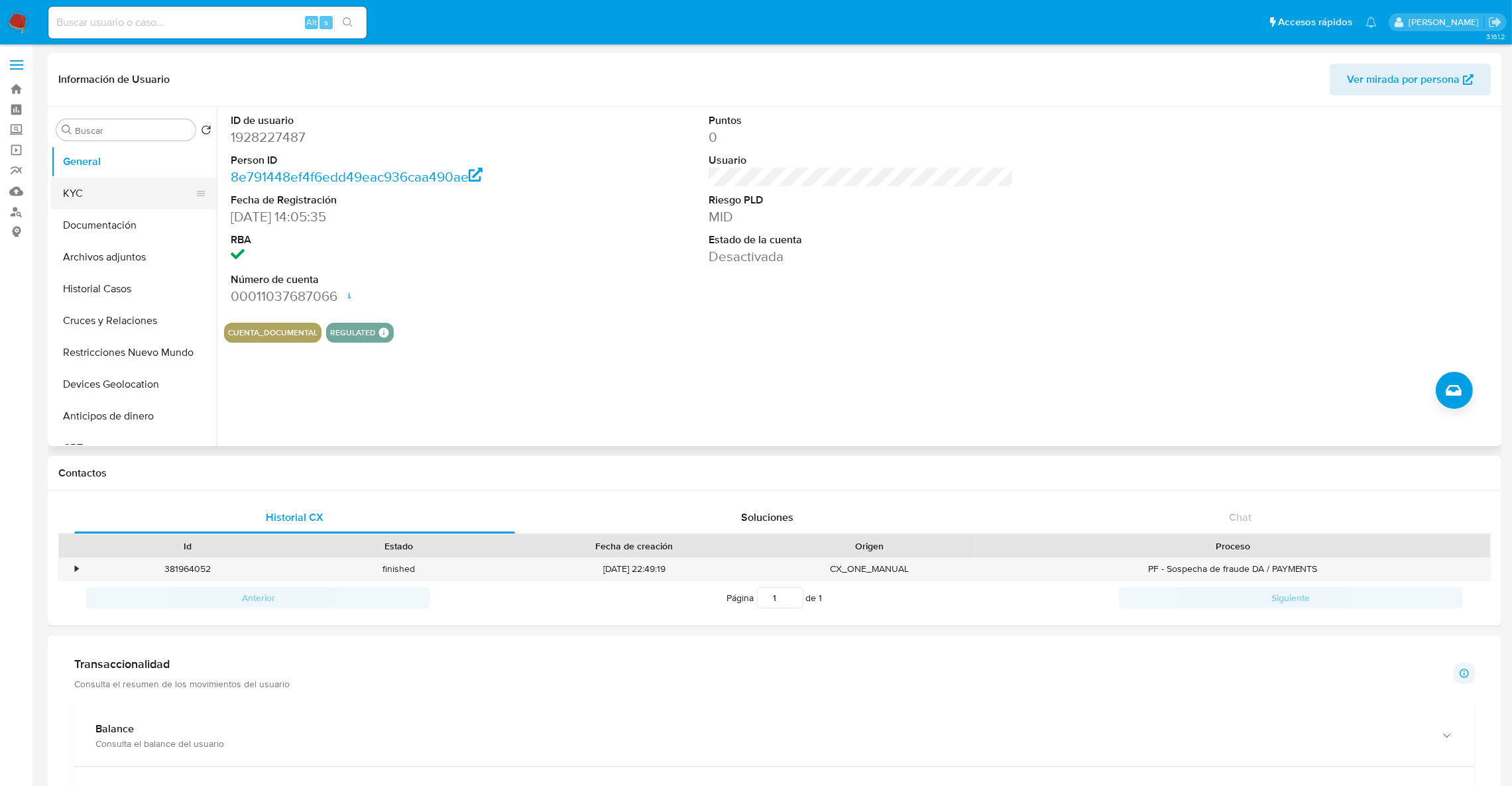
click at [105, 198] on button "KYC" at bounding box center [128, 193] width 155 height 32
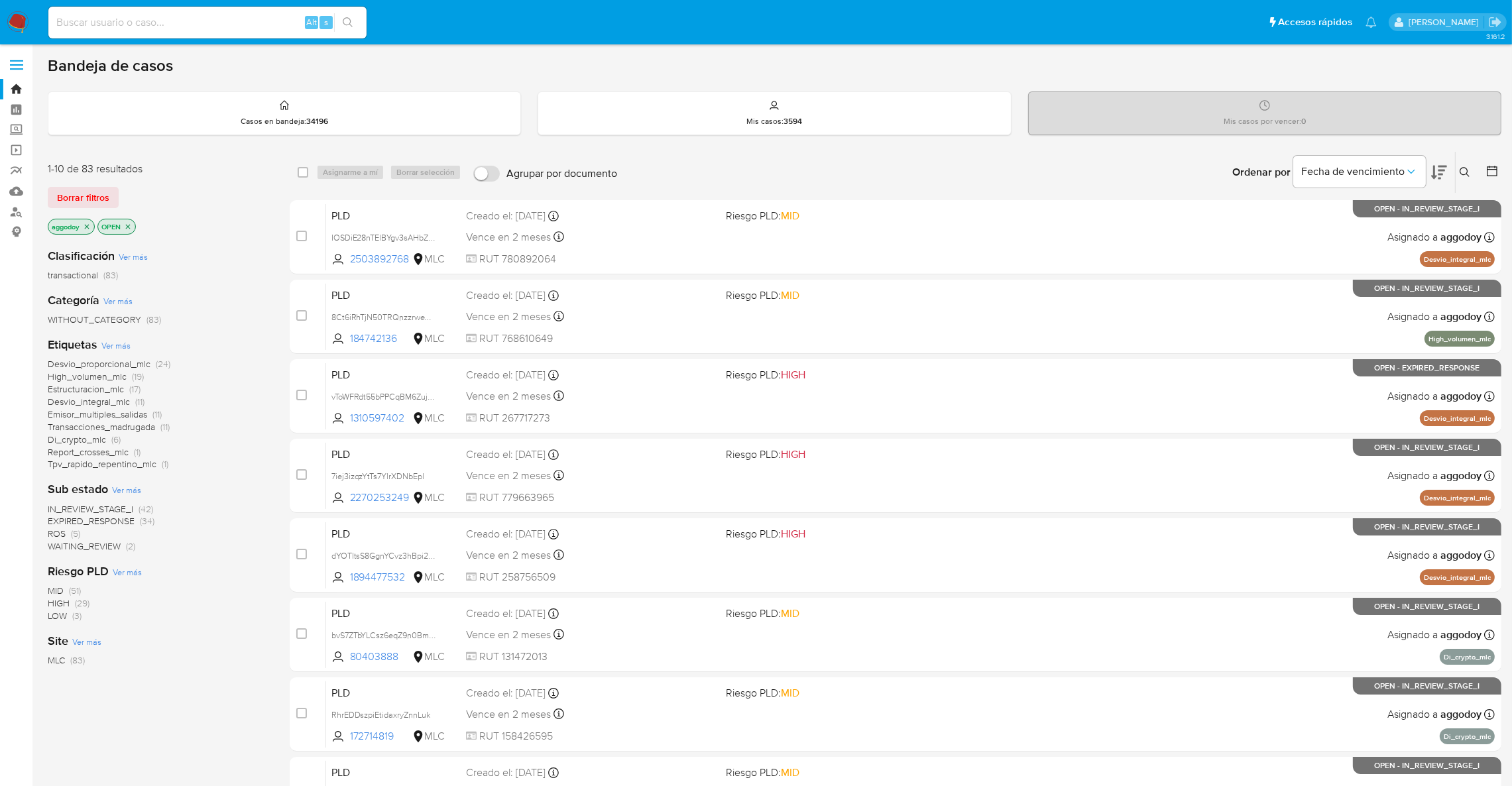
click at [88, 225] on icon "close-filter" at bounding box center [86, 226] width 5 height 5
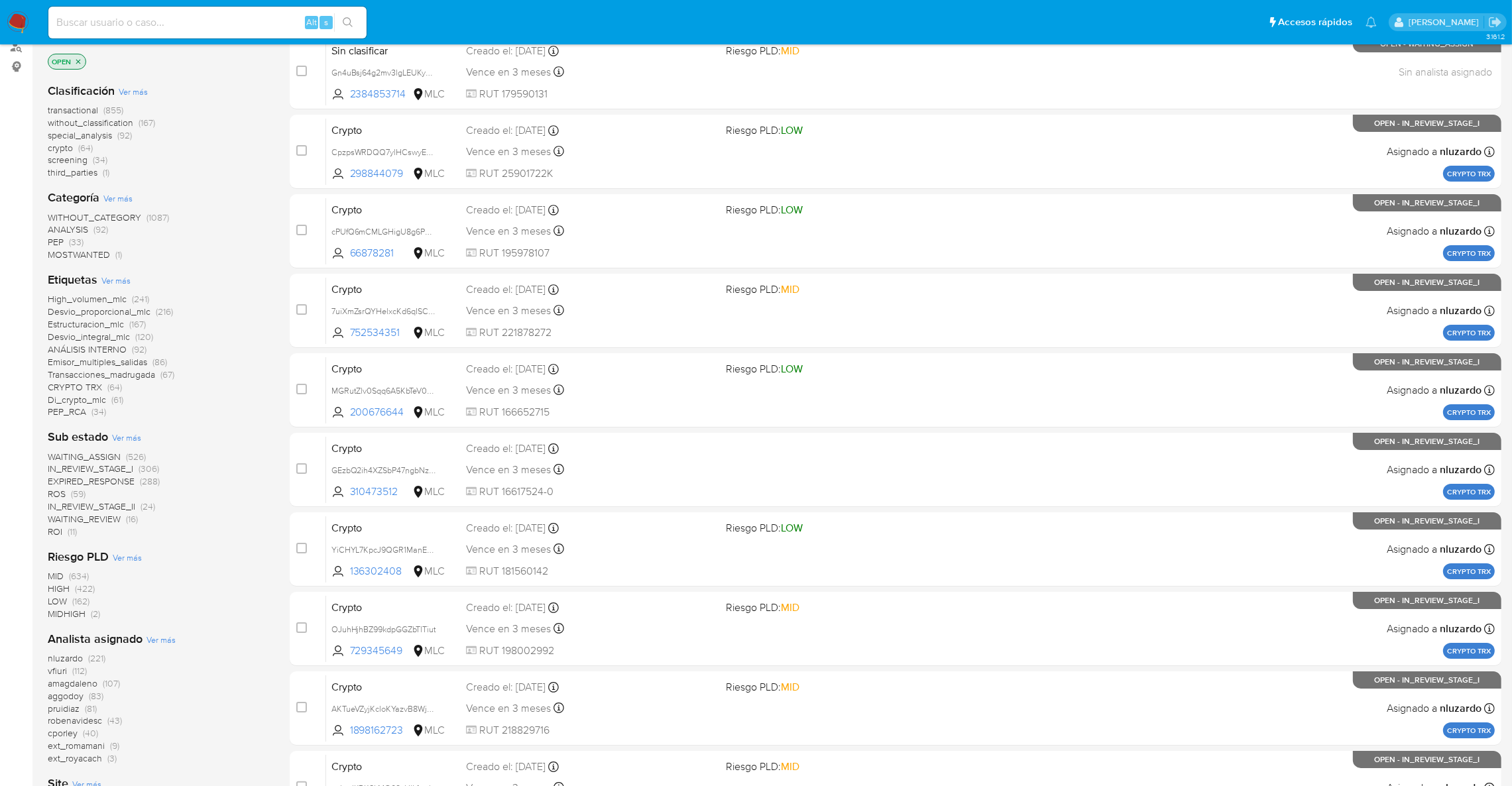
scroll to position [298, 0]
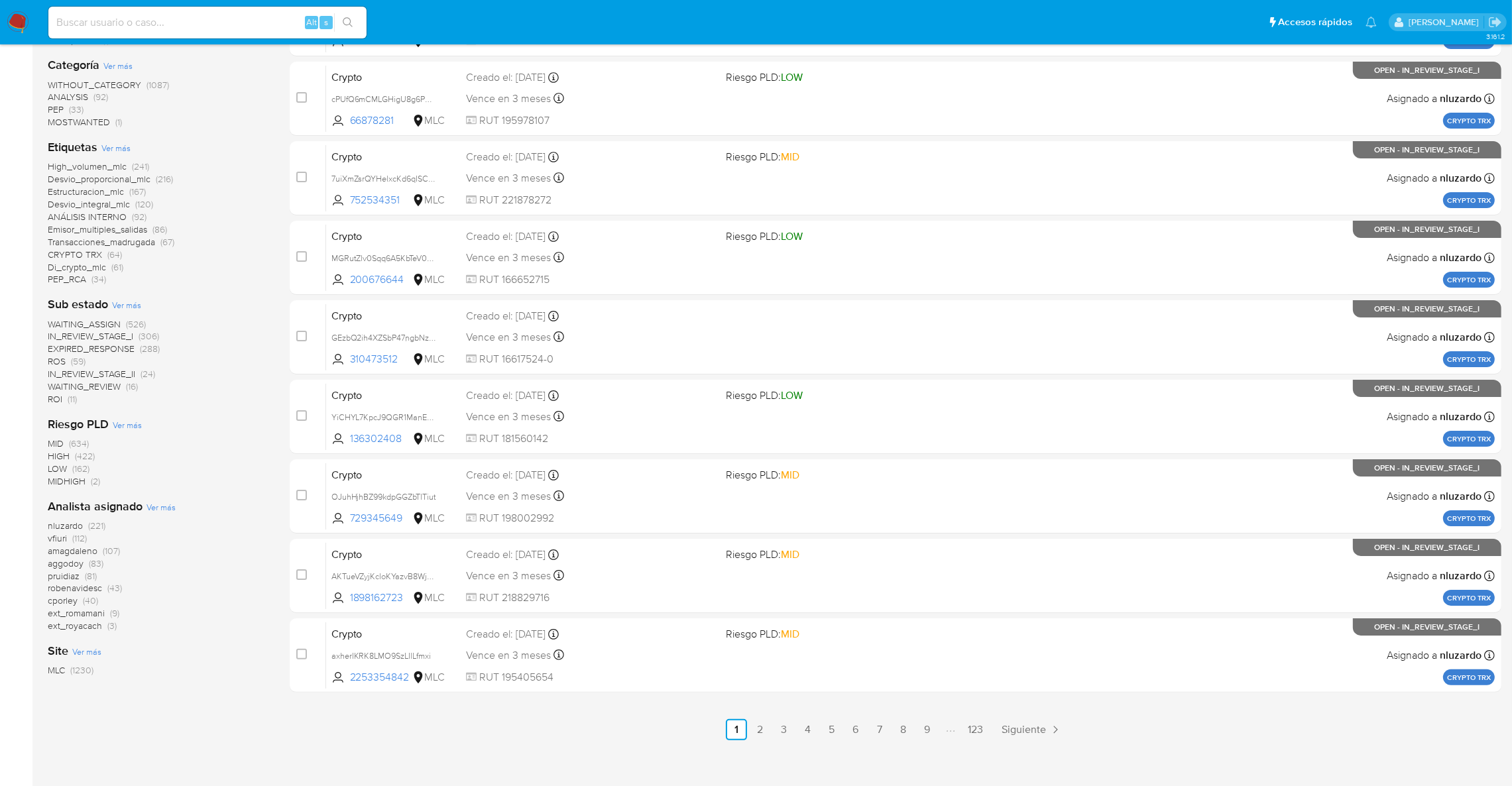
click at [74, 539] on span "(112)" at bounding box center [80, 539] width 15 height 13
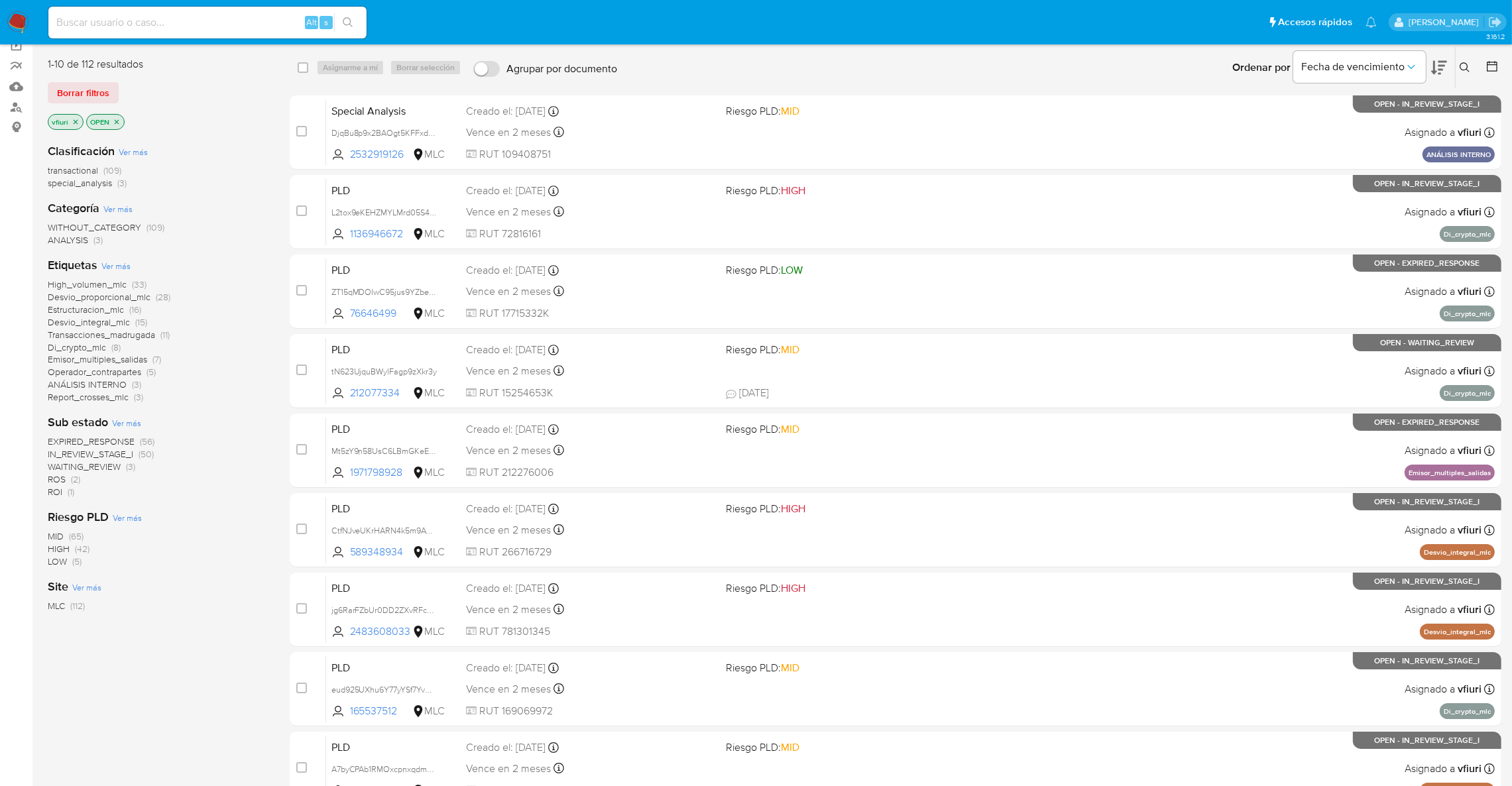
scroll to position [100, 0]
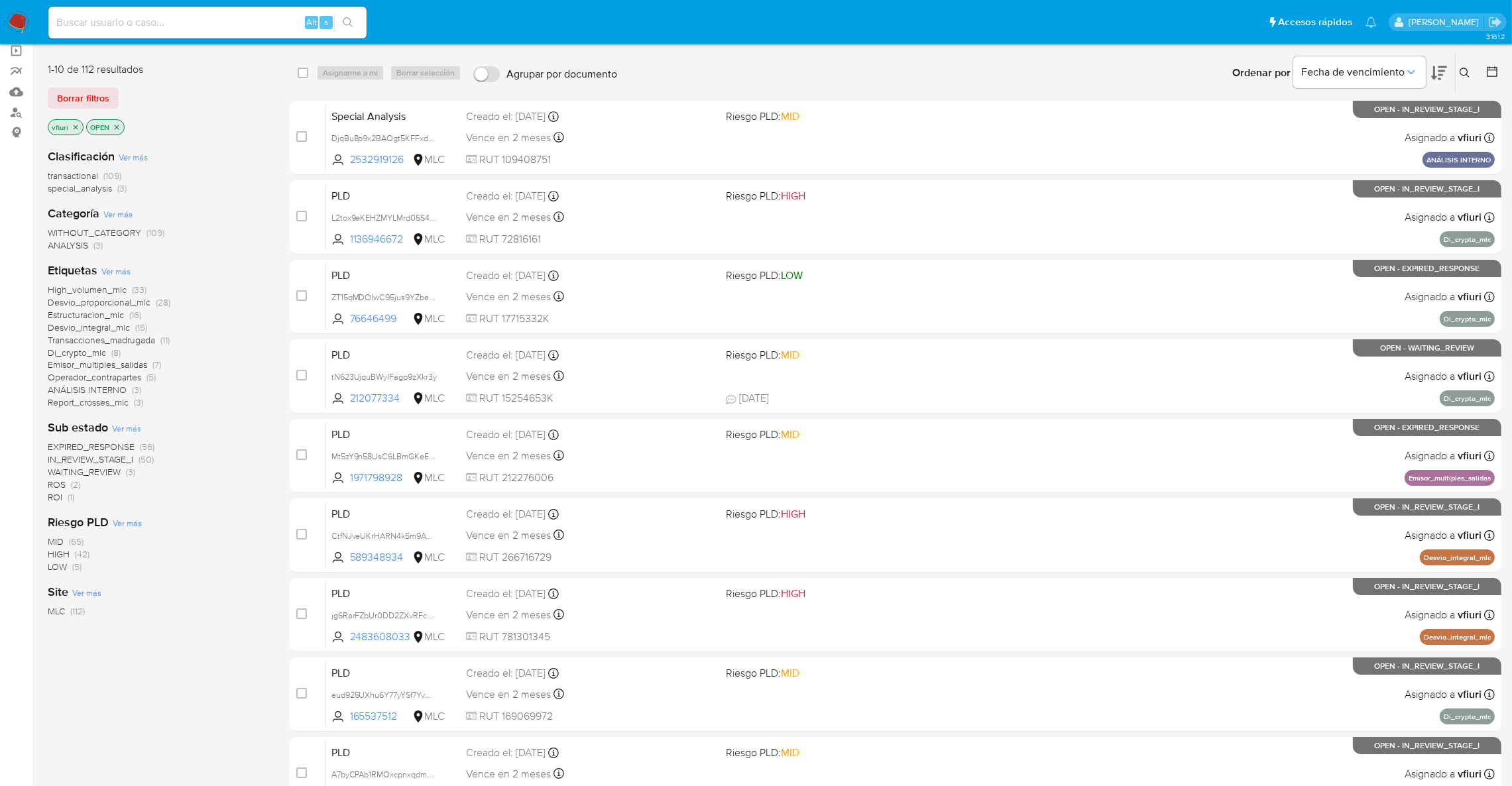
click at [101, 312] on span "Estructuracion_mlc" at bounding box center [86, 314] width 76 height 13
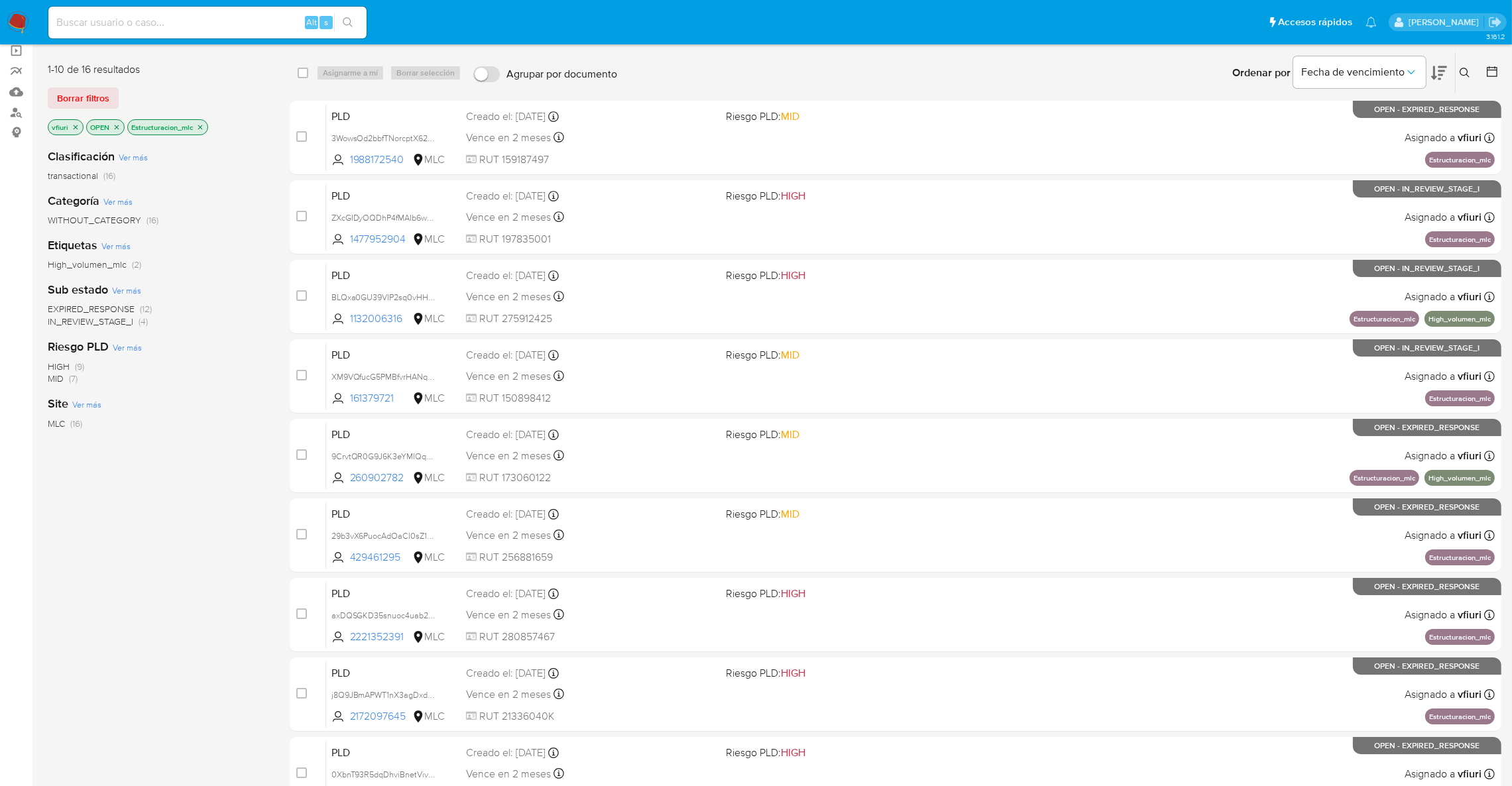
click at [1435, 68] on icon at bounding box center [1439, 73] width 16 height 16
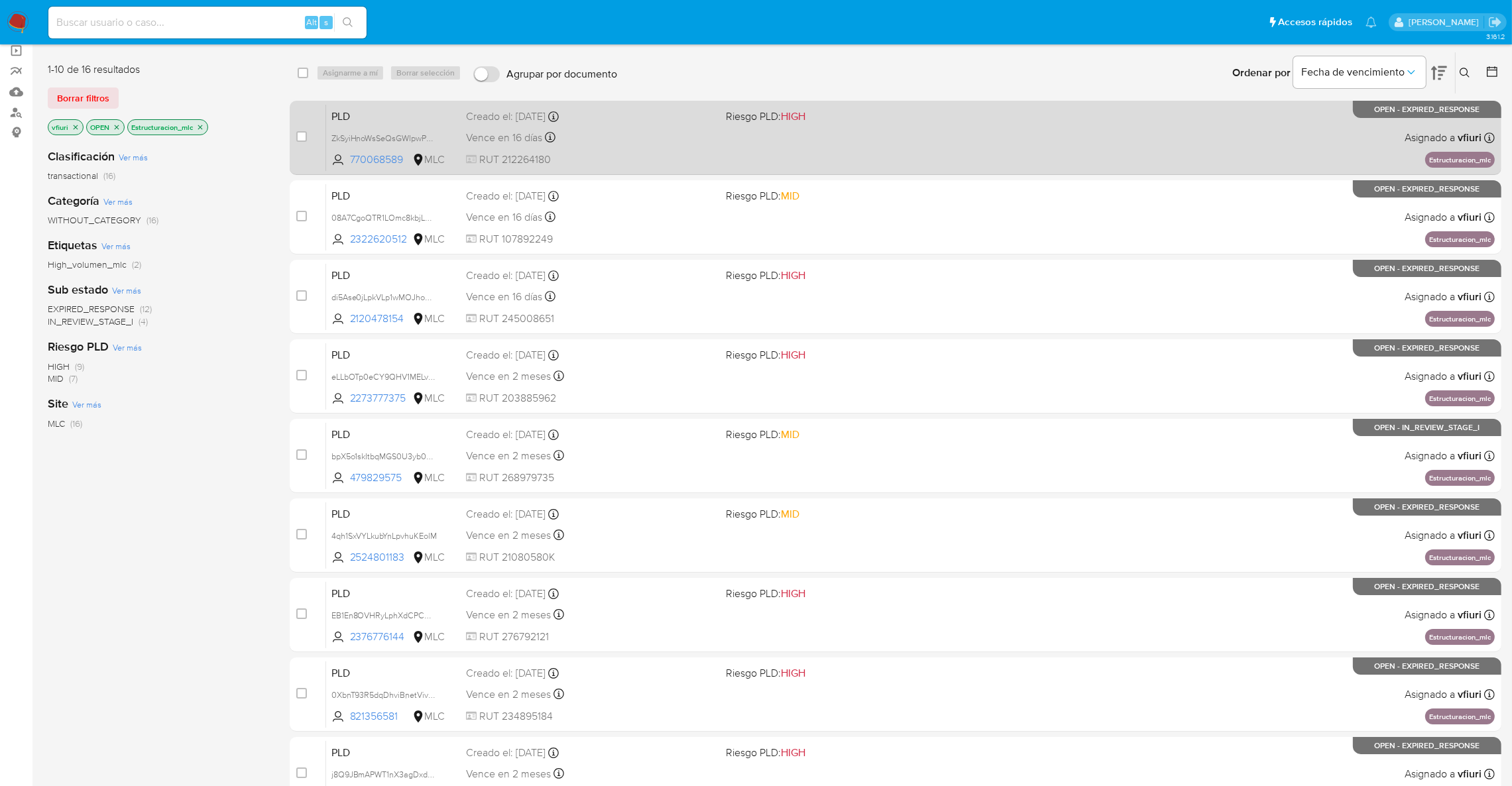
click at [929, 136] on span at bounding box center [850, 137] width 249 height 3
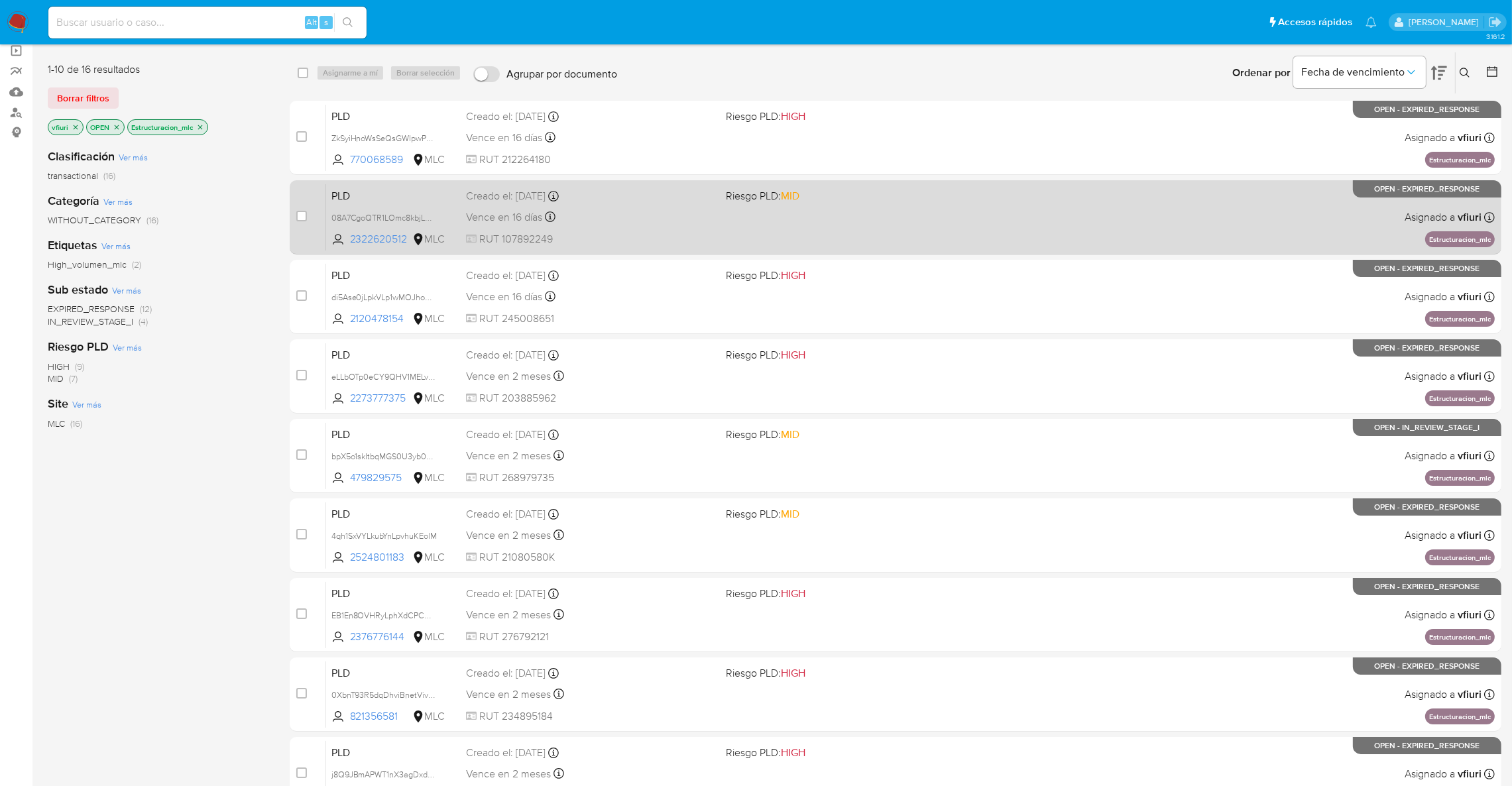
click at [710, 189] on div "Creado el: [DATE] Creado el: [DATE] 16:08:45" at bounding box center [590, 196] width 249 height 15
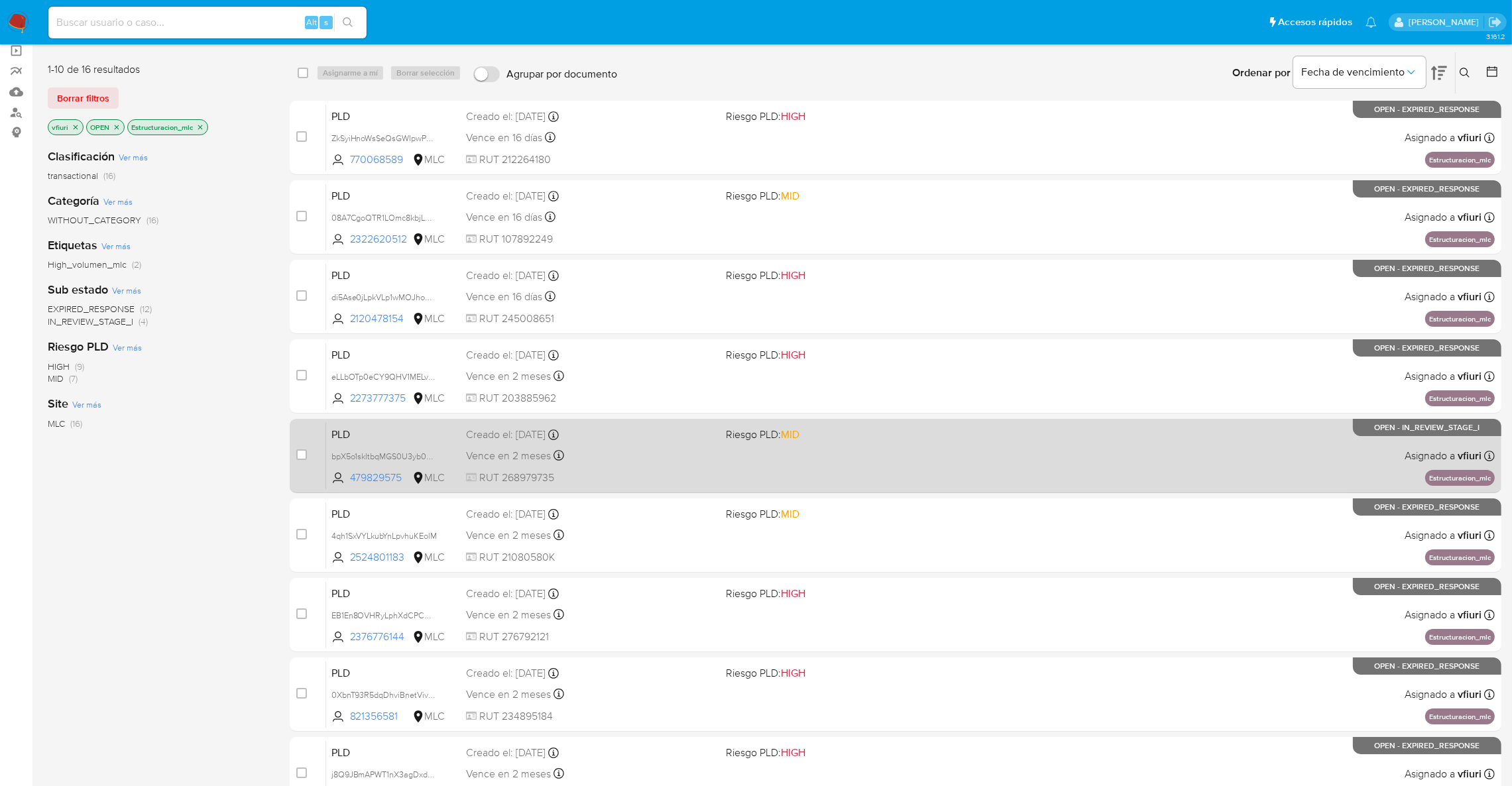
click at [813, 431] on span "Riesgo PLD: MID" at bounding box center [850, 433] width 249 height 18
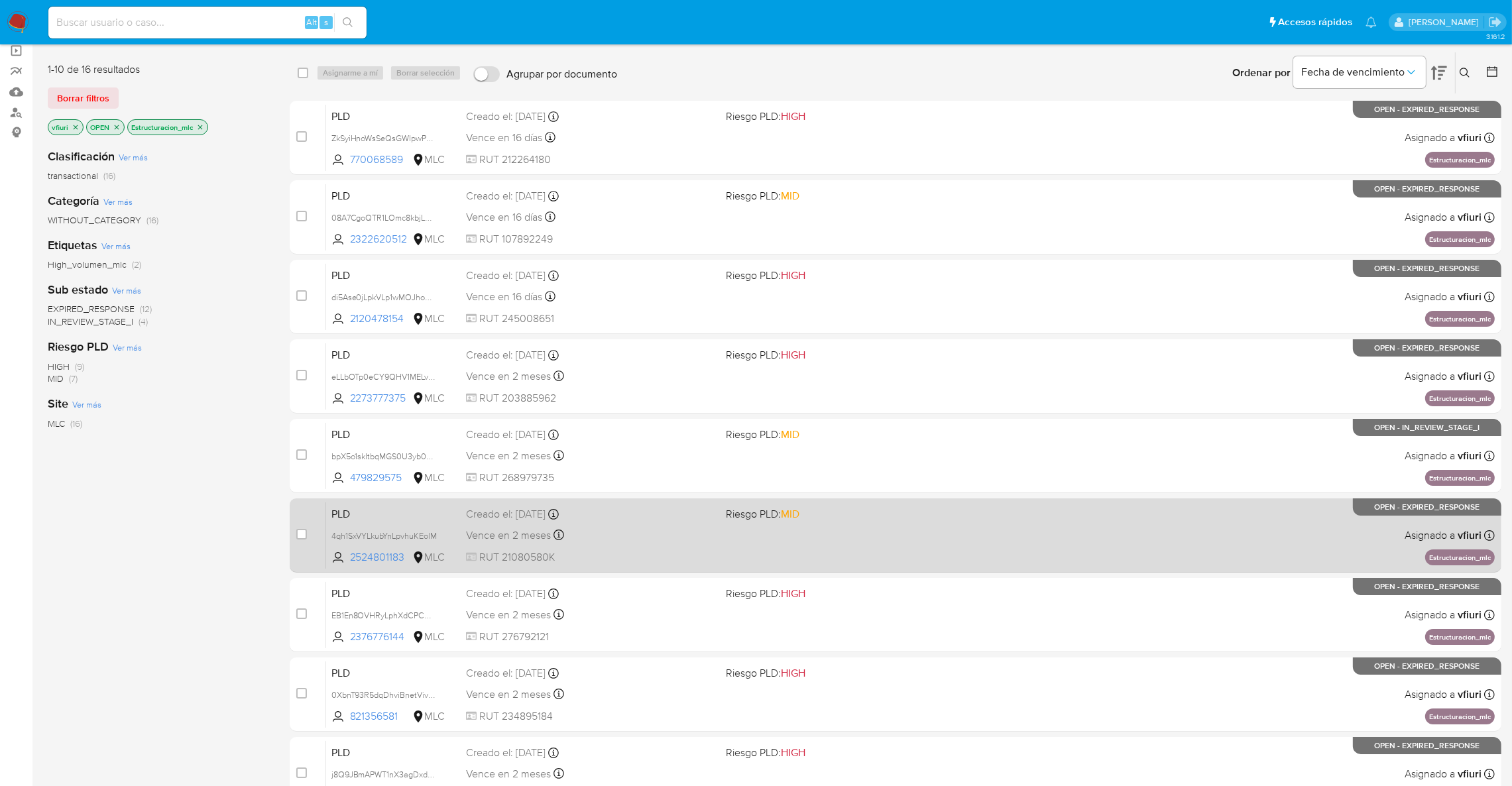
click at [794, 511] on span "MID" at bounding box center [790, 514] width 19 height 15
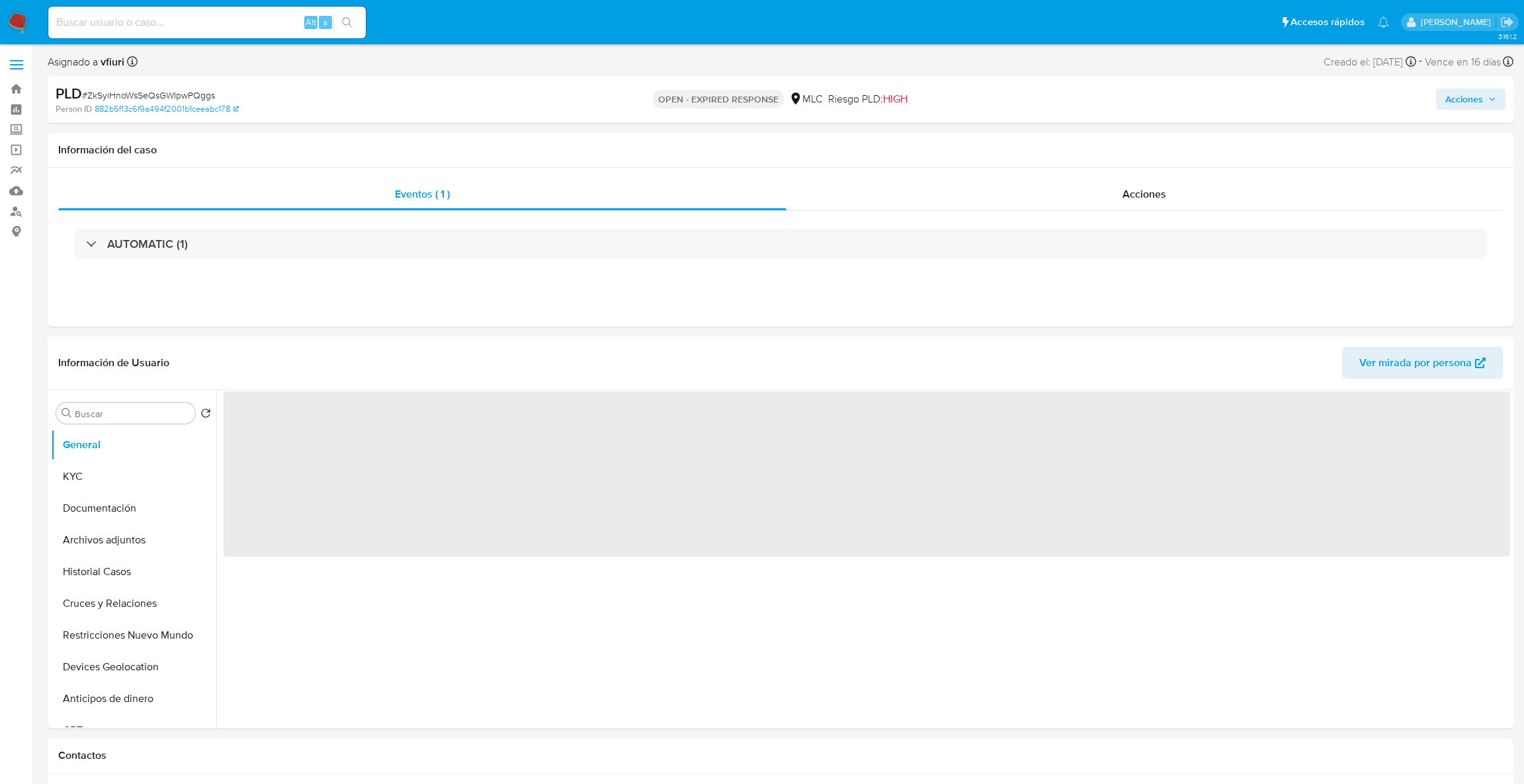
select select "10"
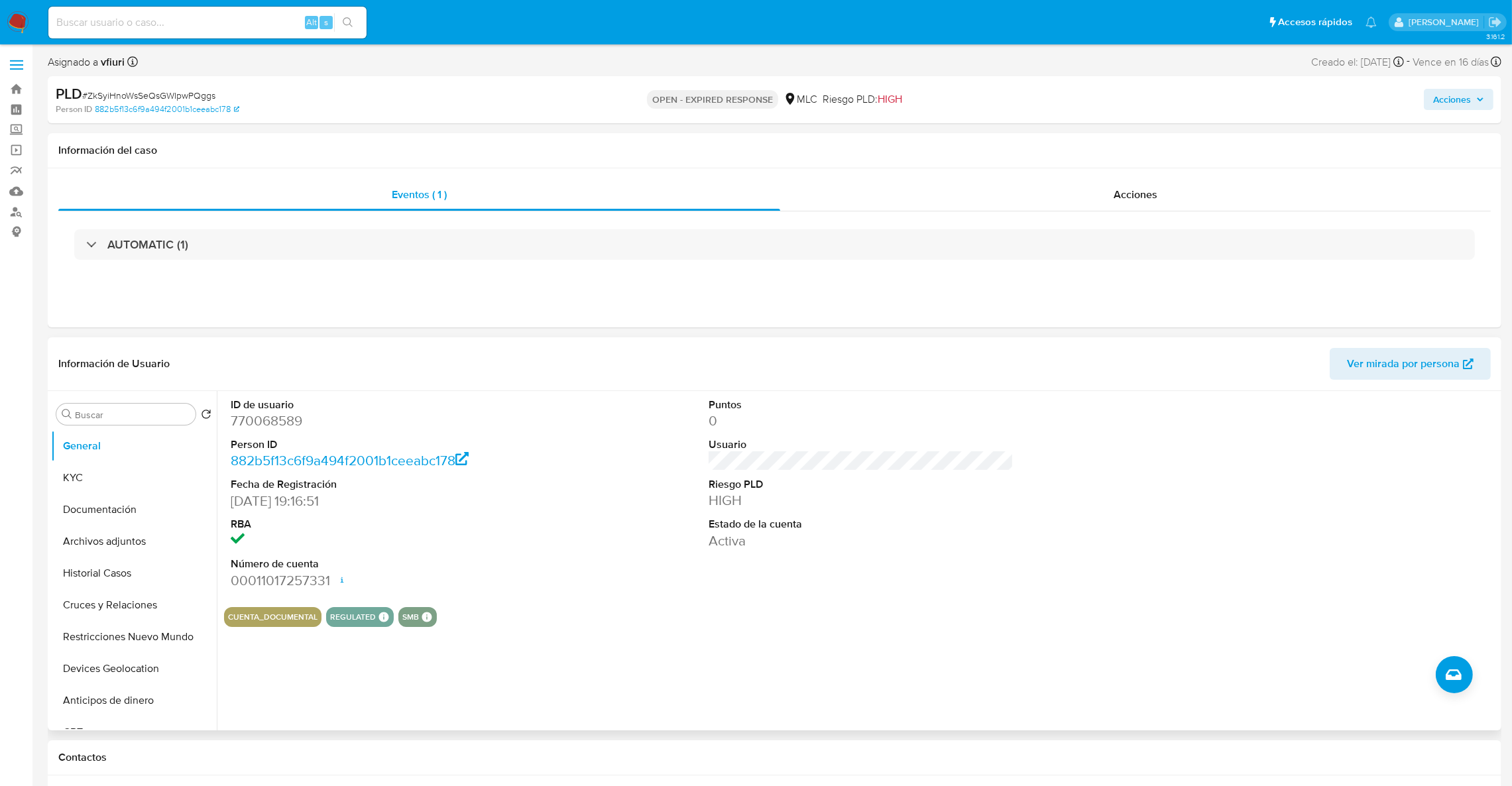
click at [272, 405] on dt "ID de usuario" at bounding box center [383, 406] width 306 height 15
click at [273, 413] on dd "770068589" at bounding box center [383, 421] width 306 height 19
copy dd "770068589"
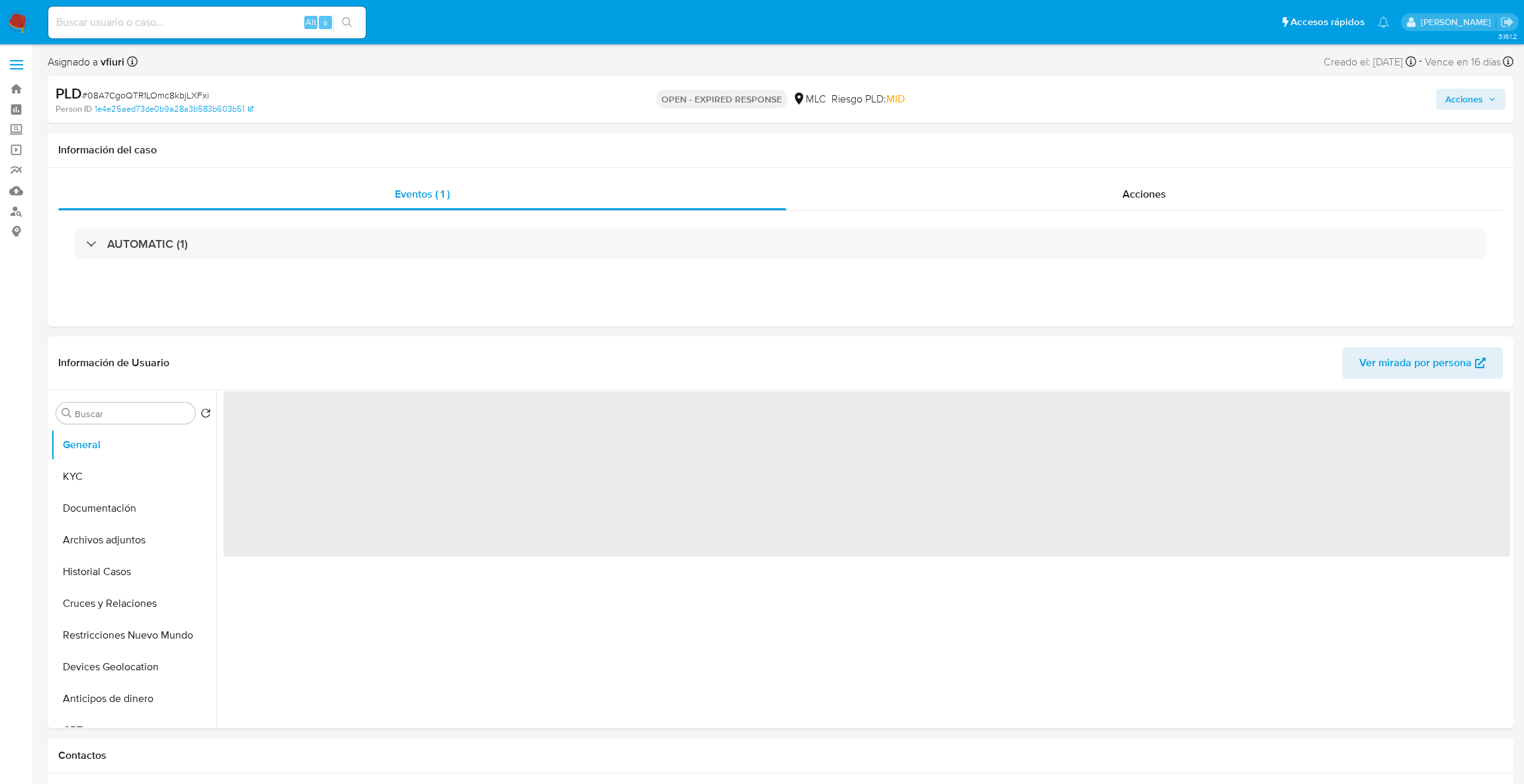
select select "10"
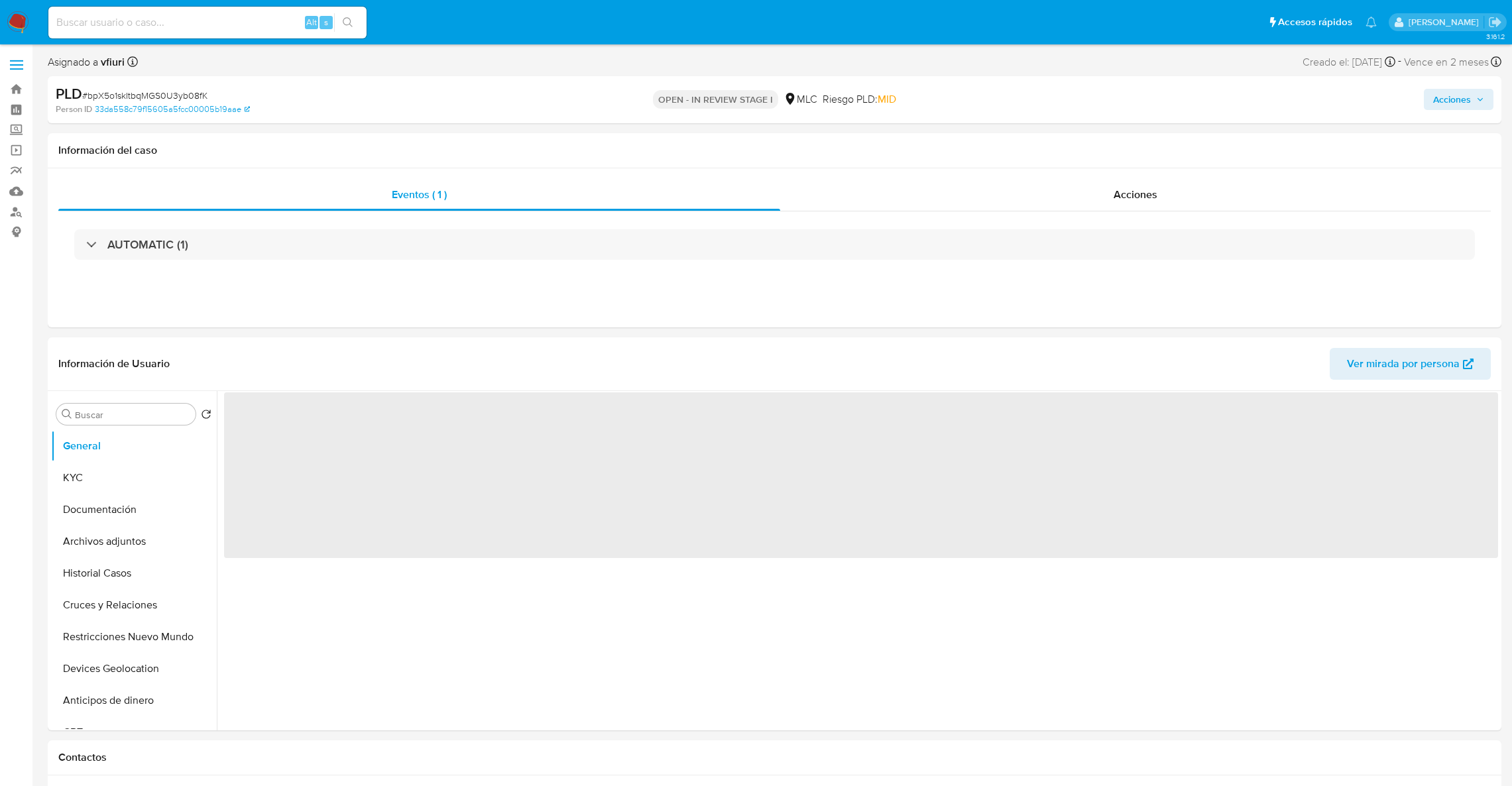
select select "10"
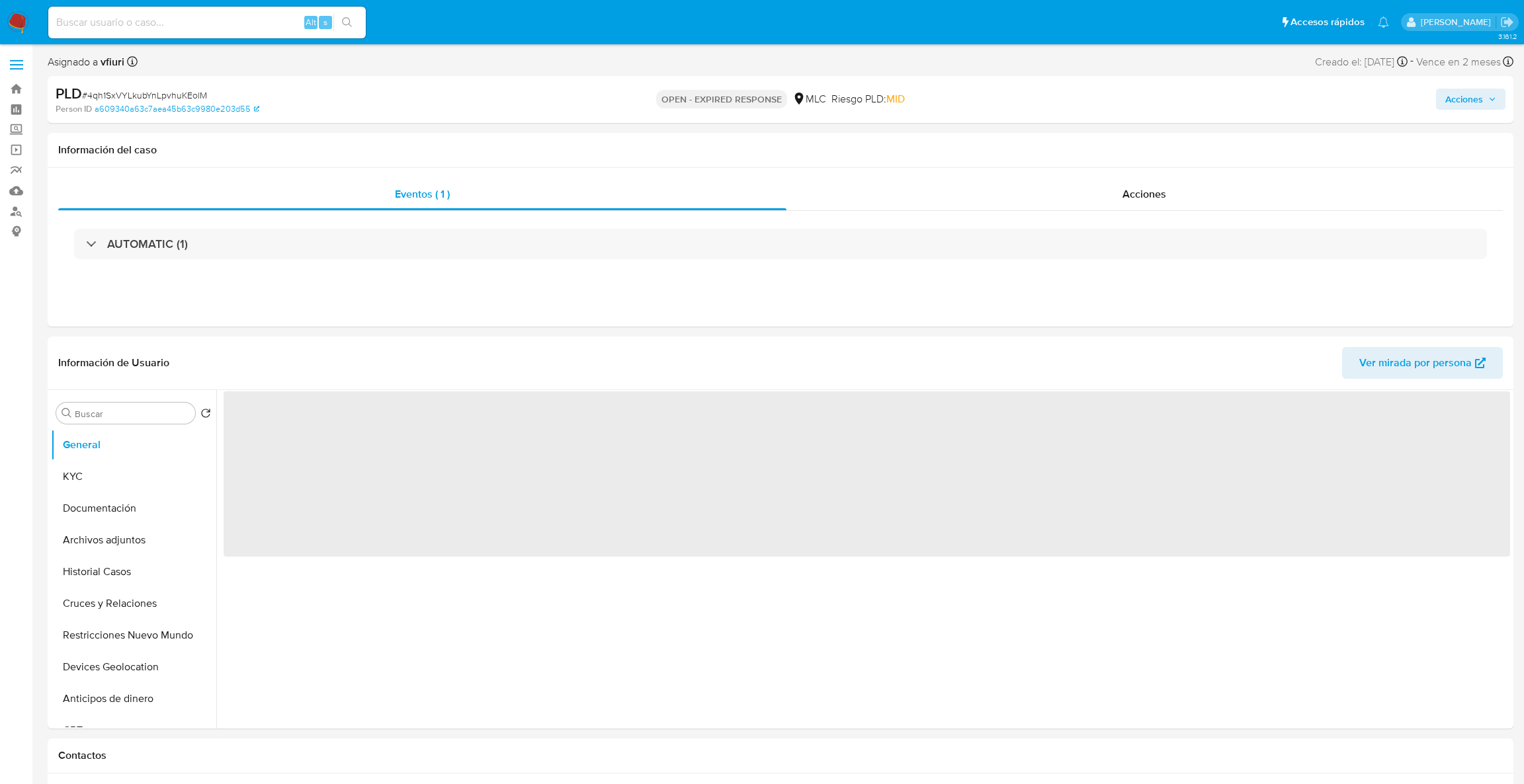
select select "10"
